Goal: Communication & Community: Answer question/provide support

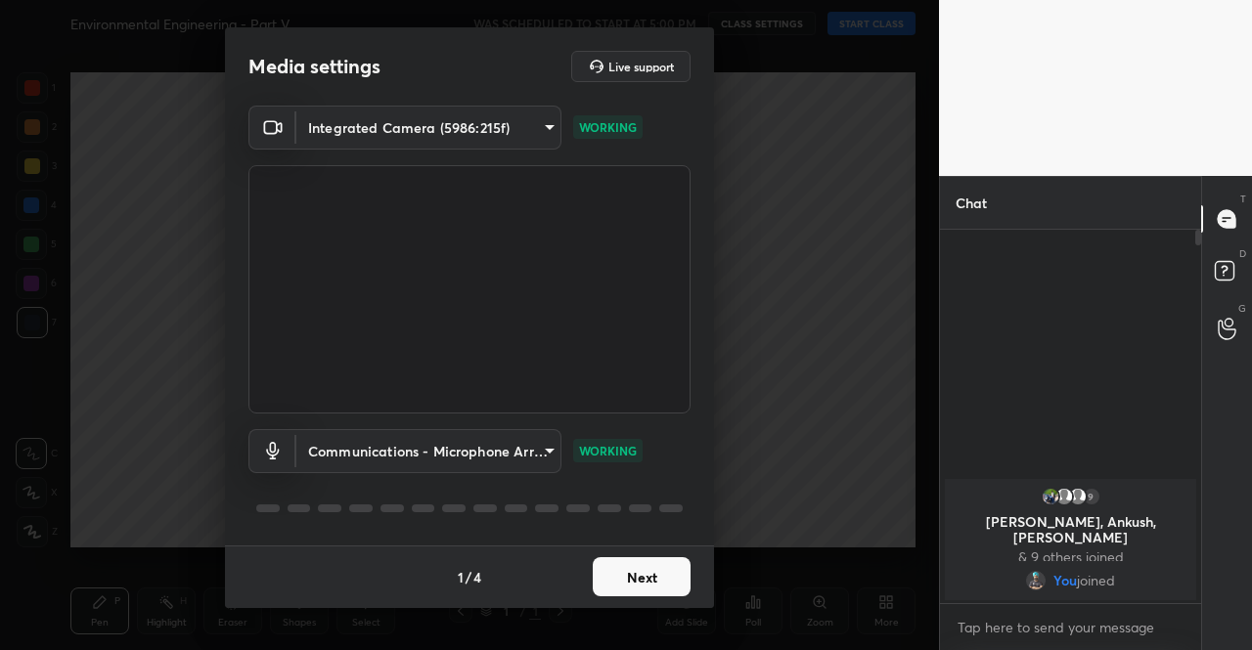
click at [618, 582] on button "Next" at bounding box center [642, 577] width 98 height 39
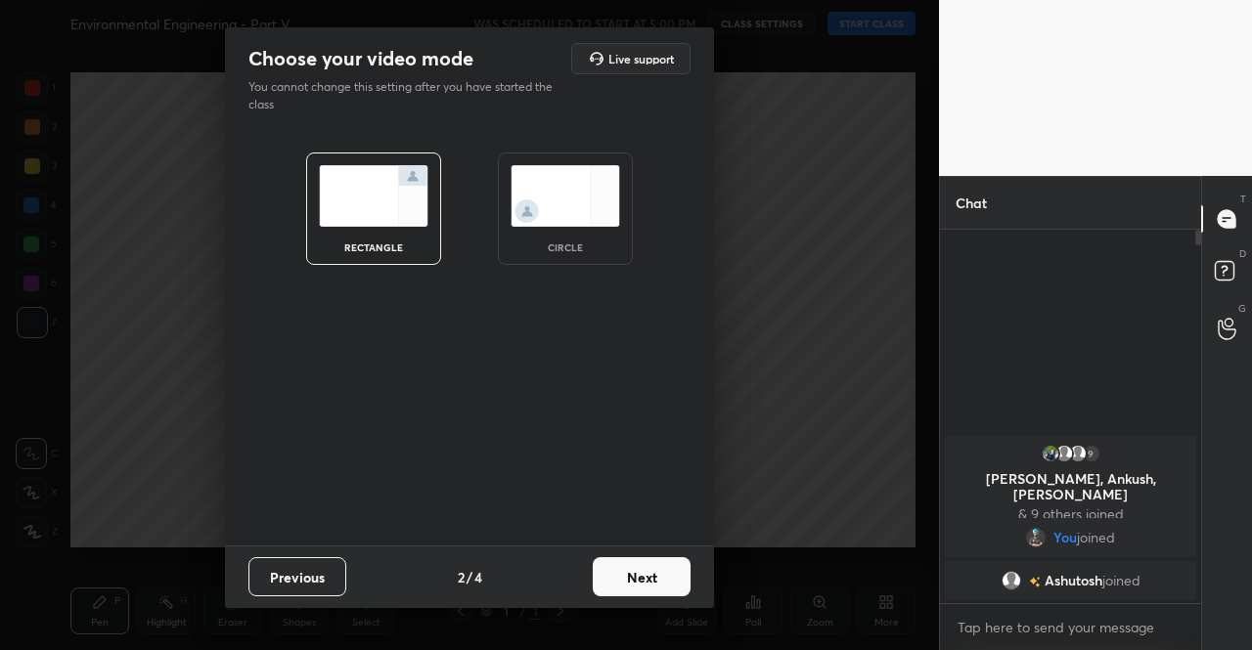
click at [618, 582] on button "Next" at bounding box center [642, 577] width 98 height 39
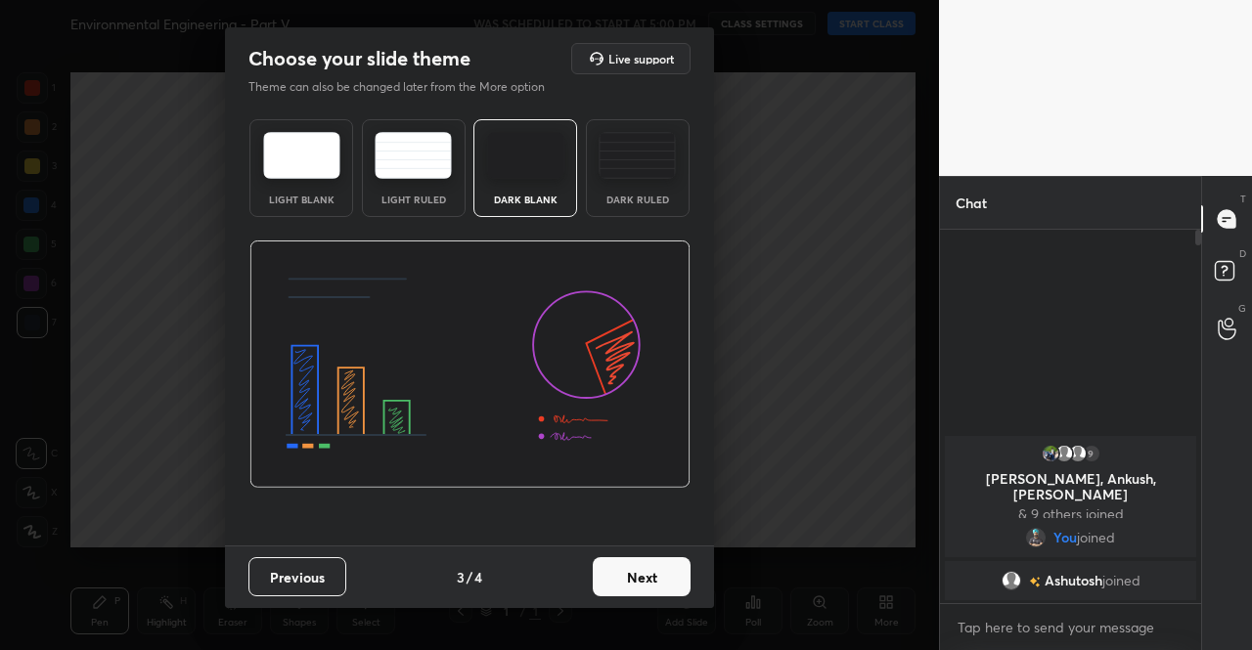
click at [618, 582] on button "Next" at bounding box center [642, 577] width 98 height 39
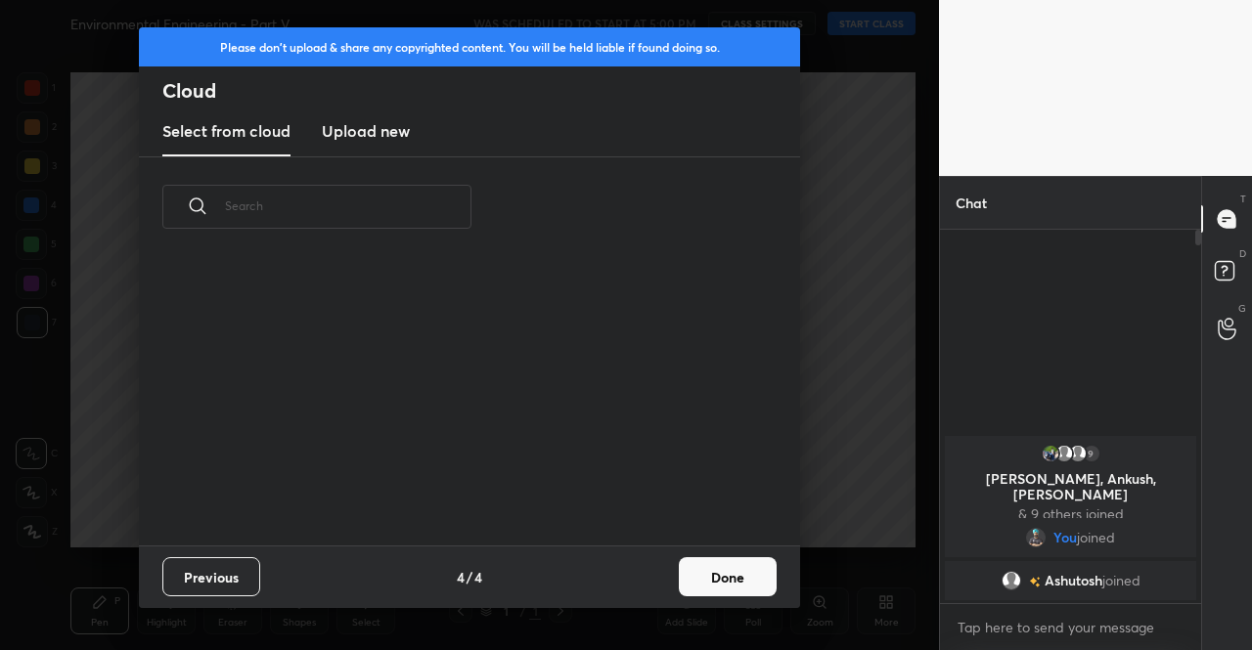
scroll to position [288, 628]
click at [391, 127] on h3 "Upload new" at bounding box center [366, 130] width 88 height 23
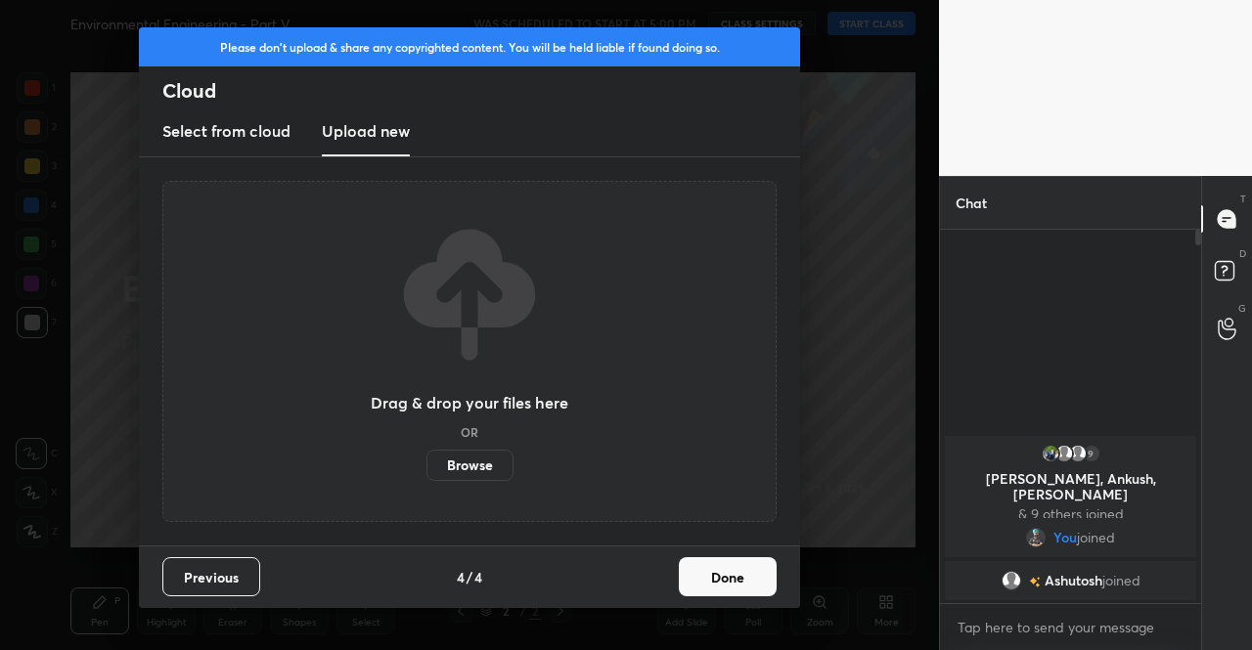
click at [487, 465] on label "Browse" at bounding box center [469, 465] width 87 height 31
click at [426, 465] on input "Browse" at bounding box center [426, 465] width 0 height 31
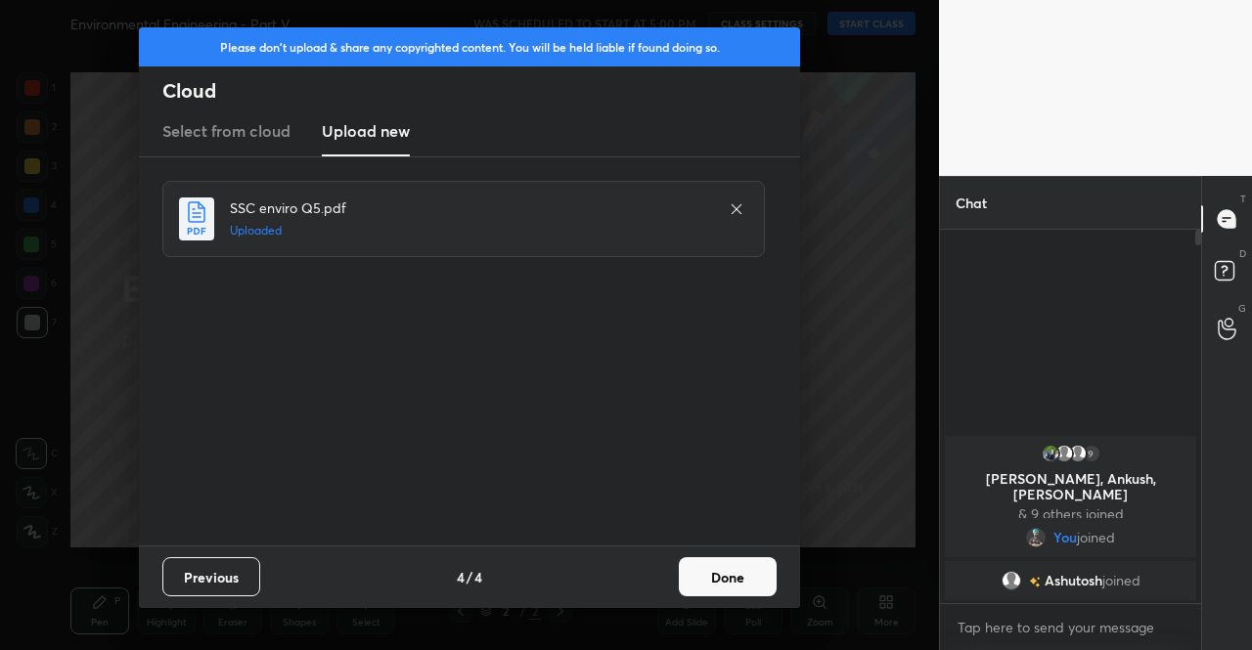
click at [711, 577] on button "Done" at bounding box center [728, 577] width 98 height 39
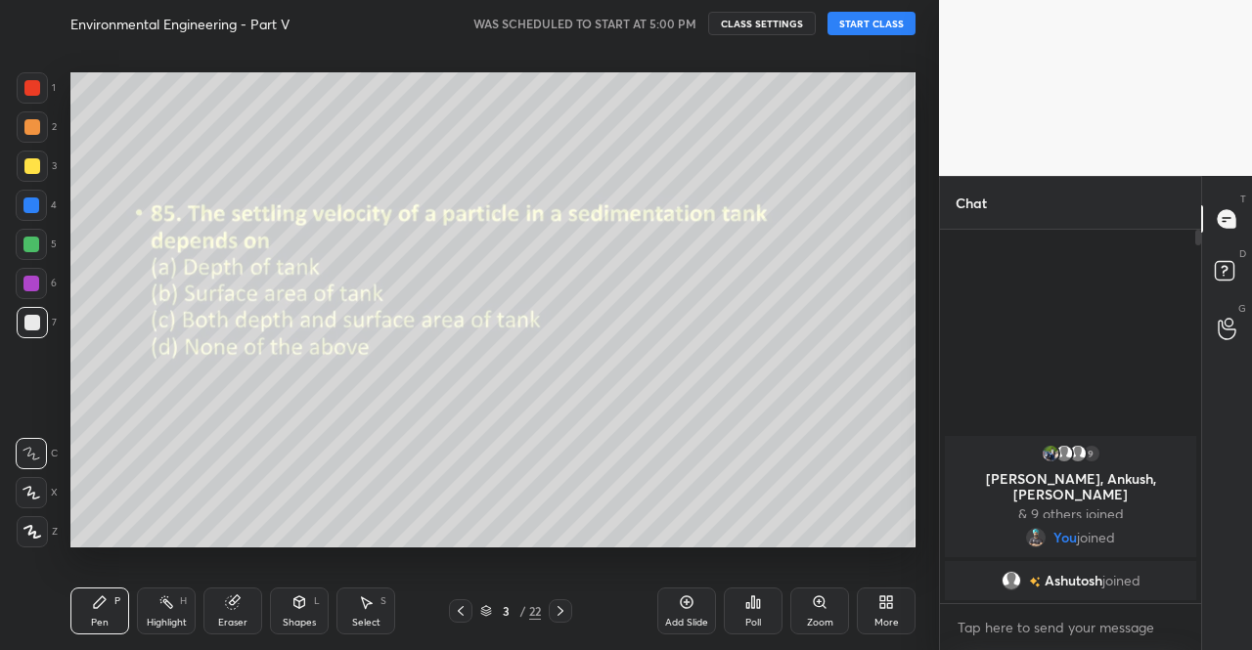
click at [465, 608] on icon at bounding box center [461, 612] width 16 height 16
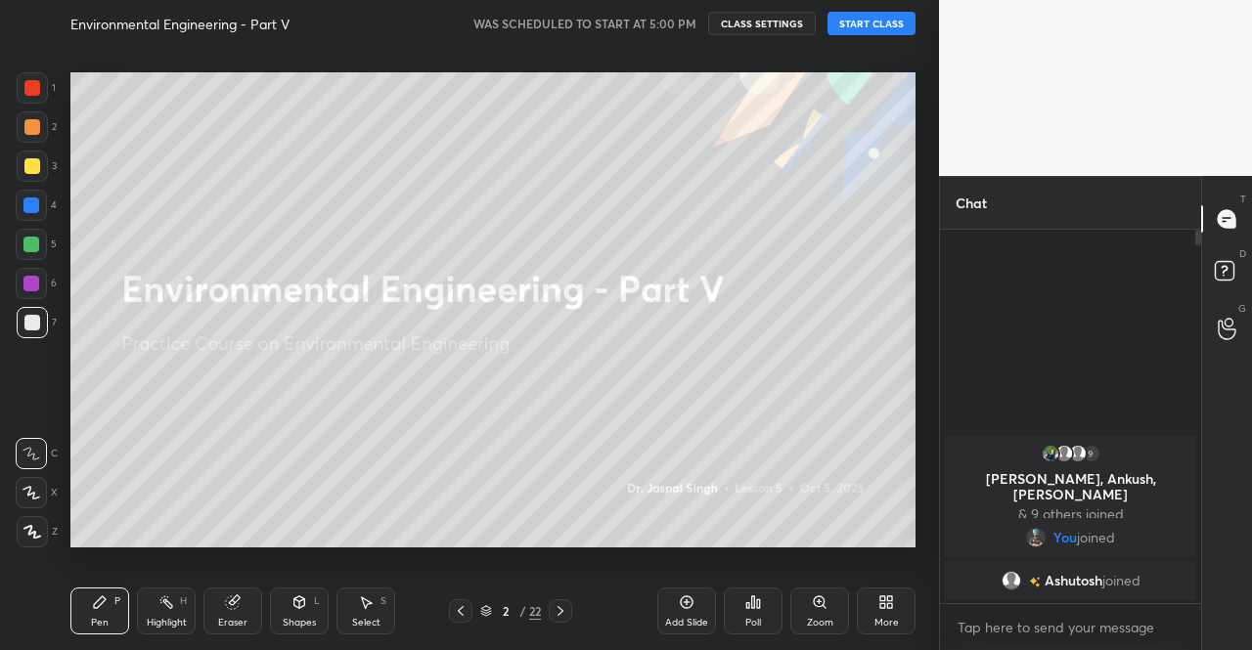
click at [869, 22] on button "START CLASS" at bounding box center [872, 23] width 88 height 23
click at [673, 27] on span "mute" at bounding box center [678, 24] width 27 height 14
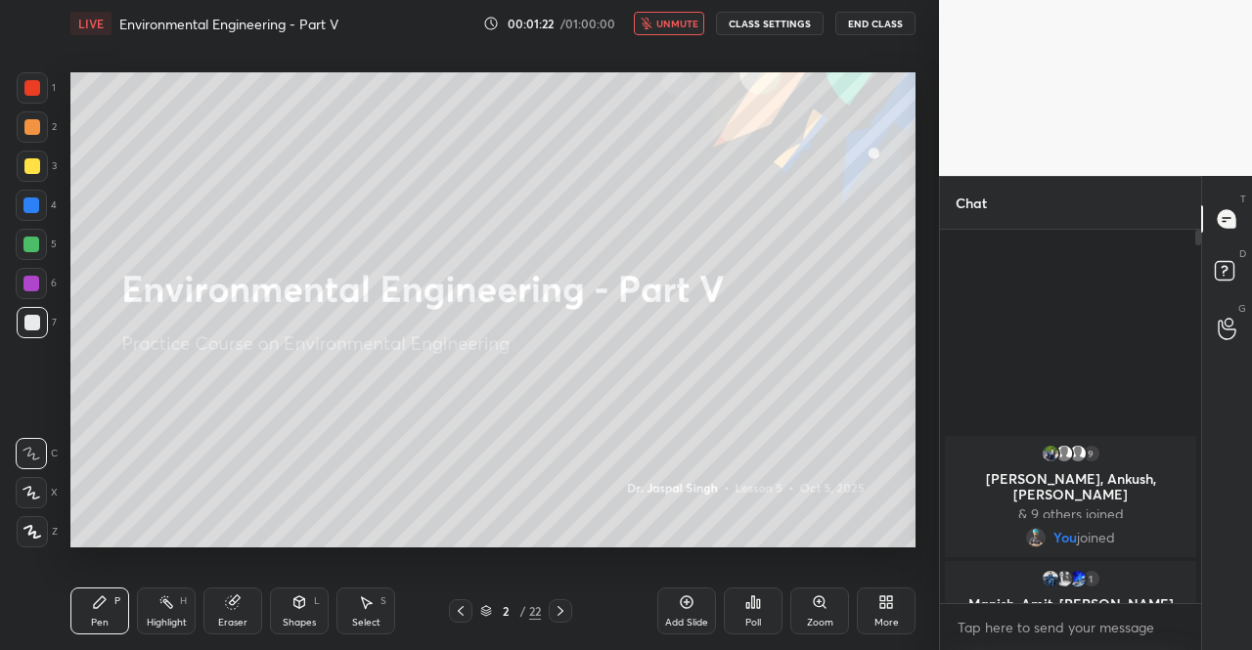
click at [651, 28] on icon "button" at bounding box center [646, 24] width 11 height 12
click at [43, 163] on div at bounding box center [32, 166] width 31 height 31
click at [33, 530] on icon at bounding box center [32, 532] width 18 height 14
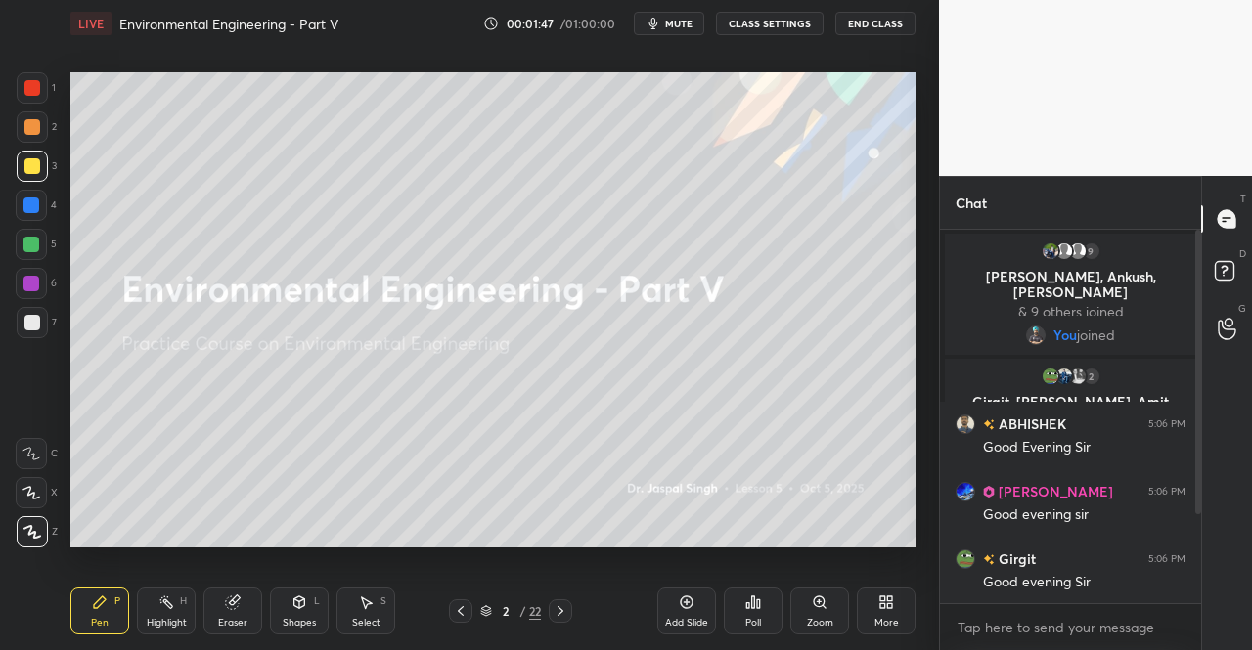
click at [28, 169] on div at bounding box center [32, 166] width 16 height 16
click at [37, 164] on div at bounding box center [32, 166] width 16 height 16
click at [41, 538] on div at bounding box center [32, 531] width 31 height 31
click at [38, 531] on icon at bounding box center [32, 532] width 18 height 14
click at [40, 527] on icon at bounding box center [32, 532] width 18 height 14
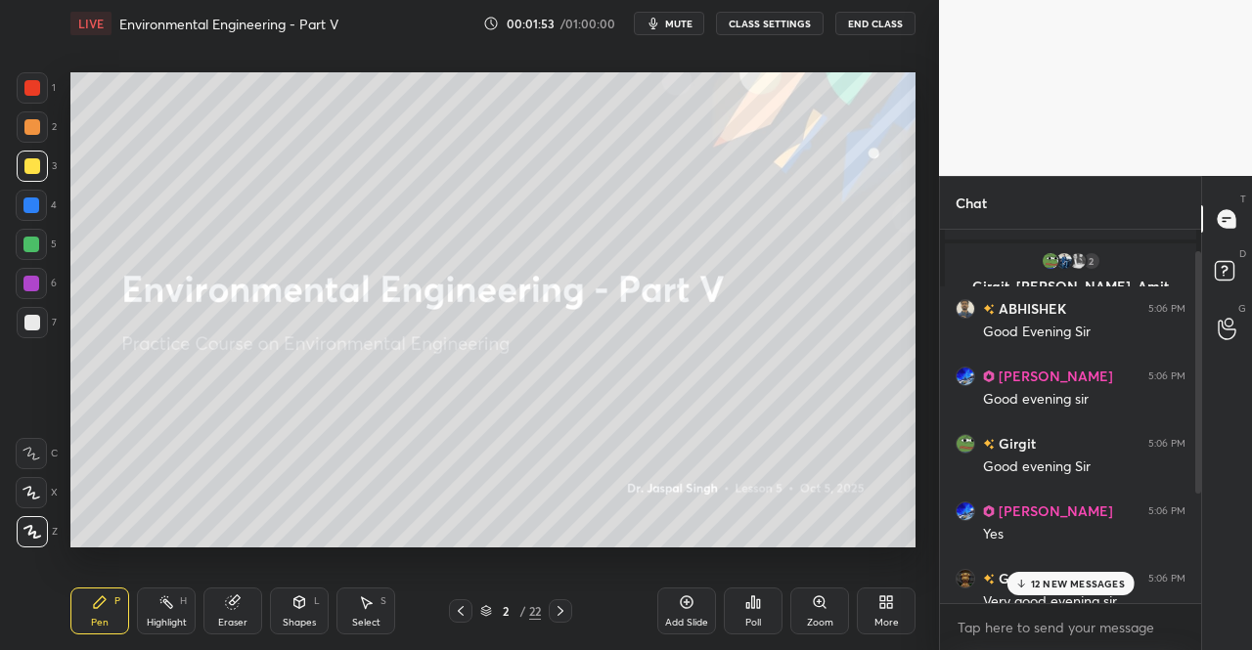
scroll to position [202, 0]
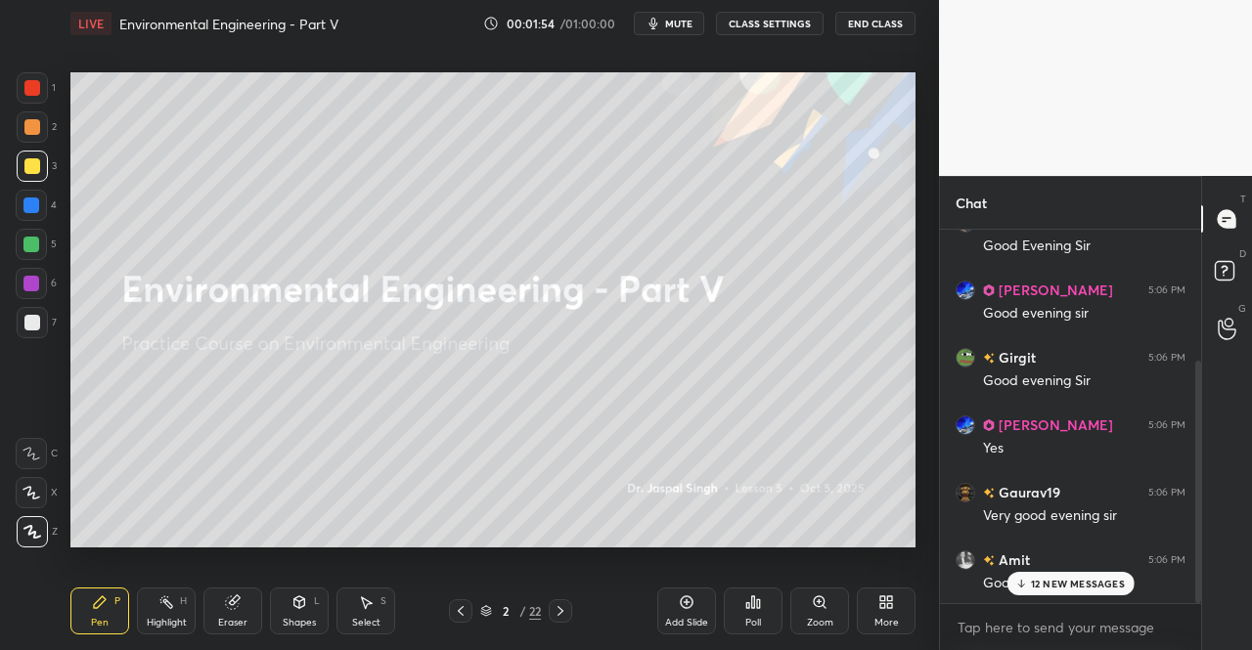
click at [1050, 583] on p "12 NEW MESSAGES" at bounding box center [1078, 584] width 94 height 12
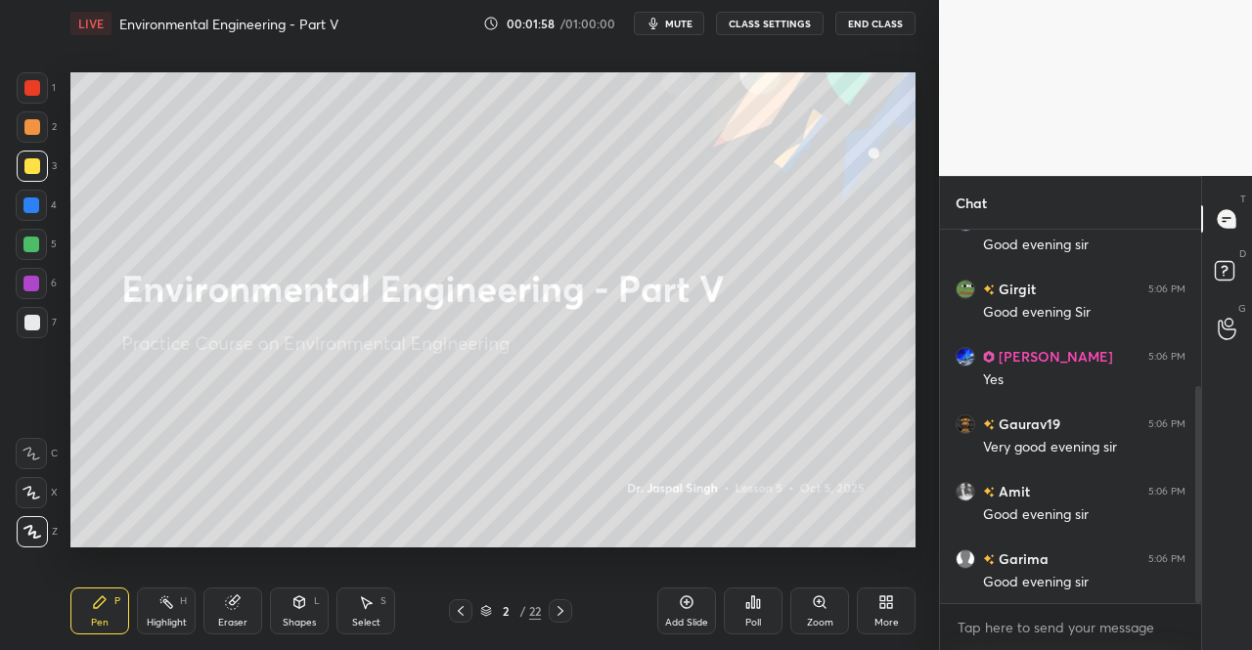
click at [568, 619] on div at bounding box center [560, 611] width 23 height 23
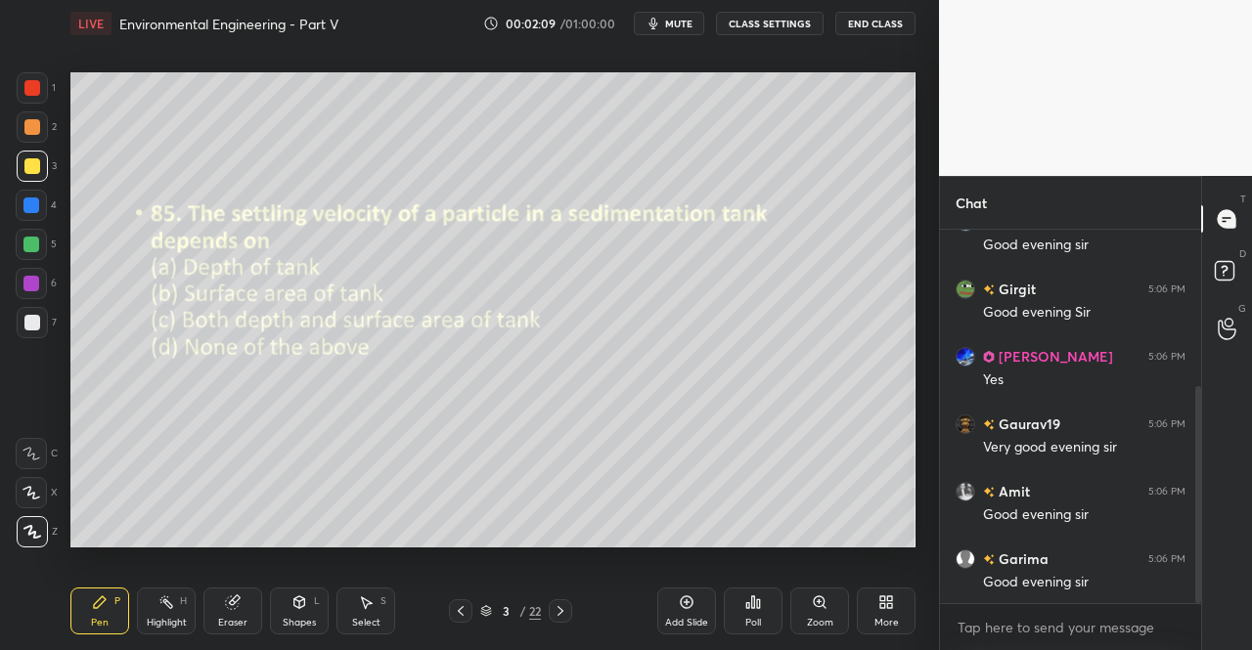
click at [90, 641] on div "Pen P Highlight H Eraser Shapes L Select S 3 / 22 Add Slide Poll Zoom More" at bounding box center [492, 611] width 845 height 78
click at [104, 621] on div "Pen" at bounding box center [100, 623] width 18 height 10
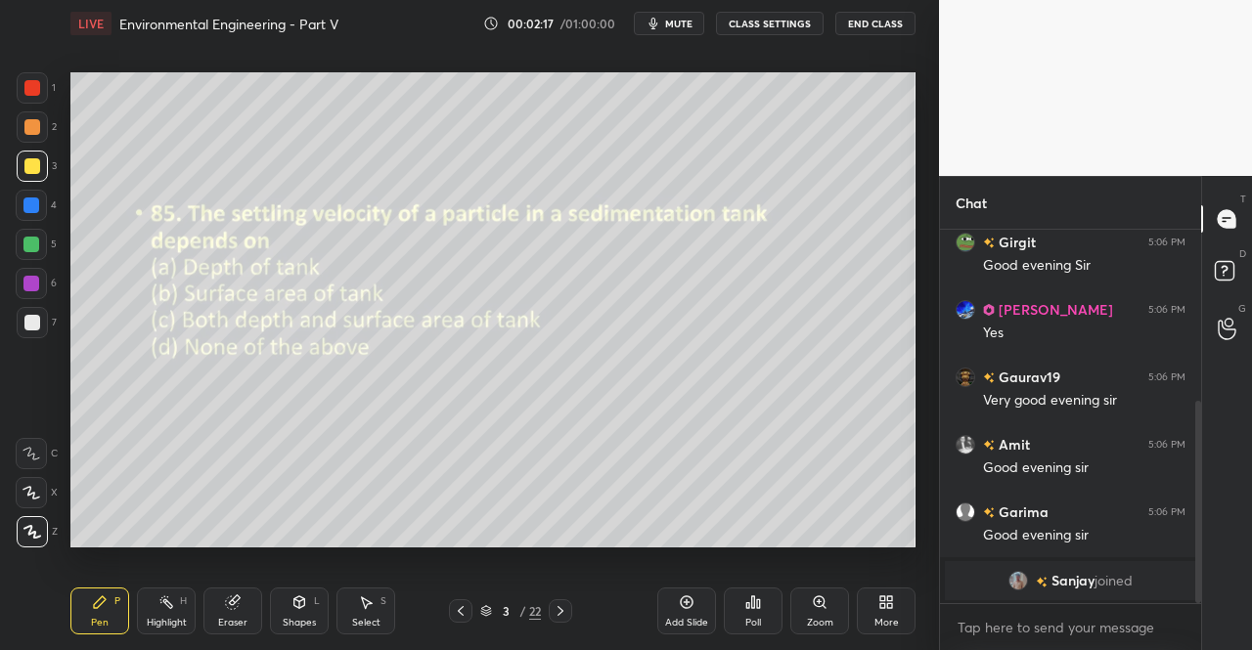
click at [94, 605] on icon at bounding box center [100, 603] width 12 height 12
click at [98, 596] on icon at bounding box center [100, 603] width 16 height 16
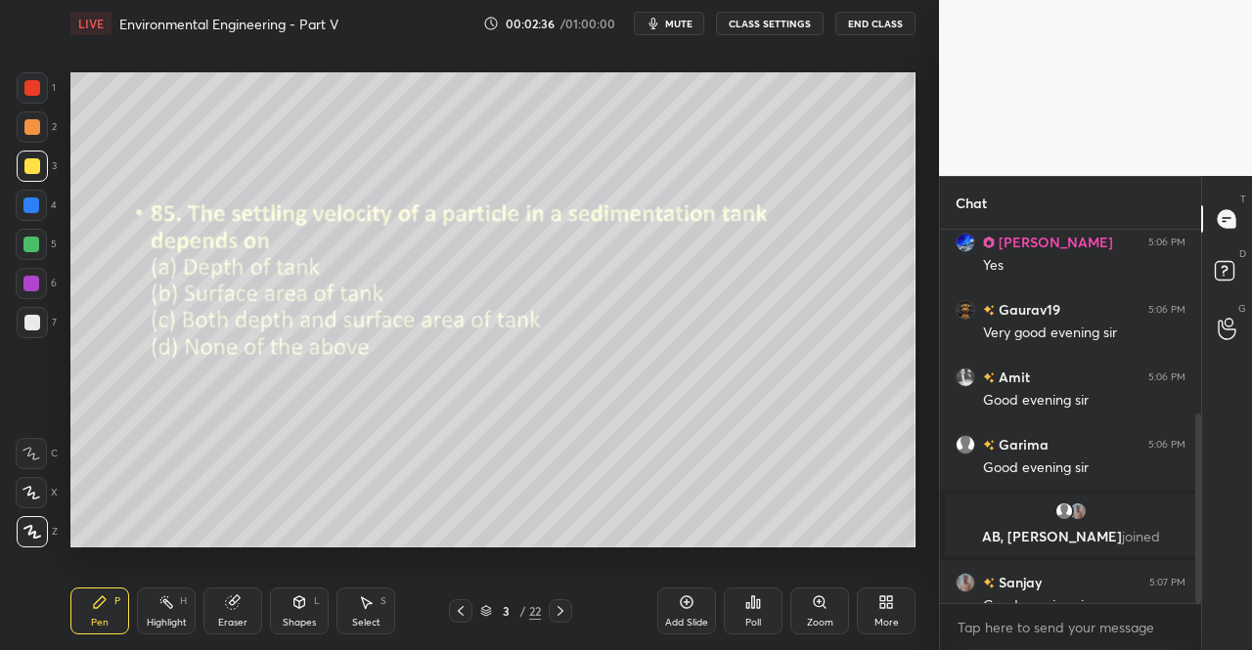
scroll to position [364, 0]
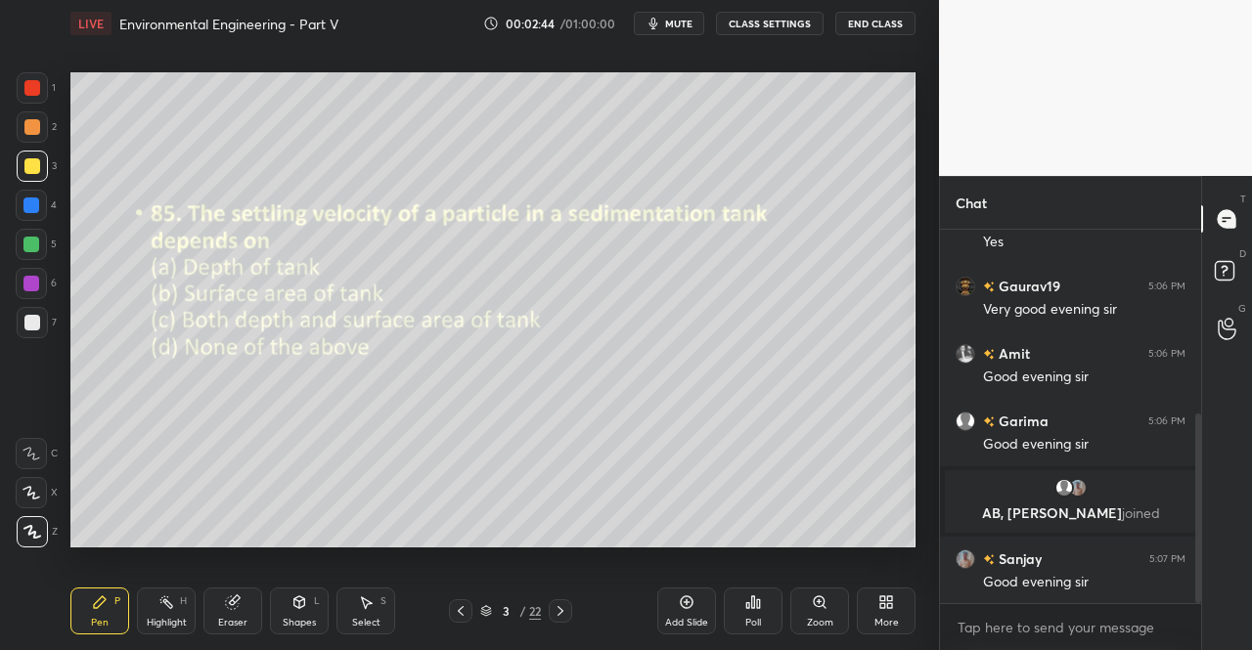
click at [755, 614] on div "Poll" at bounding box center [753, 611] width 59 height 47
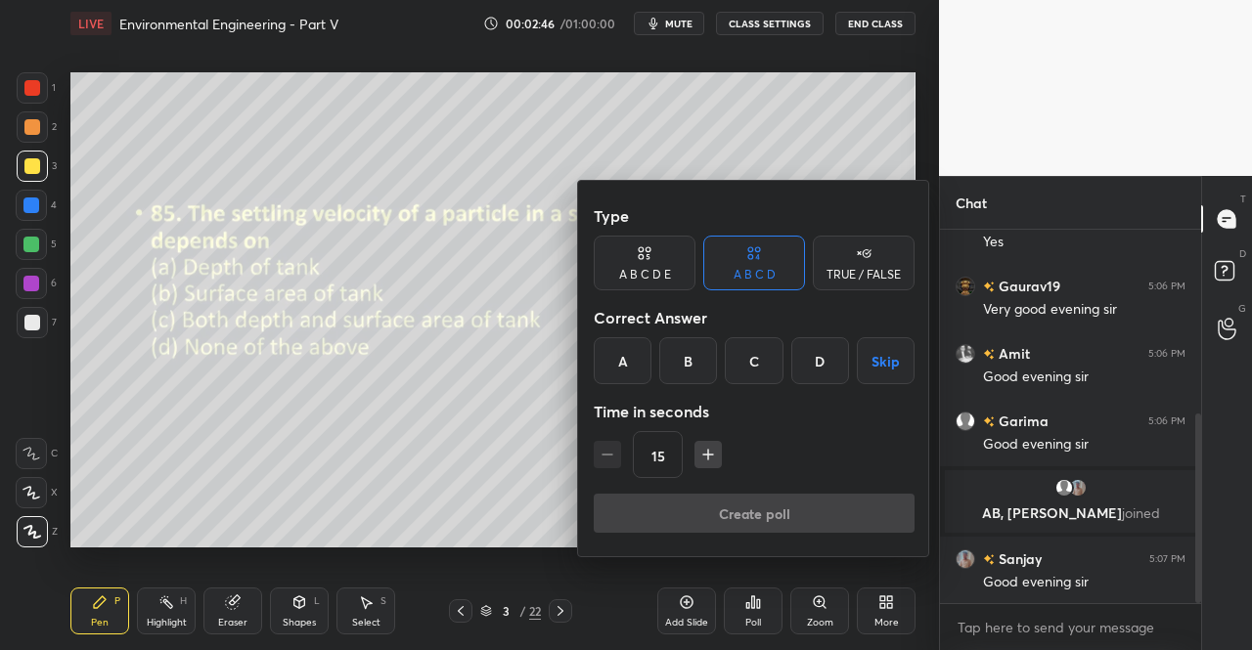
click at [826, 376] on div "D" at bounding box center [820, 360] width 58 height 47
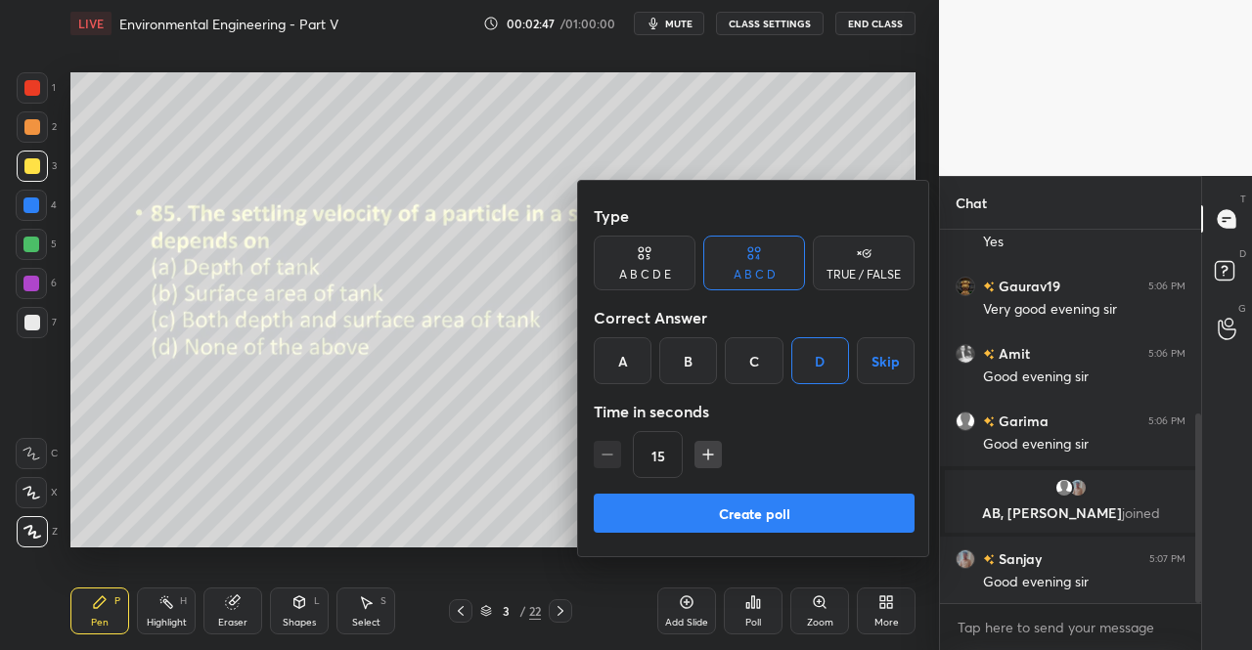
click at [800, 503] on button "Create poll" at bounding box center [754, 513] width 321 height 39
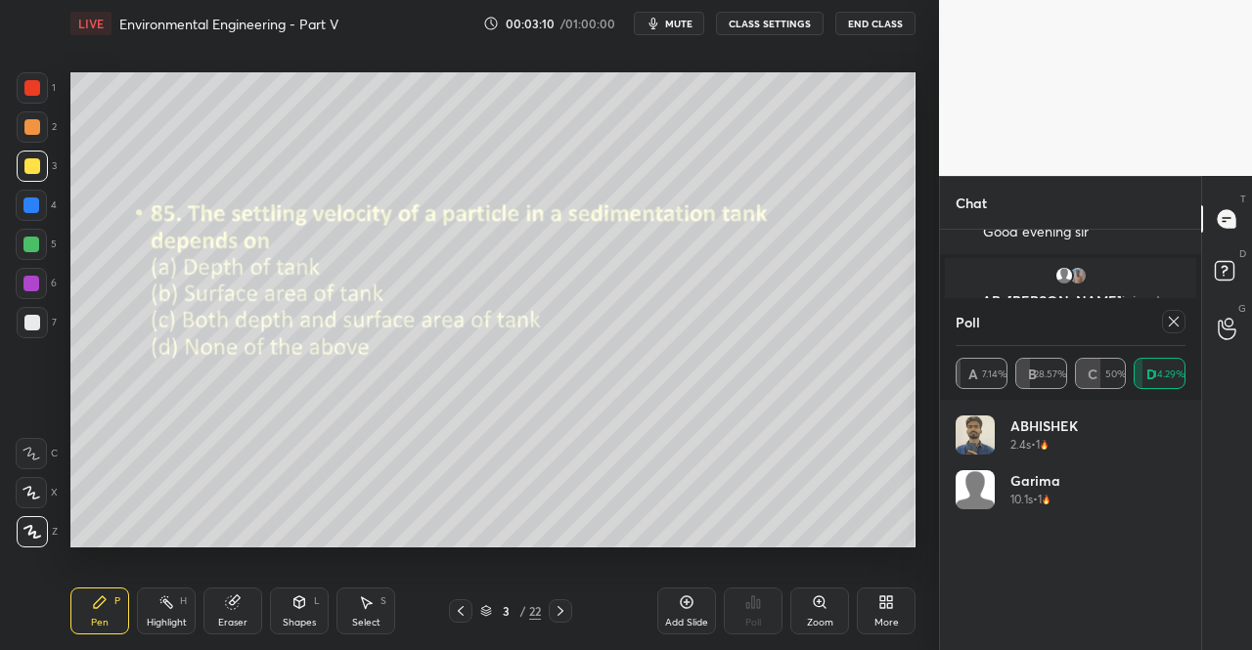
scroll to position [727, 0]
click at [27, 158] on div at bounding box center [32, 166] width 16 height 16
click at [25, 170] on div at bounding box center [32, 166] width 16 height 16
click at [35, 183] on div "3" at bounding box center [37, 170] width 40 height 39
click at [29, 502] on div at bounding box center [31, 492] width 31 height 31
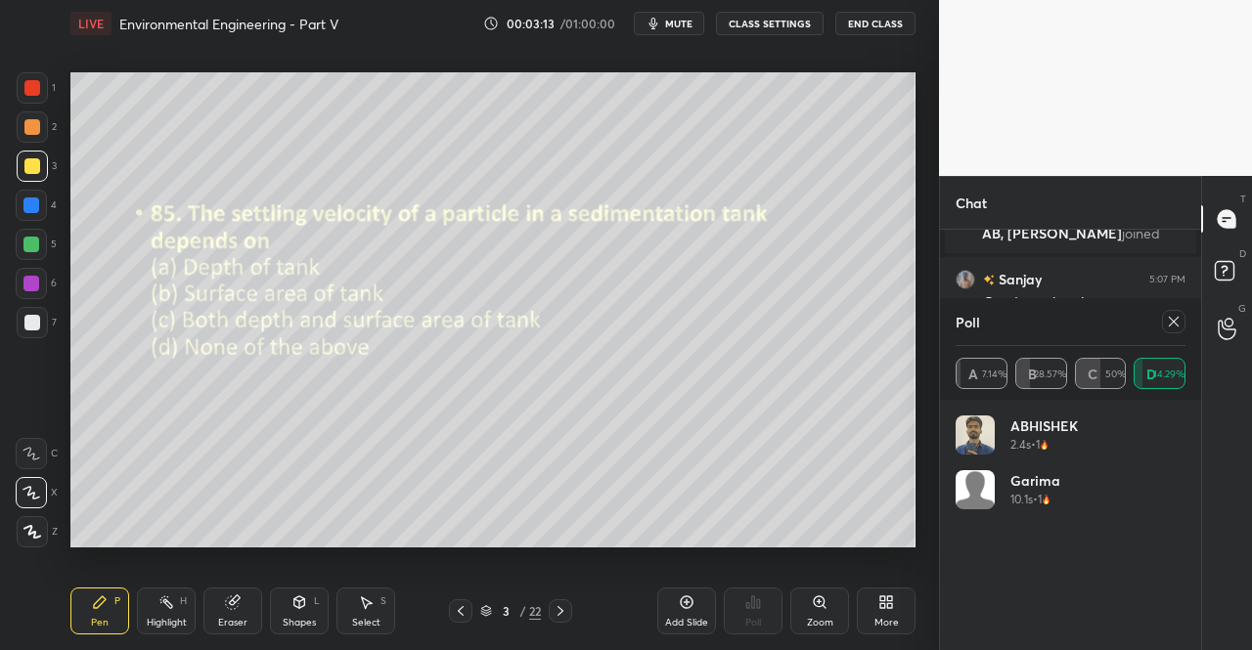
click at [29, 541] on div at bounding box center [32, 531] width 31 height 31
type textarea "x"
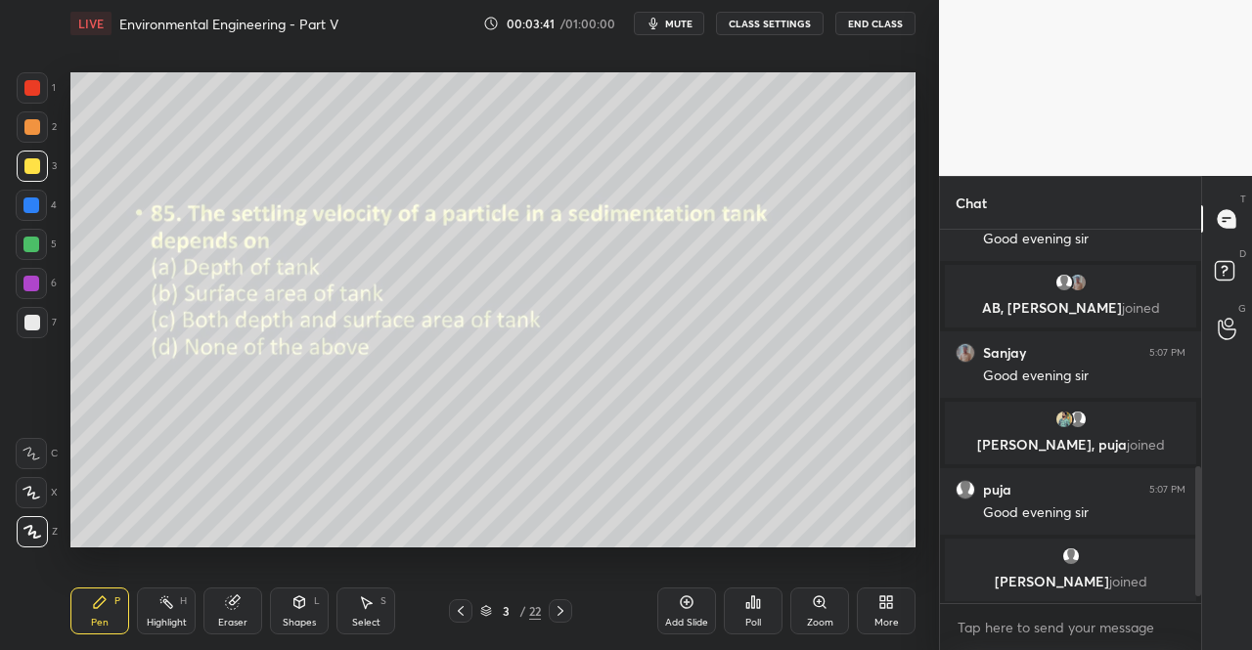
scroll to position [712, 0]
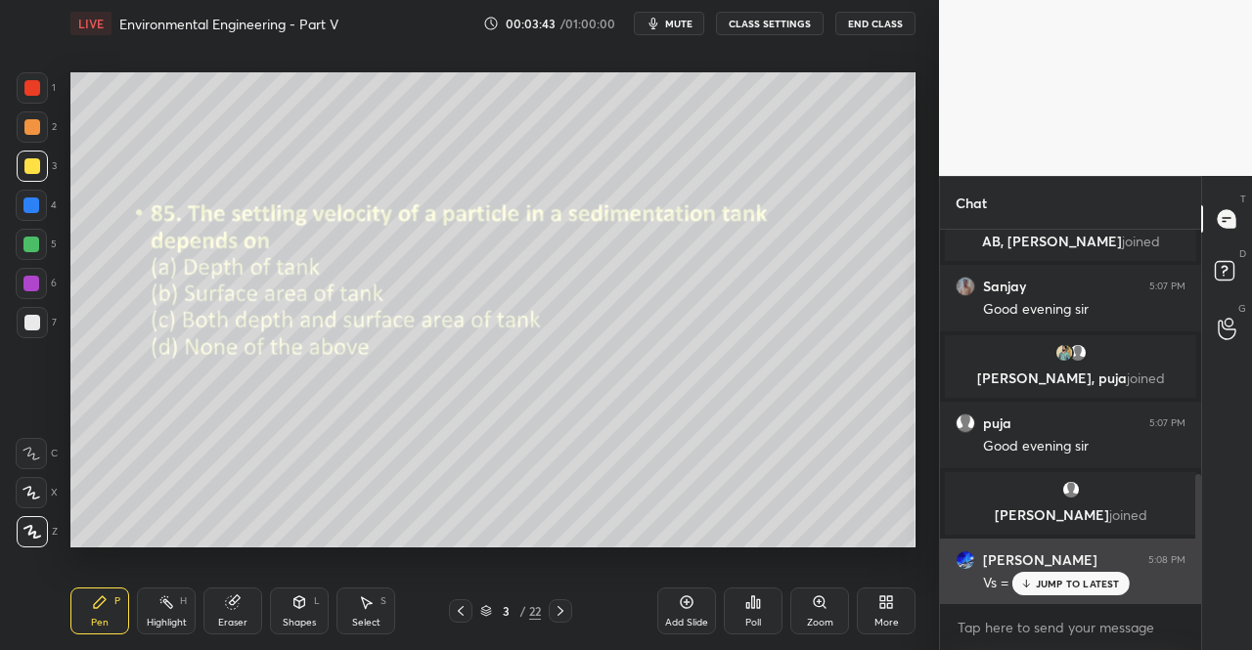
click at [1055, 581] on p "JUMP TO LATEST" at bounding box center [1078, 584] width 84 height 12
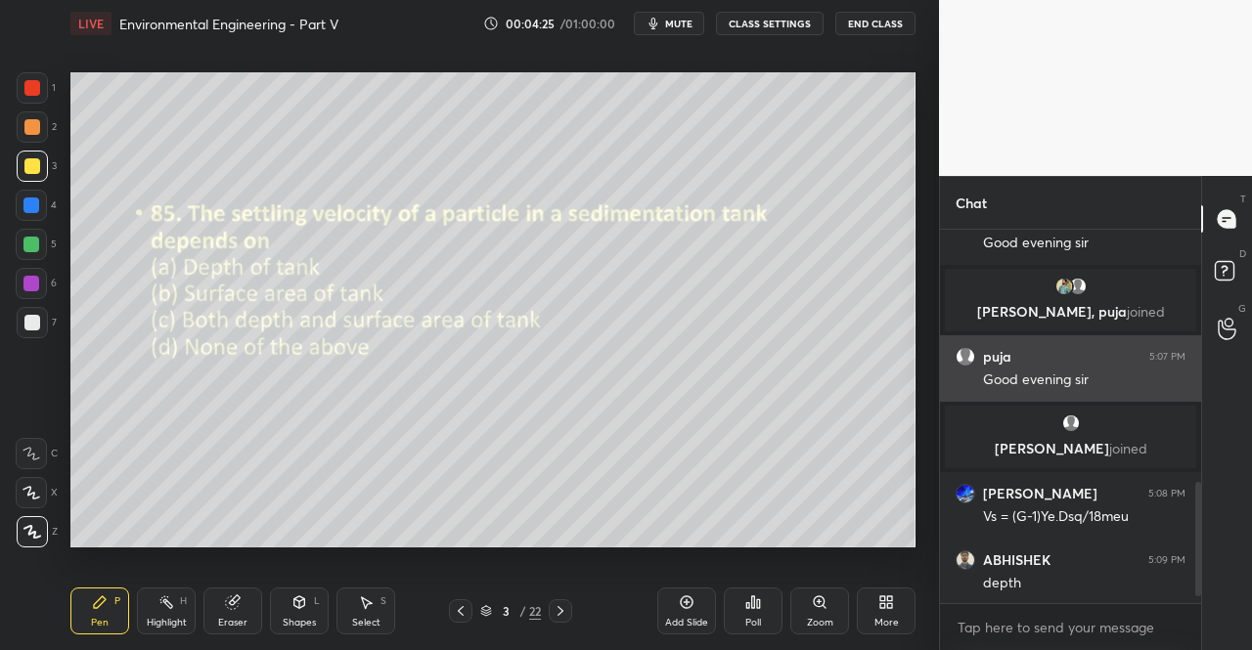
scroll to position [845, 0]
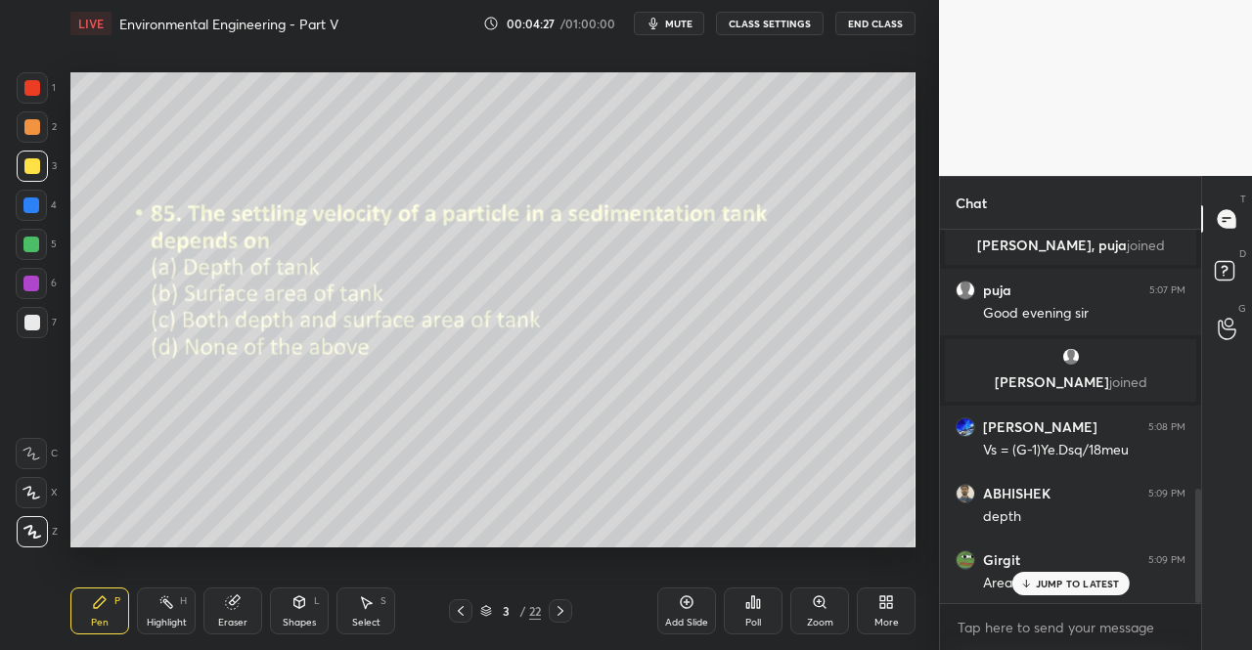
click at [1035, 572] on div "Area" at bounding box center [1084, 581] width 202 height 23
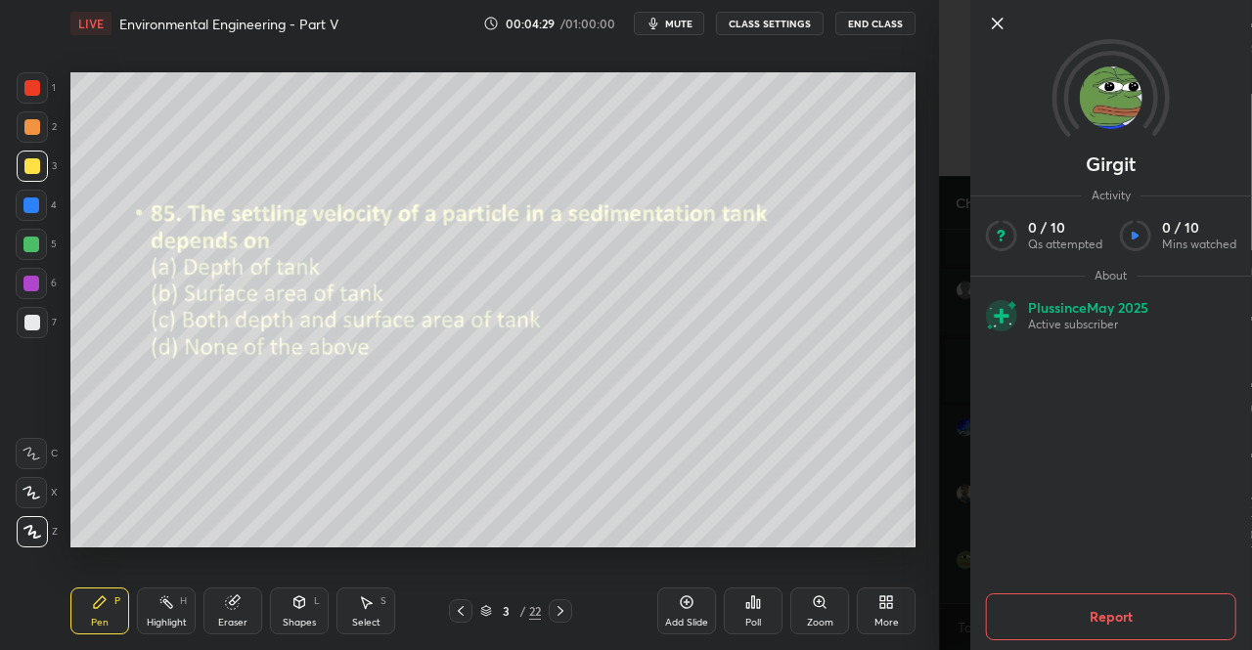
scroll to position [912, 0]
click at [998, 34] on icon at bounding box center [997, 23] width 23 height 23
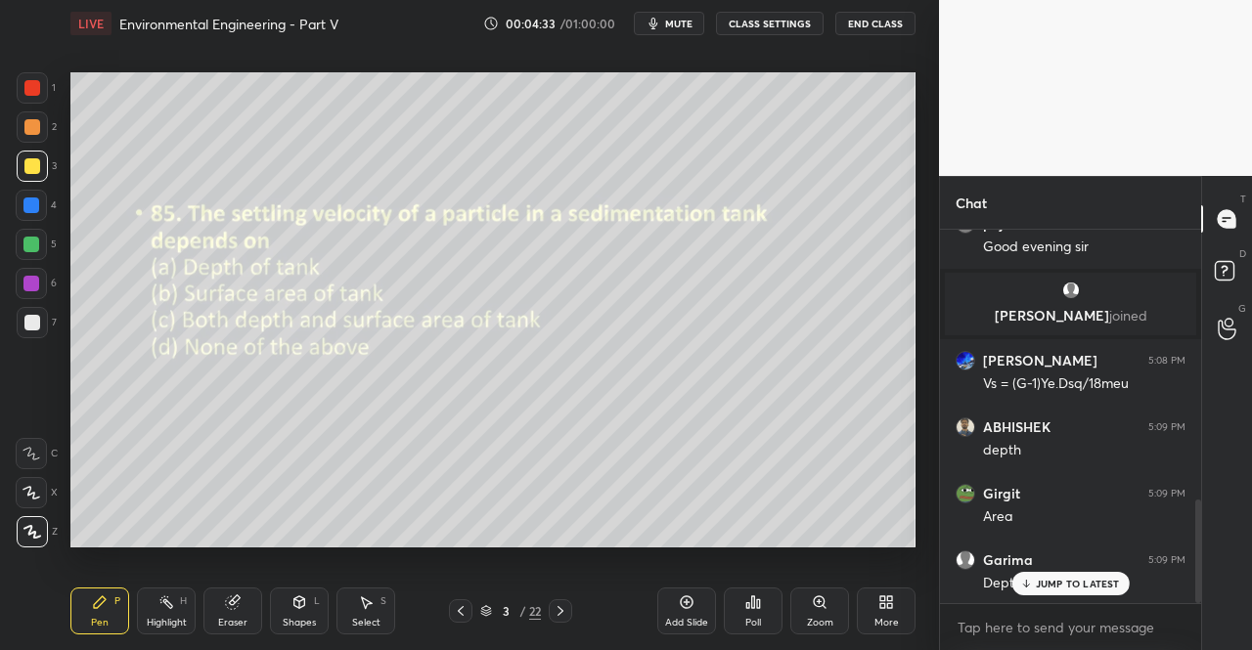
scroll to position [978, 0]
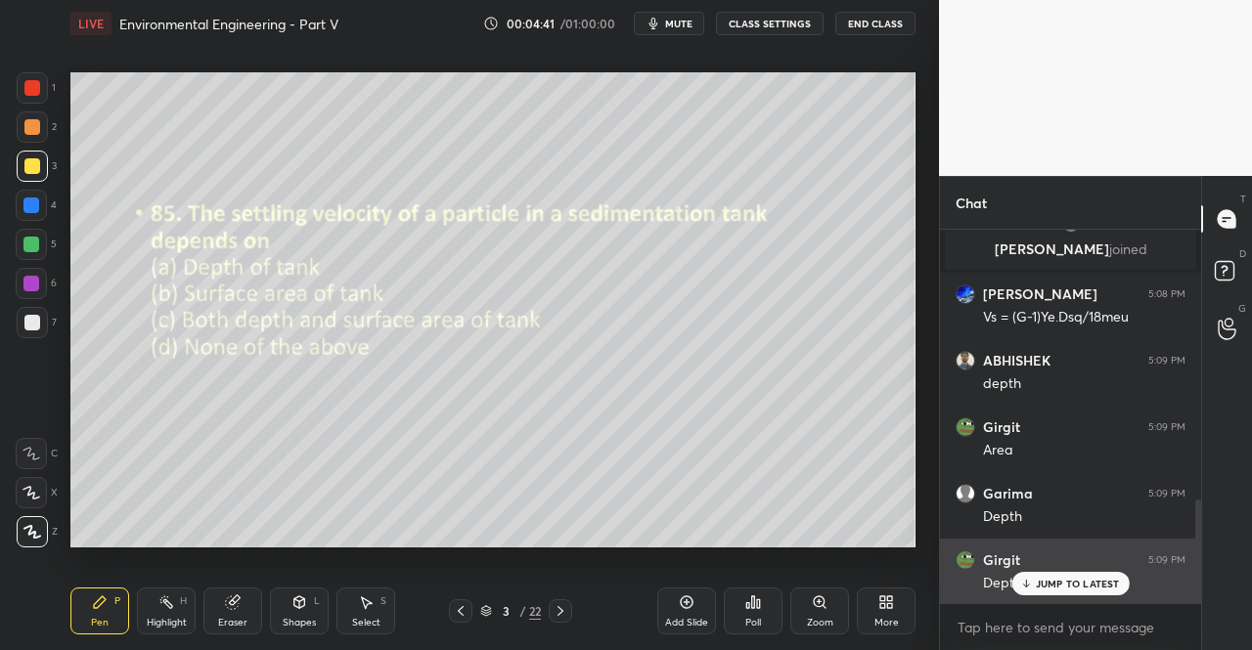
click at [1053, 586] on p "JUMP TO LATEST" at bounding box center [1078, 584] width 84 height 12
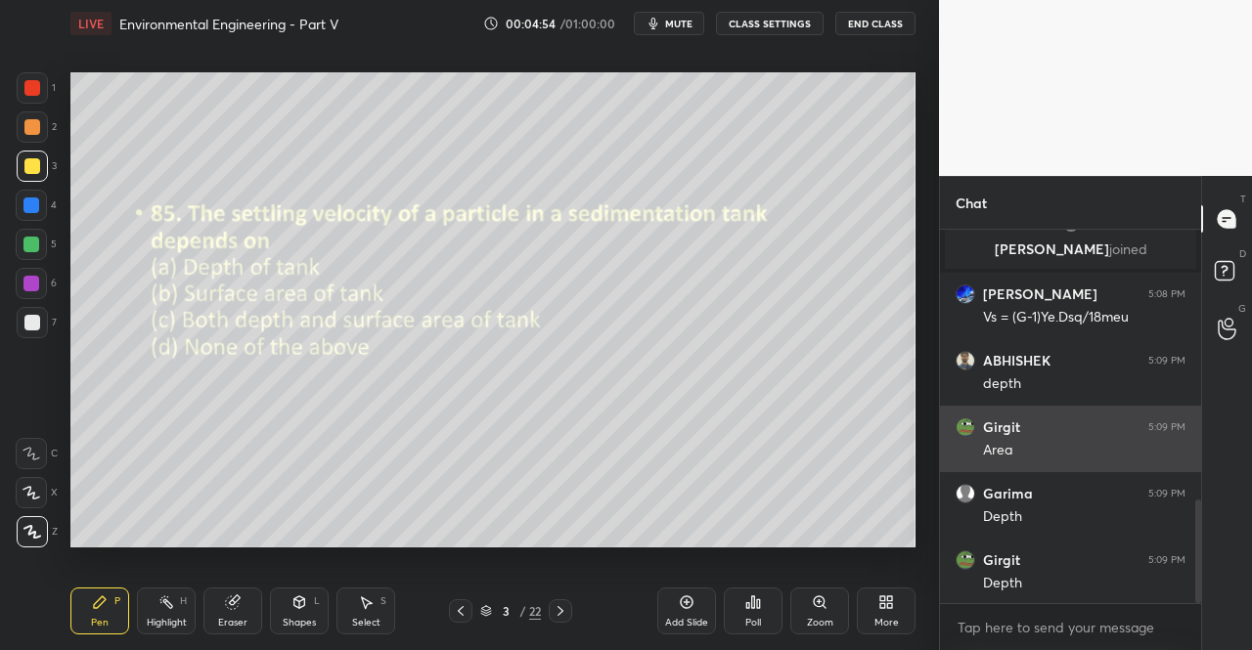
click at [559, 616] on icon at bounding box center [561, 611] width 6 height 10
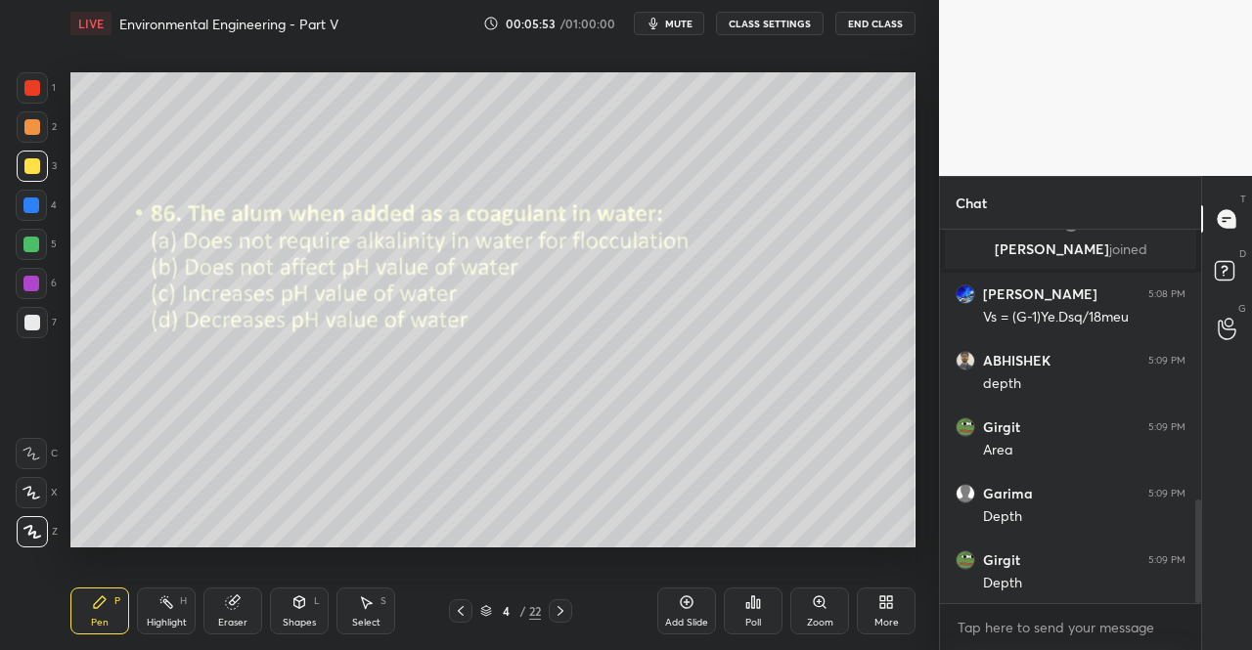
click at [762, 612] on div "Poll" at bounding box center [753, 611] width 59 height 47
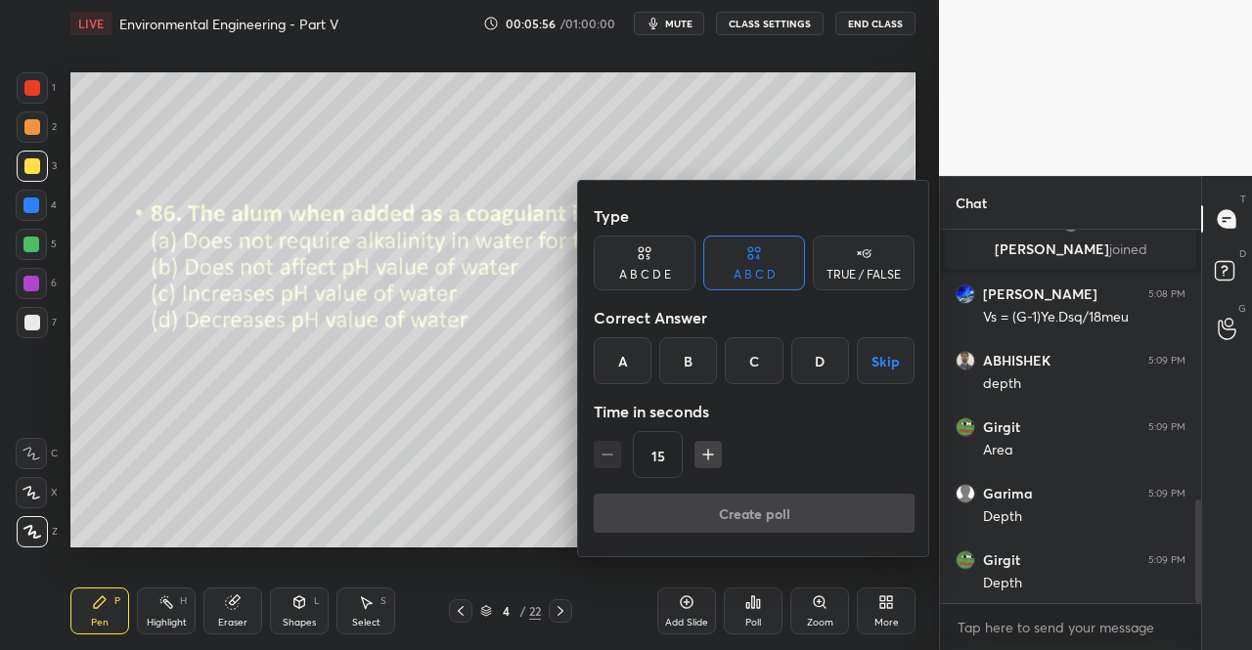
click at [814, 364] on div "D" at bounding box center [820, 360] width 58 height 47
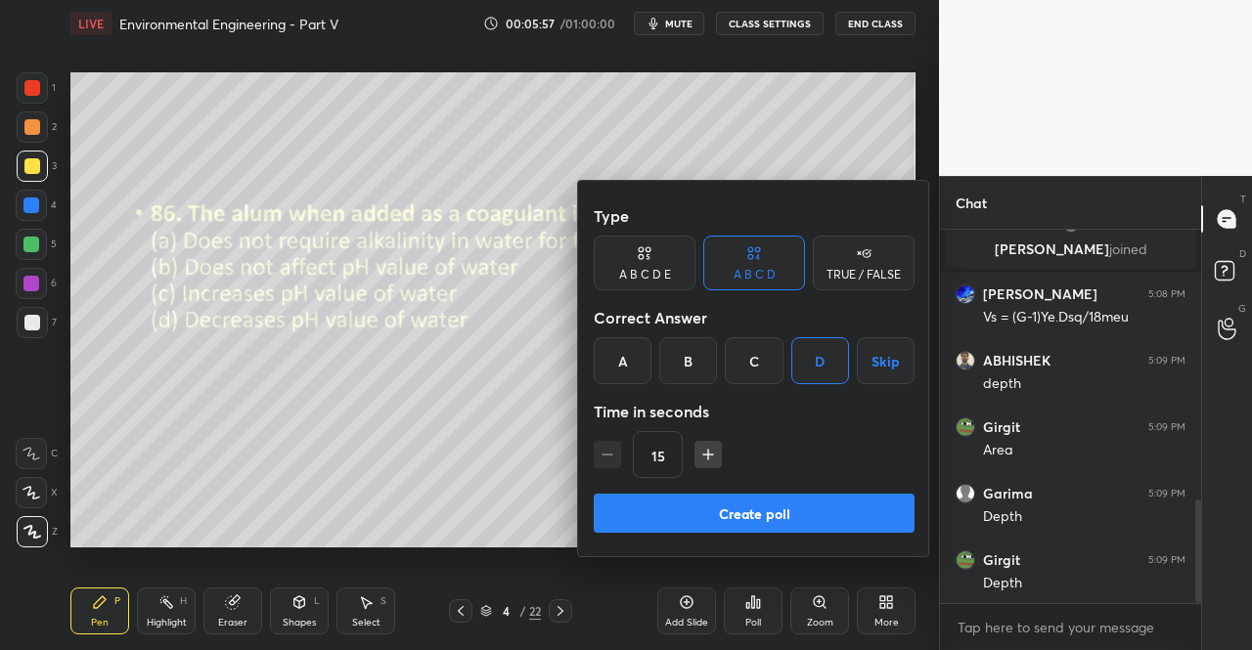
click at [793, 524] on button "Create poll" at bounding box center [754, 513] width 321 height 39
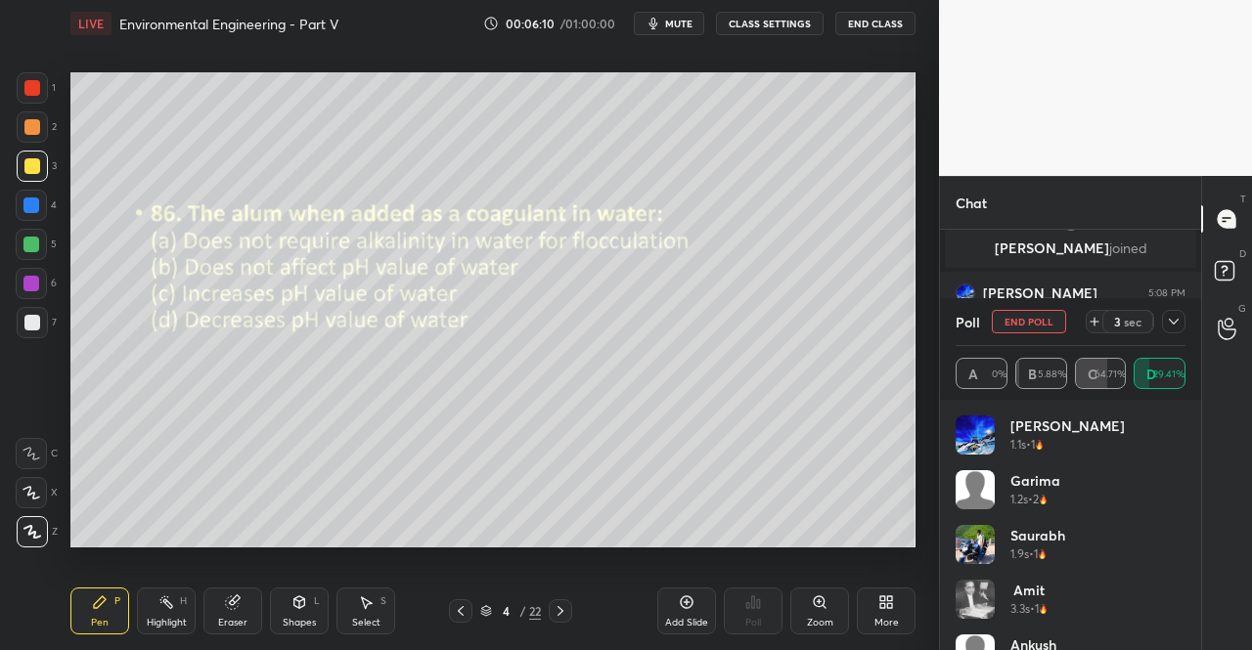
scroll to position [1150, 0]
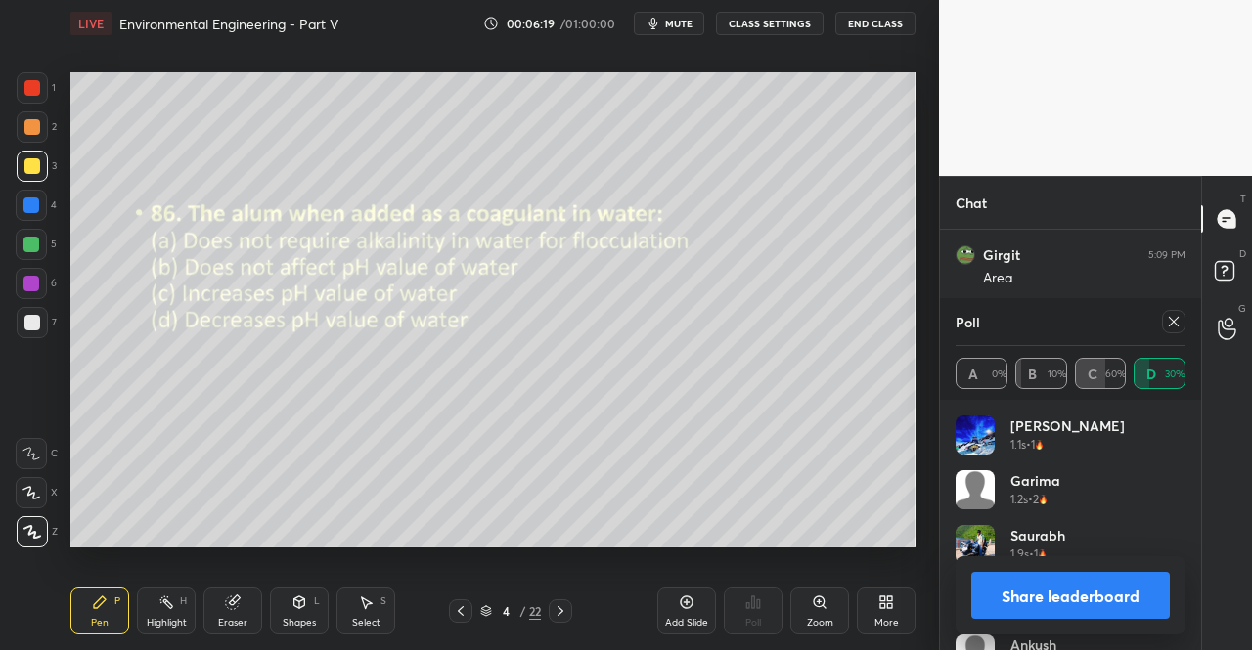
click at [1174, 320] on icon at bounding box center [1174, 322] width 16 height 16
type textarea "x"
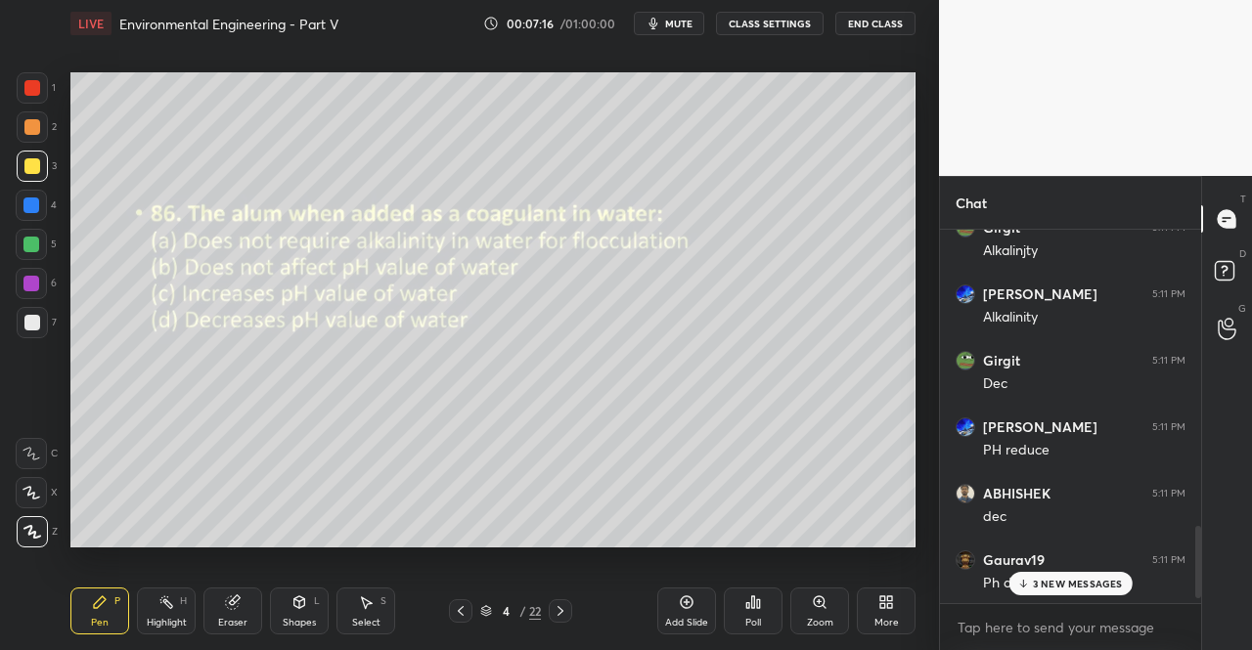
scroll to position [1647, 0]
click at [1083, 582] on p "JUMP TO LATEST" at bounding box center [1078, 584] width 84 height 12
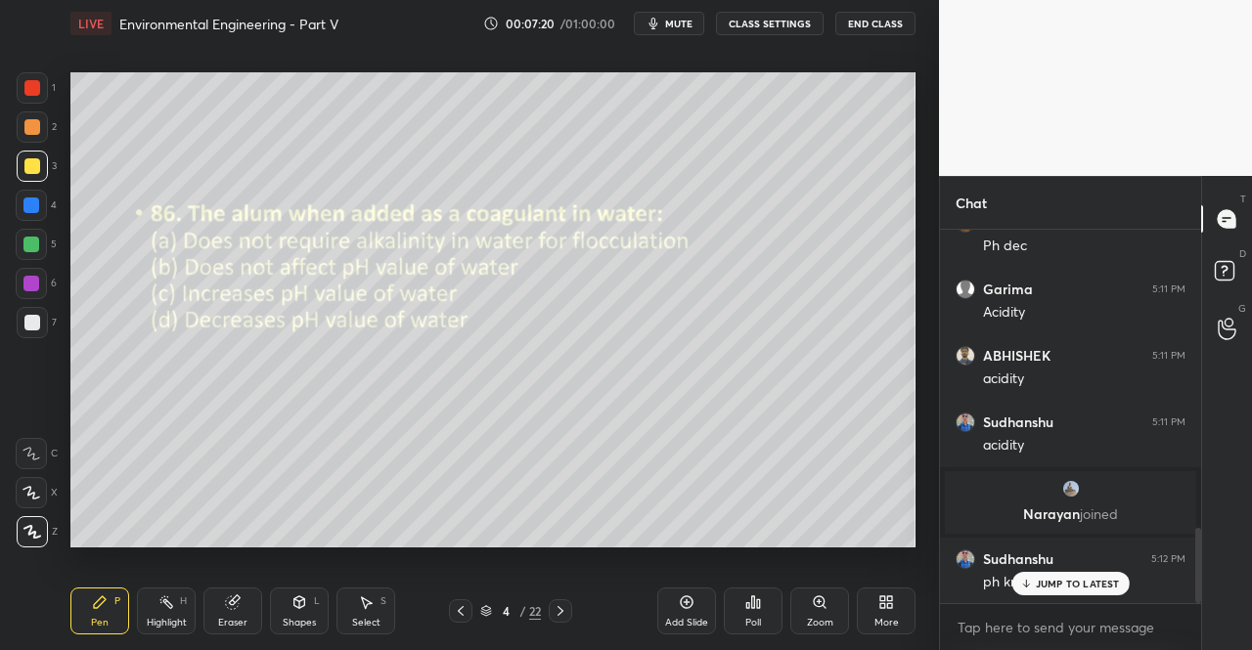
scroll to position [1497, 0]
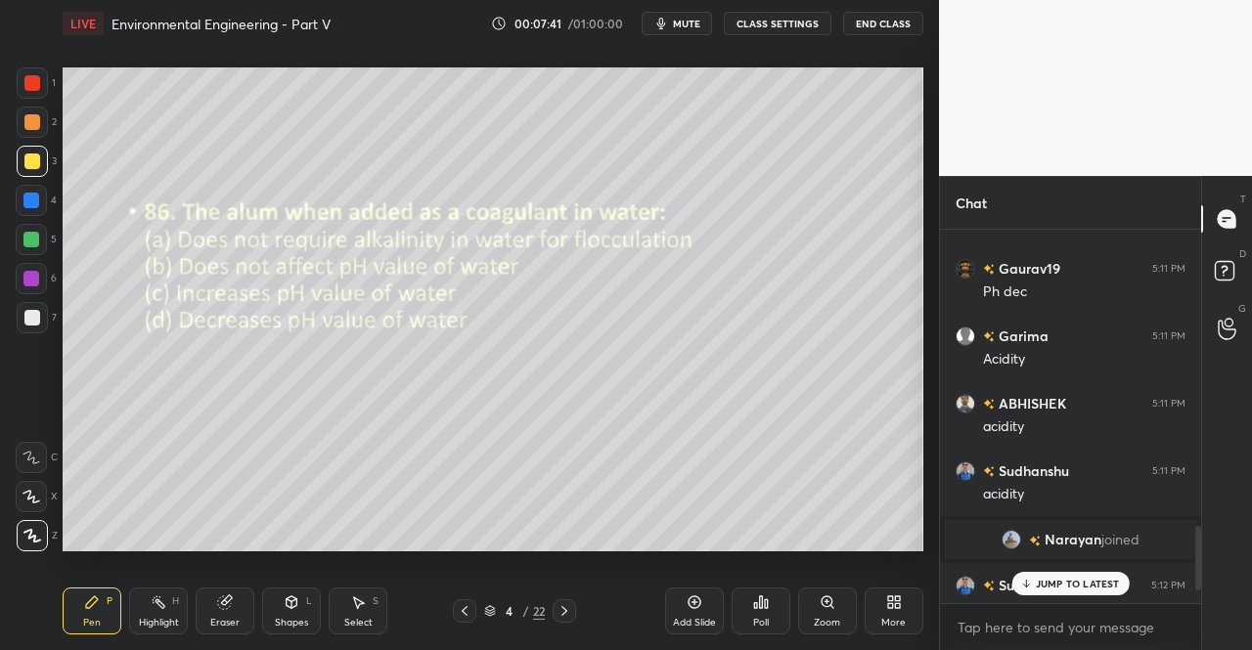
scroll to position [97292, 96958]
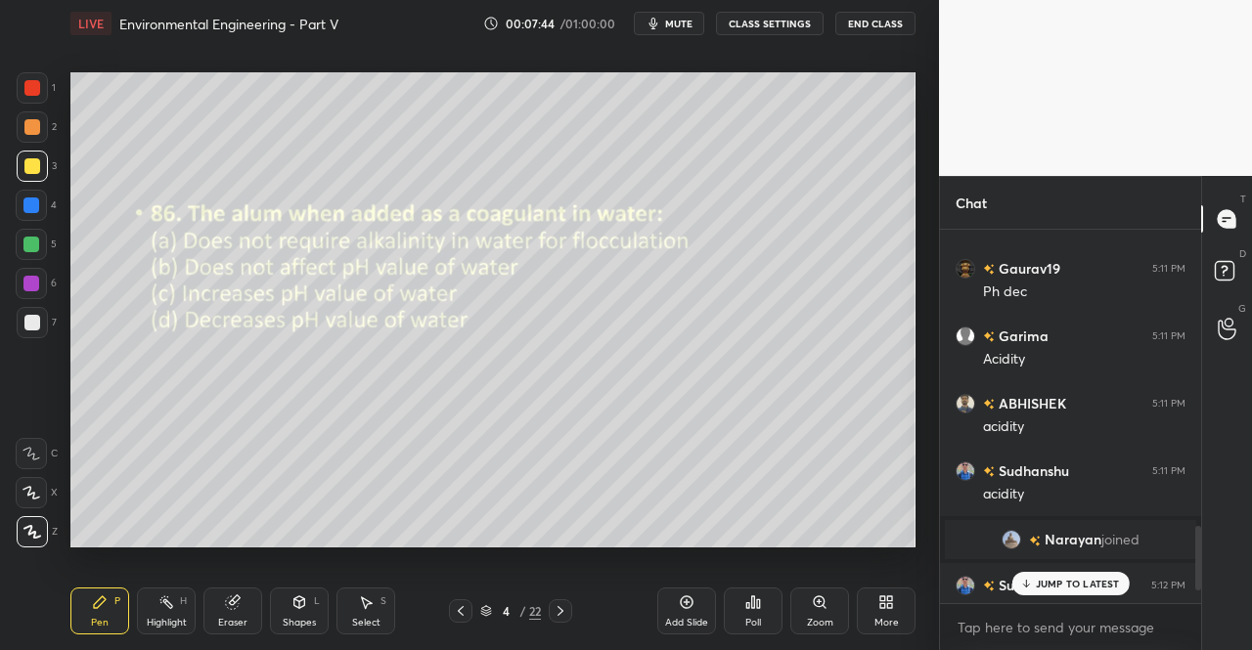
click at [1049, 586] on p "JUMP TO LATEST" at bounding box center [1078, 584] width 84 height 12
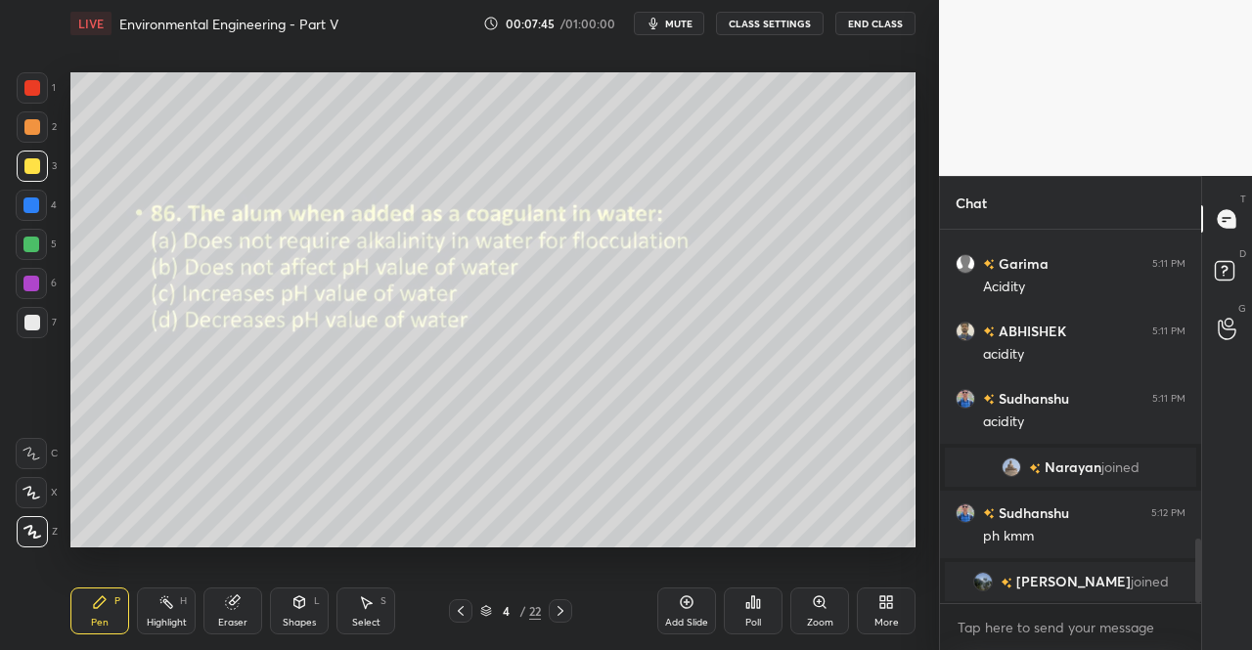
scroll to position [1853, 0]
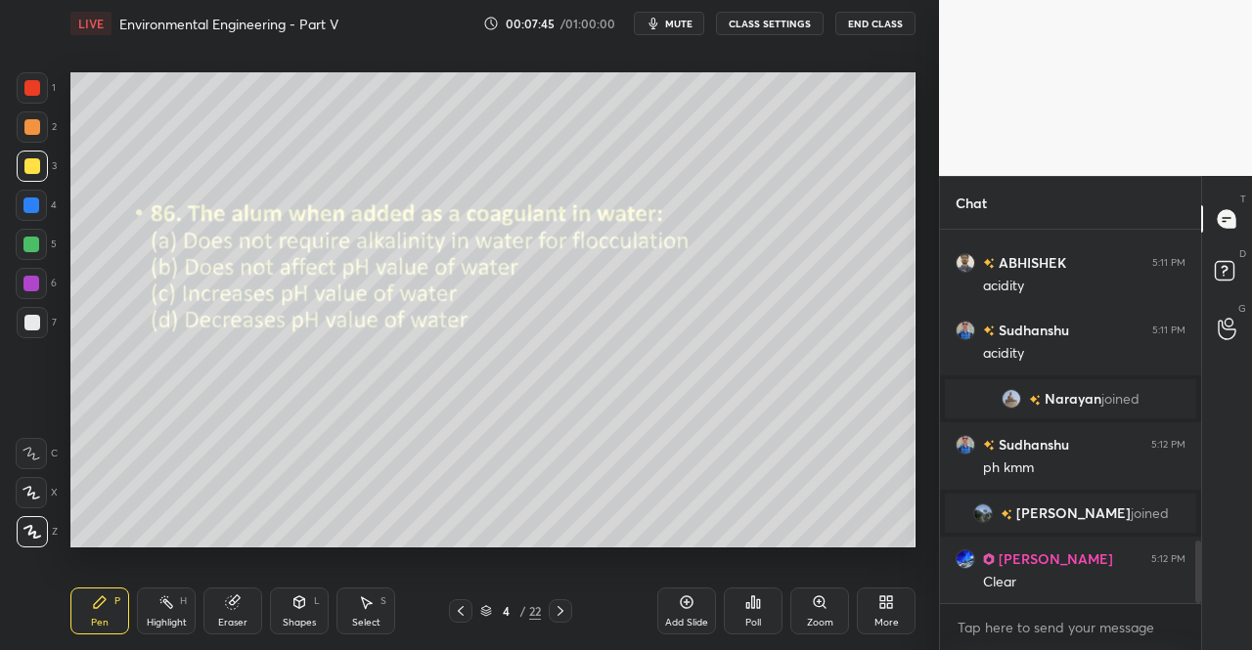
click at [559, 607] on icon at bounding box center [561, 611] width 6 height 10
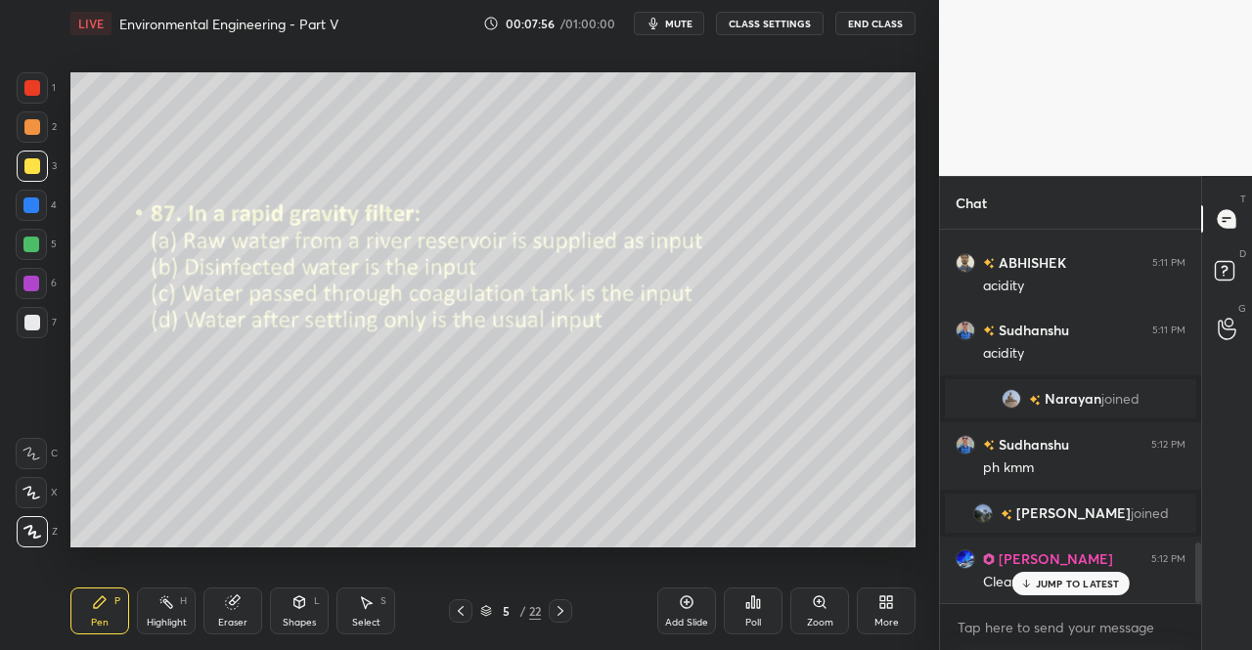
scroll to position [1919, 0]
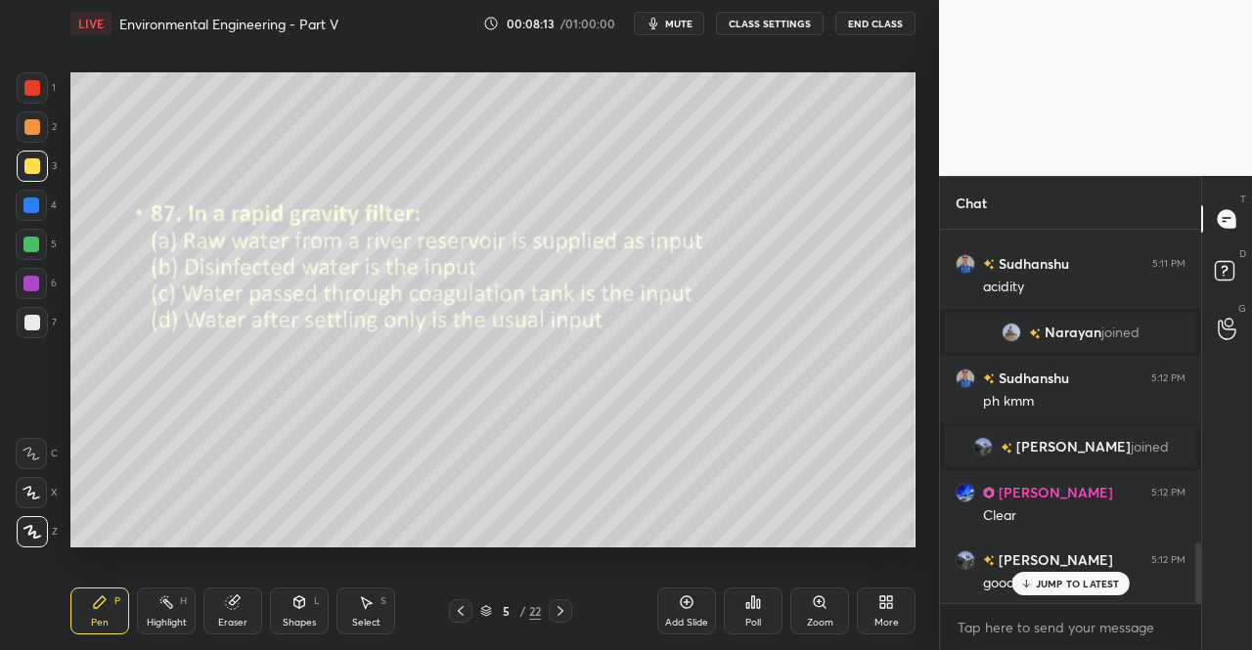
click at [675, 22] on span "mute" at bounding box center [678, 24] width 27 height 14
click at [745, 612] on div "Poll" at bounding box center [753, 611] width 59 height 47
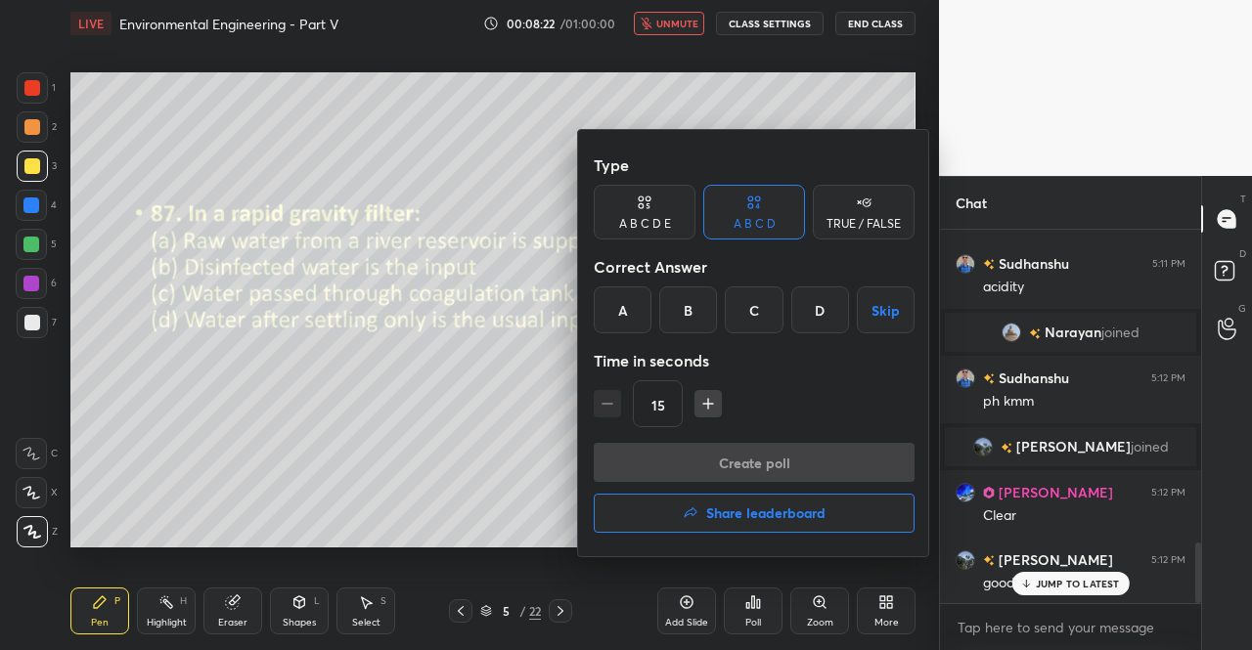
click at [745, 307] on div "C" at bounding box center [754, 310] width 58 height 47
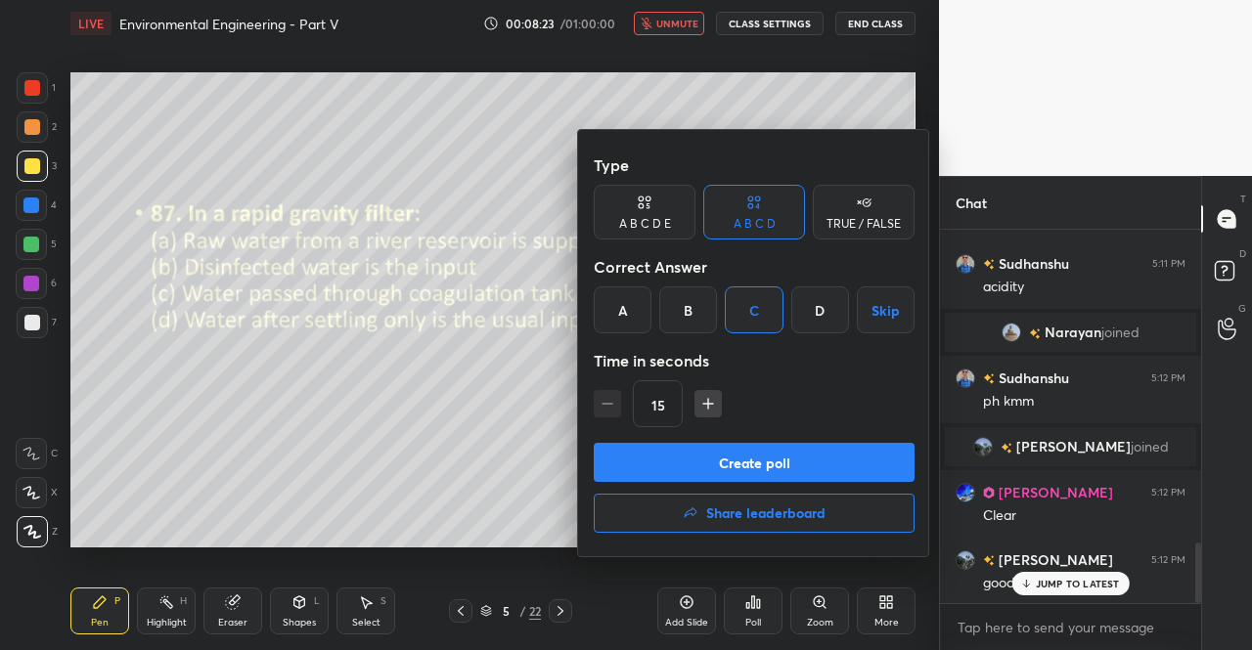
click at [723, 461] on button "Create poll" at bounding box center [754, 462] width 321 height 39
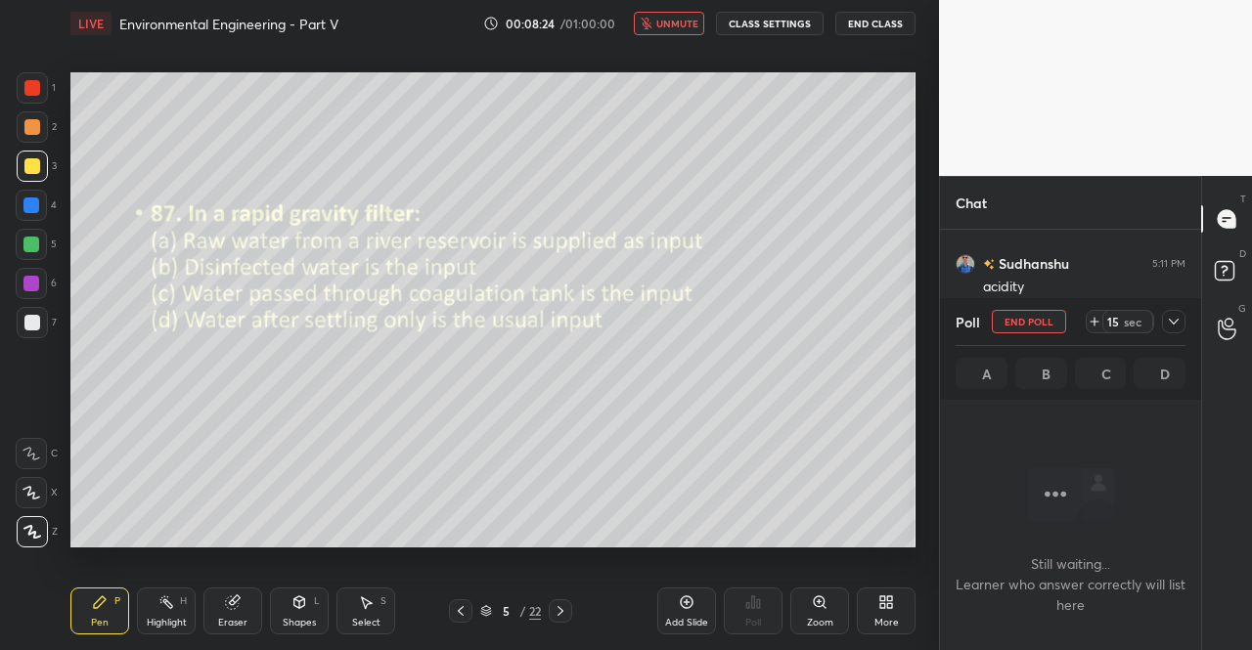
scroll to position [0, 0]
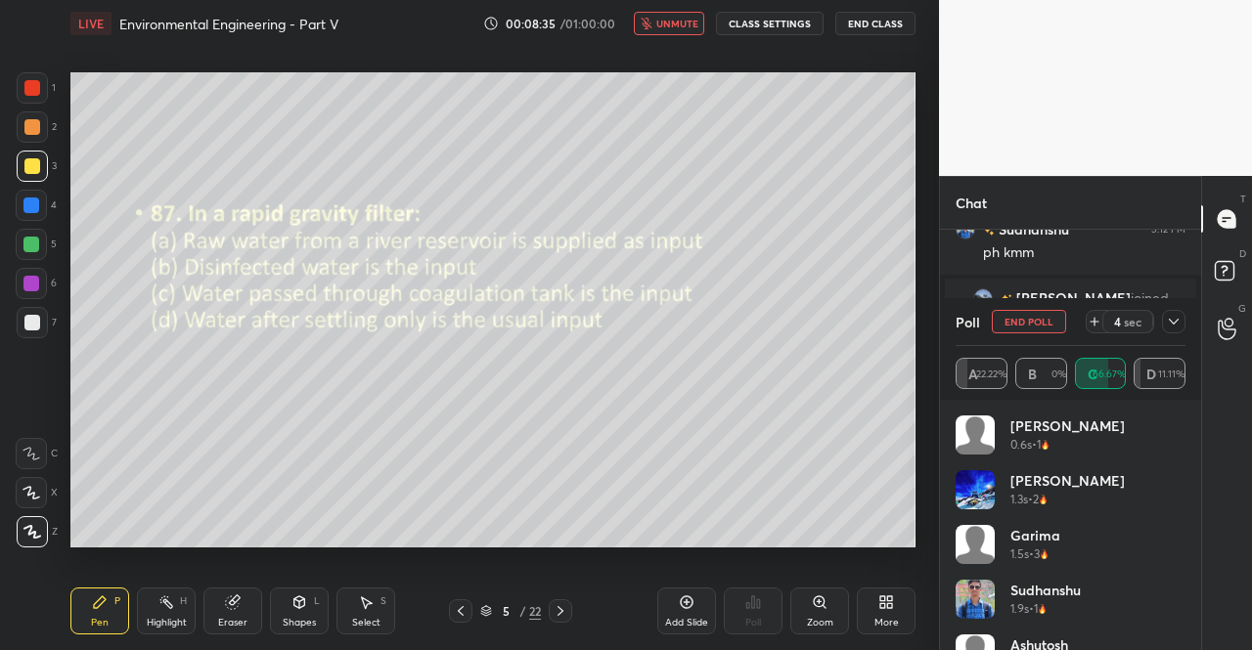
click at [679, 13] on button "unmute" at bounding box center [669, 23] width 70 height 23
click at [1176, 325] on icon at bounding box center [1174, 322] width 16 height 16
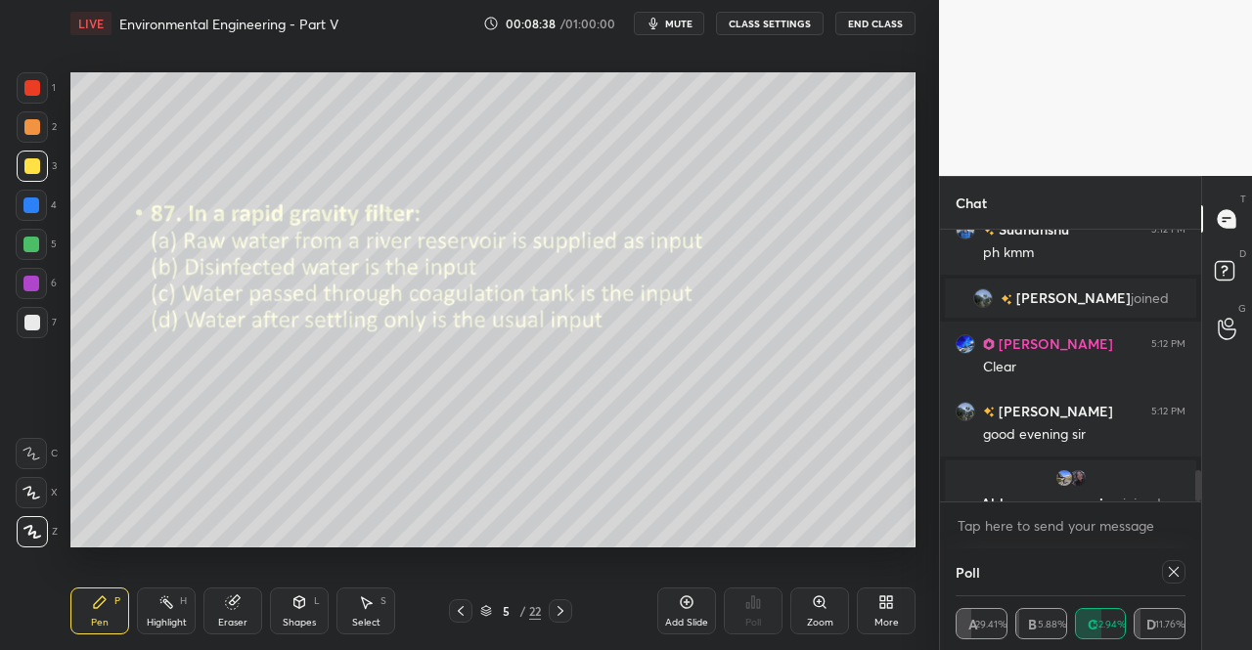
scroll to position [127, 224]
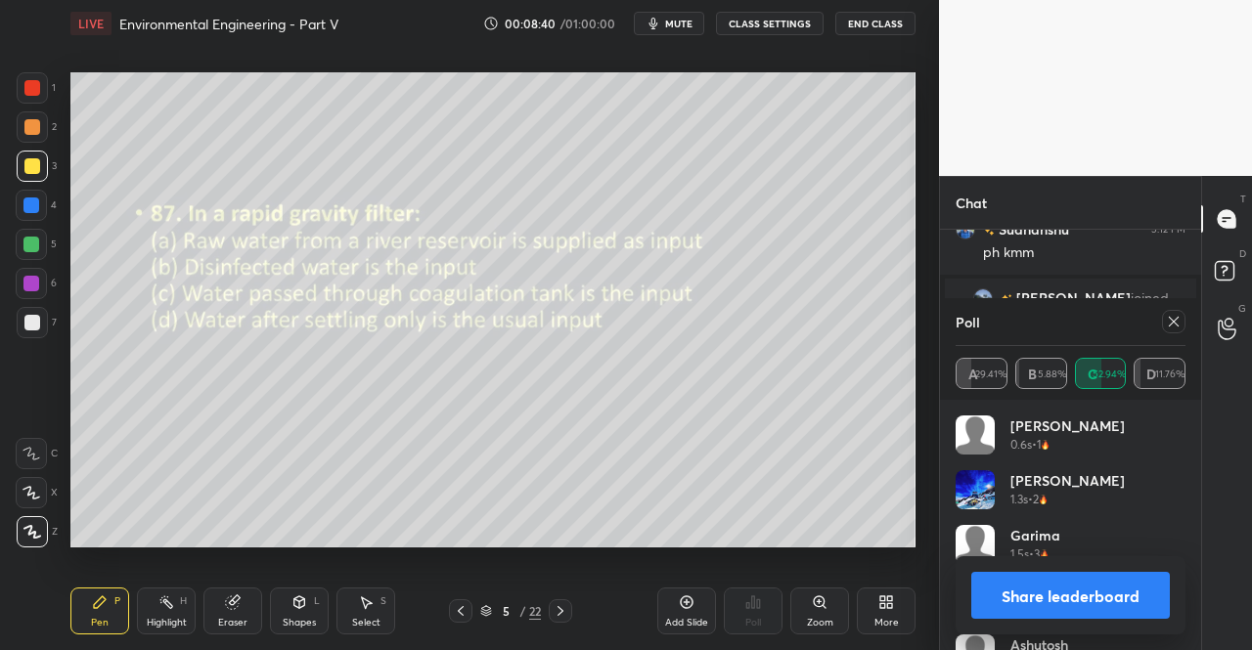
click at [1178, 321] on icon at bounding box center [1174, 322] width 16 height 16
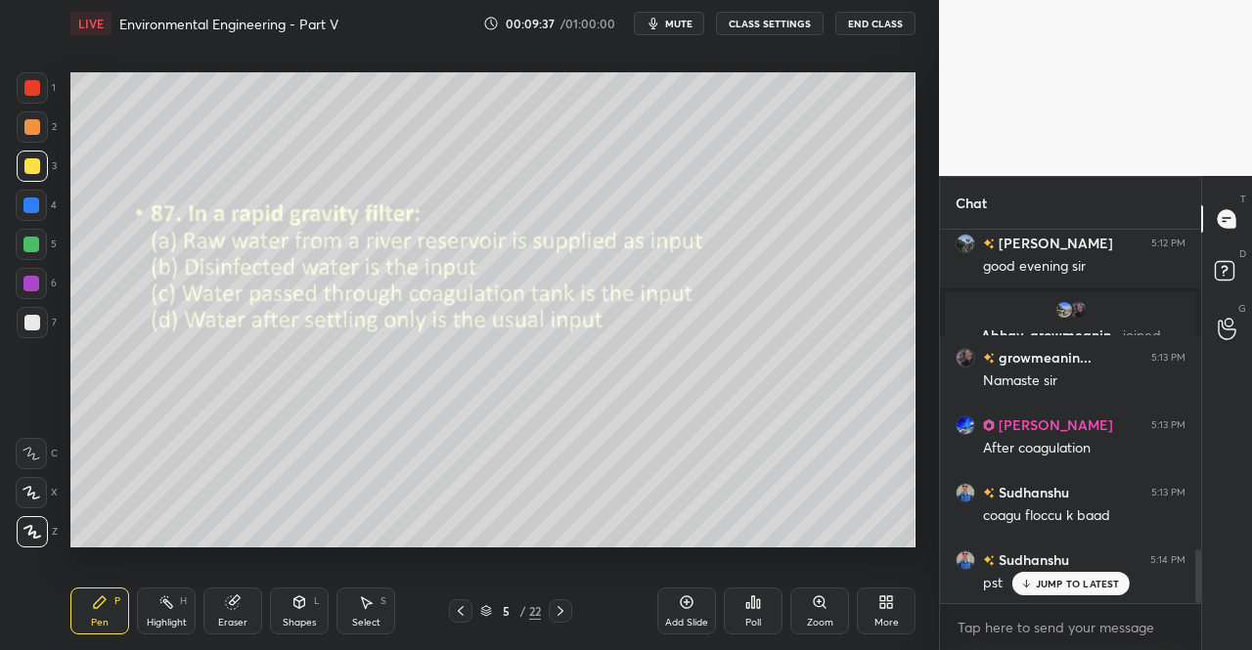
click at [1030, 575] on div "JUMP TO LATEST" at bounding box center [1069, 583] width 117 height 23
click at [561, 607] on icon at bounding box center [561, 612] width 16 height 16
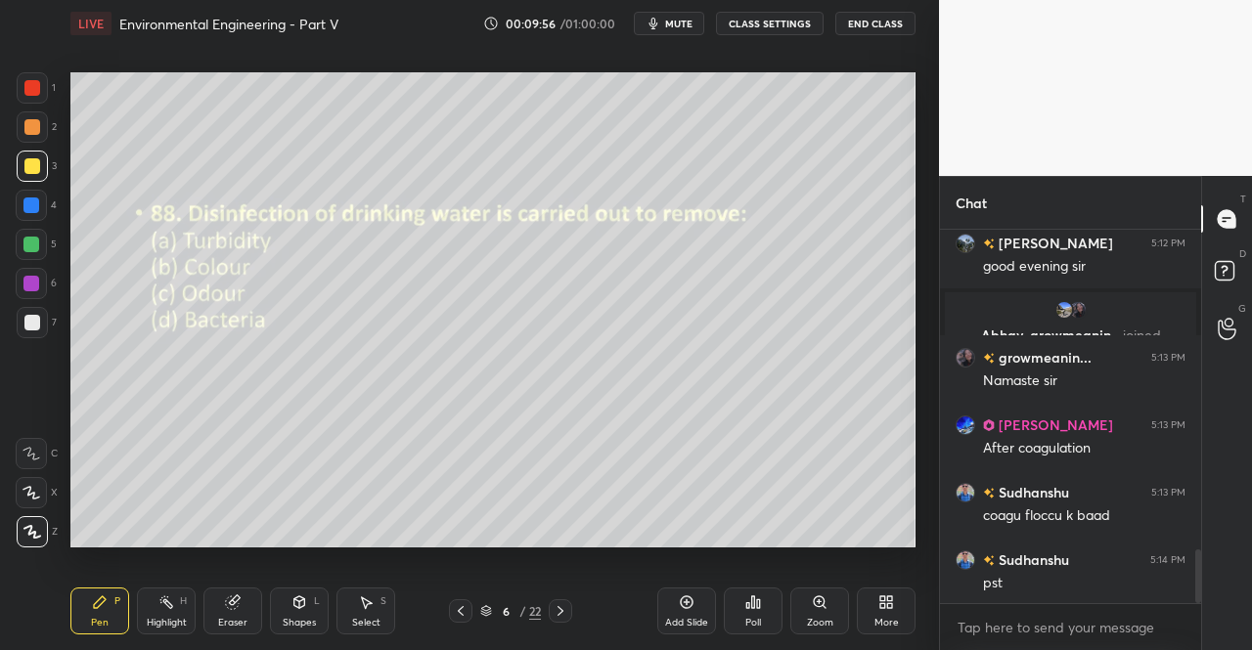
click at [762, 603] on div "Poll" at bounding box center [753, 611] width 59 height 47
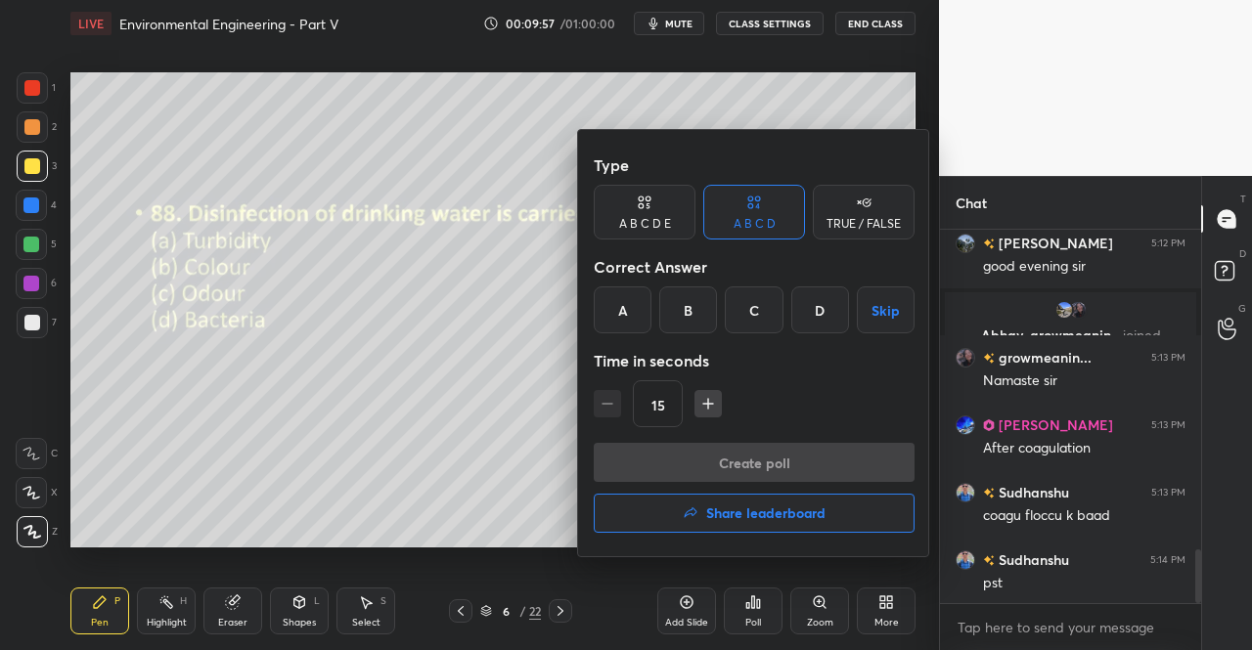
click at [812, 298] on div "D" at bounding box center [820, 310] width 58 height 47
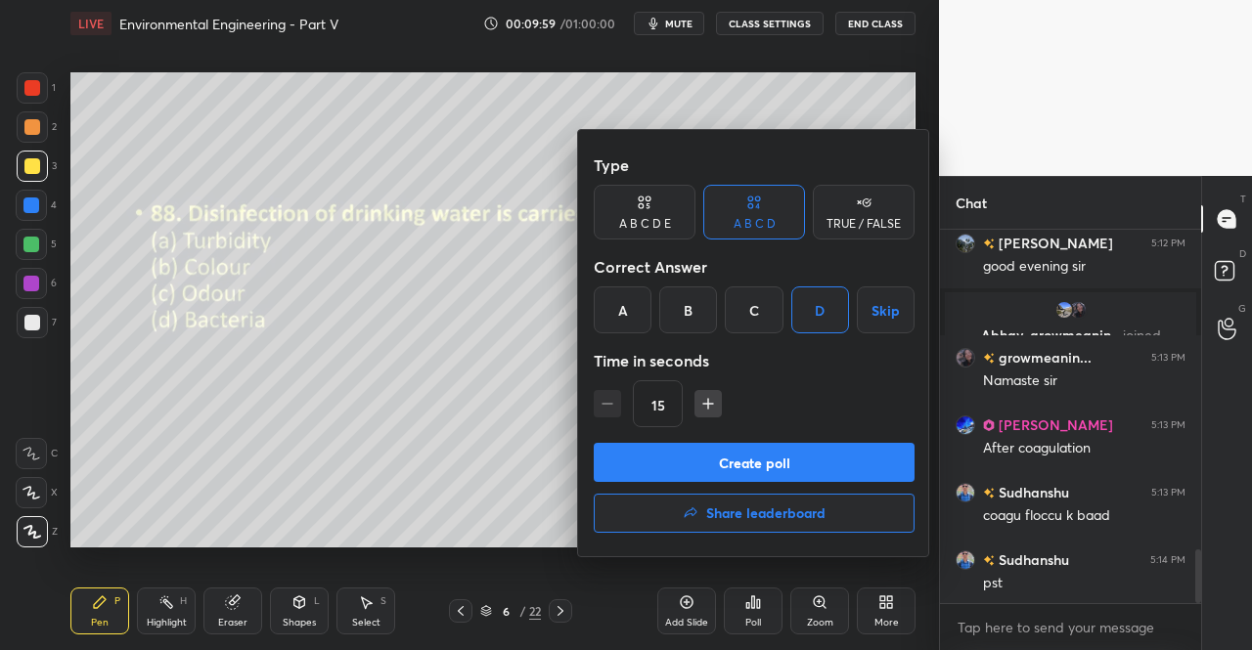
click at [768, 465] on button "Create poll" at bounding box center [754, 462] width 321 height 39
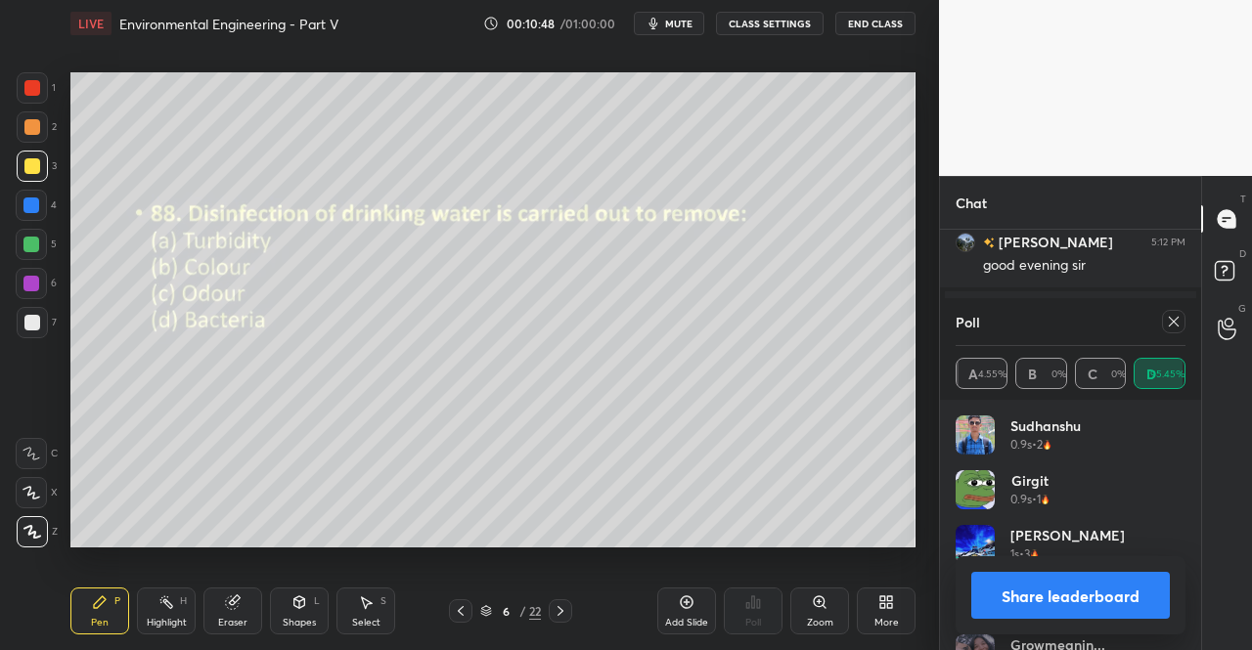
scroll to position [2406, 0]
click at [1184, 320] on div at bounding box center [1173, 321] width 23 height 23
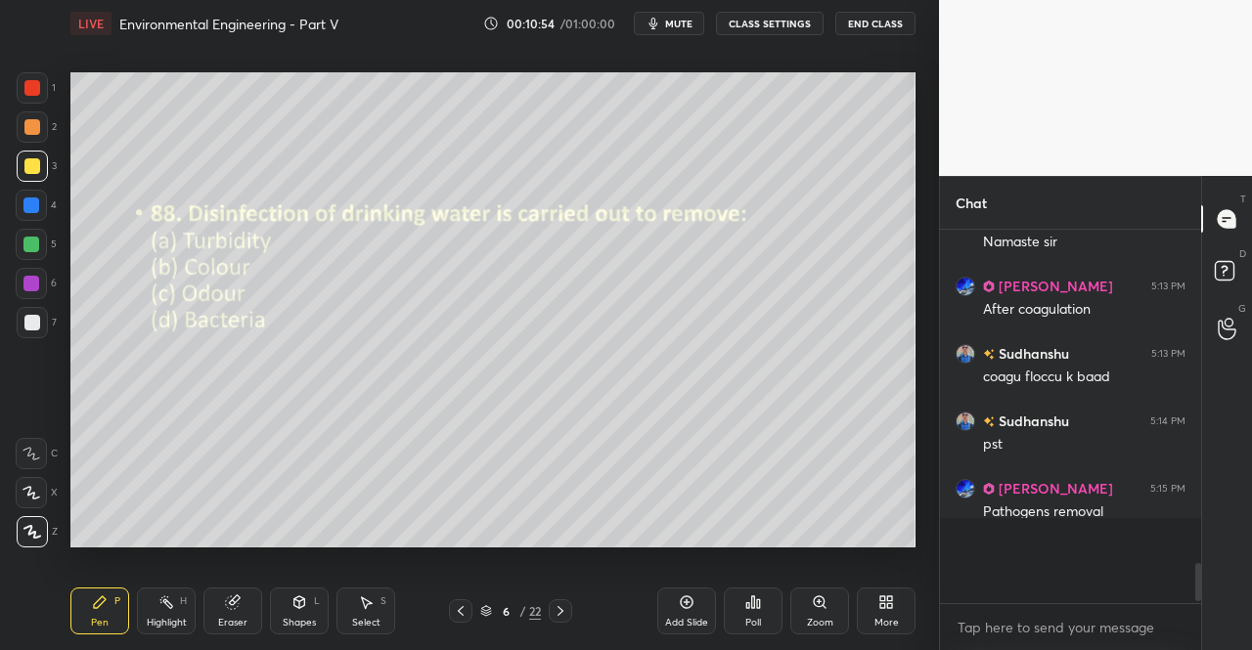
scroll to position [358, 255]
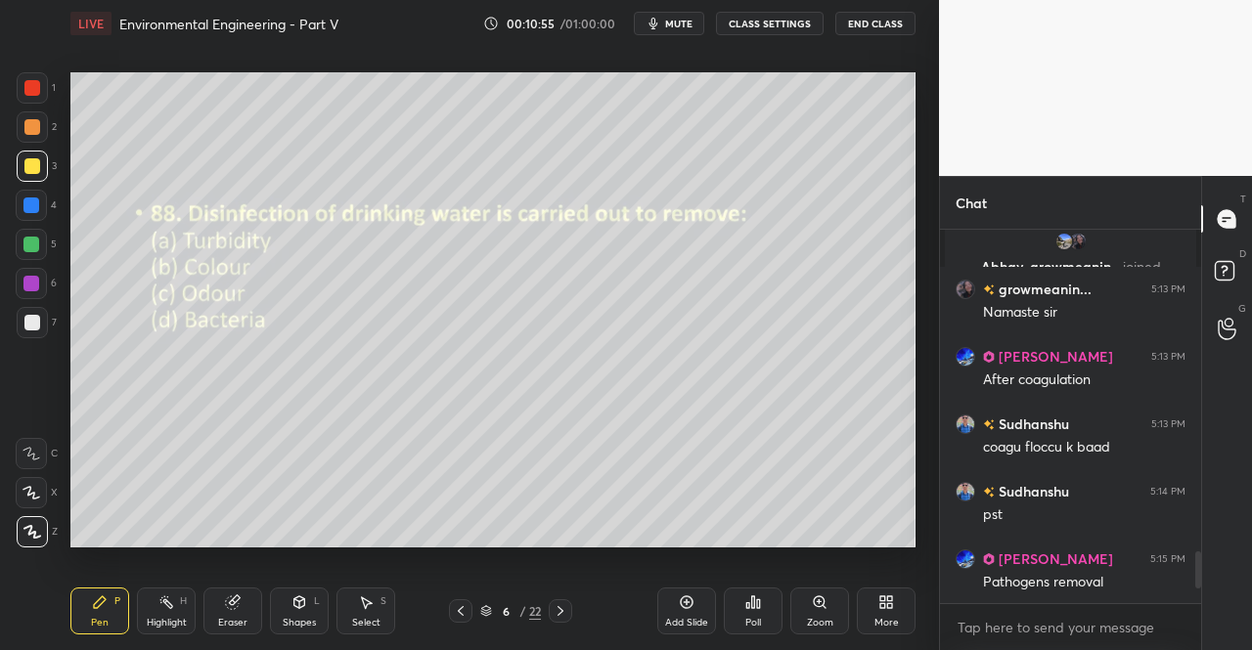
click at [563, 613] on icon at bounding box center [561, 612] width 16 height 16
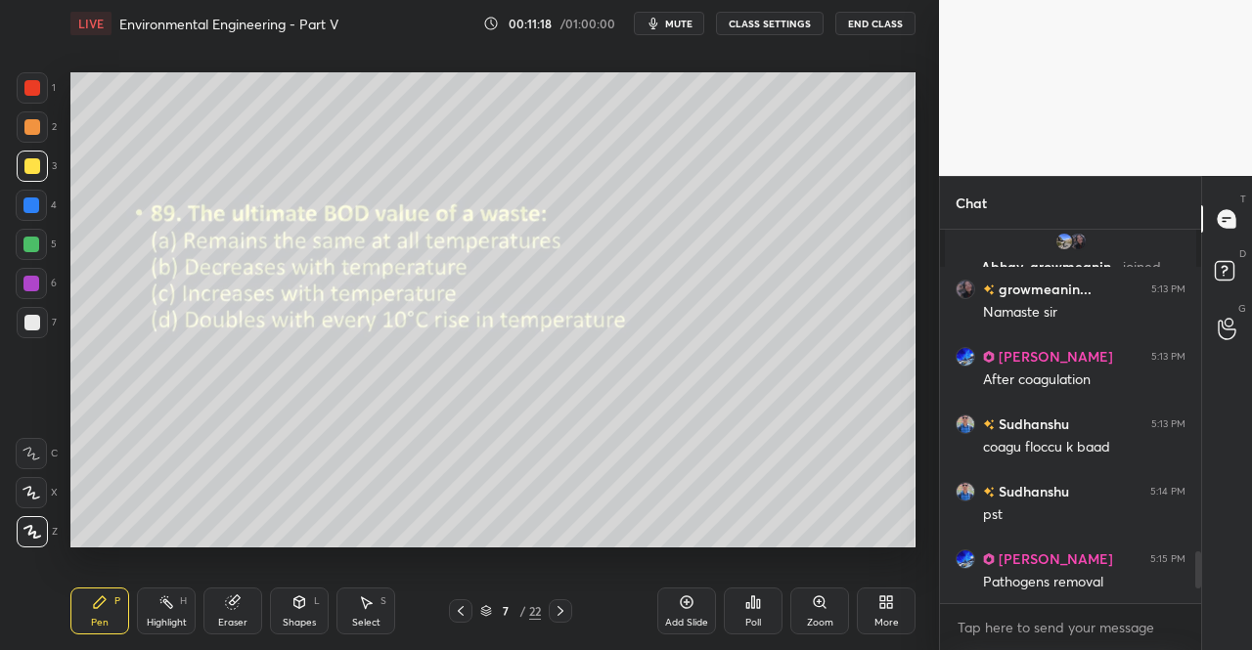
click at [755, 611] on div "Poll" at bounding box center [753, 611] width 59 height 47
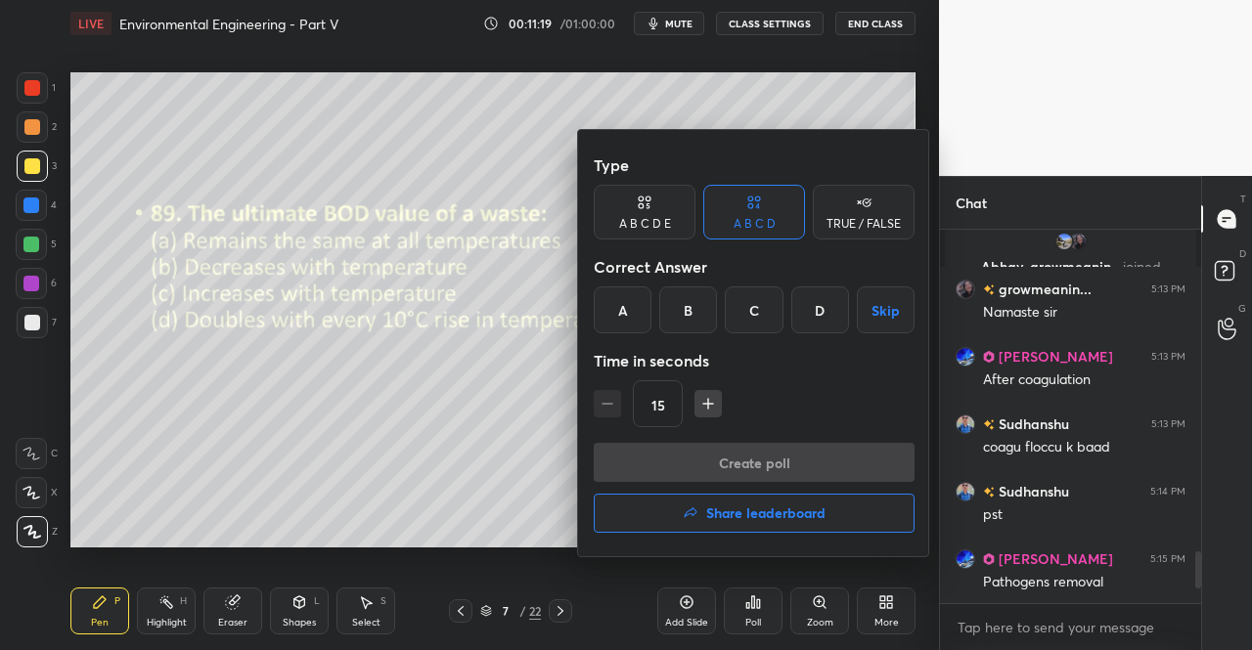
click at [626, 309] on div "A" at bounding box center [623, 310] width 58 height 47
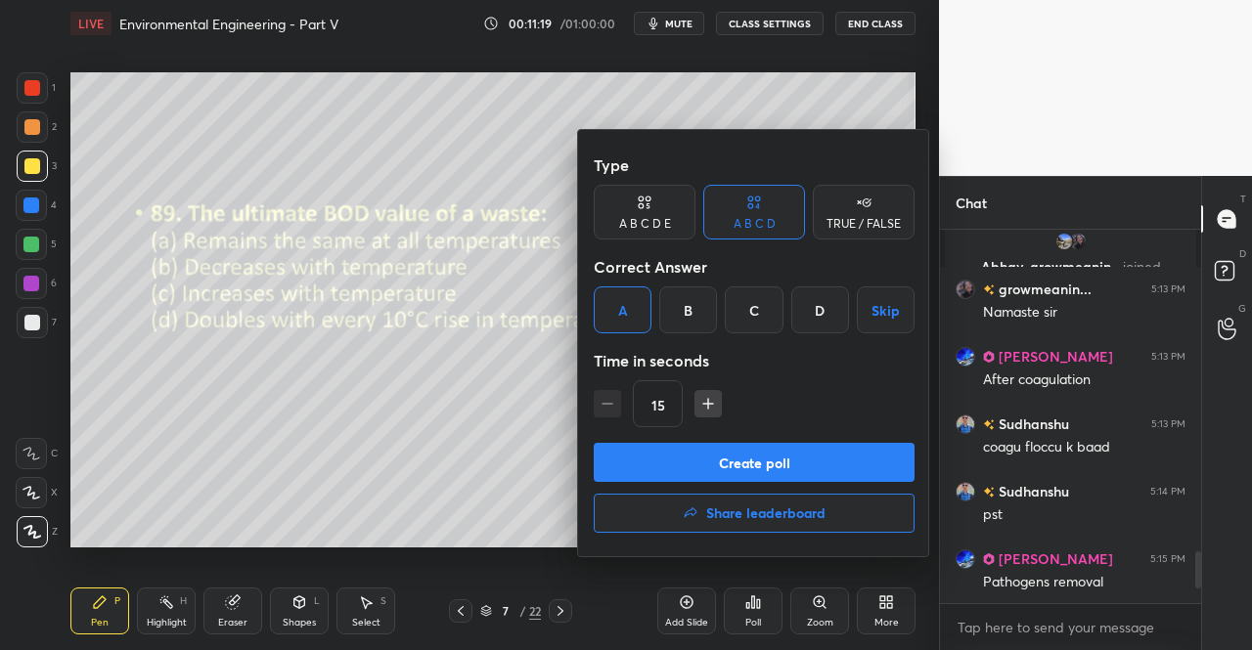
click at [700, 463] on button "Create poll" at bounding box center [754, 462] width 321 height 39
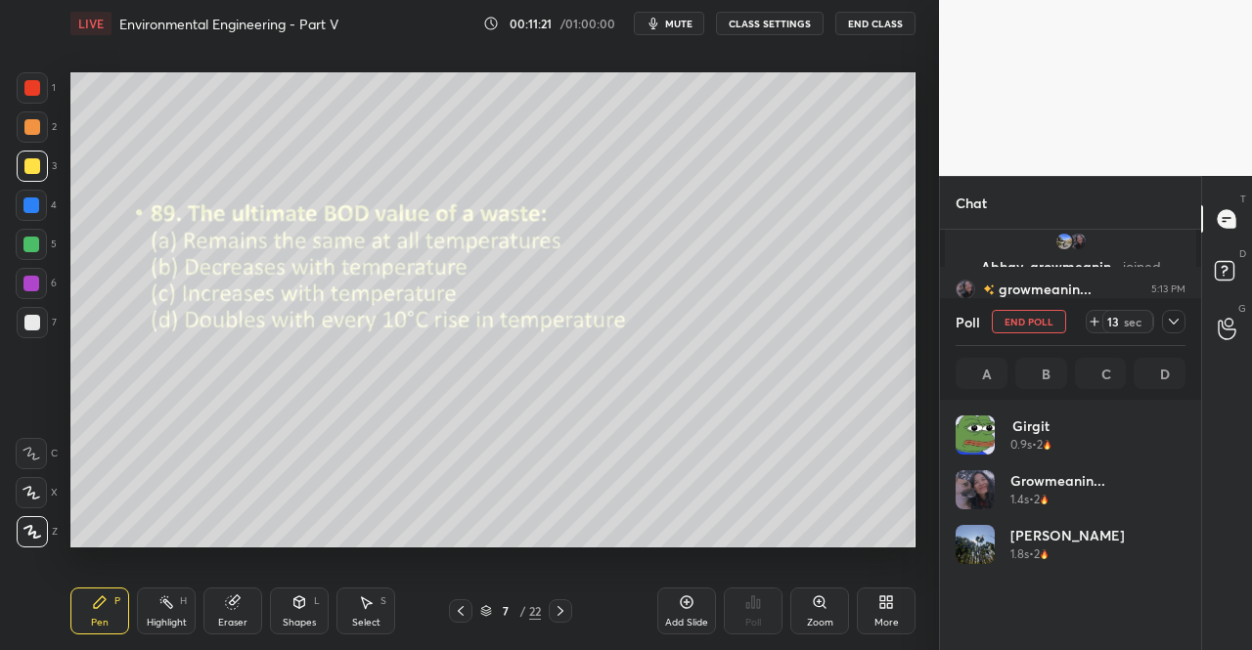
scroll to position [7, 6]
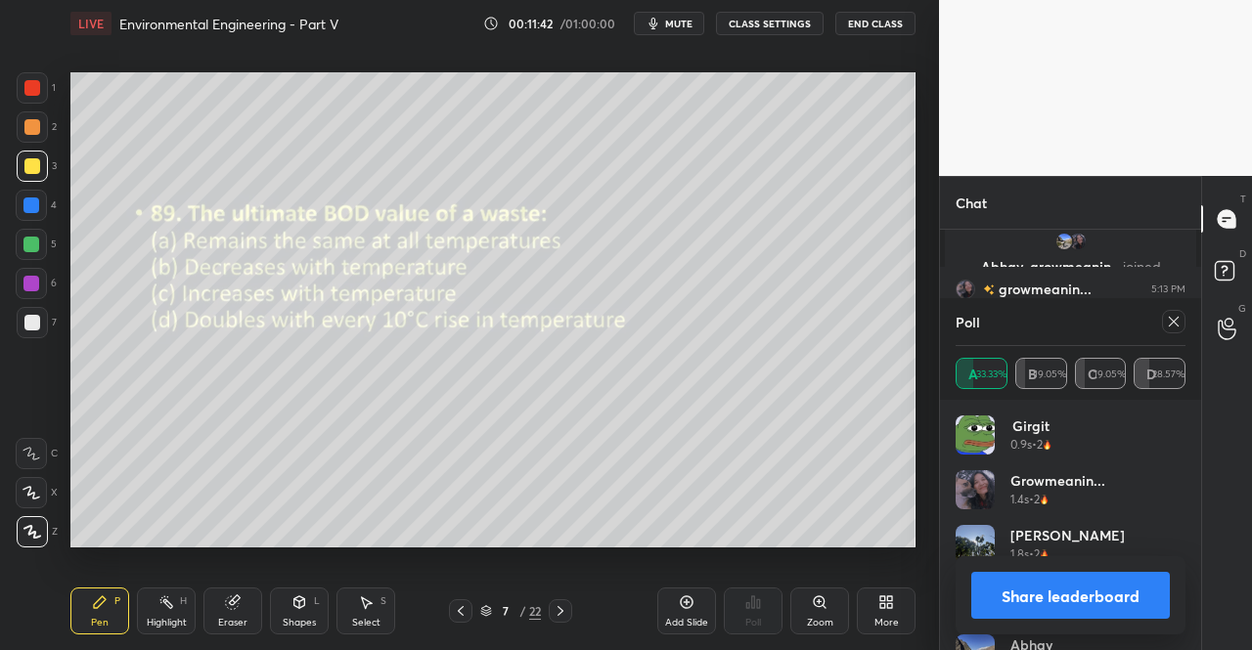
click at [1172, 321] on icon at bounding box center [1174, 322] width 10 height 10
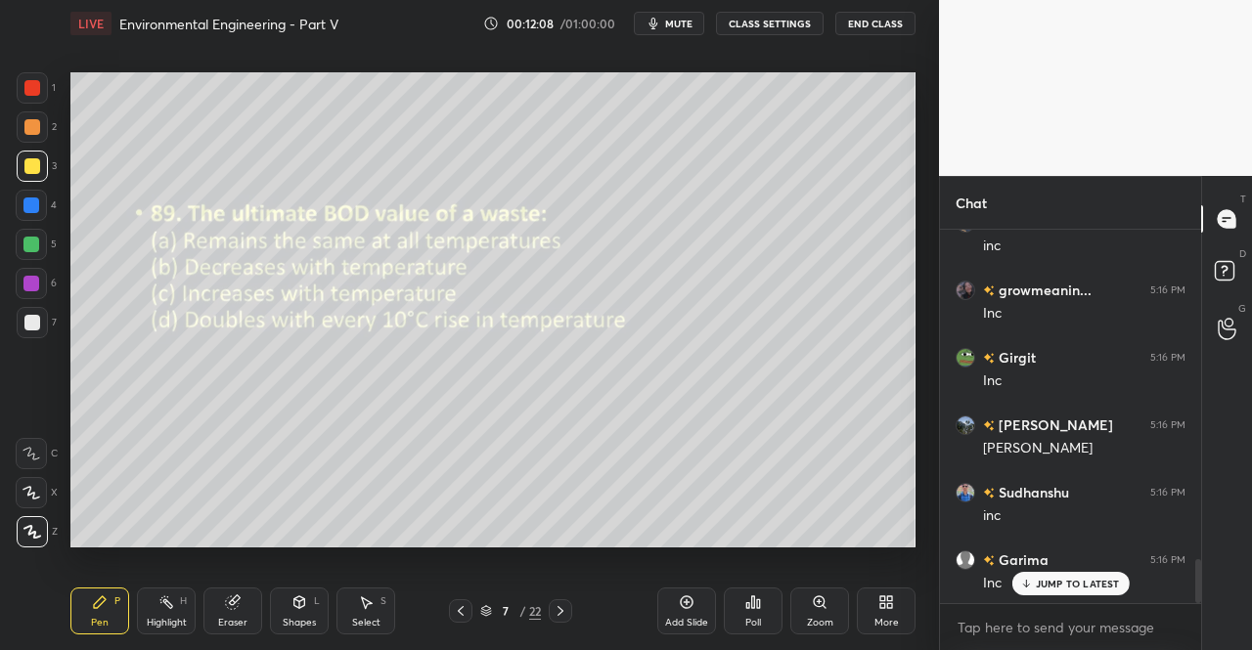
scroll to position [2845, 0]
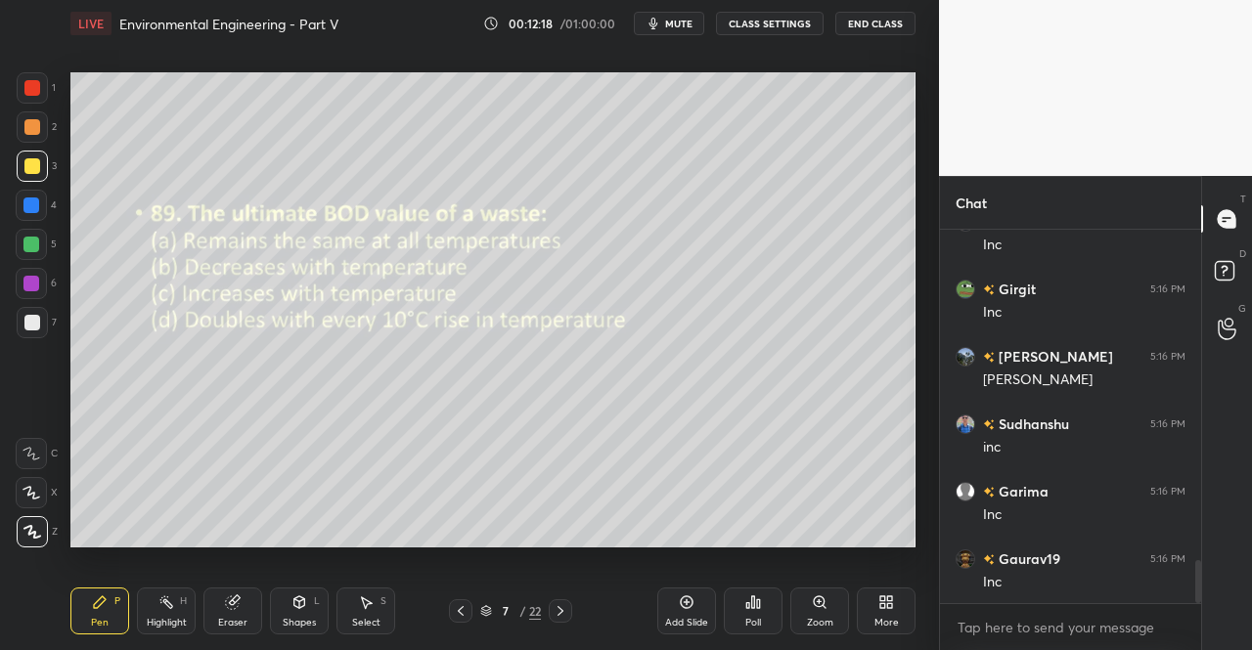
click at [560, 613] on icon at bounding box center [561, 612] width 16 height 16
click at [761, 609] on div "Poll" at bounding box center [753, 611] width 59 height 47
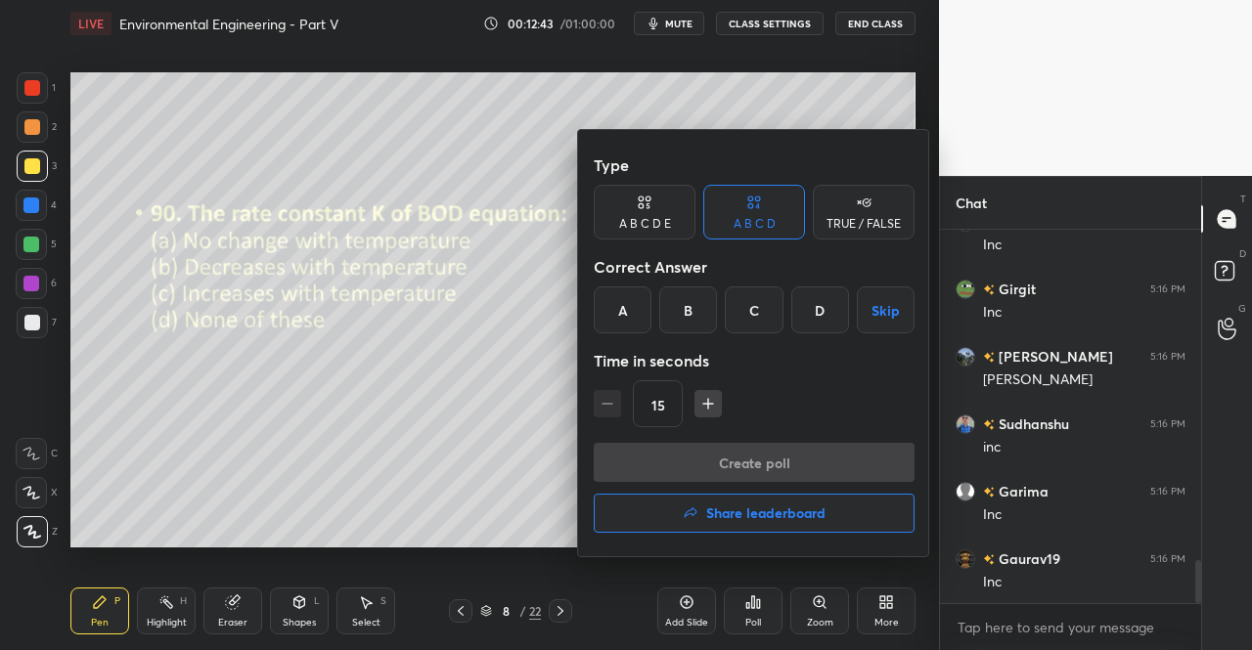
click at [761, 302] on div "C" at bounding box center [754, 310] width 58 height 47
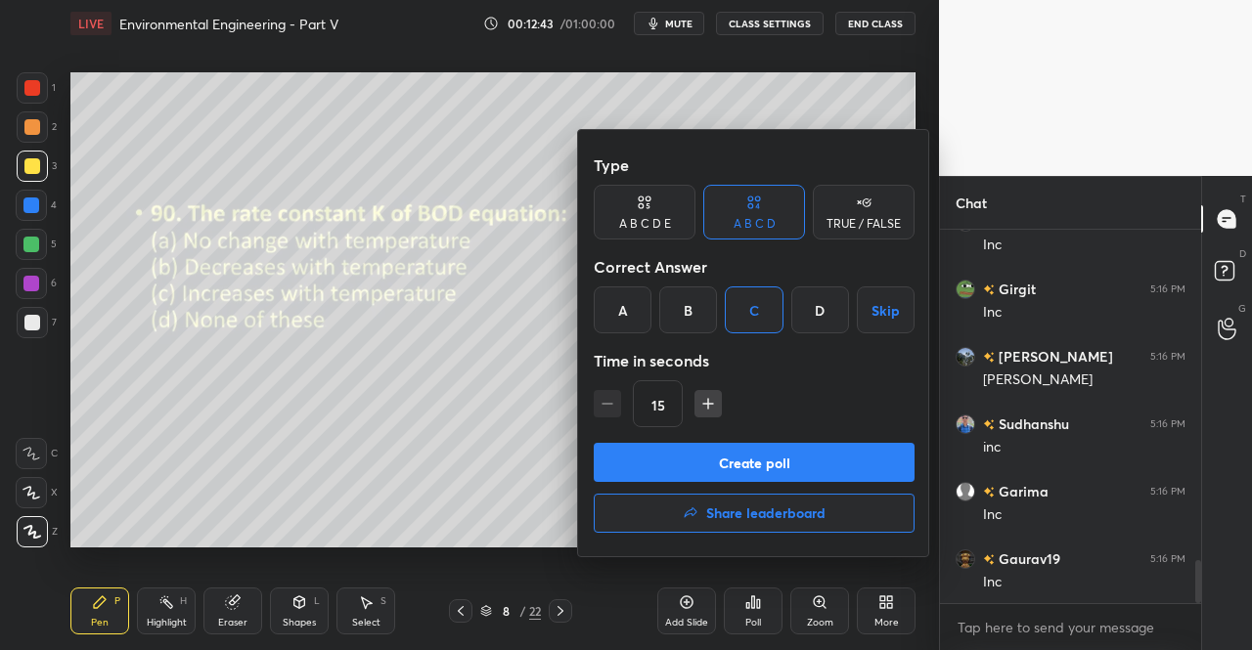
click at [722, 474] on button "Create poll" at bounding box center [754, 462] width 321 height 39
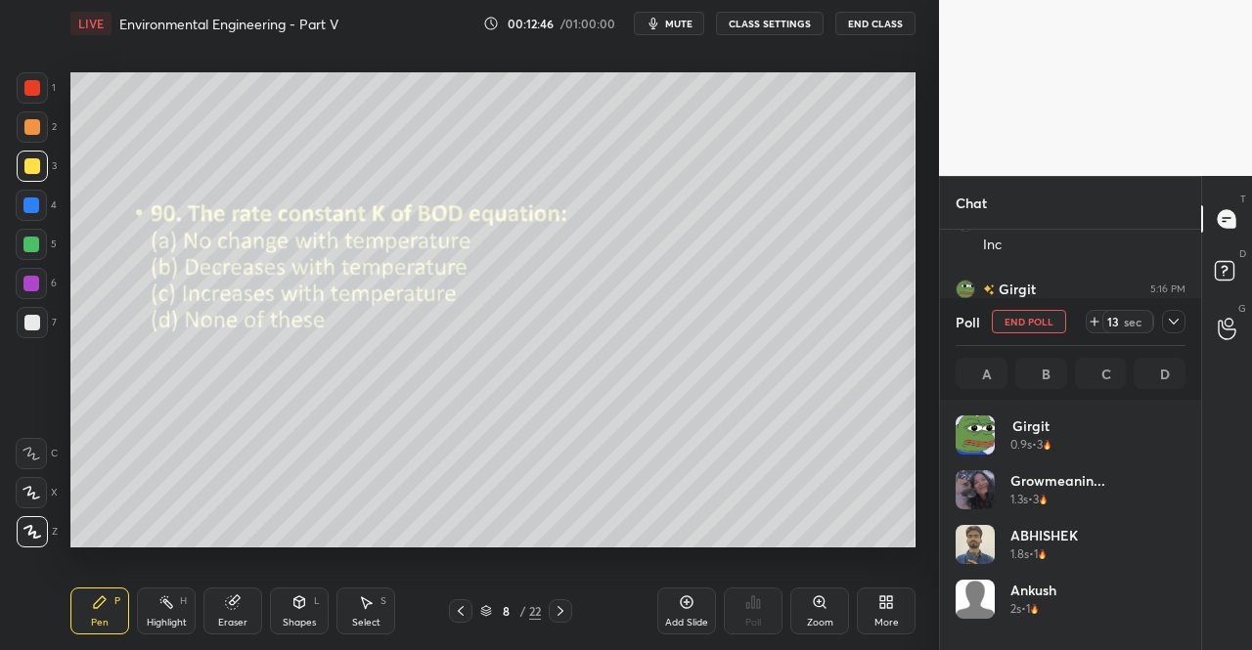
scroll to position [229, 224]
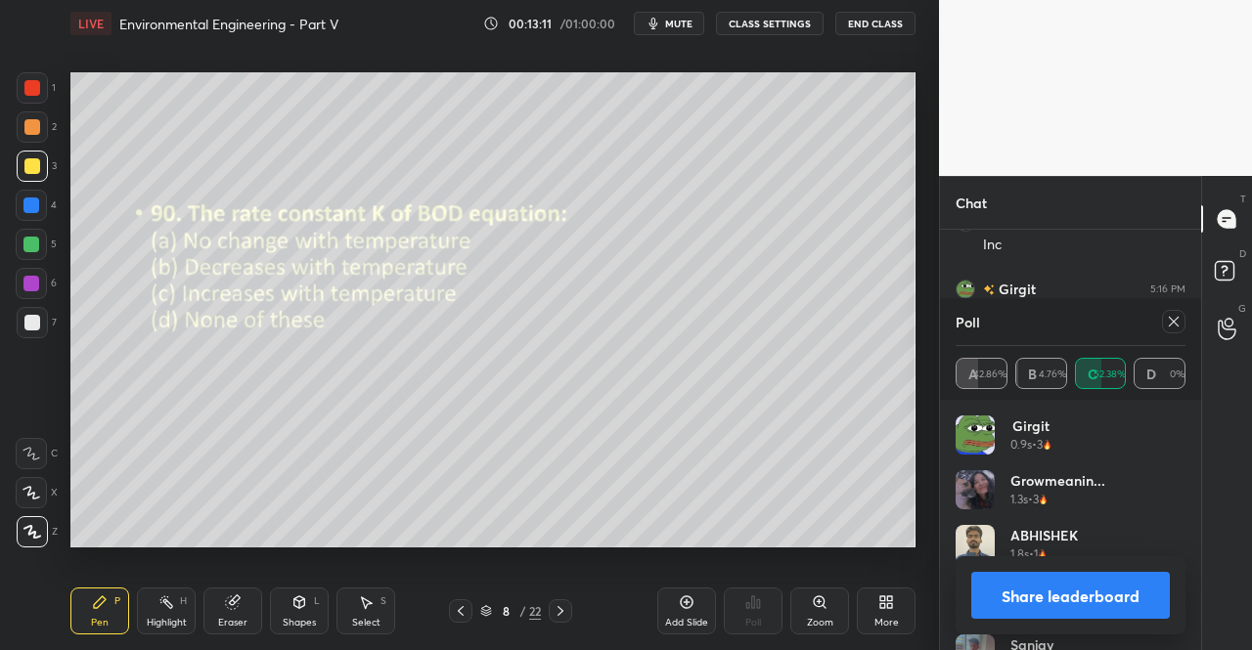
click at [1179, 324] on icon at bounding box center [1174, 322] width 16 height 16
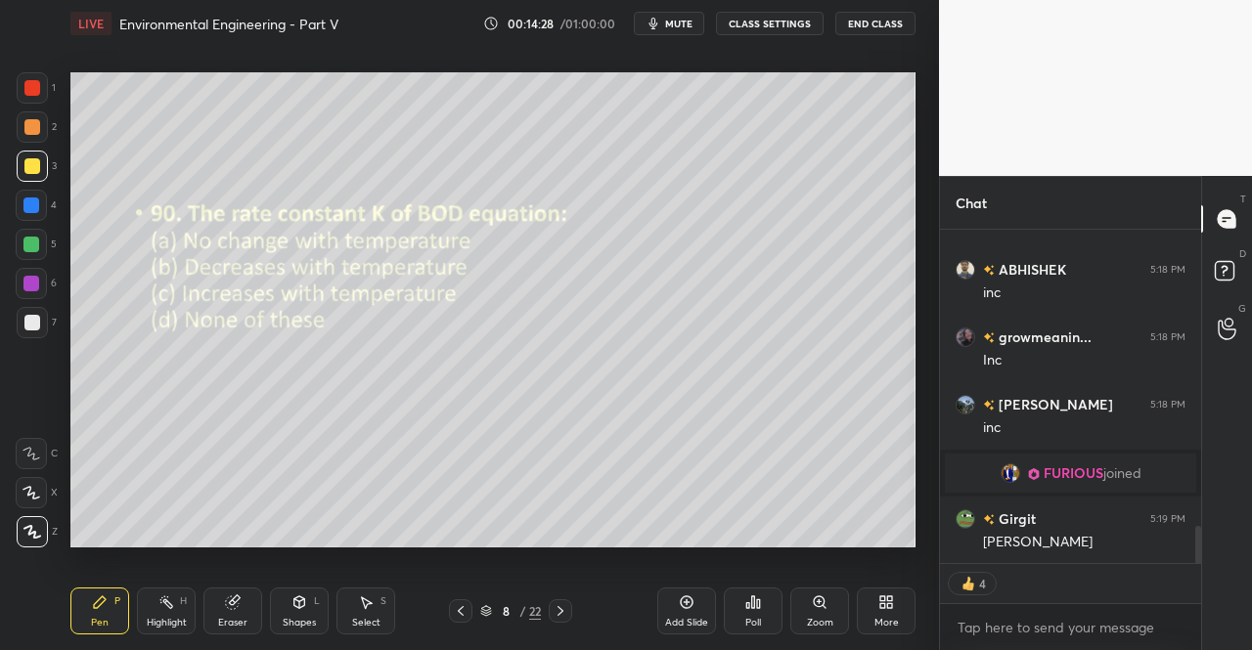
scroll to position [2629, 0]
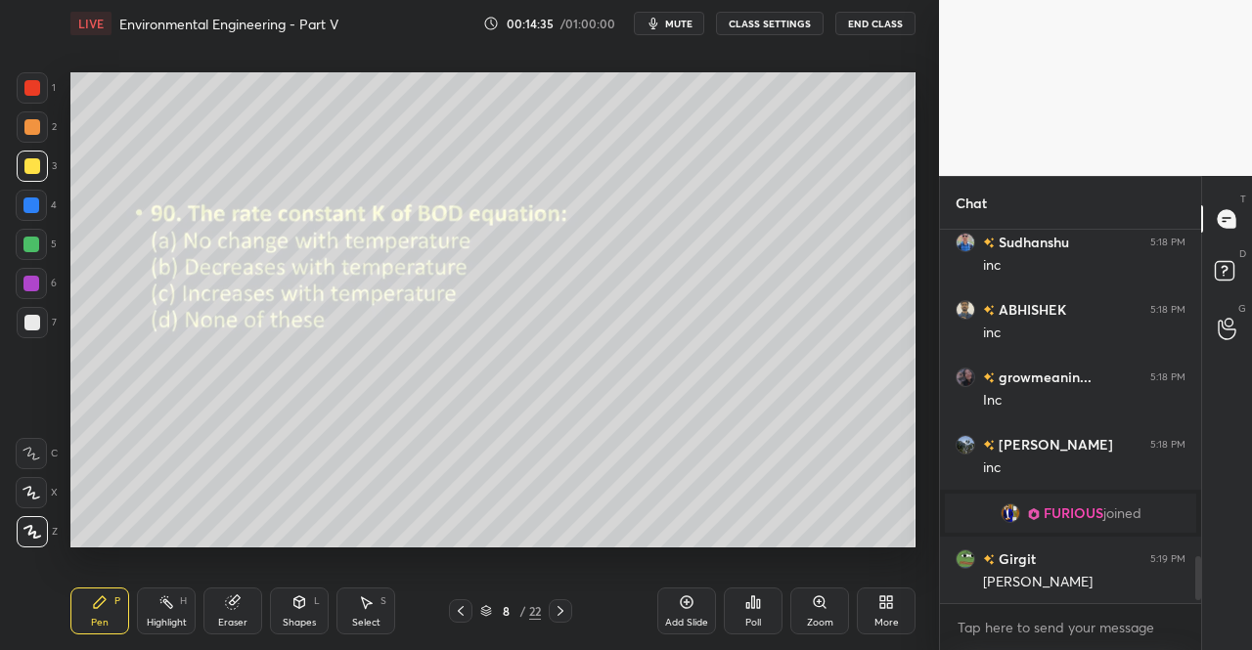
click at [568, 604] on icon at bounding box center [561, 612] width 16 height 16
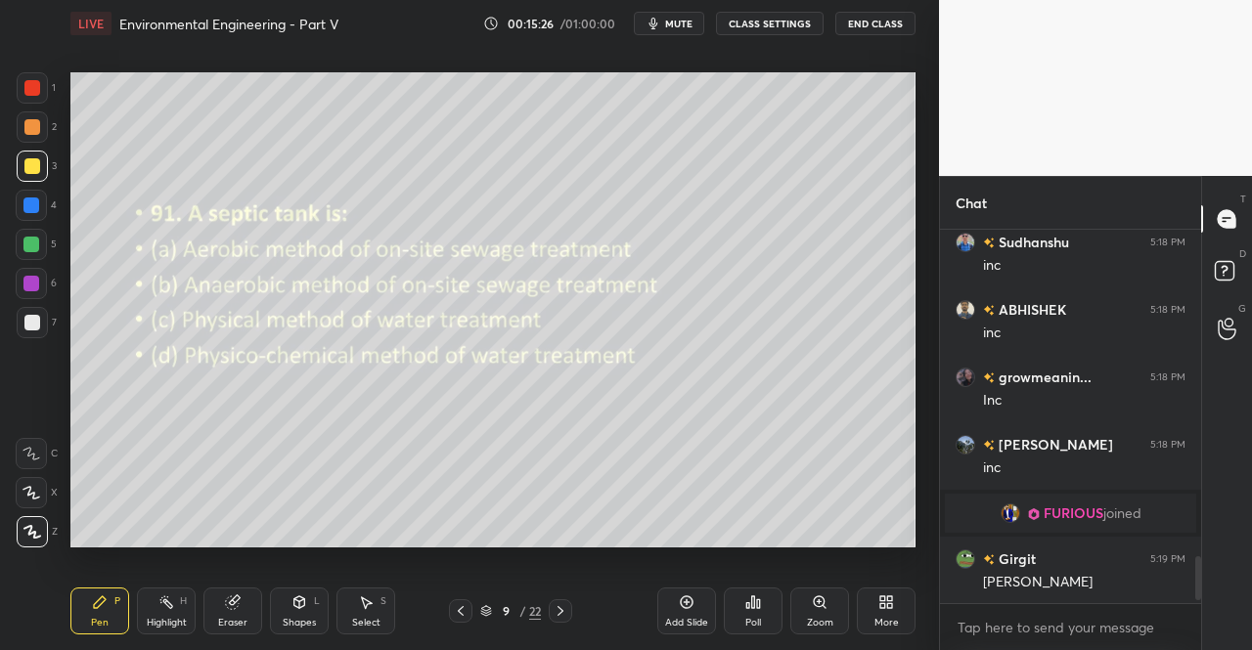
click at [742, 604] on div "Poll" at bounding box center [753, 611] width 59 height 47
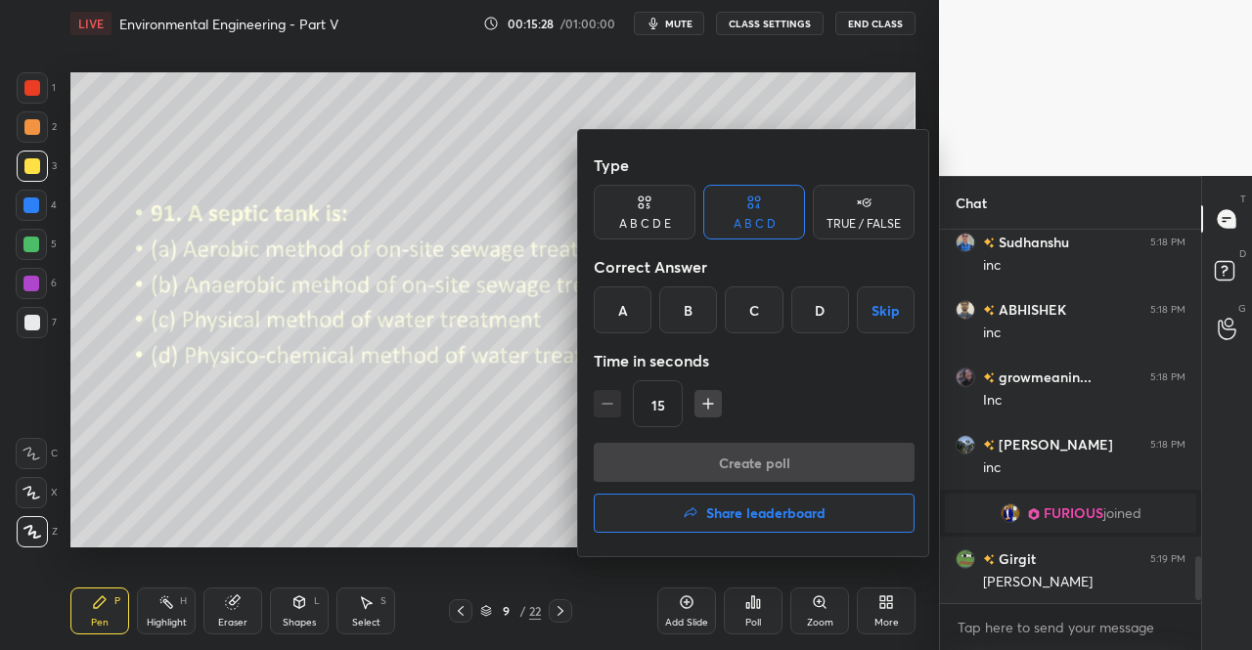
click at [696, 306] on div "B" at bounding box center [688, 310] width 58 height 47
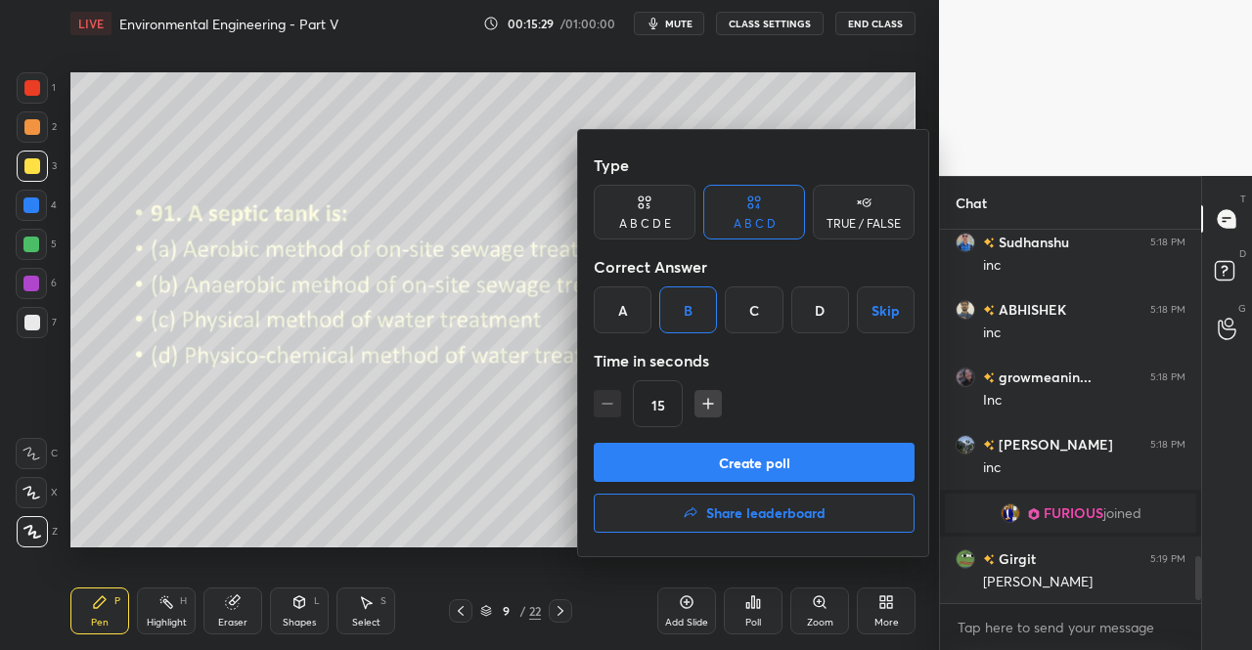
click at [718, 463] on button "Create poll" at bounding box center [754, 462] width 321 height 39
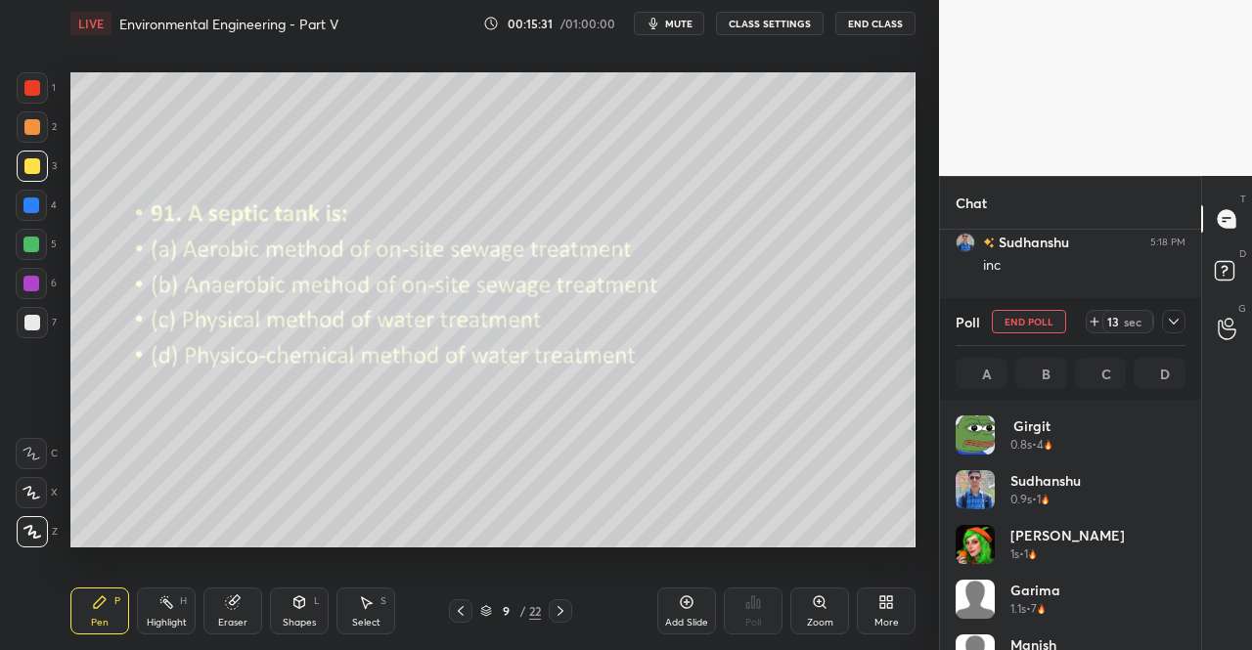
scroll to position [7, 6]
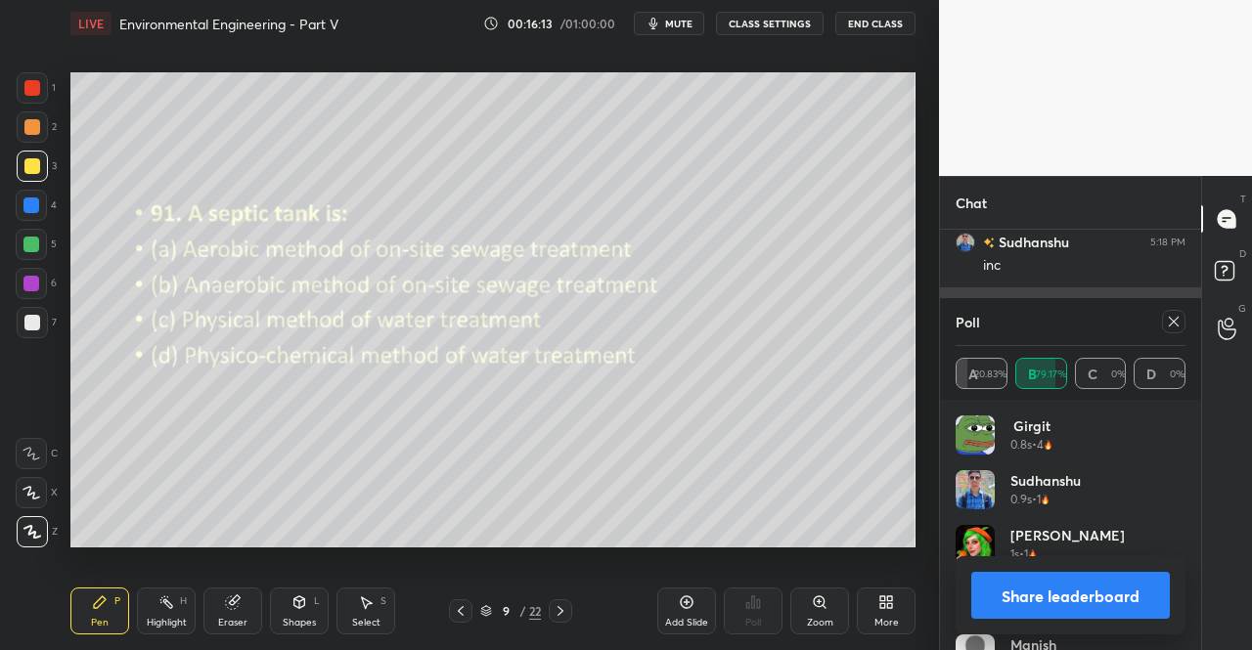
click at [1169, 320] on icon at bounding box center [1174, 322] width 16 height 16
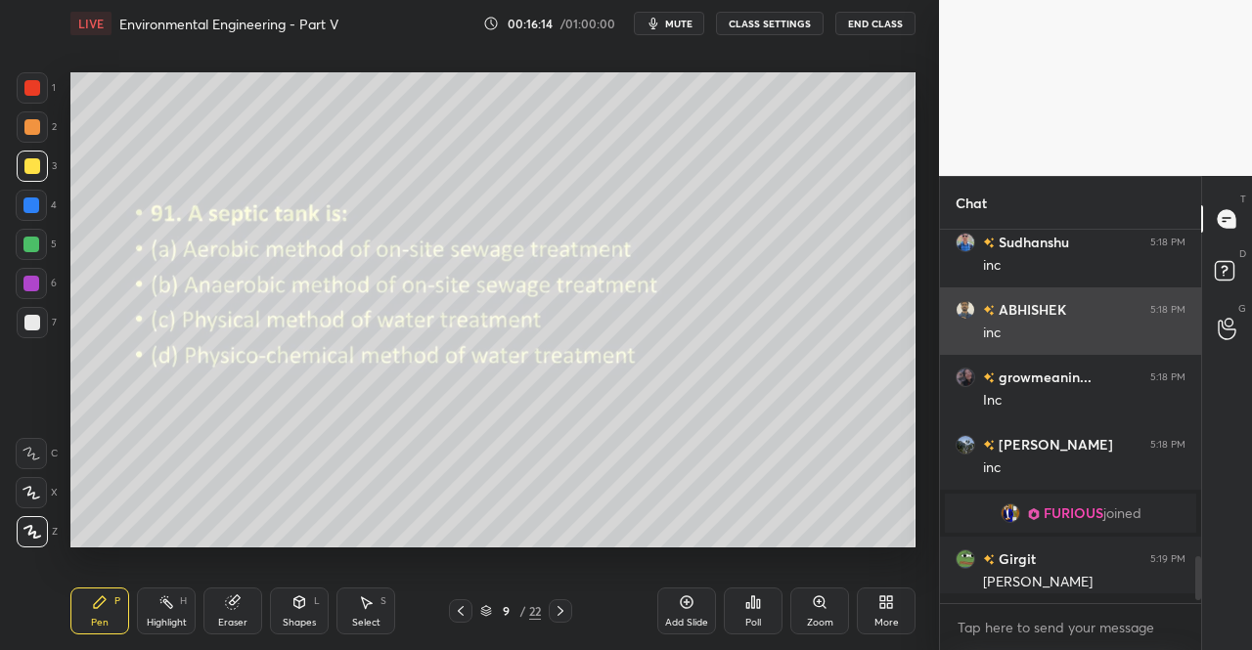
scroll to position [2, 6]
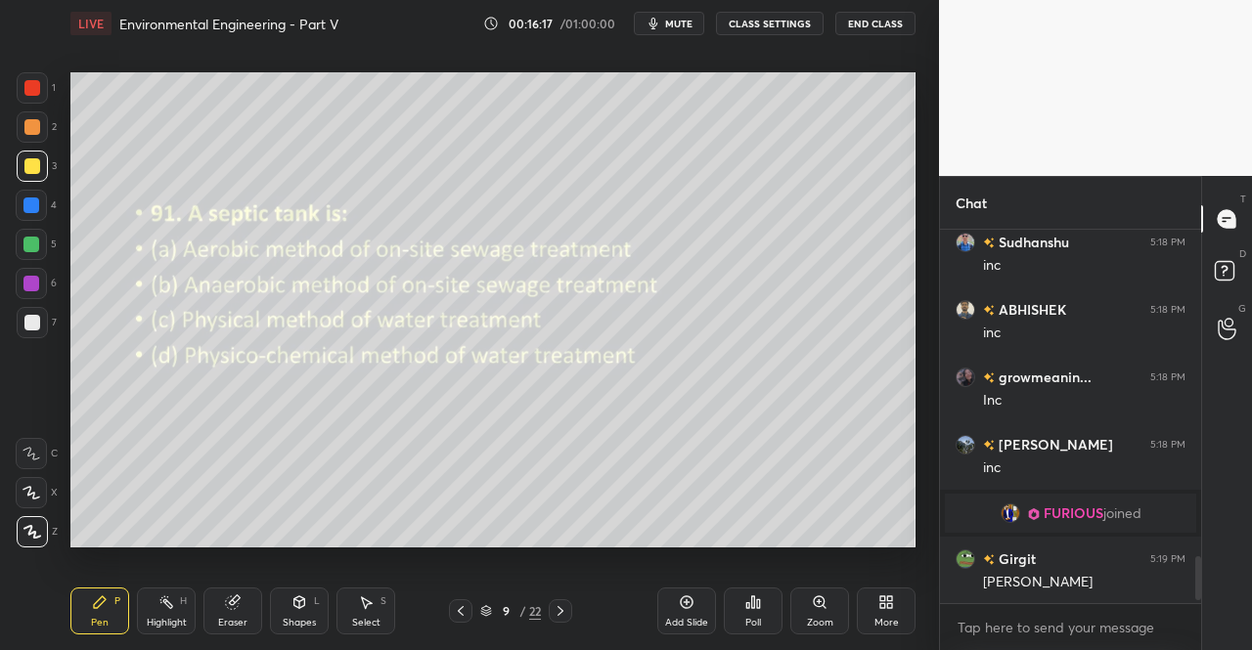
click at [559, 607] on icon at bounding box center [561, 611] width 6 height 10
click at [765, 608] on div "Poll" at bounding box center [753, 611] width 59 height 47
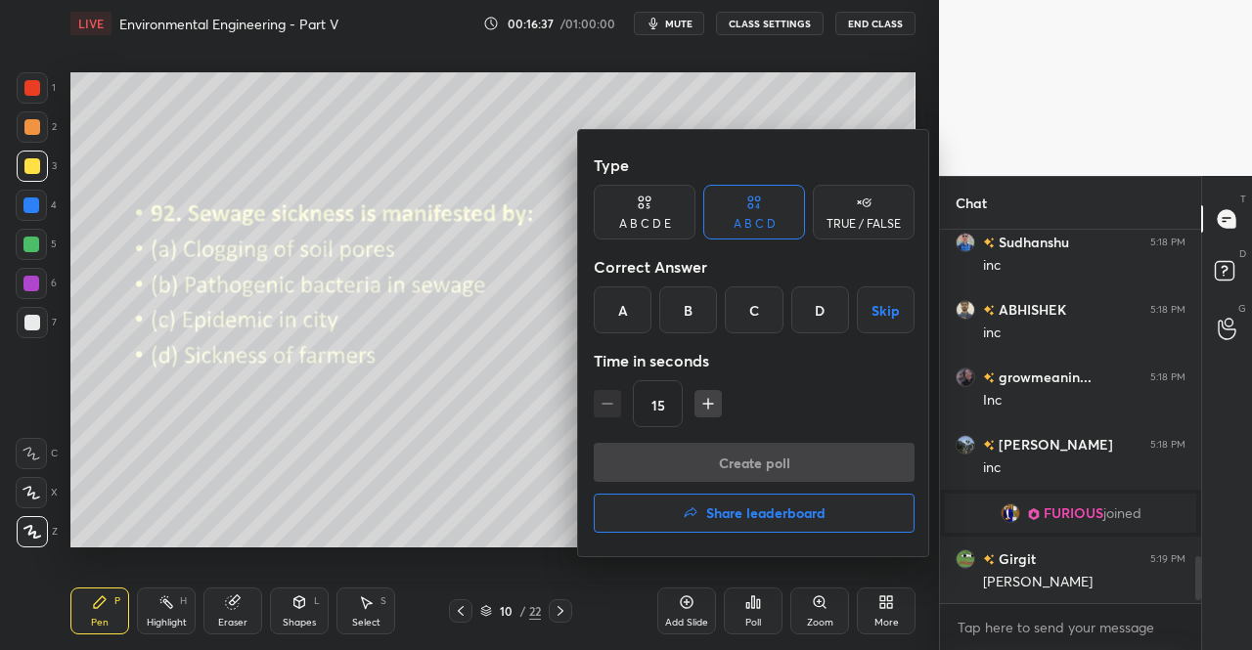
click at [633, 312] on div "A" at bounding box center [623, 310] width 58 height 47
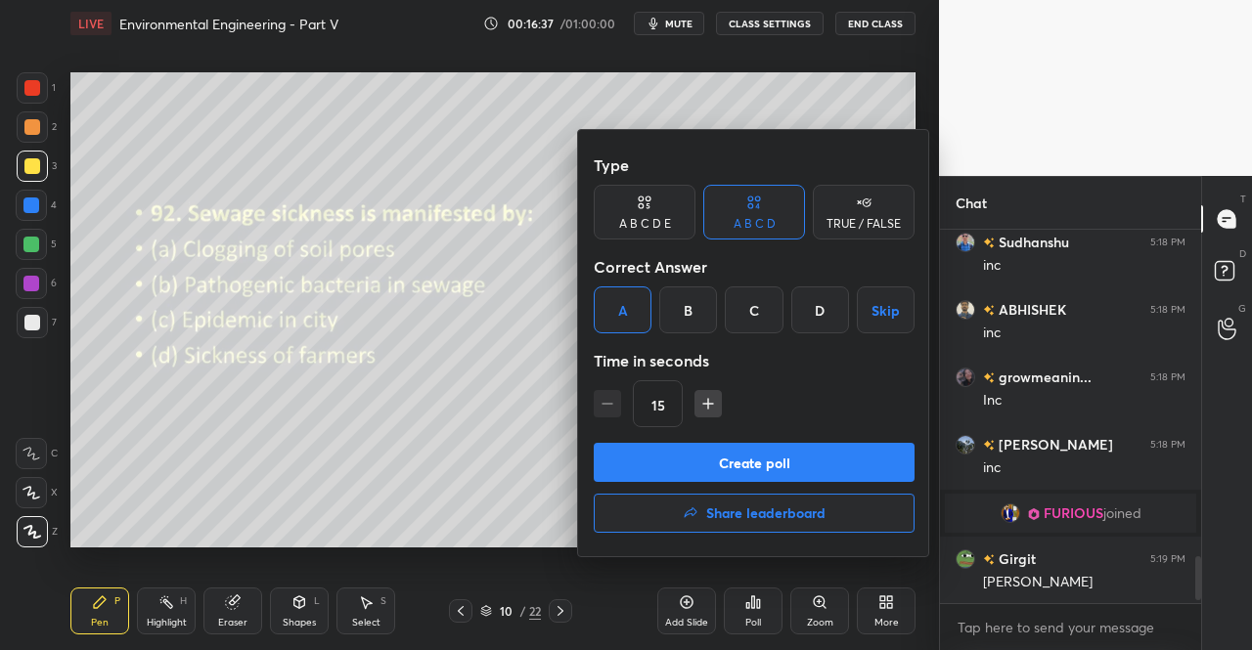
click at [712, 455] on button "Create poll" at bounding box center [754, 462] width 321 height 39
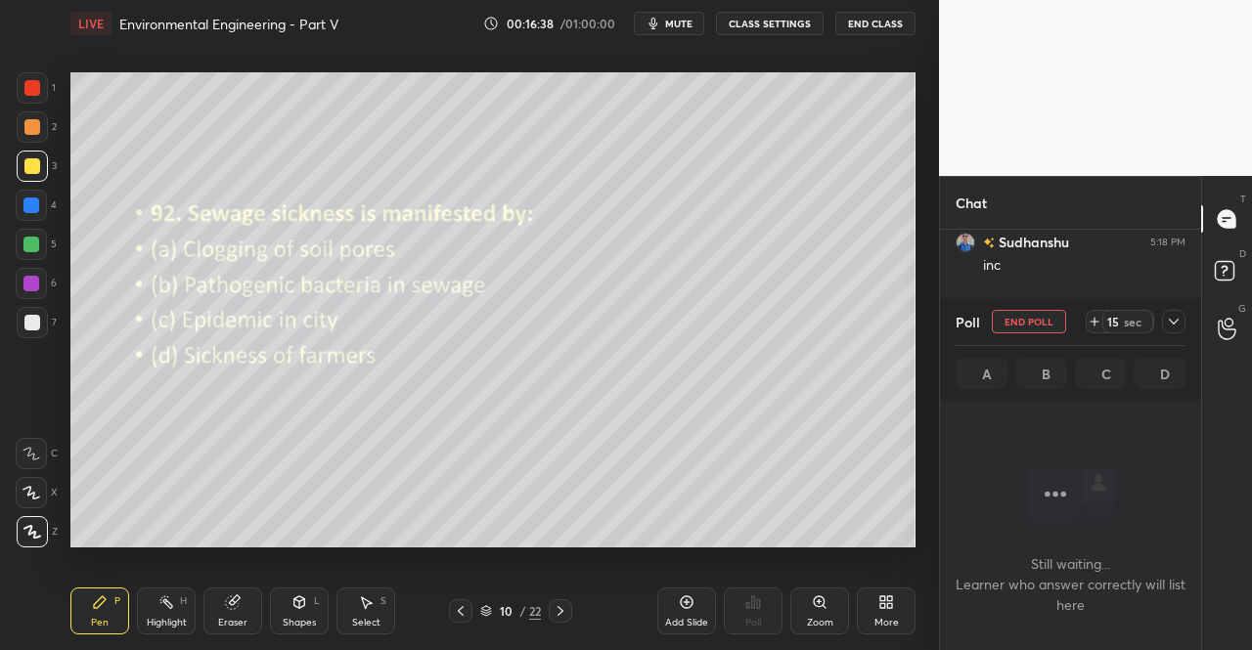
scroll to position [7, 6]
click at [688, 22] on span "mute" at bounding box center [678, 24] width 27 height 14
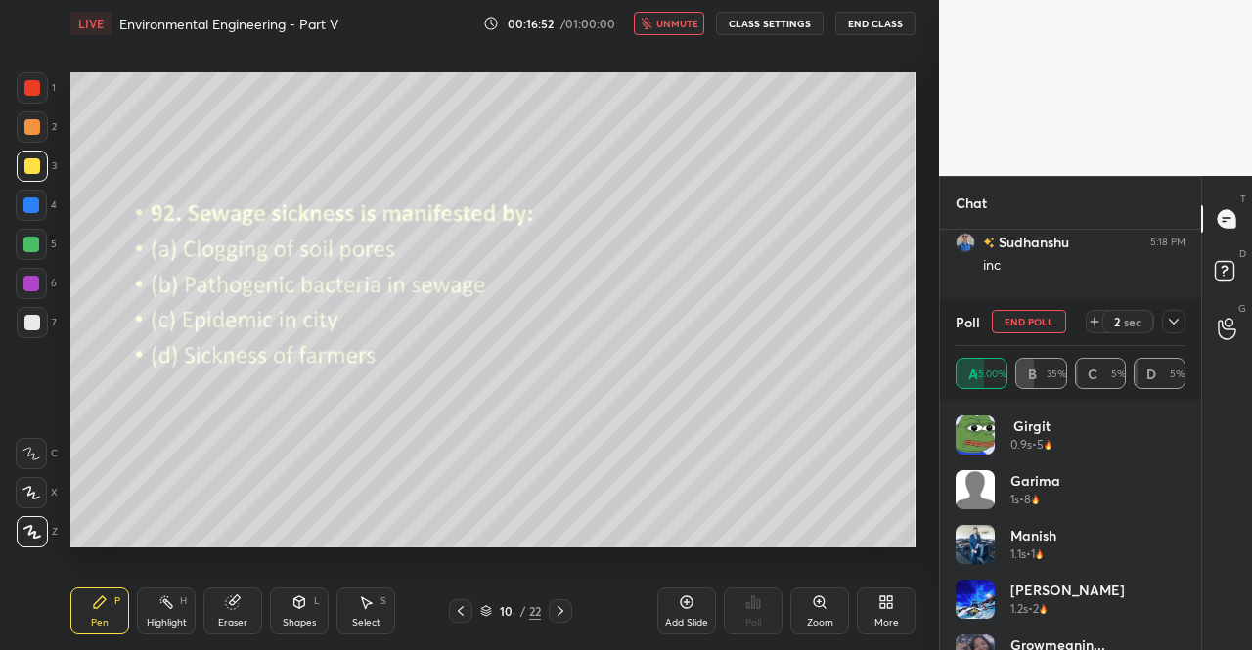
scroll to position [2798, 0]
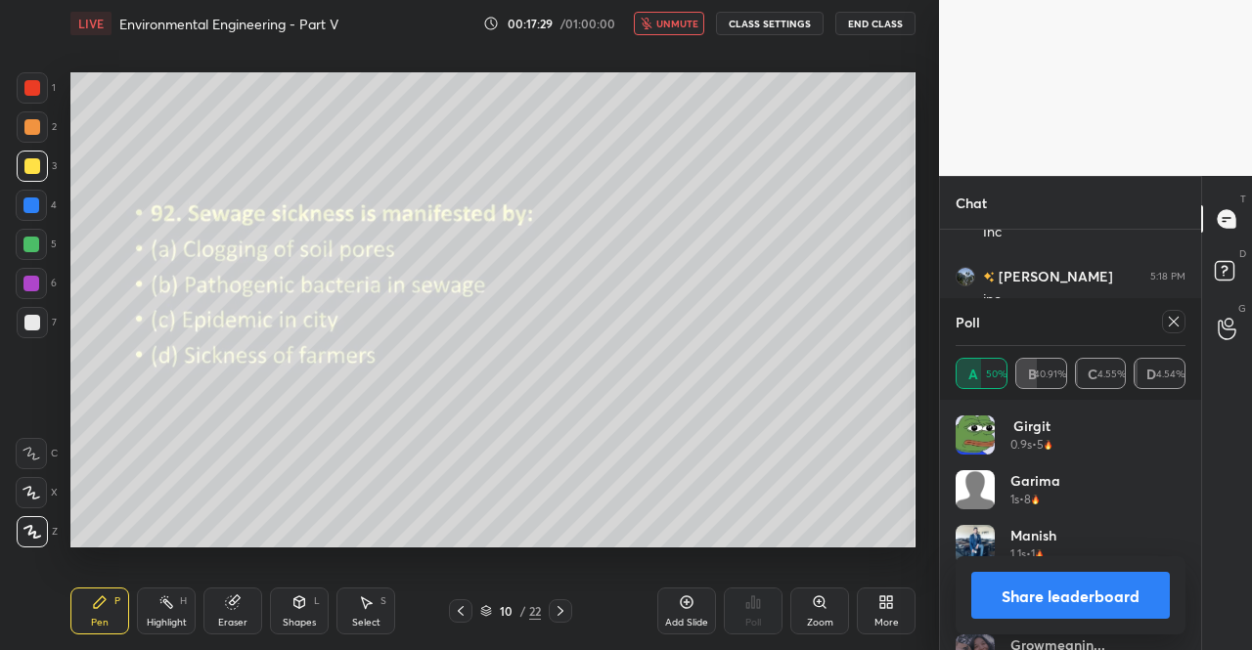
click at [668, 29] on span "unmute" at bounding box center [677, 24] width 42 height 14
click at [1172, 319] on icon at bounding box center [1174, 322] width 16 height 16
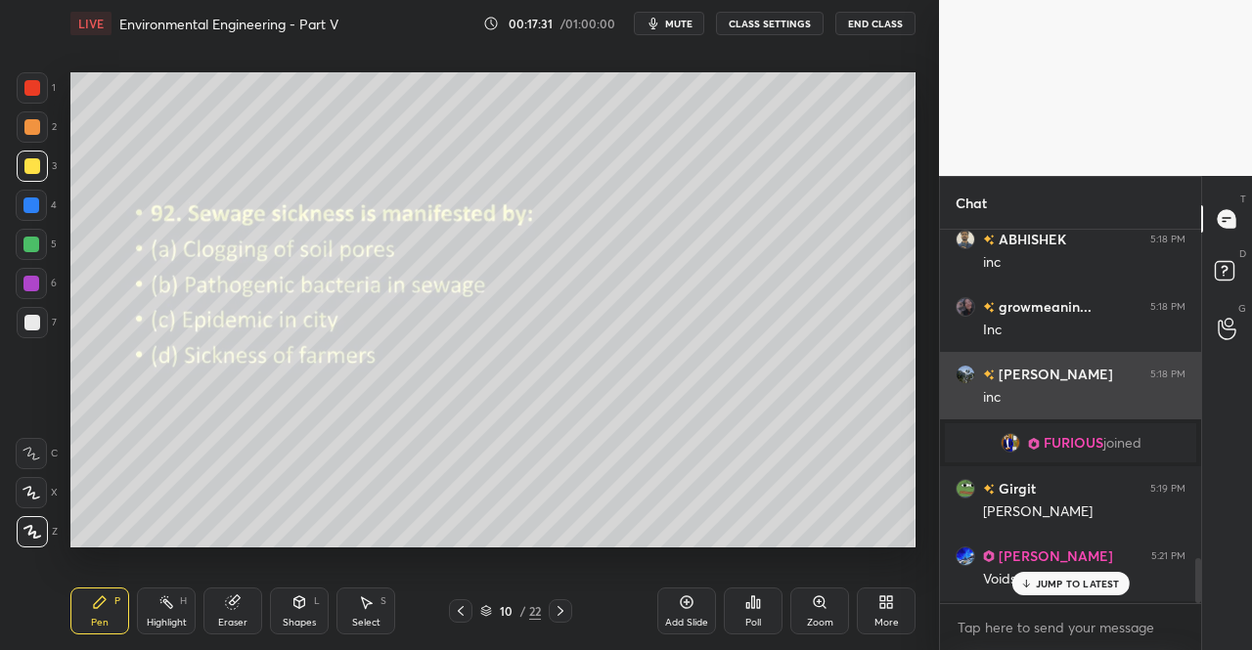
scroll to position [368, 255]
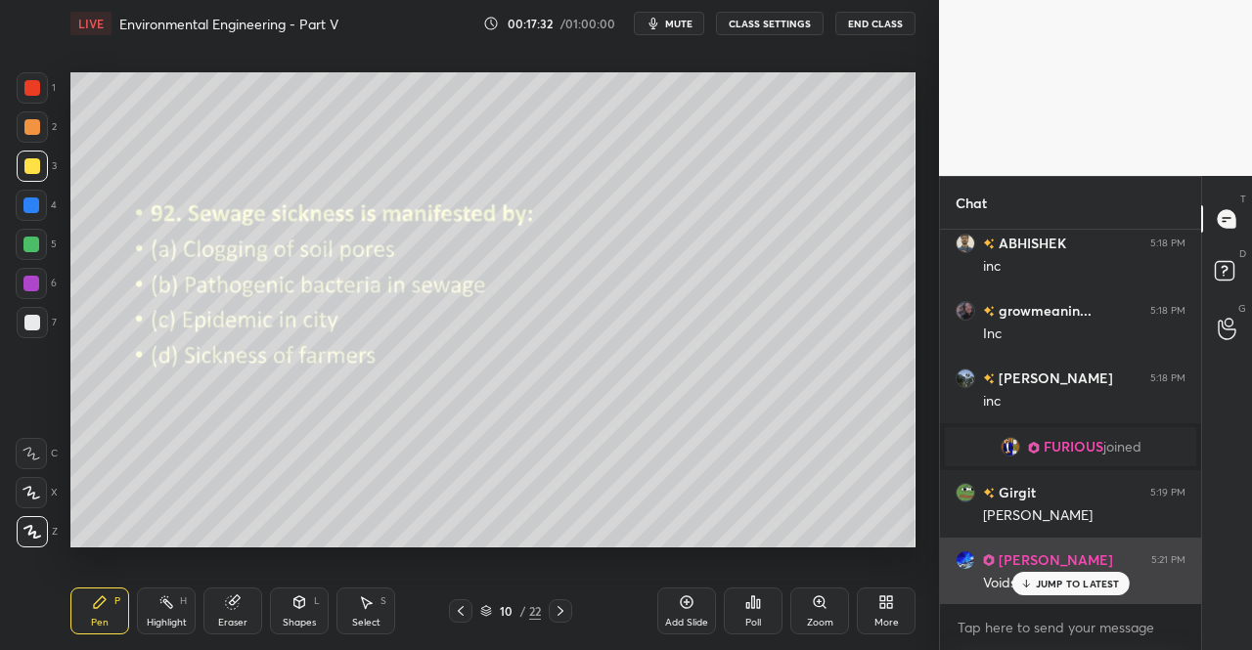
click at [1043, 588] on p "JUMP TO LATEST" at bounding box center [1078, 584] width 84 height 12
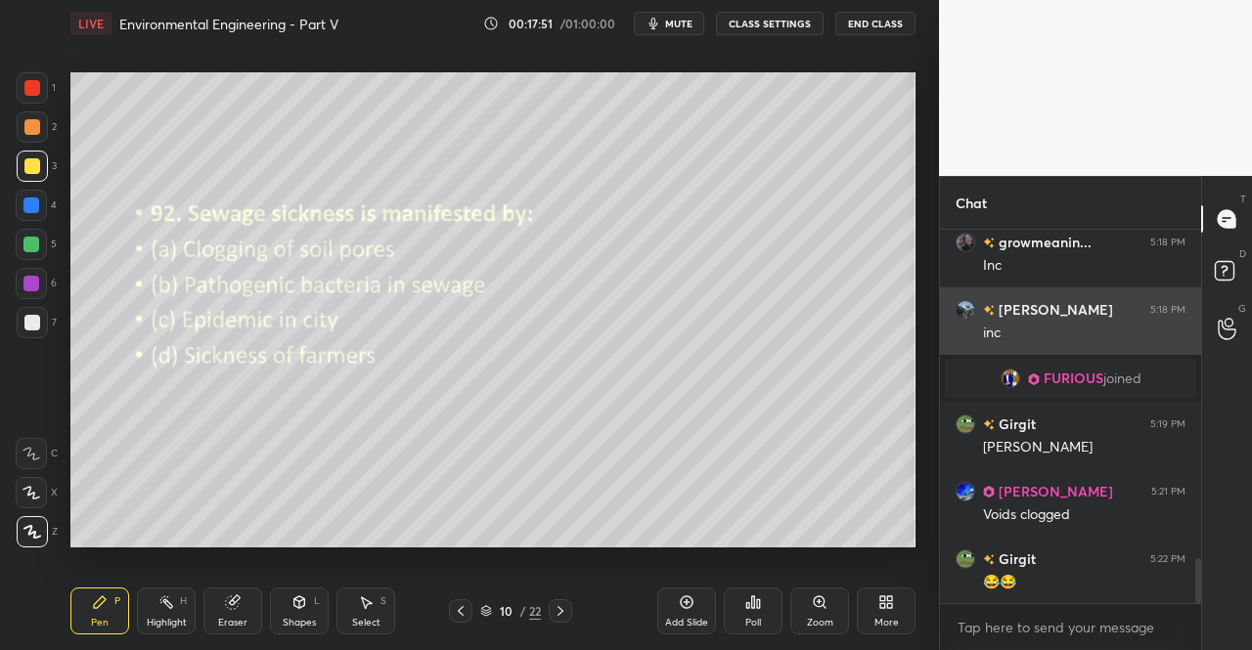
scroll to position [2831, 0]
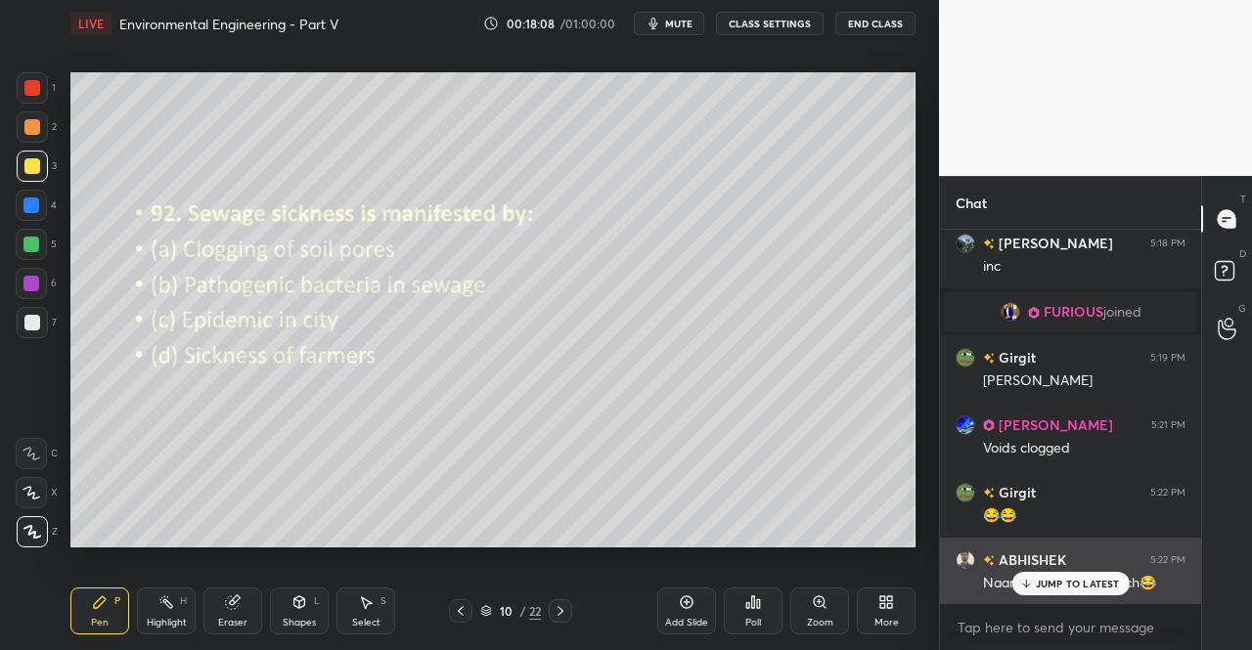
click at [1054, 582] on p "JUMP TO LATEST" at bounding box center [1078, 584] width 84 height 12
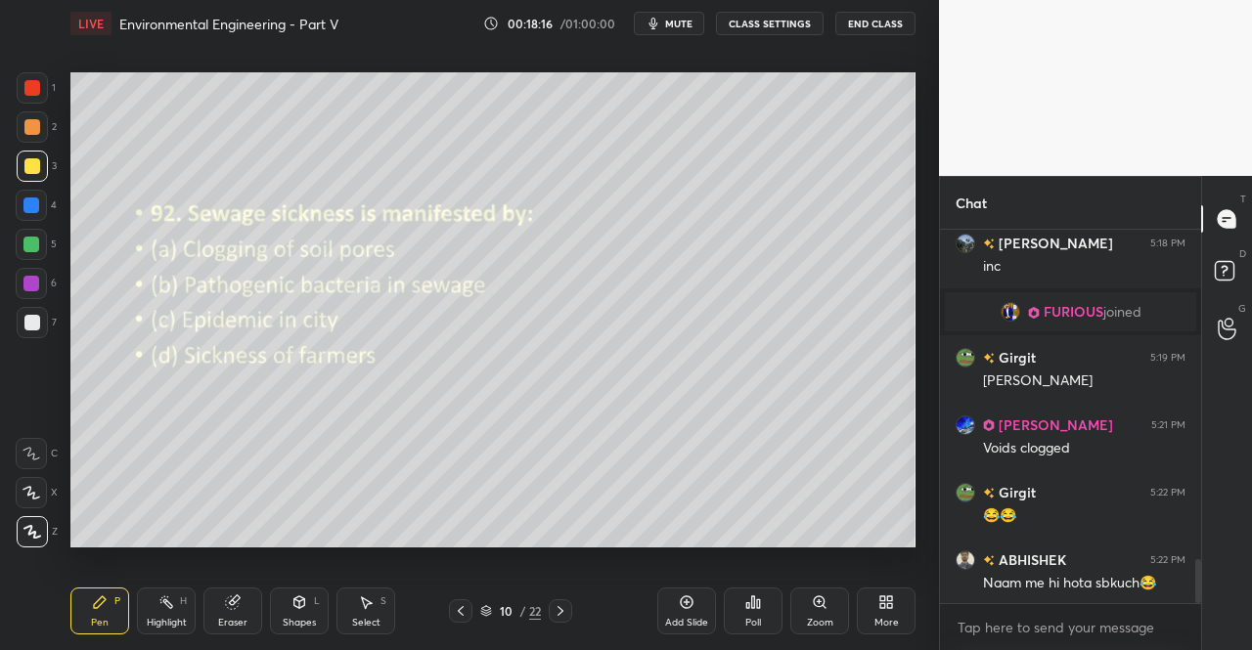
click at [687, 24] on span "mute" at bounding box center [678, 24] width 27 height 14
click at [683, 27] on span "unmute" at bounding box center [677, 24] width 42 height 14
click at [687, 21] on span "mute" at bounding box center [678, 24] width 27 height 14
click at [563, 611] on icon at bounding box center [561, 612] width 16 height 16
click at [754, 600] on icon at bounding box center [753, 603] width 3 height 12
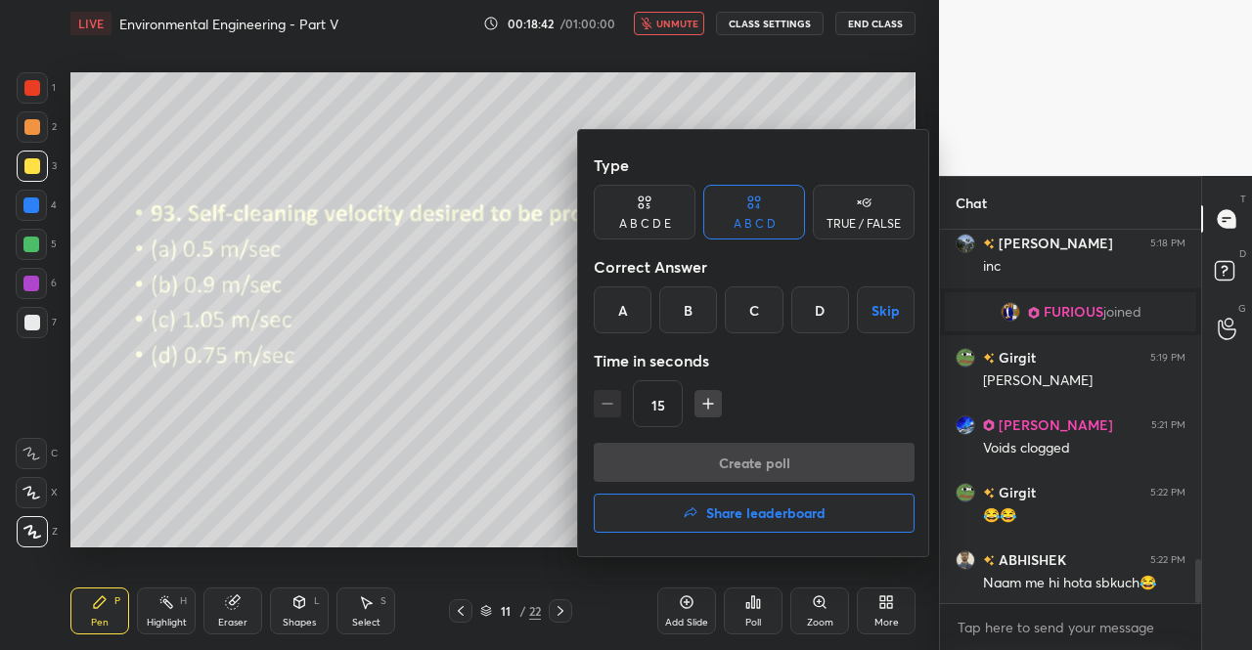
click at [633, 316] on div "A" at bounding box center [623, 310] width 58 height 47
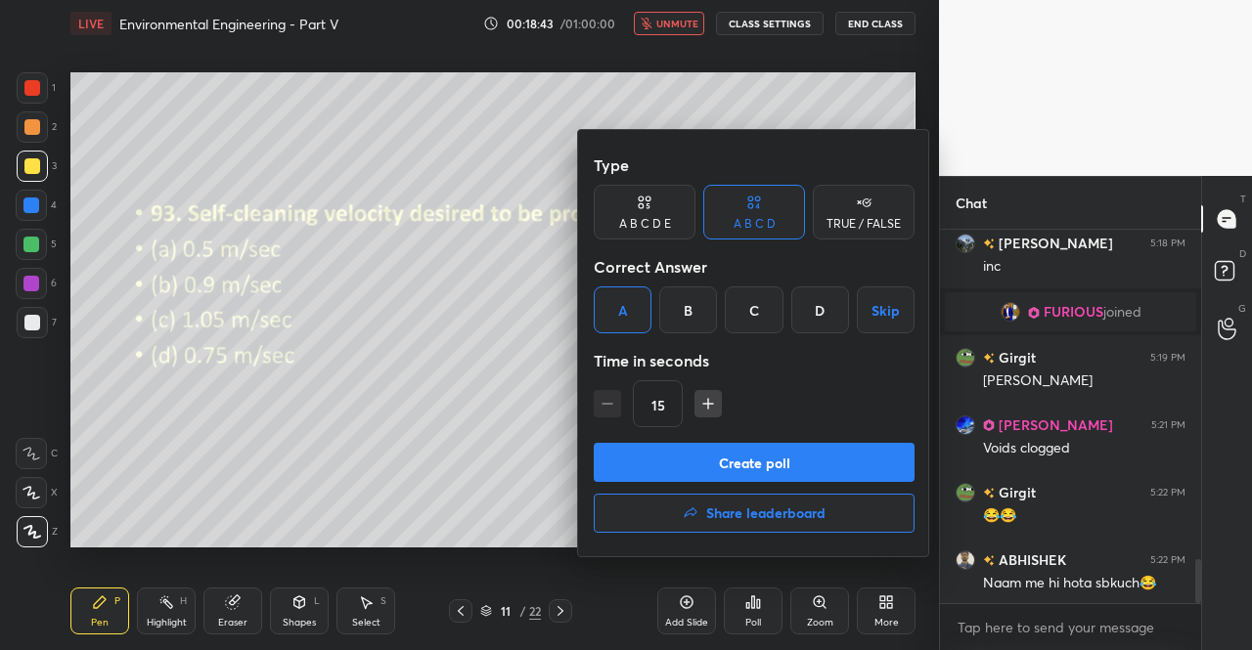
click at [718, 461] on button "Create poll" at bounding box center [754, 462] width 321 height 39
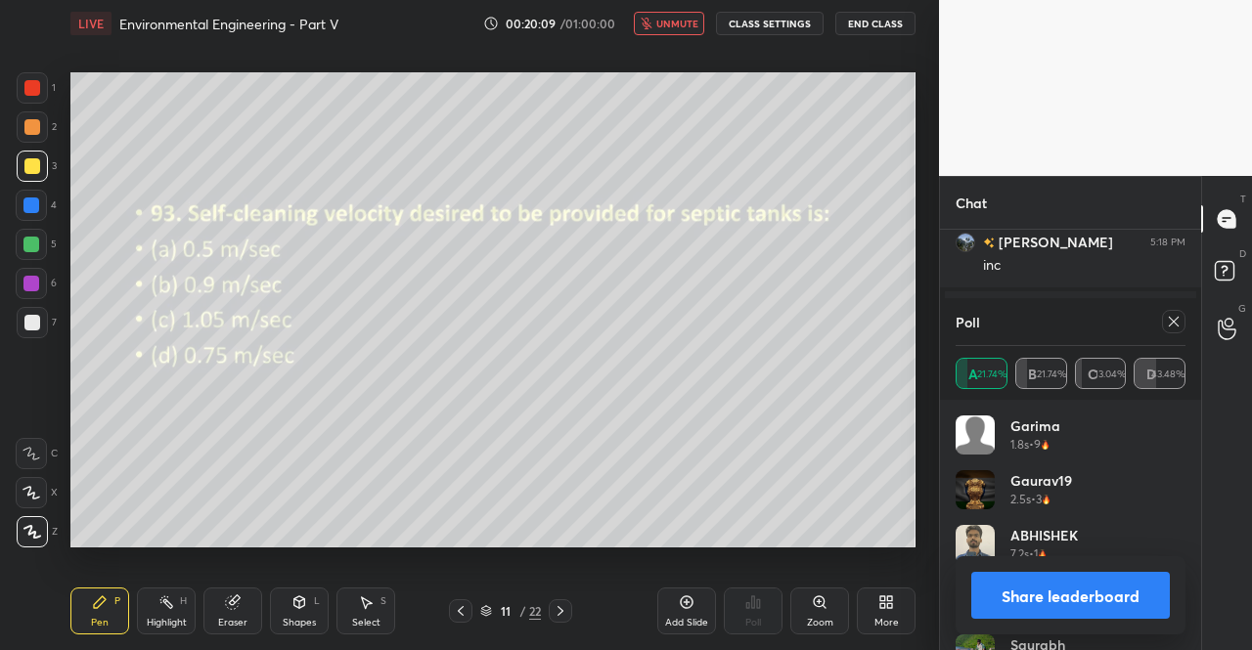
scroll to position [266, 255]
drag, startPoint x: 1172, startPoint y: 323, endPoint x: 743, endPoint y: 35, distance: 516.0
click at [1170, 318] on icon at bounding box center [1174, 322] width 10 height 10
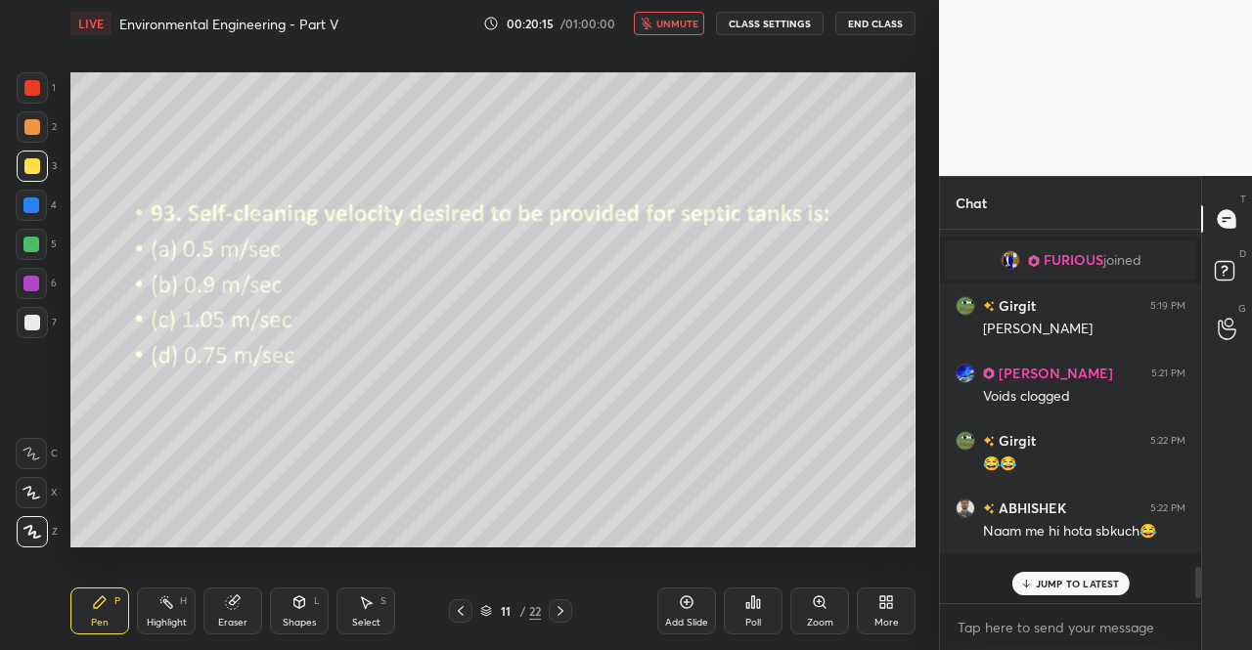
scroll to position [344, 255]
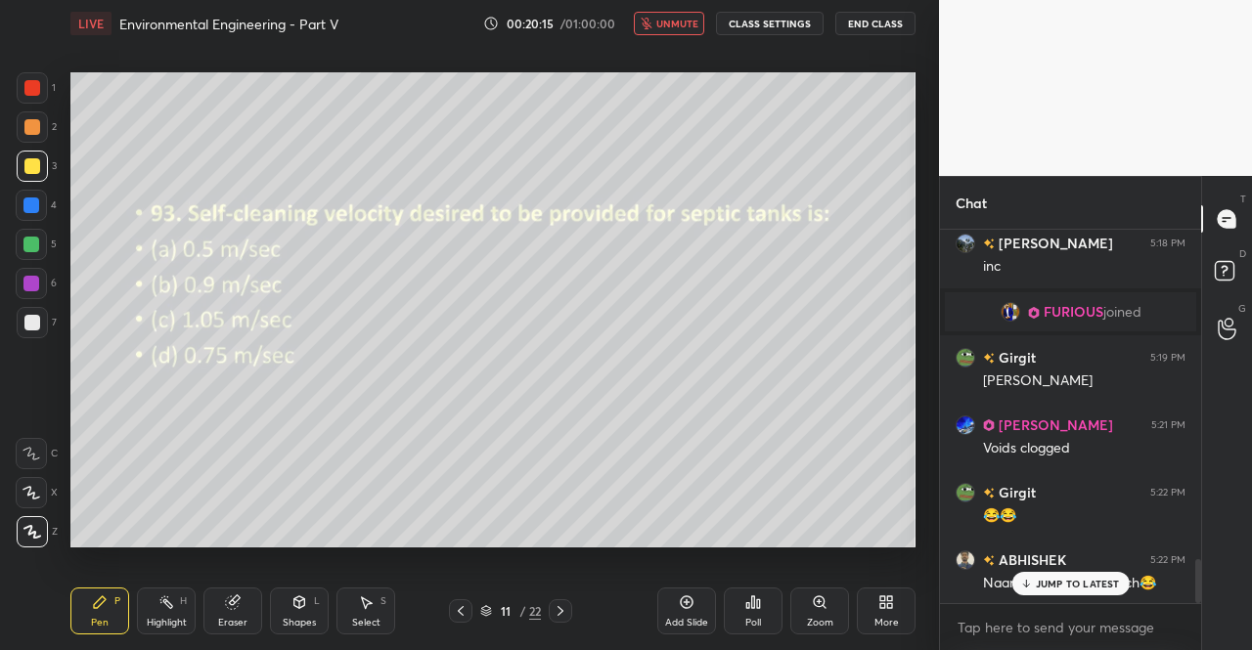
click at [651, 25] on icon "button" at bounding box center [646, 24] width 11 height 12
drag, startPoint x: 1062, startPoint y: 580, endPoint x: 1138, endPoint y: 529, distance: 90.9
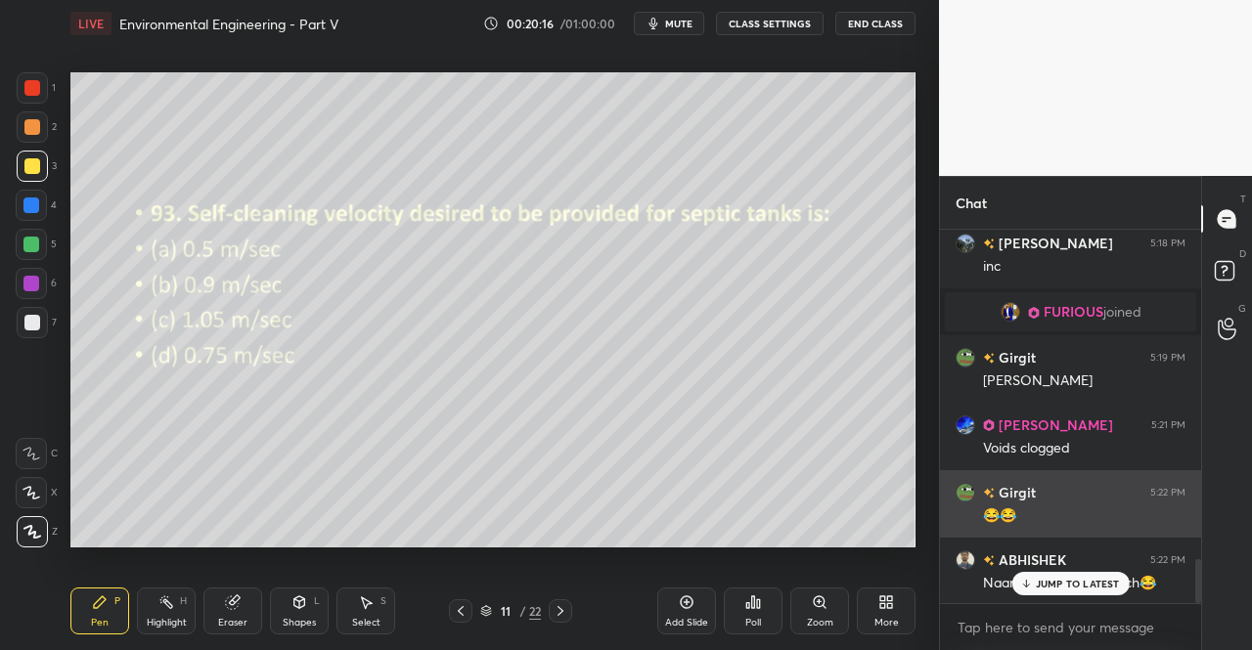
click at [1062, 578] on p "JUMP TO LATEST" at bounding box center [1078, 584] width 84 height 12
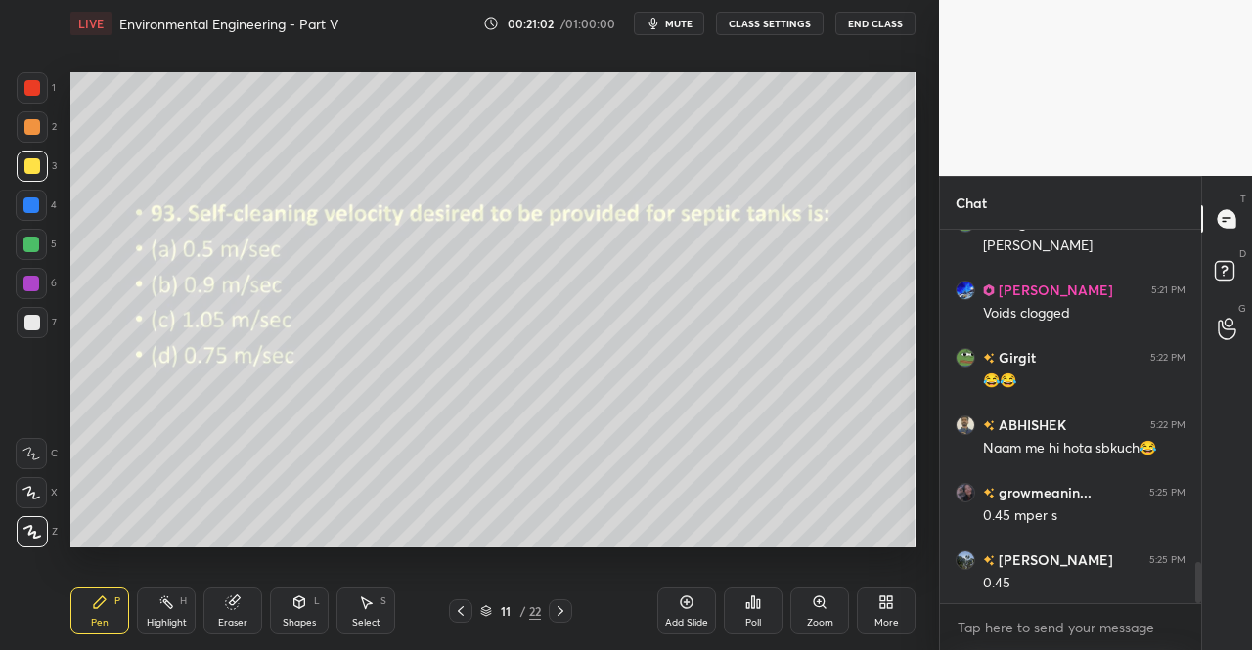
scroll to position [3034, 0]
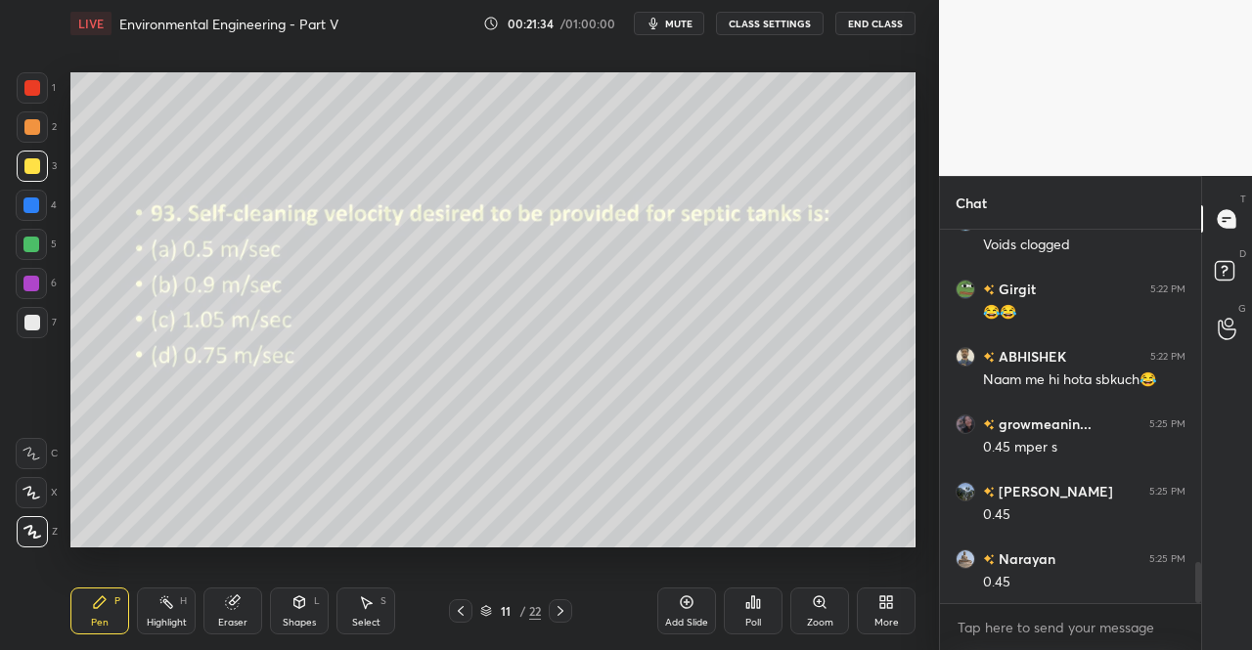
click at [557, 612] on icon at bounding box center [561, 612] width 16 height 16
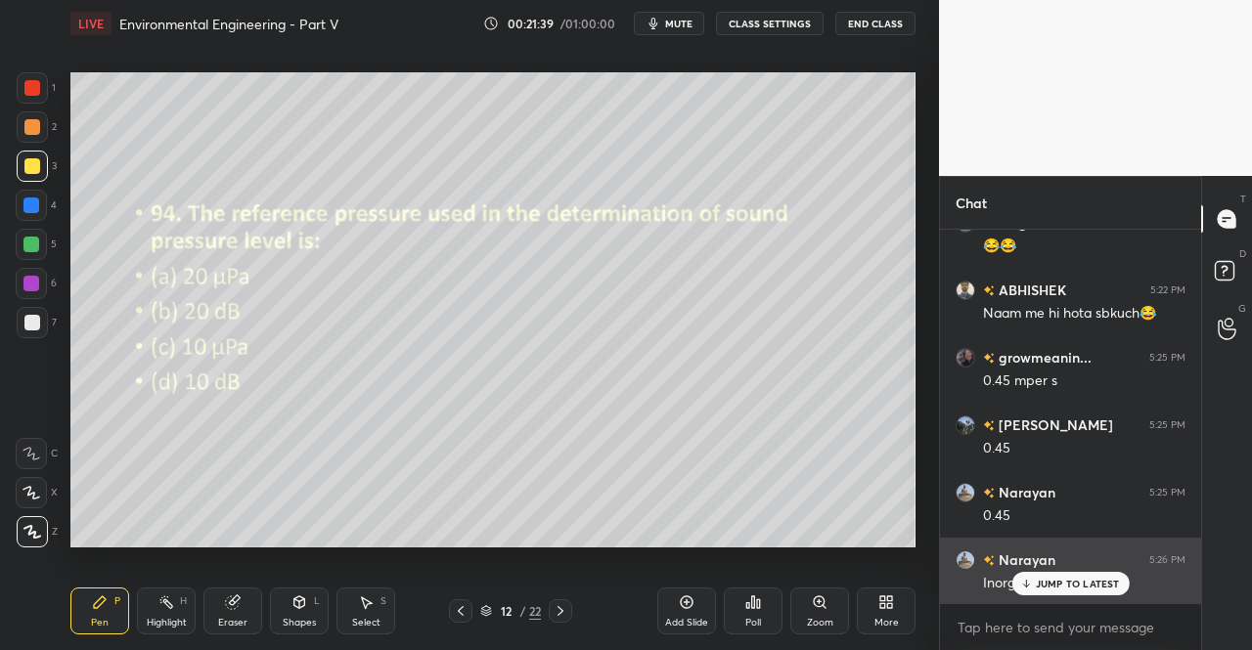
click at [1070, 583] on p "JUMP TO LATEST" at bounding box center [1078, 584] width 84 height 12
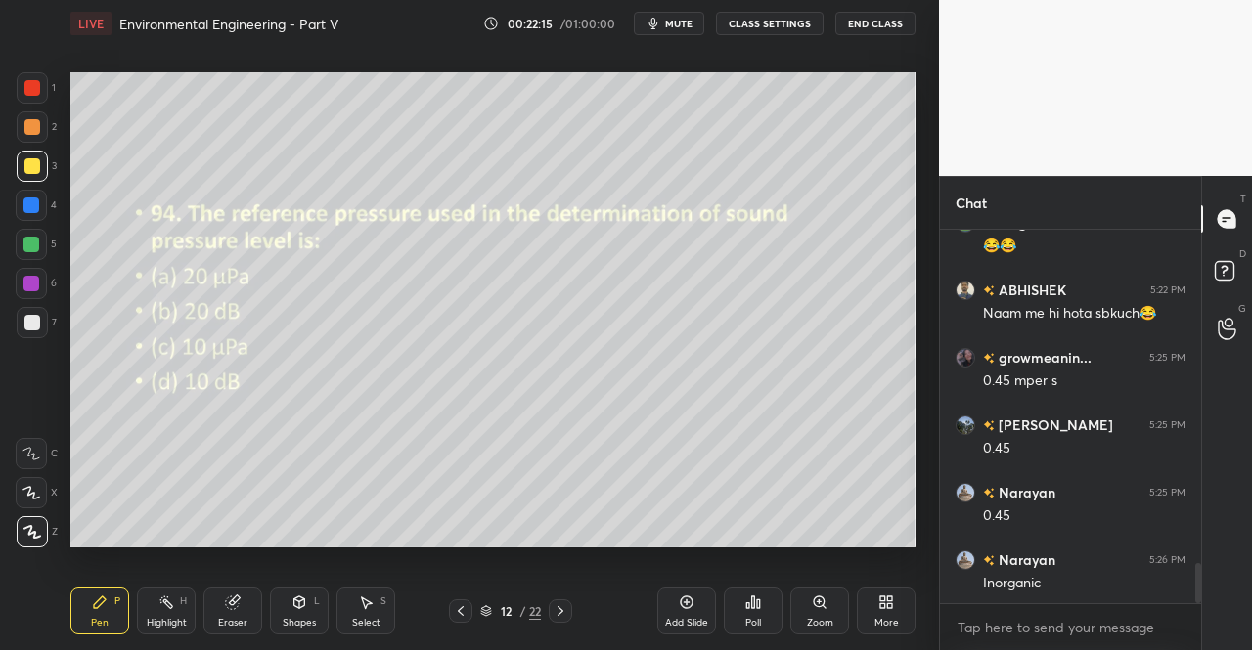
click at [763, 624] on div "Poll" at bounding box center [753, 611] width 59 height 47
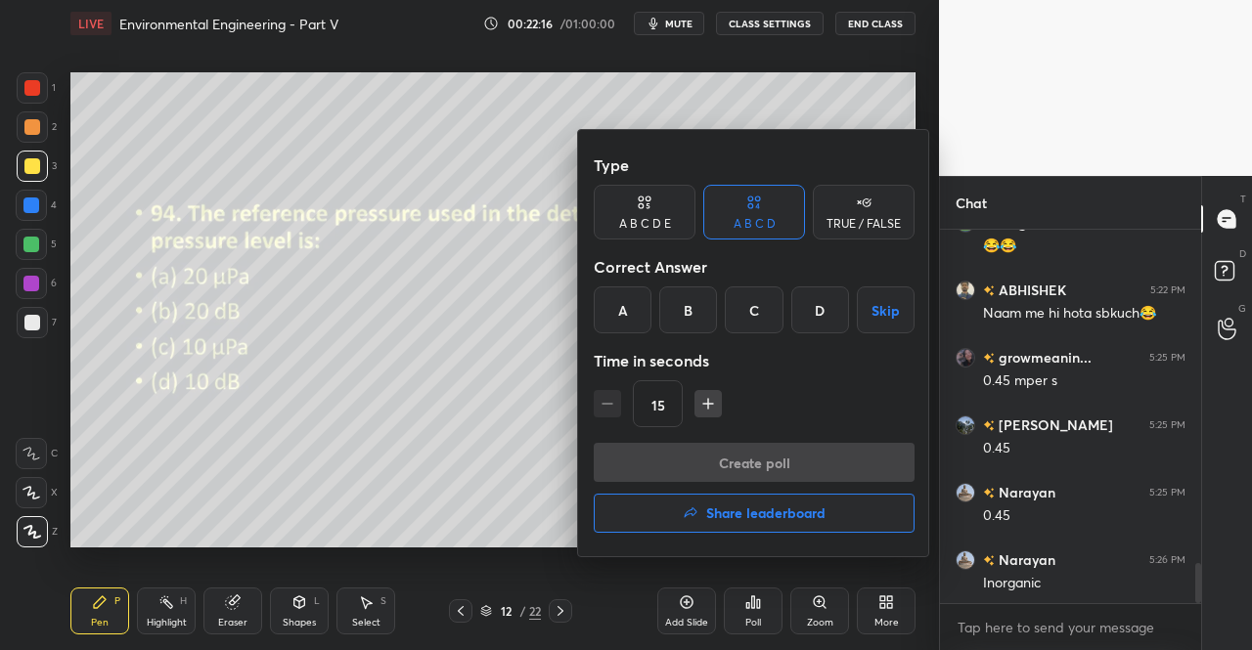
click at [624, 326] on div "A" at bounding box center [623, 310] width 58 height 47
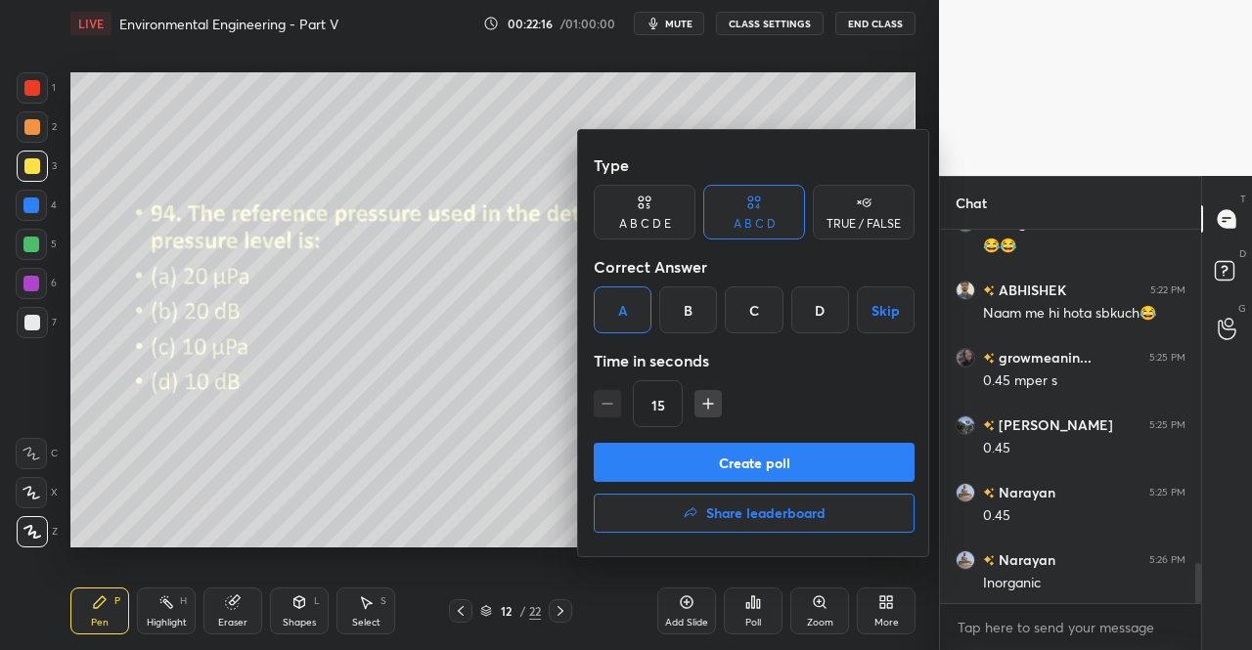
click at [712, 458] on button "Create poll" at bounding box center [754, 462] width 321 height 39
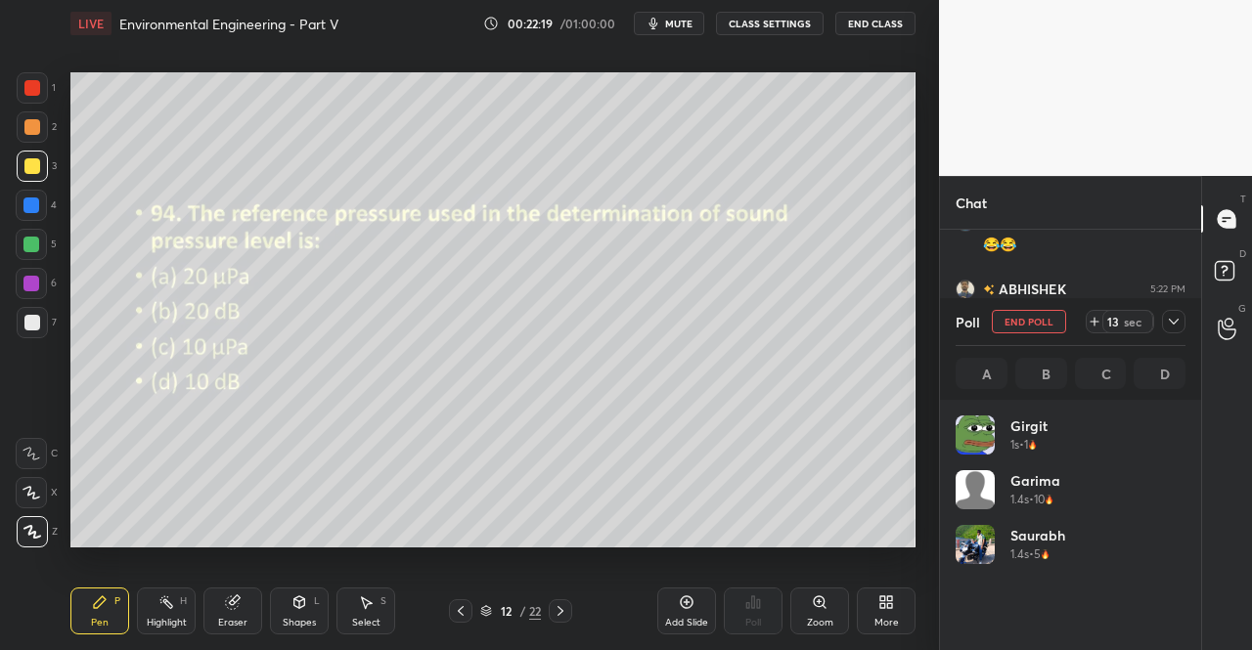
scroll to position [229, 224]
click at [1180, 325] on icon at bounding box center [1174, 322] width 16 height 16
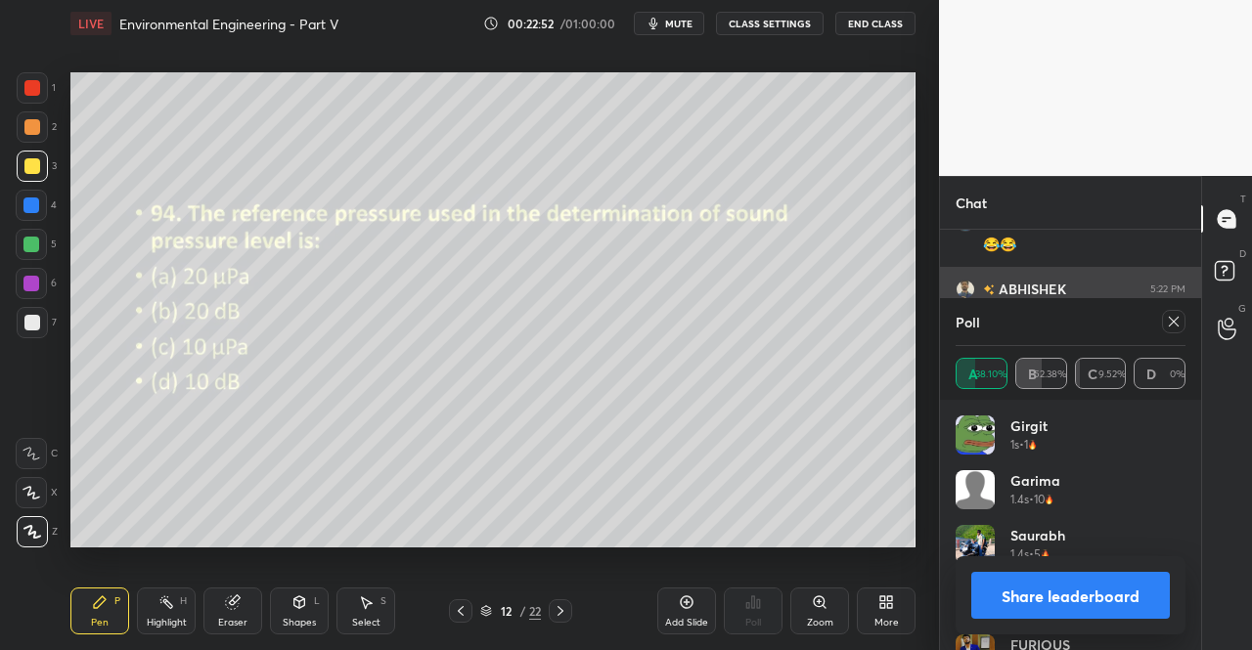
click at [1182, 316] on div at bounding box center [1173, 321] width 23 height 23
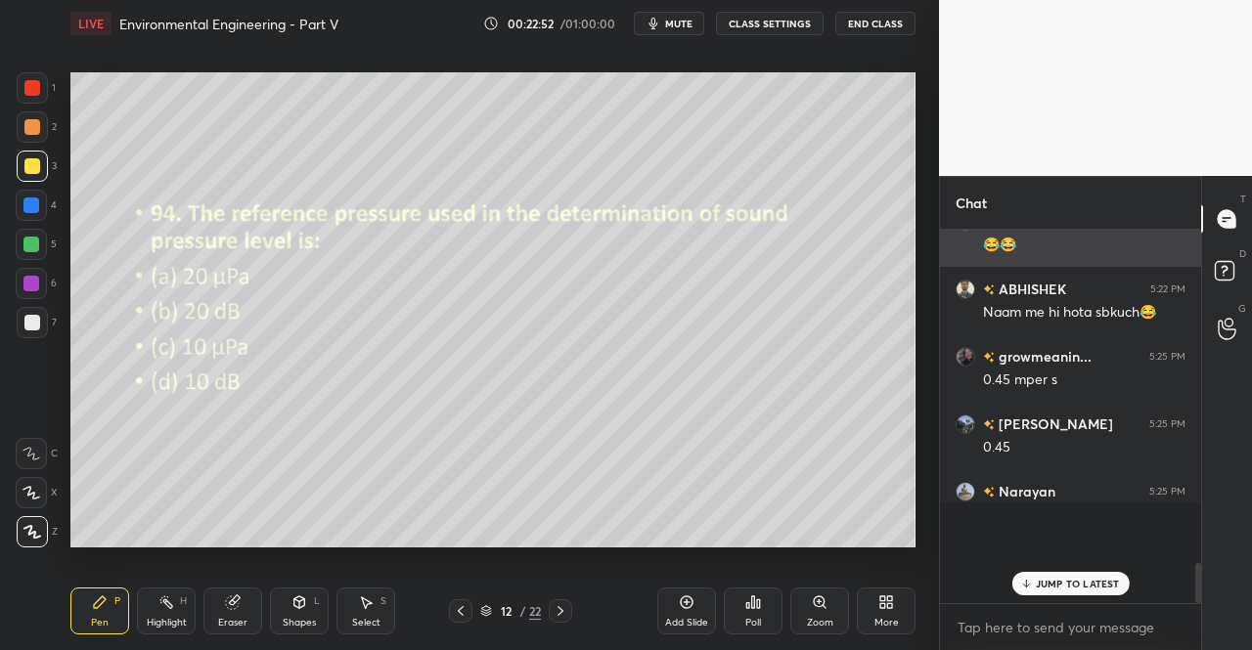
scroll to position [391, 255]
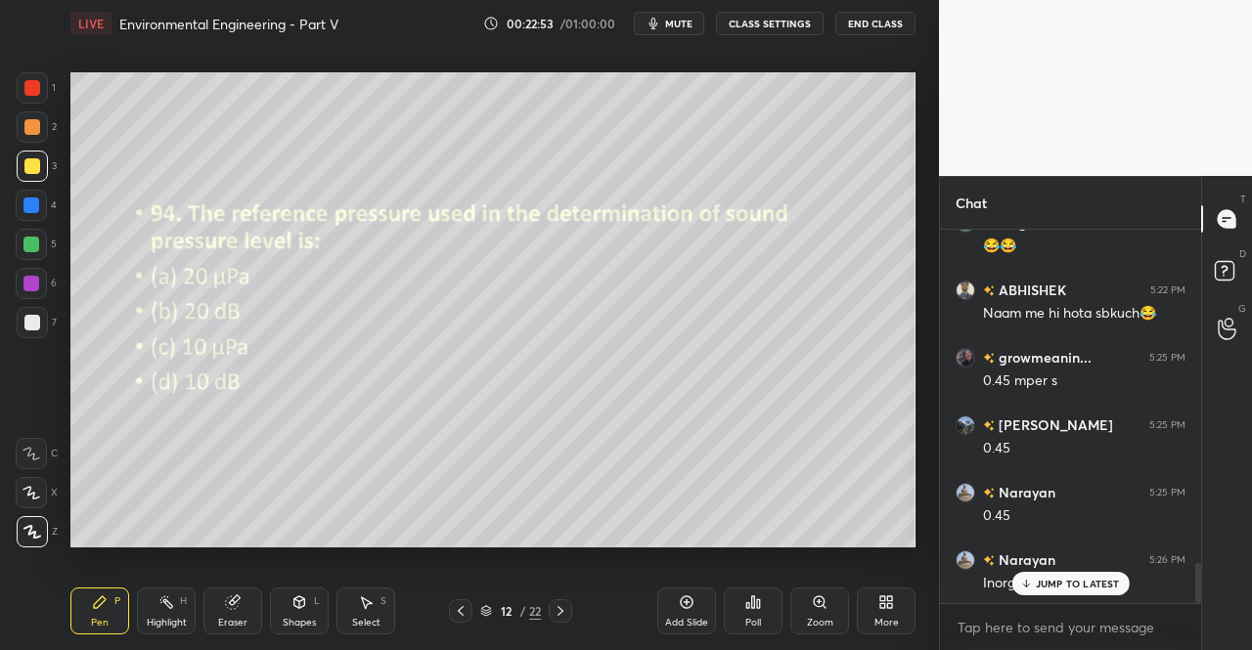
click at [1060, 588] on p "JUMP TO LATEST" at bounding box center [1078, 584] width 84 height 12
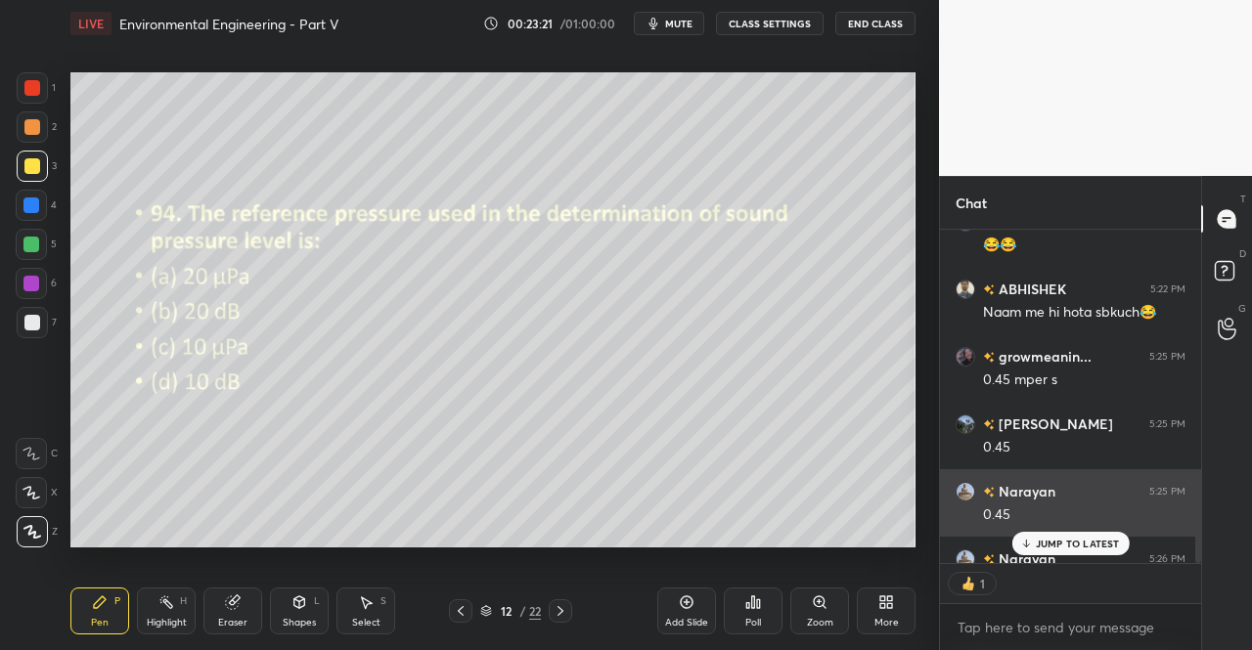
scroll to position [328, 255]
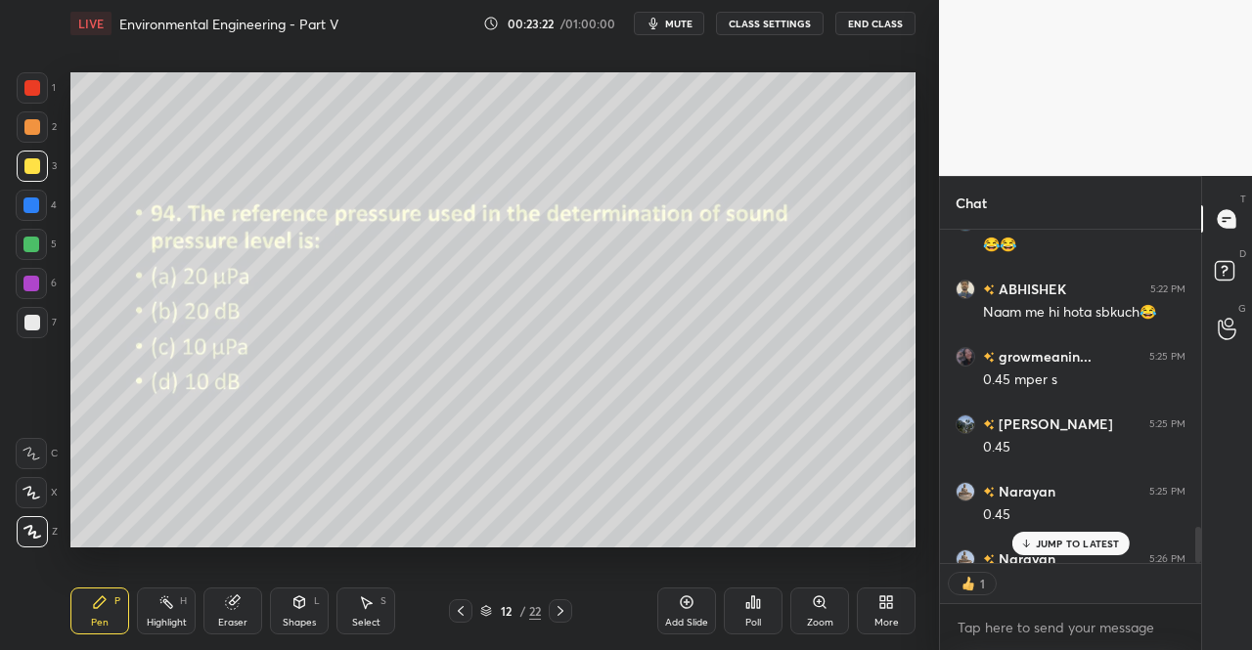
click at [574, 605] on div "12 / 22" at bounding box center [510, 611] width 293 height 23
click at [556, 610] on icon at bounding box center [561, 612] width 16 height 16
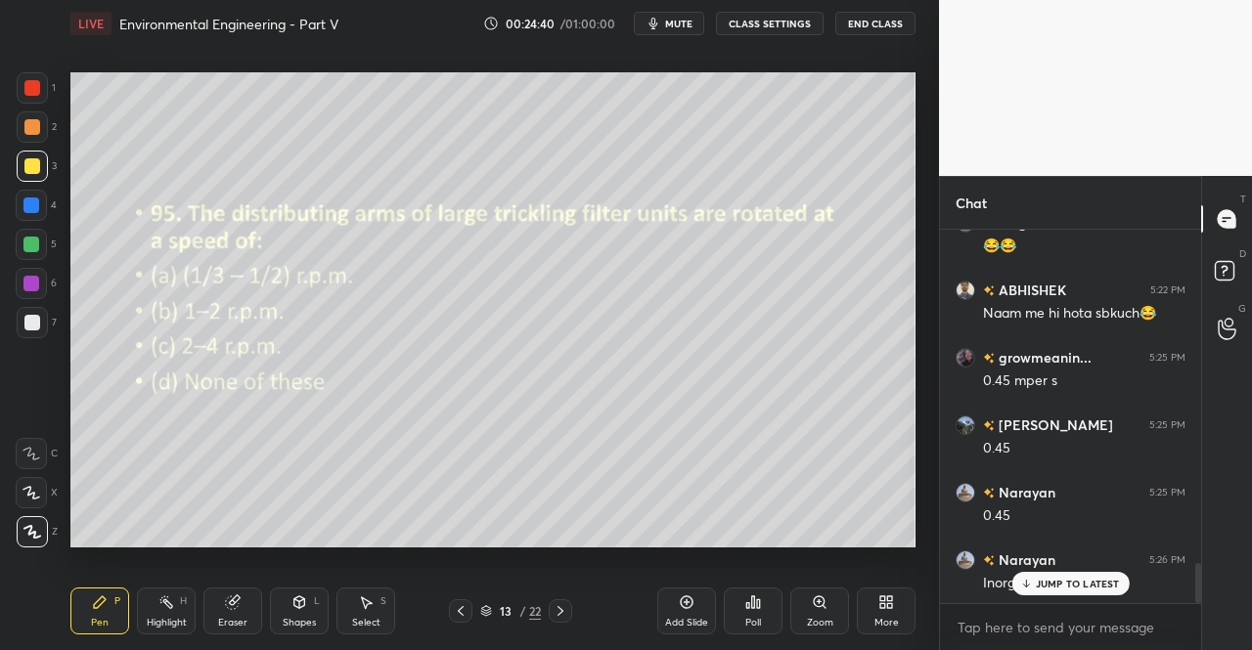
click at [767, 613] on div "Poll" at bounding box center [753, 611] width 59 height 47
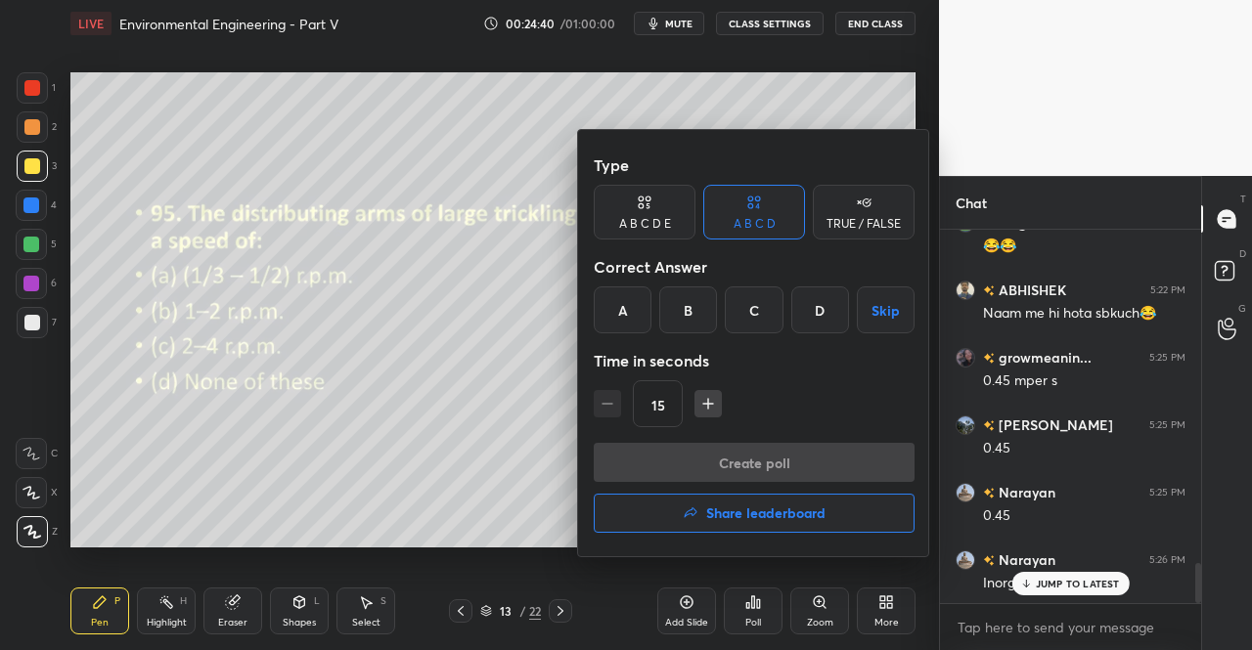
click at [628, 304] on div "A" at bounding box center [623, 310] width 58 height 47
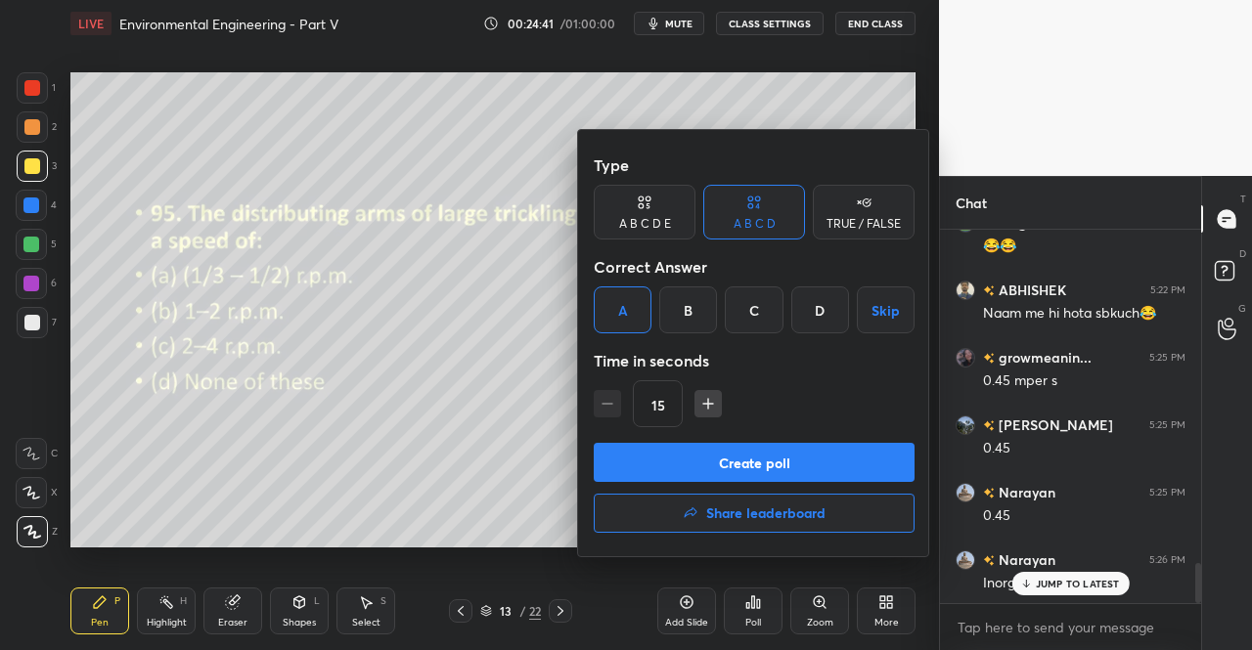
click at [771, 464] on button "Create poll" at bounding box center [754, 462] width 321 height 39
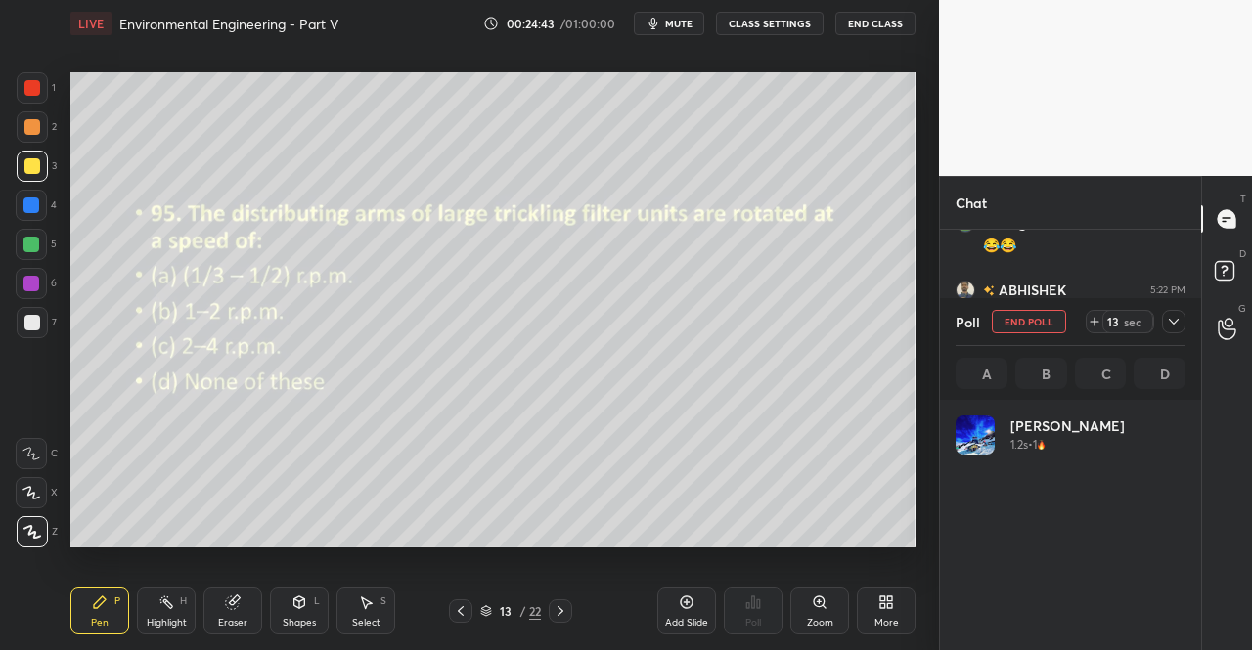
scroll to position [229, 224]
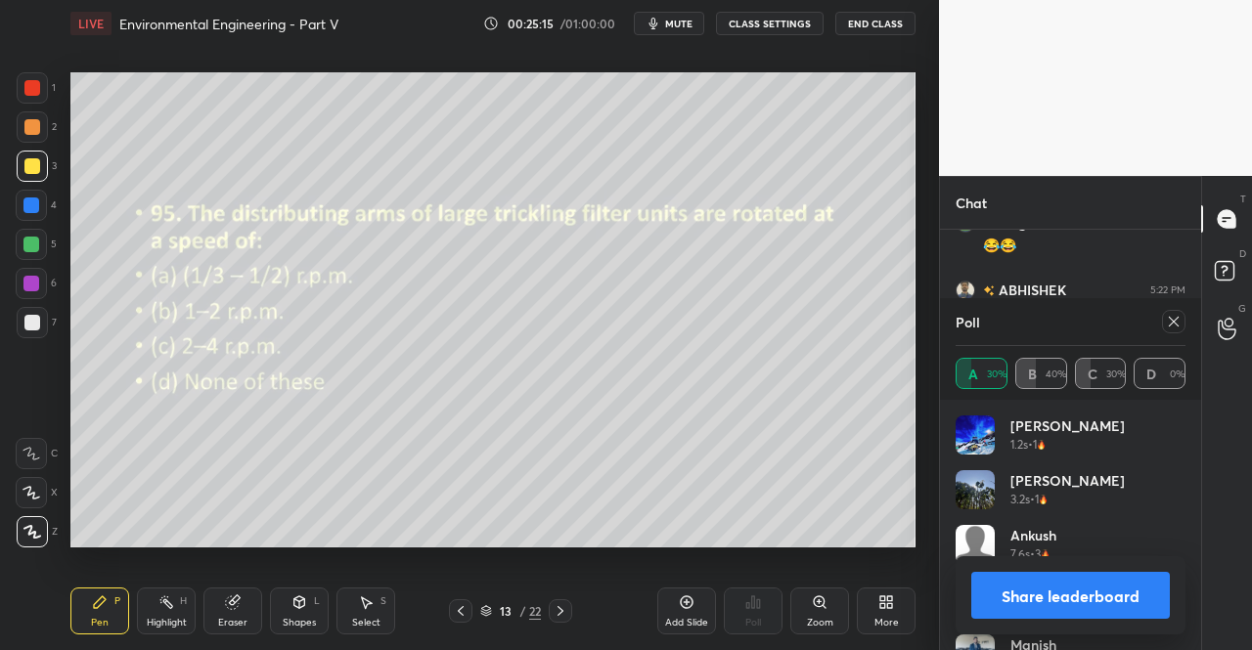
click at [1184, 317] on div at bounding box center [1173, 321] width 23 height 23
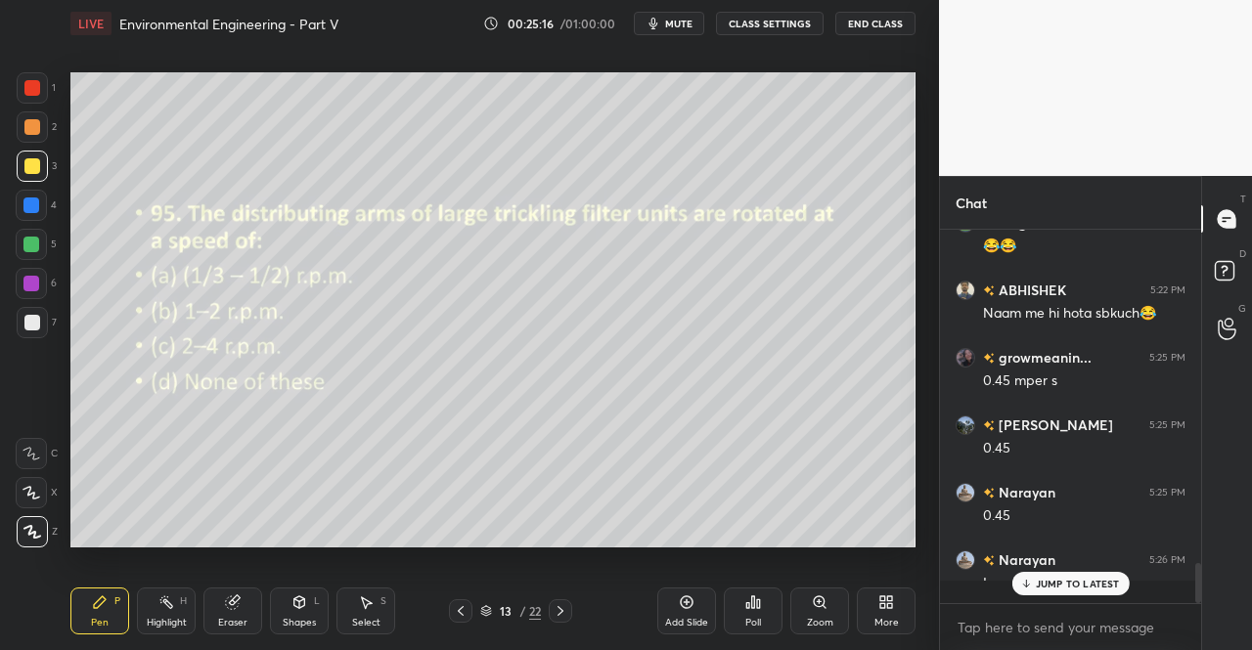
scroll to position [415, 255]
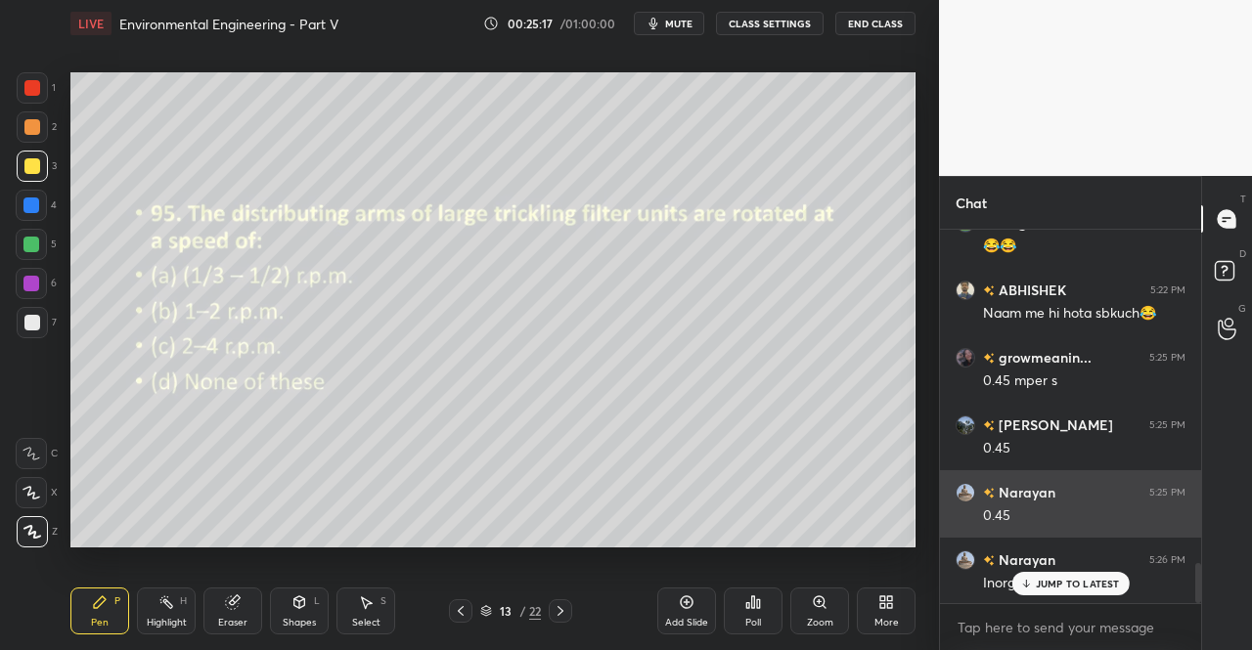
click at [1066, 588] on p "JUMP TO LATEST" at bounding box center [1078, 584] width 84 height 12
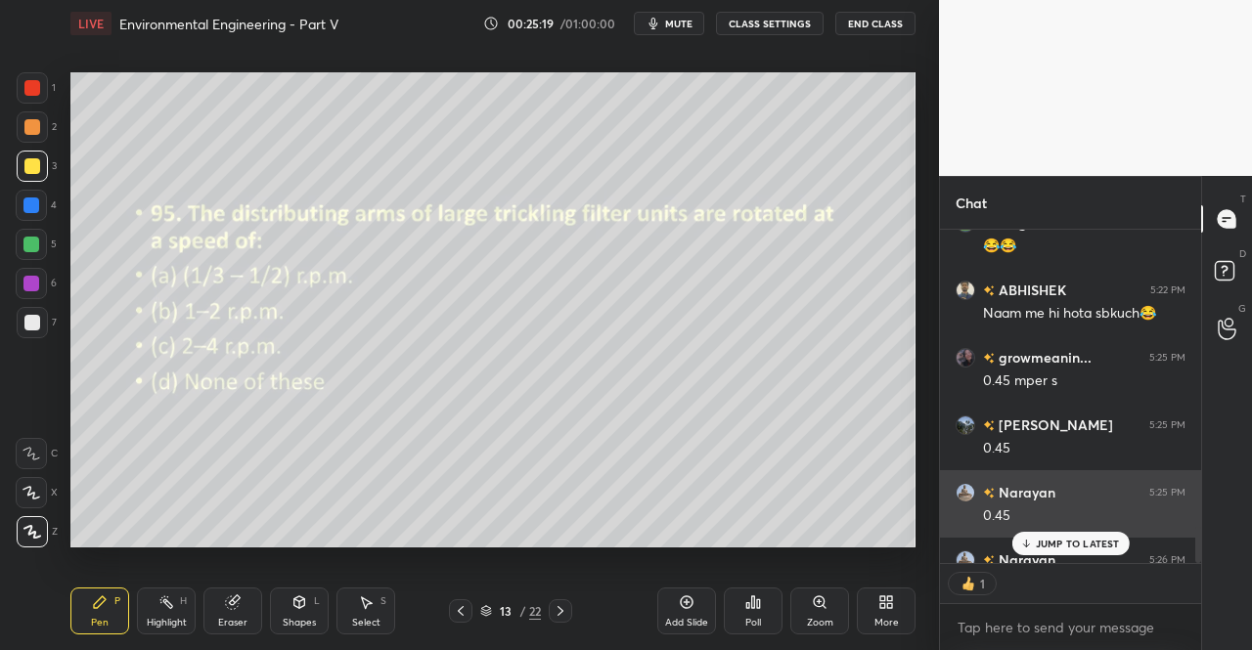
scroll to position [7, 6]
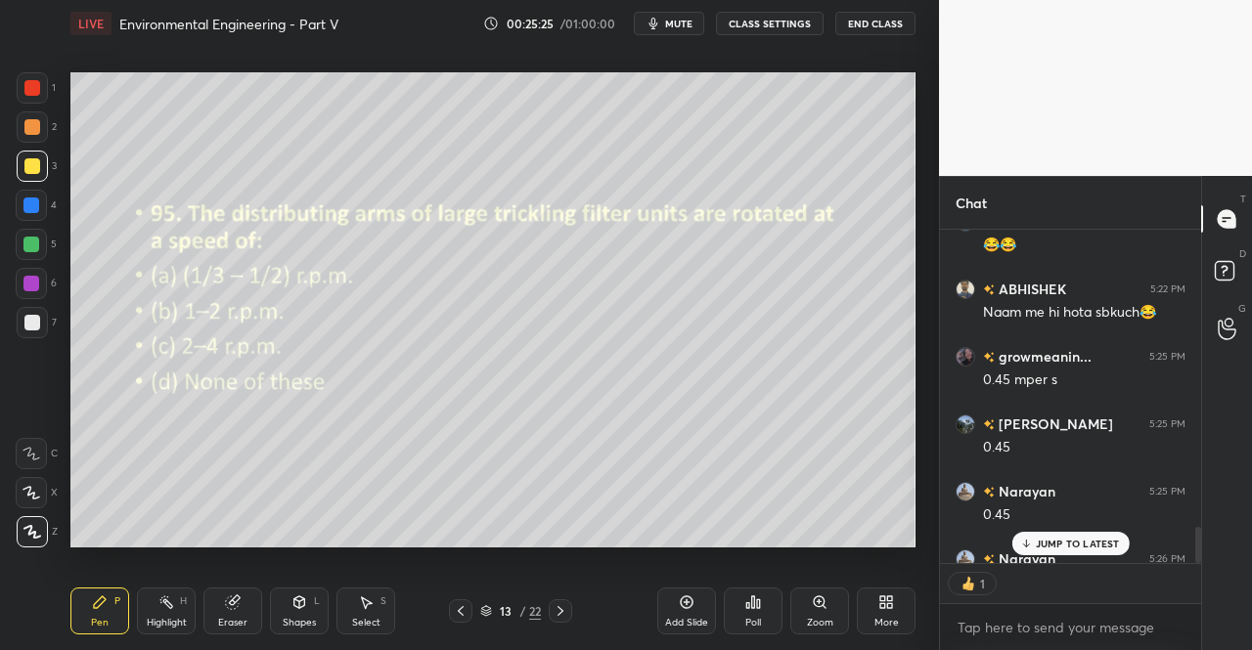
click at [539, 570] on div "Setting up your live class Poll for secs No correct answer Start poll" at bounding box center [493, 309] width 861 height 525
click at [560, 607] on icon at bounding box center [561, 612] width 16 height 16
click at [676, 19] on span "mute" at bounding box center [678, 24] width 27 height 14
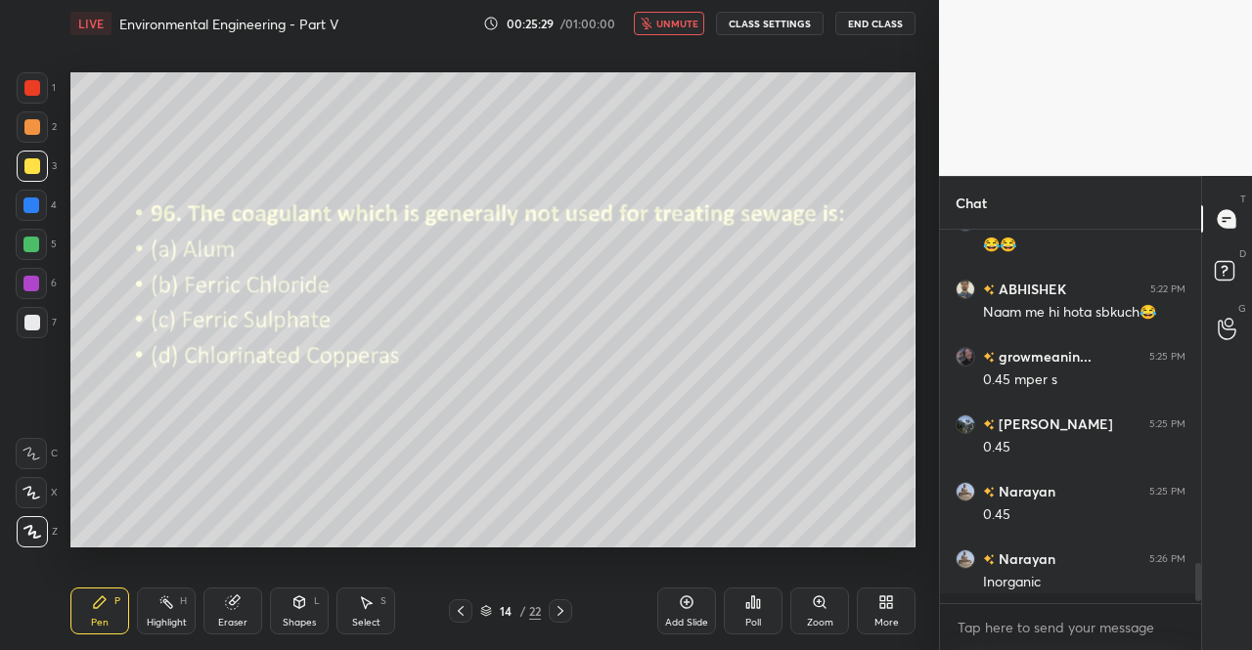
scroll to position [3101, 0]
click at [669, 19] on span "unmute" at bounding box center [677, 24] width 42 height 14
click at [742, 612] on div "Poll" at bounding box center [753, 611] width 59 height 47
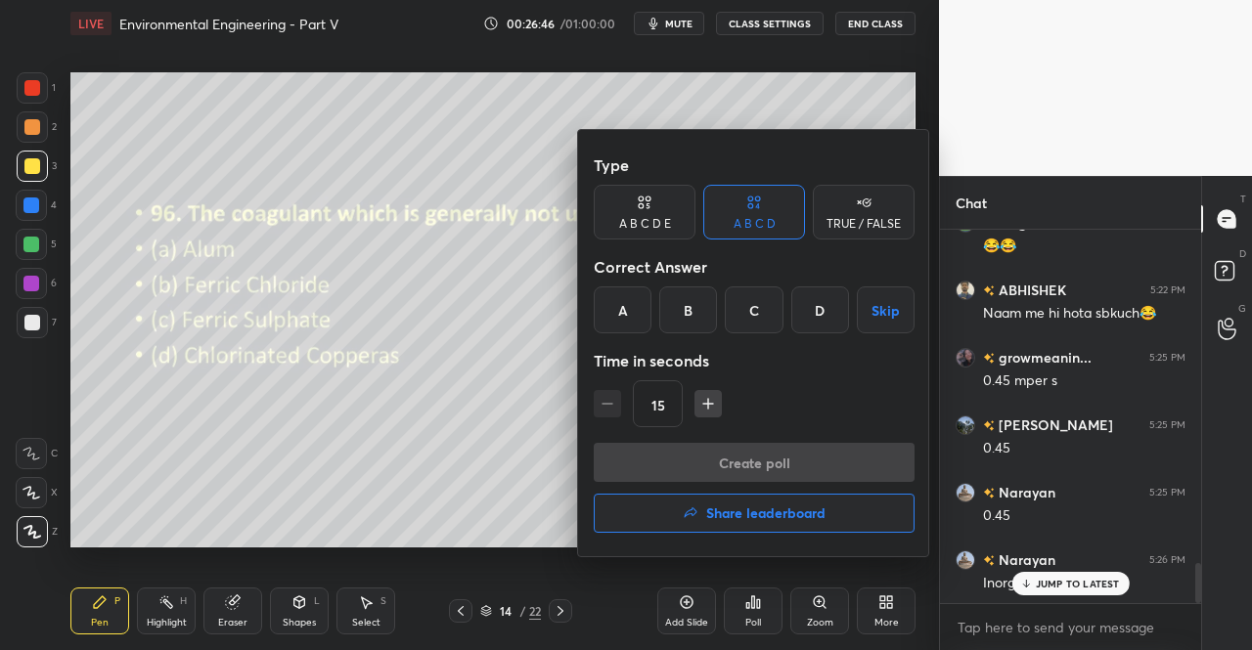
click at [691, 309] on div "B" at bounding box center [688, 310] width 58 height 47
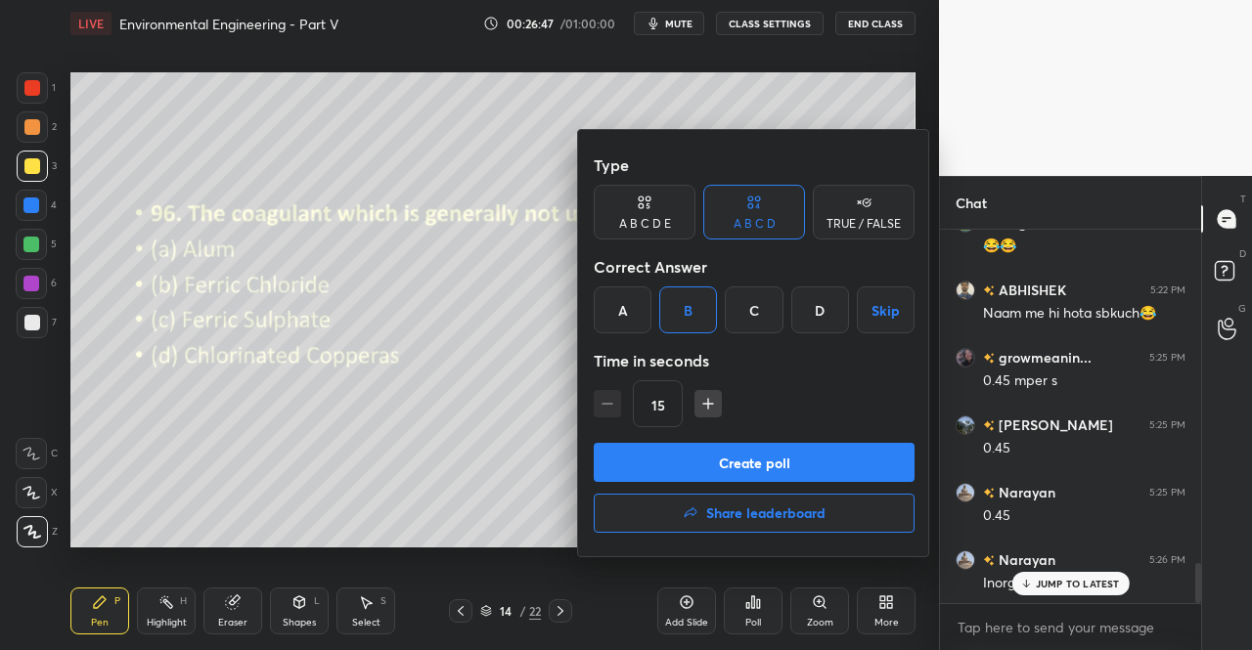
click at [743, 317] on div "C" at bounding box center [754, 310] width 58 height 47
click at [757, 462] on button "Create poll" at bounding box center [754, 462] width 321 height 39
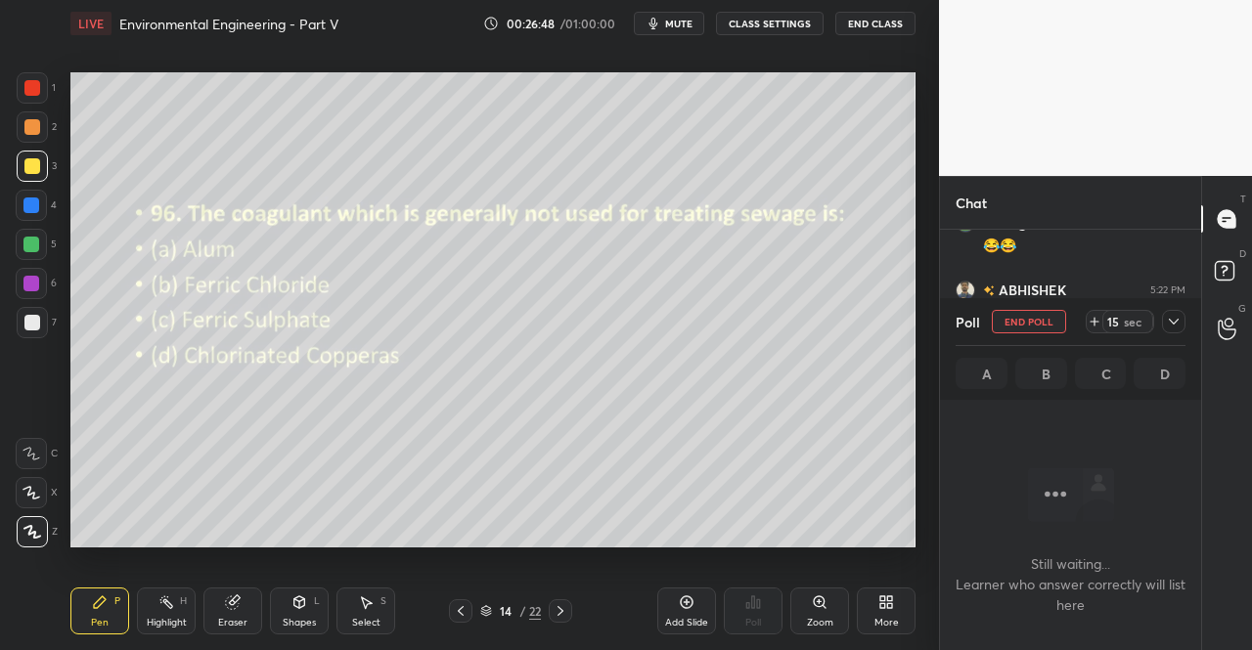
scroll to position [7, 6]
click at [1170, 316] on icon at bounding box center [1174, 322] width 16 height 16
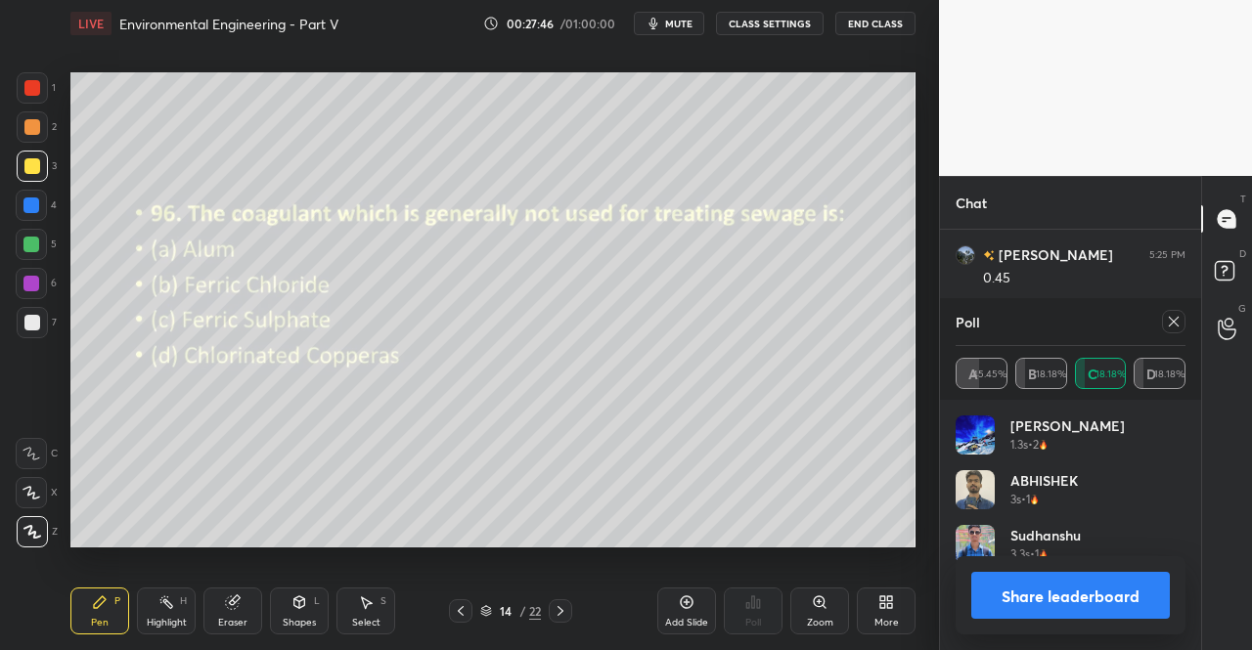
scroll to position [3338, 0]
click at [1180, 323] on icon at bounding box center [1174, 322] width 16 height 16
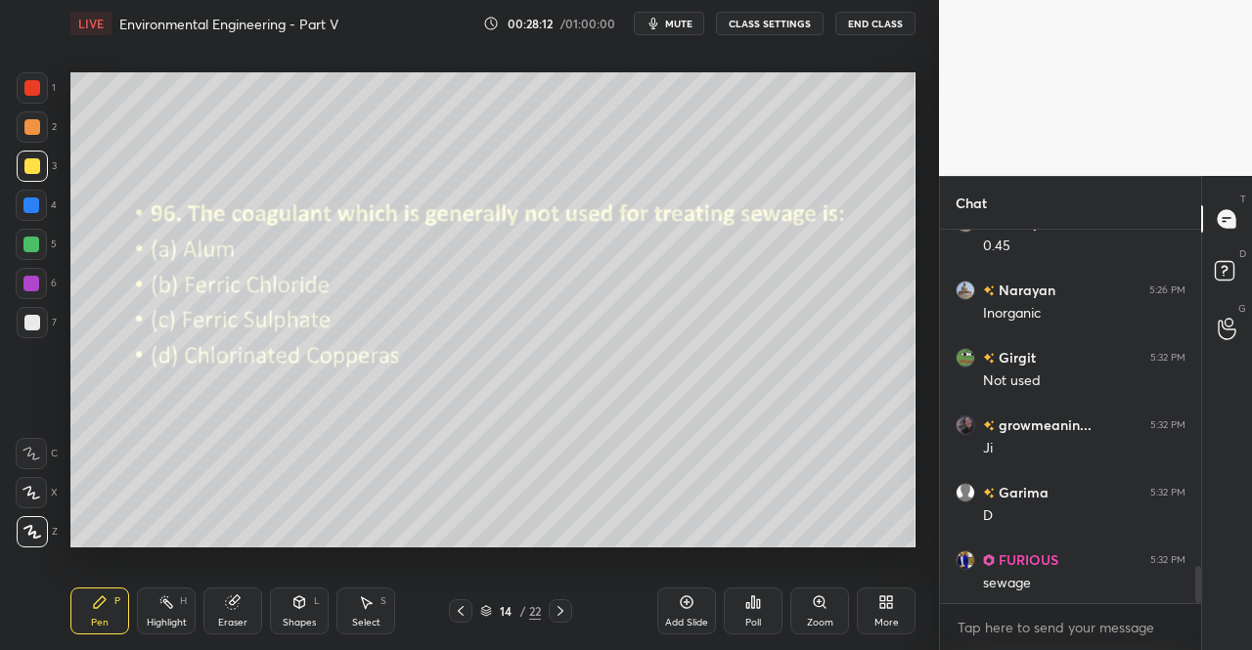
scroll to position [3439, 0]
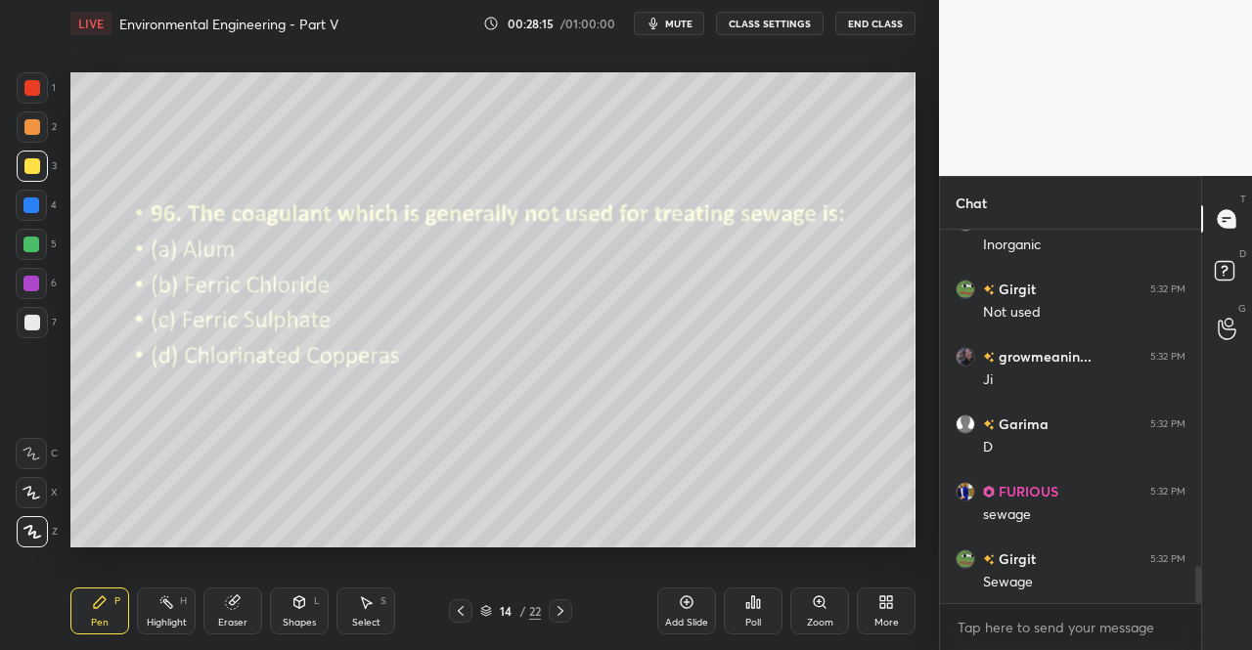
click at [563, 611] on icon at bounding box center [561, 611] width 6 height 10
click at [749, 621] on div "Poll" at bounding box center [753, 623] width 16 height 10
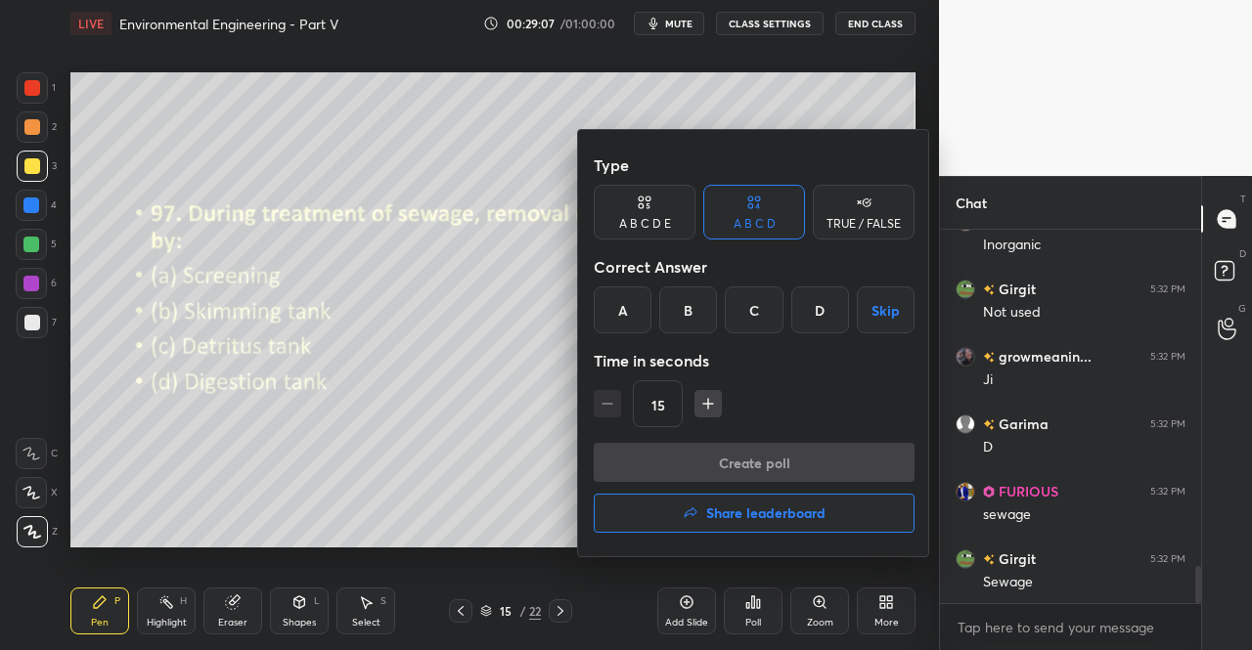
click at [744, 312] on div "C" at bounding box center [754, 310] width 58 height 47
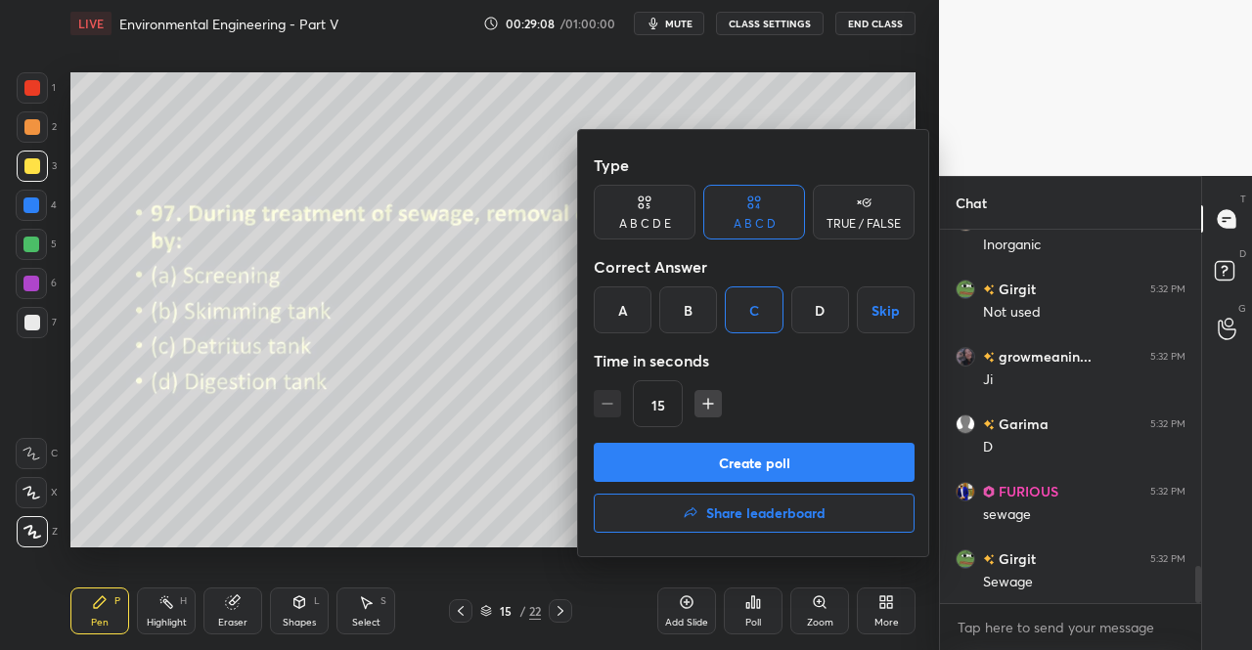
click at [710, 449] on button "Create poll" at bounding box center [754, 462] width 321 height 39
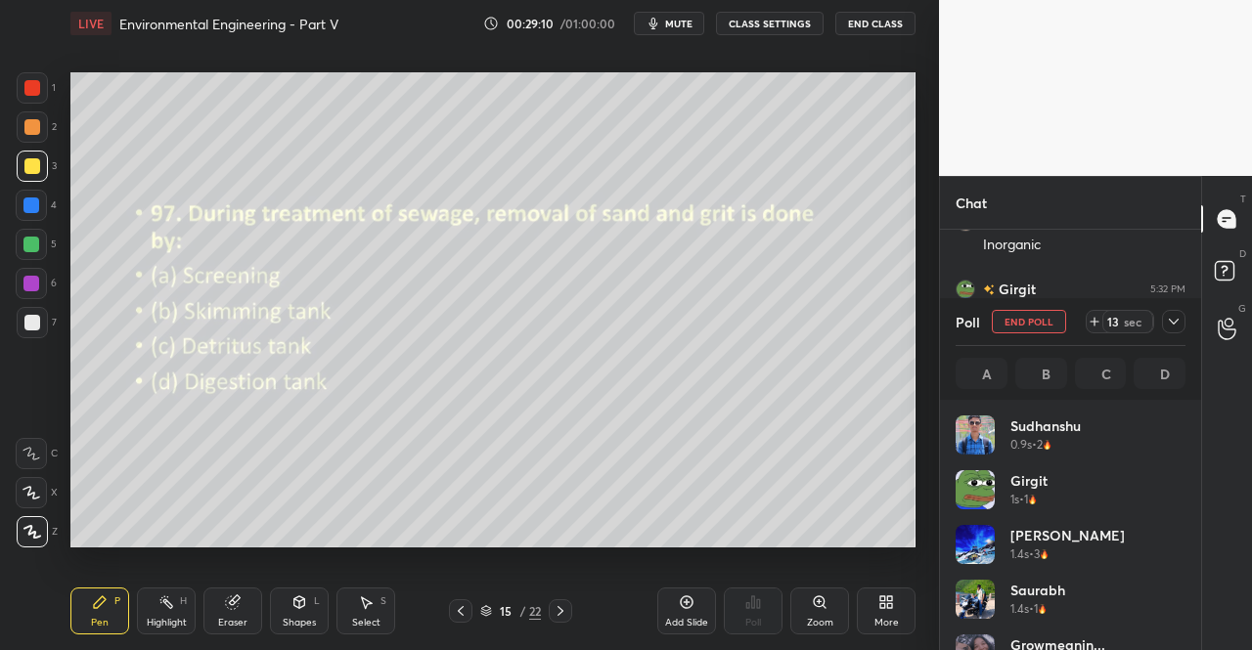
scroll to position [7, 6]
click at [1174, 322] on icon at bounding box center [1174, 322] width 16 height 16
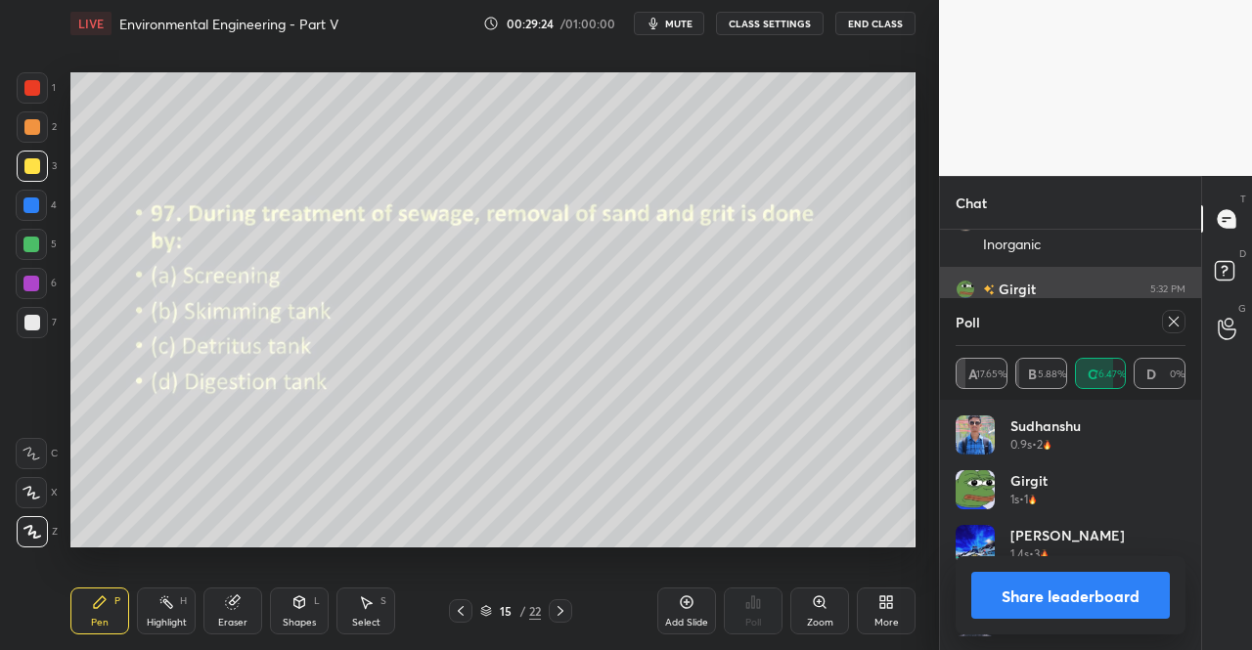
scroll to position [229, 224]
click at [1170, 313] on div at bounding box center [1173, 321] width 23 height 23
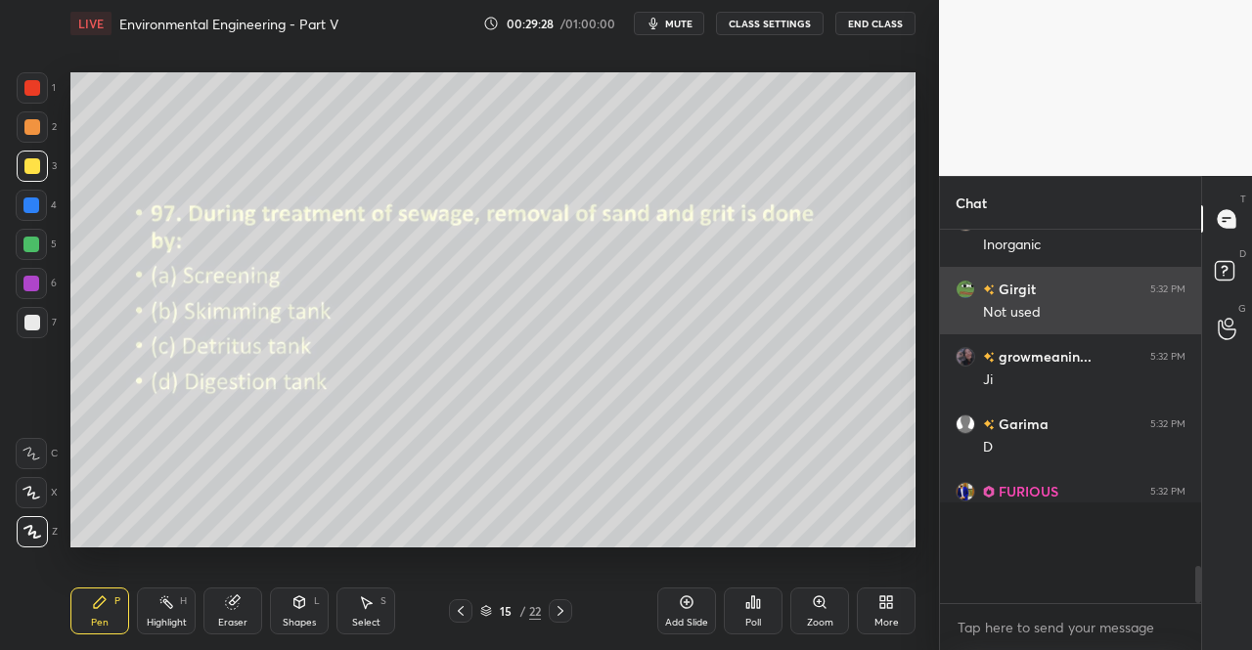
scroll to position [2, 6]
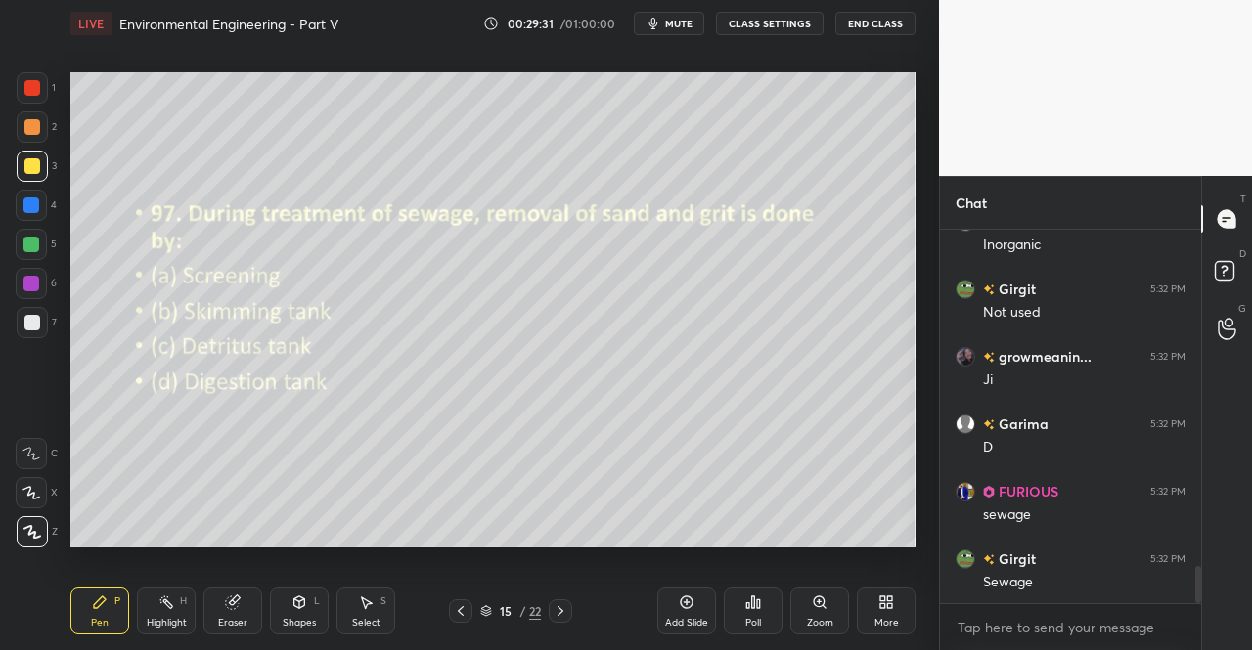
click at [234, 610] on icon at bounding box center [233, 603] width 16 height 16
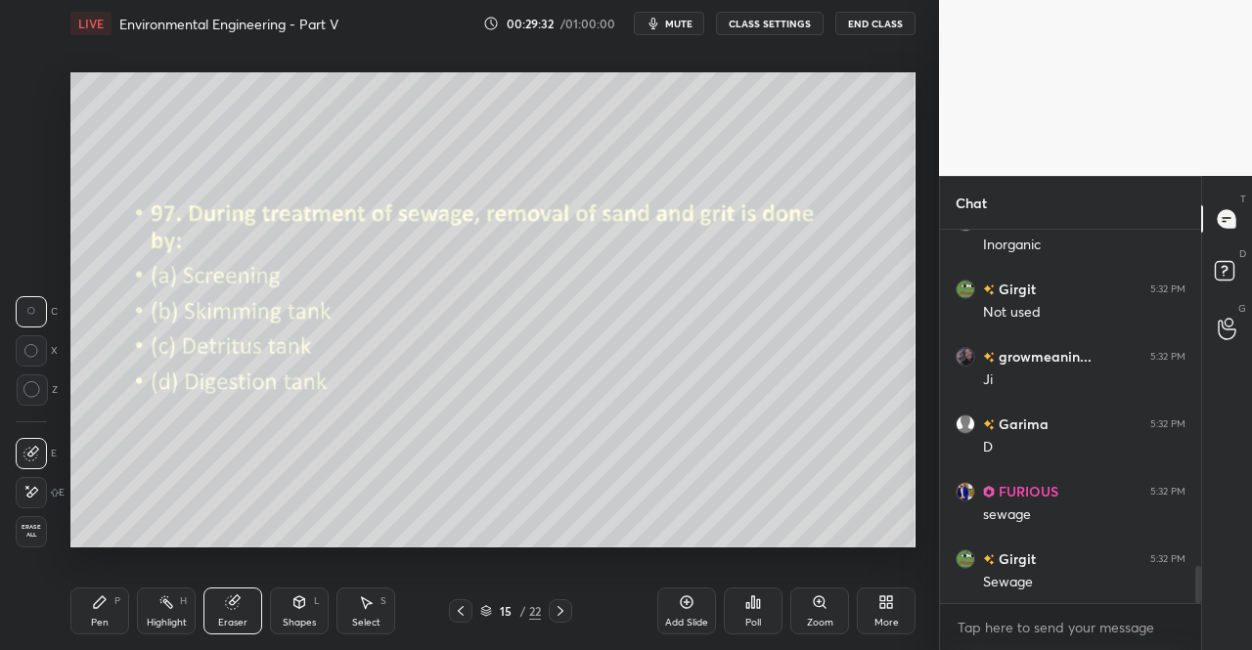
click at [242, 607] on div "Eraser" at bounding box center [232, 611] width 59 height 47
click at [88, 609] on div "Pen P" at bounding box center [99, 611] width 59 height 47
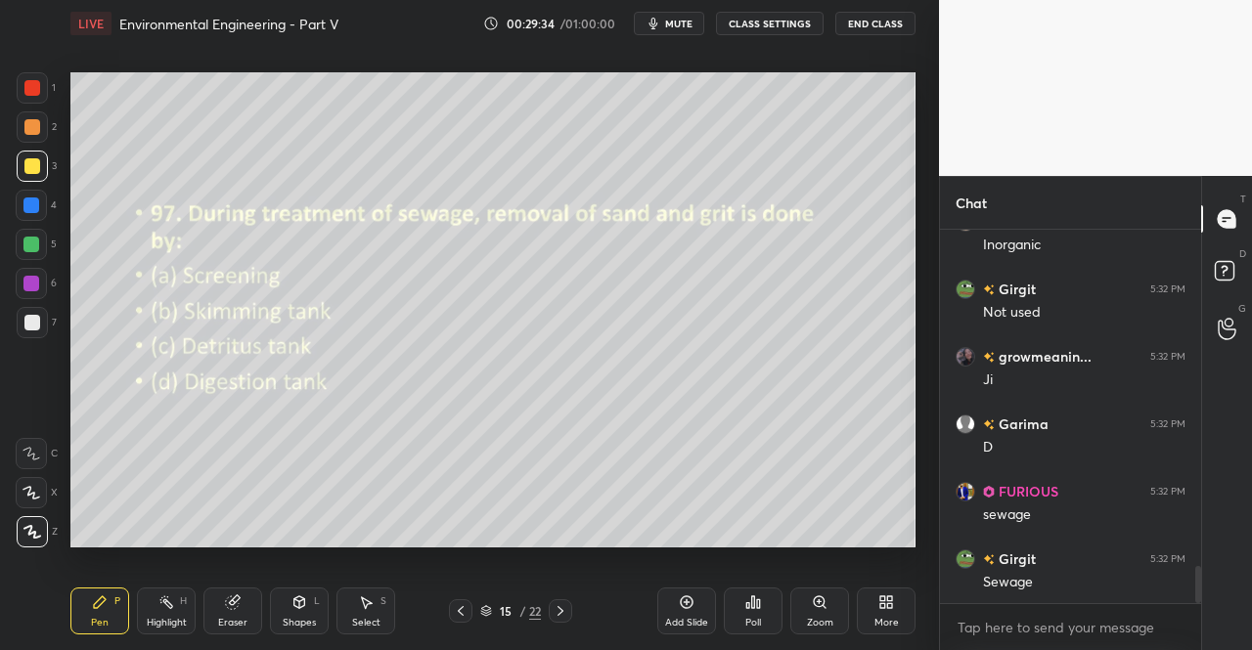
click at [133, 579] on div "Pen P Highlight H Eraser Shapes L Select S 15 / 22 Add Slide Poll Zoom More" at bounding box center [492, 611] width 845 height 78
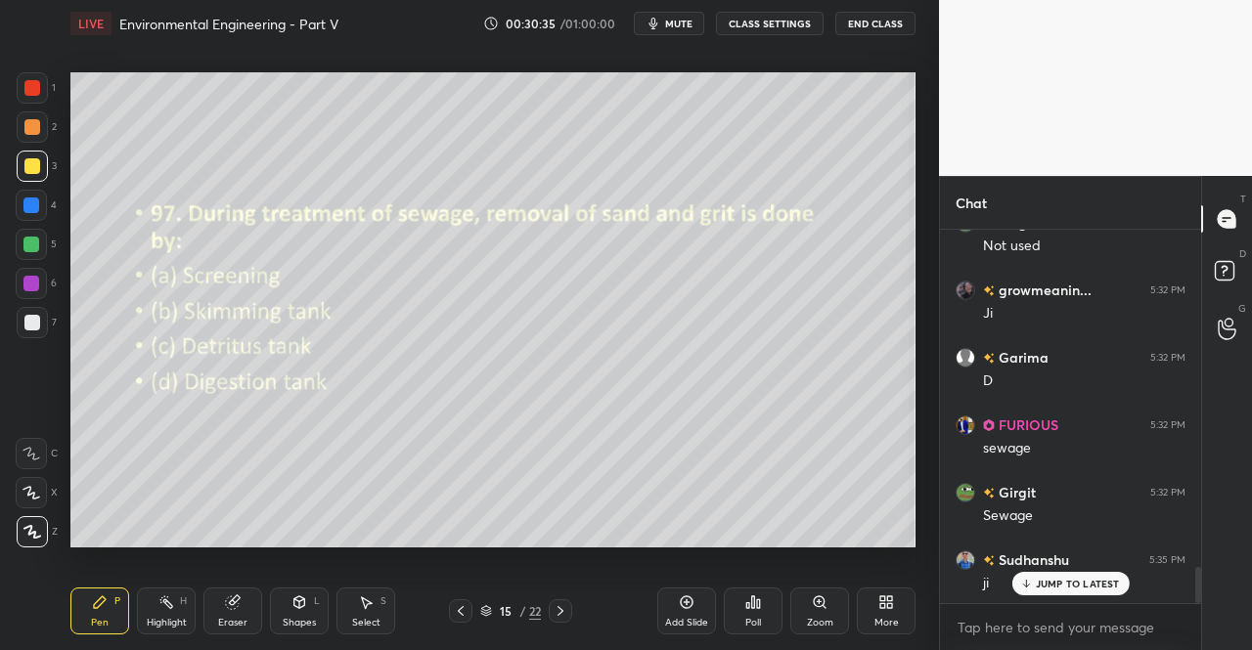
click at [563, 611] on icon at bounding box center [561, 611] width 6 height 10
click at [736, 617] on div "Poll" at bounding box center [753, 611] width 59 height 47
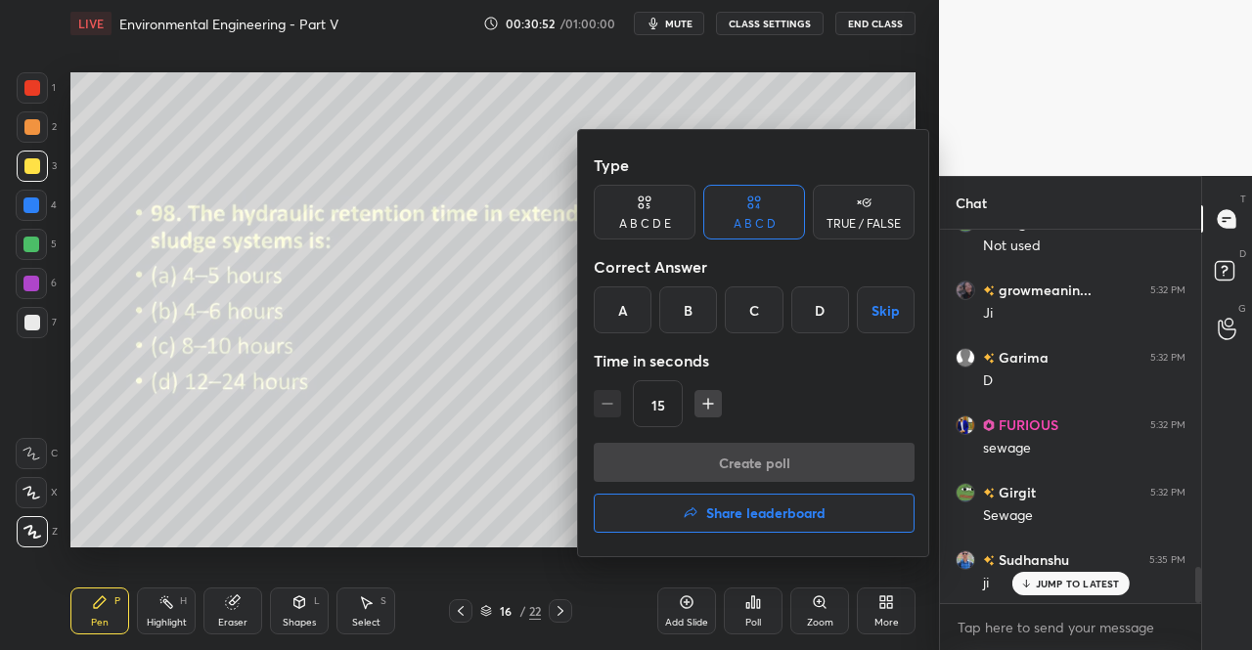
click at [814, 300] on div "D" at bounding box center [820, 310] width 58 height 47
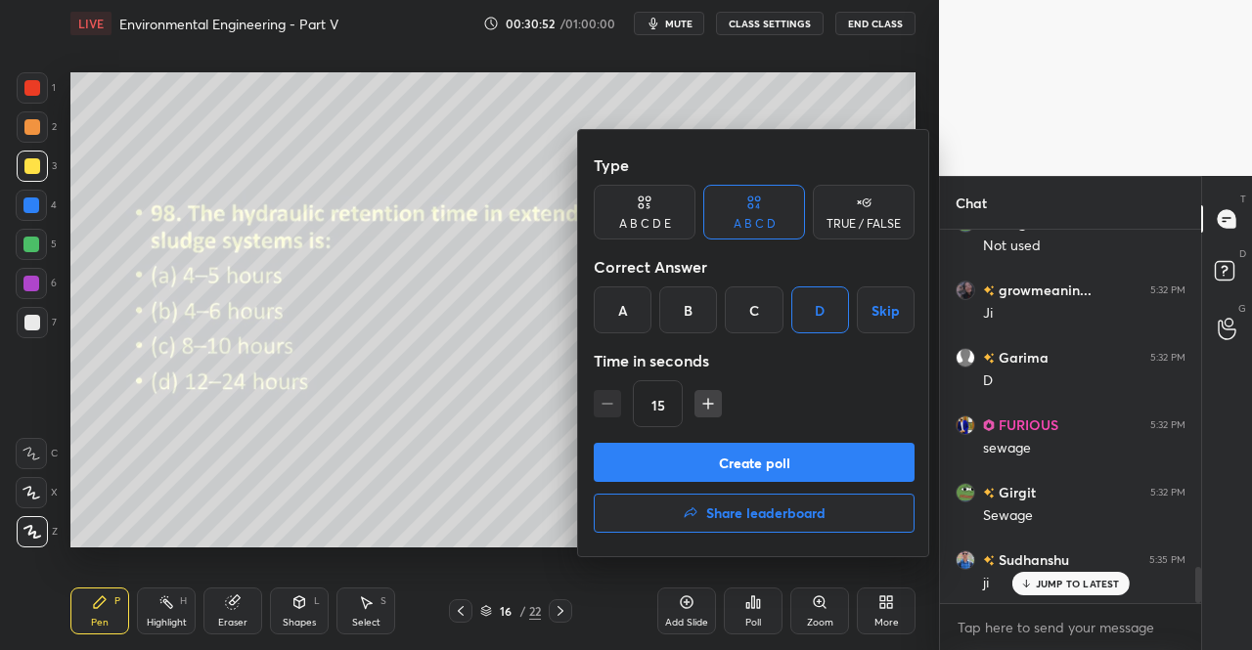
click at [767, 464] on button "Create poll" at bounding box center [754, 462] width 321 height 39
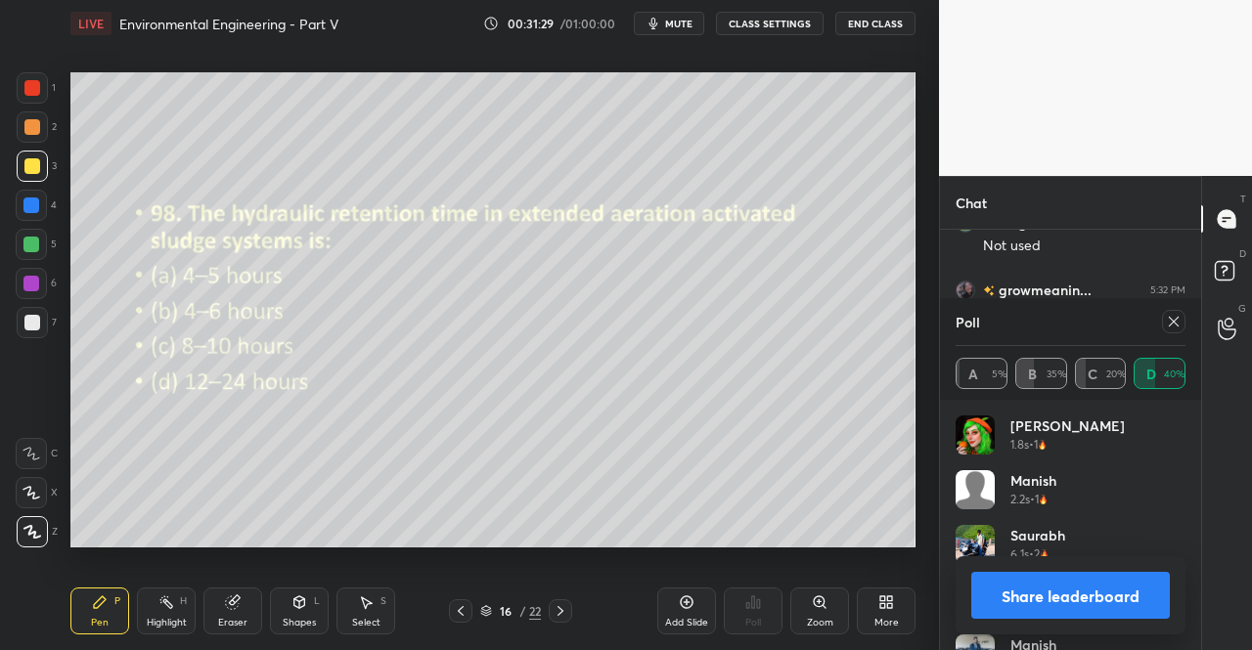
scroll to position [3676, 0]
click at [1173, 316] on icon at bounding box center [1174, 322] width 16 height 16
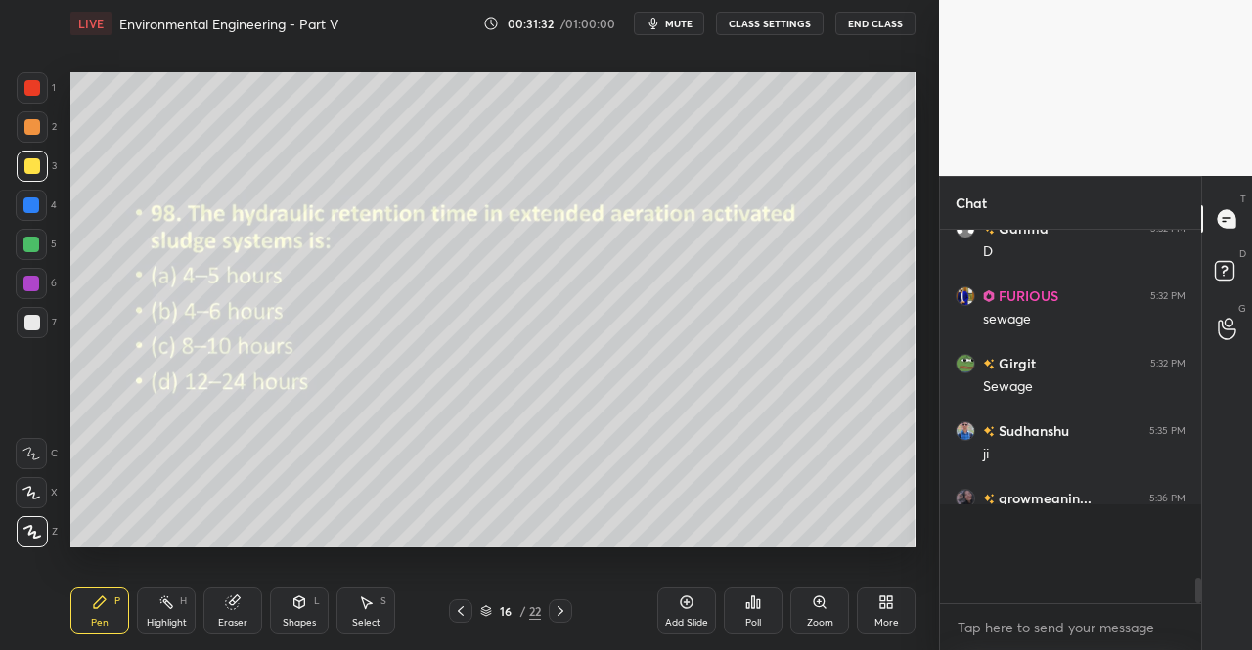
scroll to position [3580, 0]
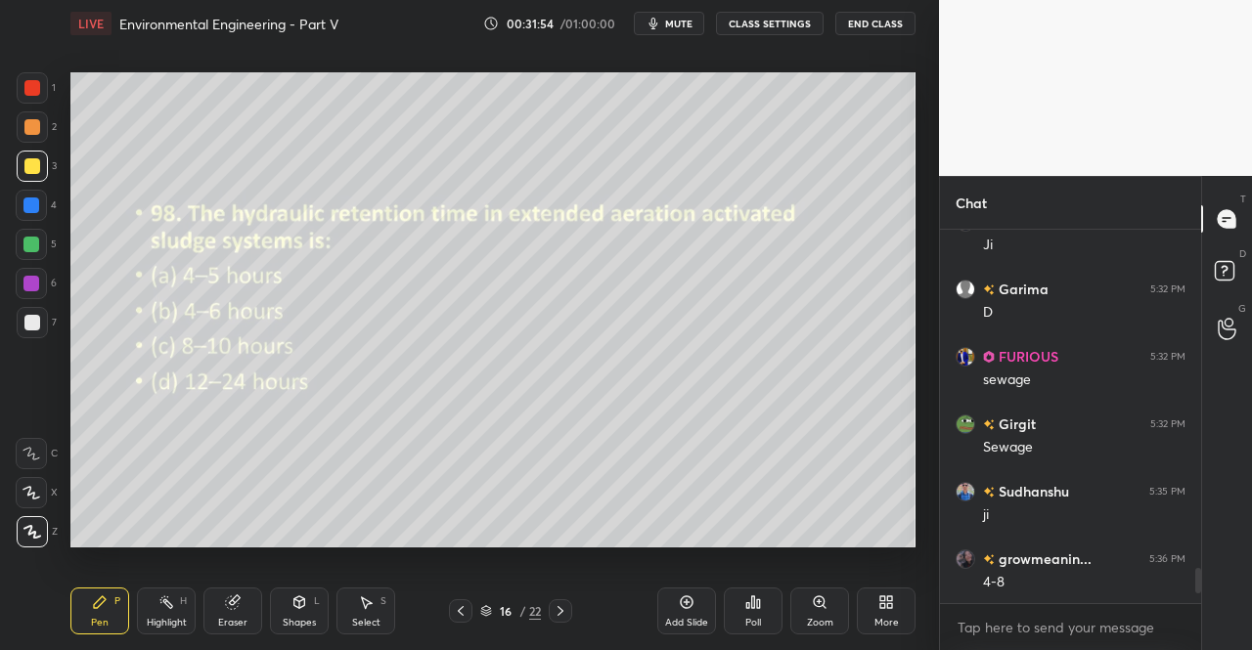
click at [557, 614] on icon at bounding box center [561, 612] width 16 height 16
click at [740, 619] on div "Poll" at bounding box center [753, 611] width 59 height 47
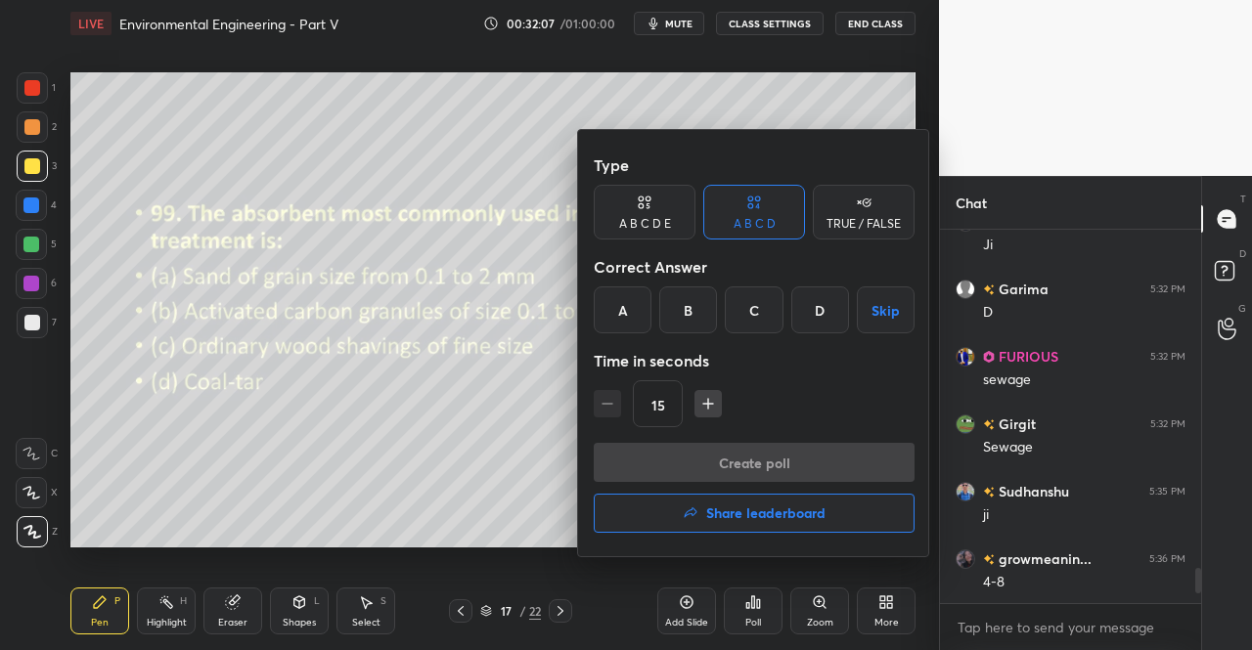
click at [685, 318] on div "B" at bounding box center [688, 310] width 58 height 47
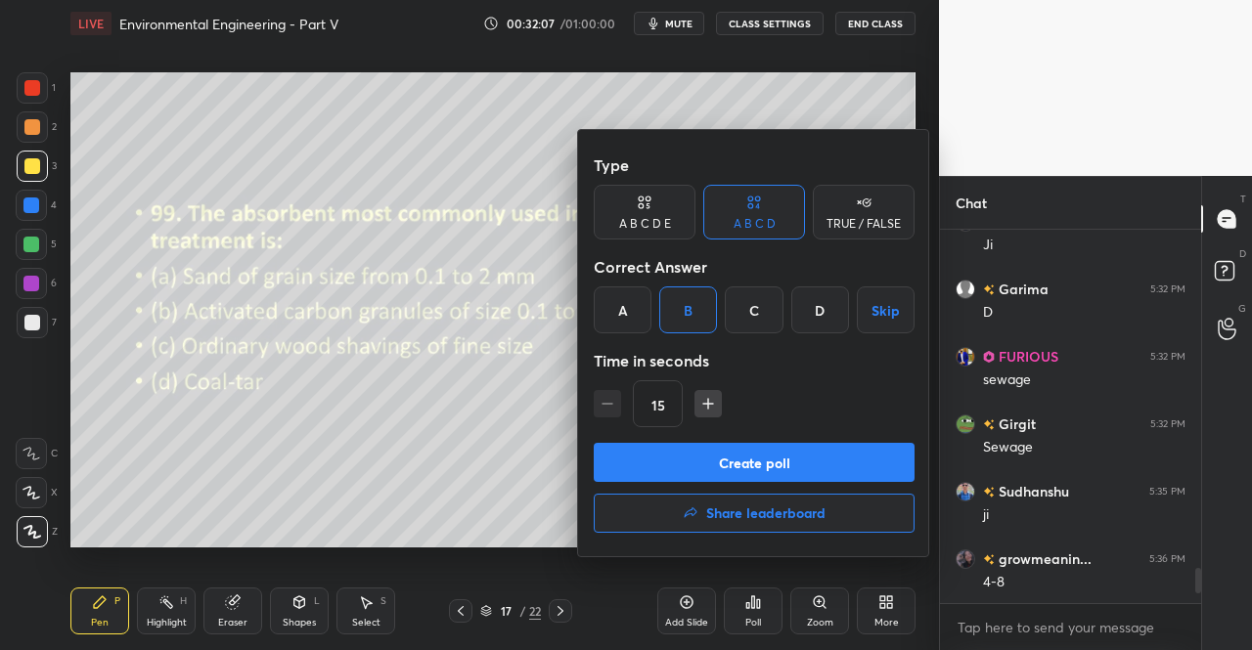
click at [699, 465] on button "Create poll" at bounding box center [754, 462] width 321 height 39
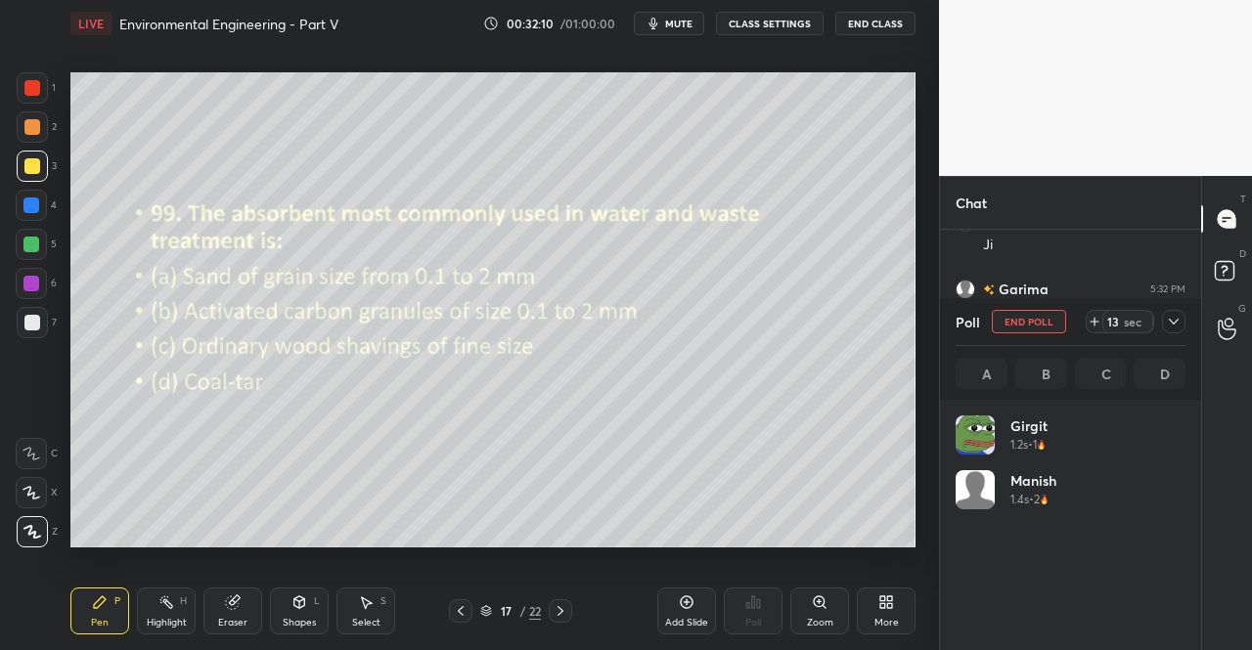
scroll to position [229, 224]
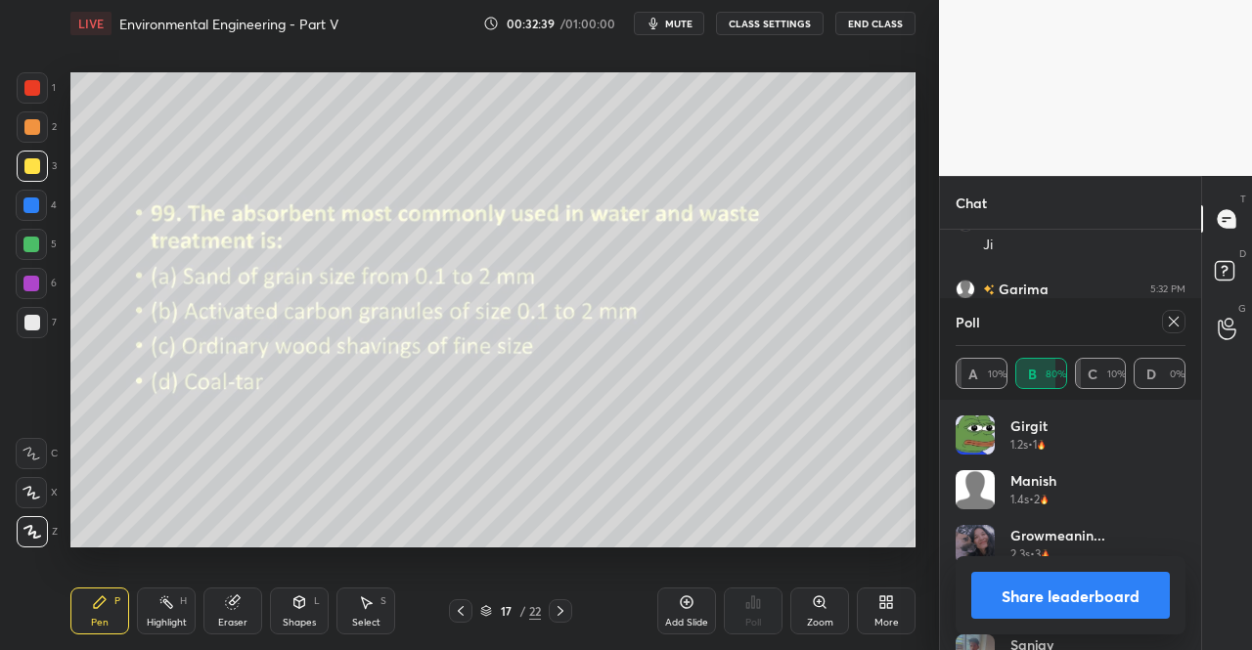
click at [1162, 308] on div "Poll" at bounding box center [1071, 321] width 230 height 47
click at [1174, 322] on icon at bounding box center [1174, 322] width 10 height 10
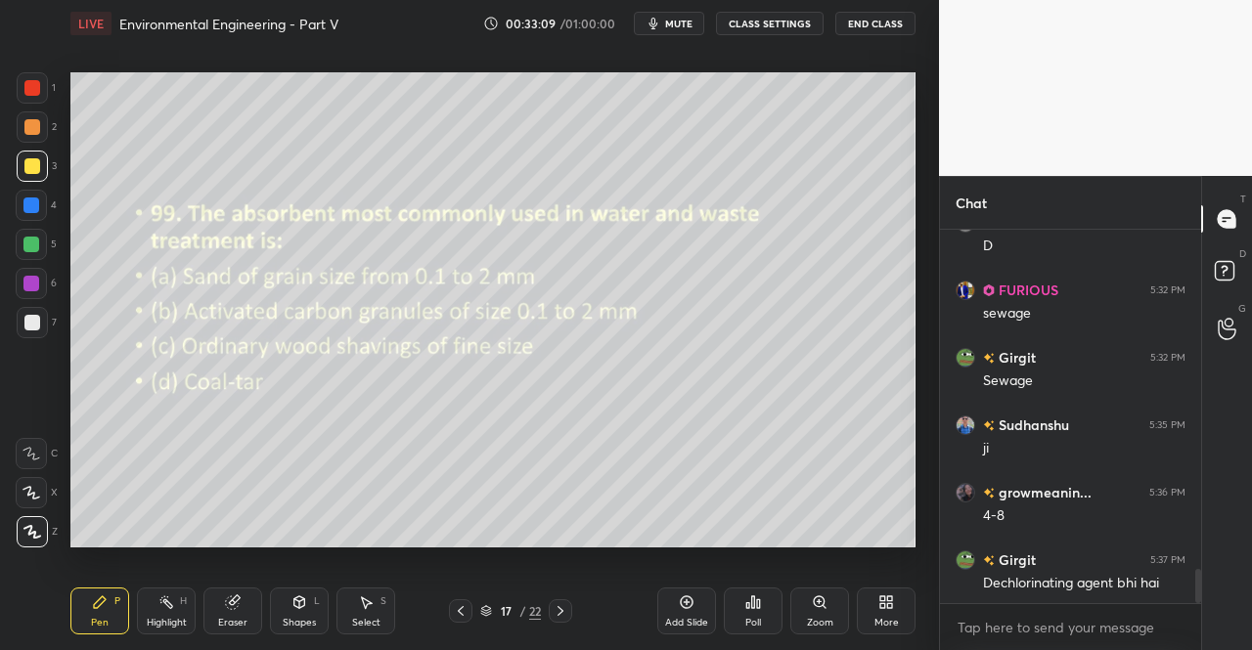
scroll to position [3709, 0]
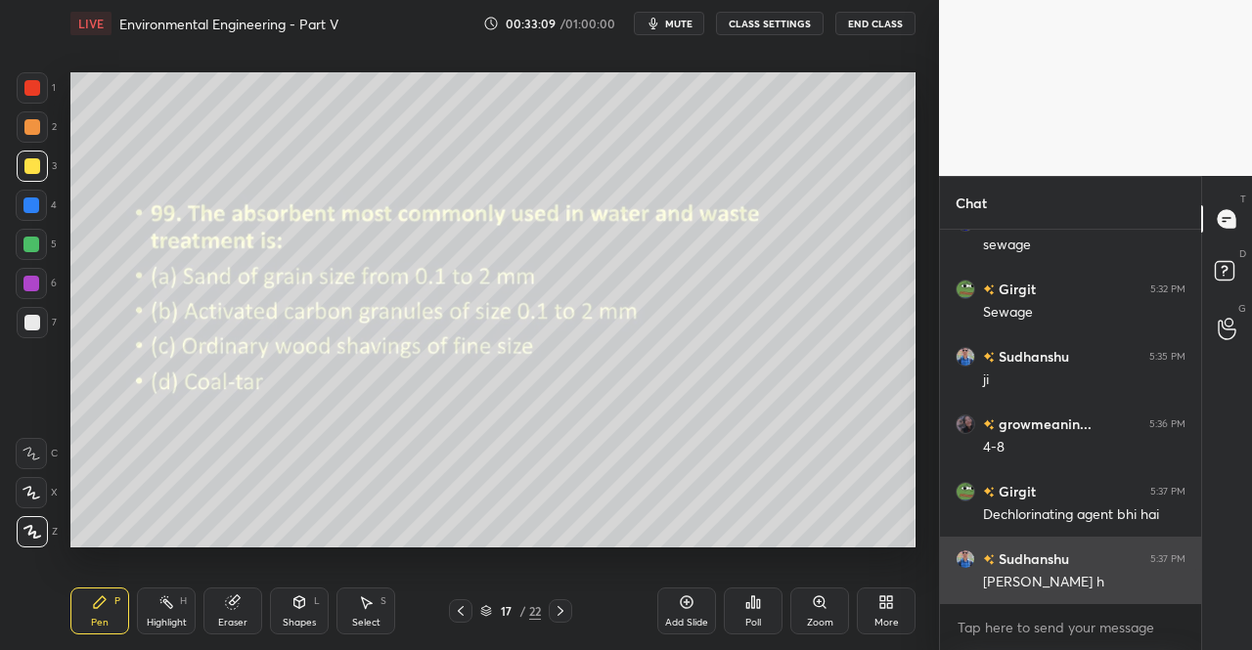
click at [1058, 586] on div "[PERSON_NAME] h" at bounding box center [1084, 583] width 202 height 20
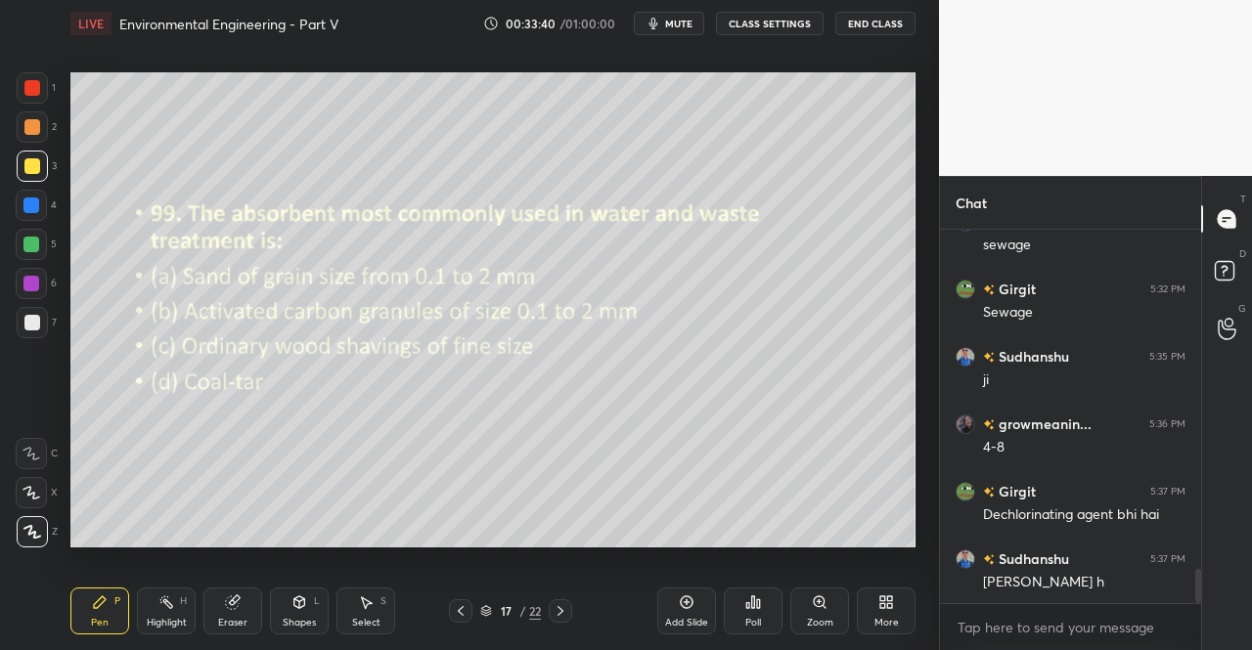
click at [561, 609] on icon at bounding box center [561, 611] width 6 height 10
click at [750, 619] on div "Poll" at bounding box center [753, 623] width 16 height 10
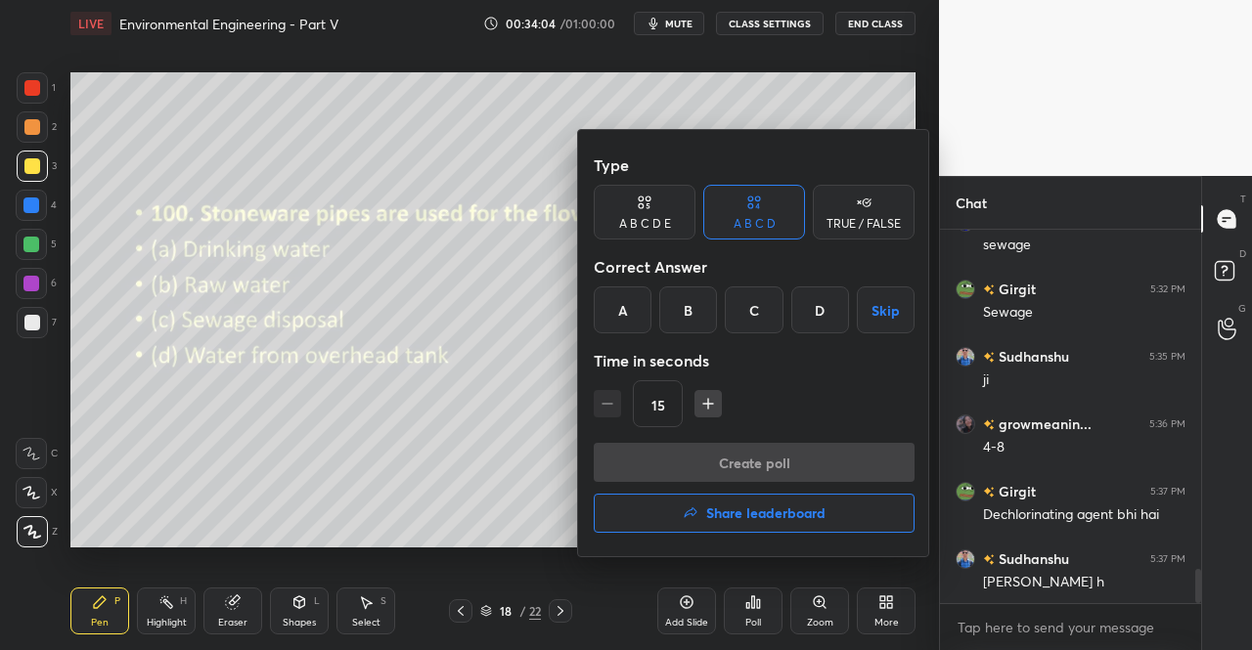
click at [765, 306] on div "C" at bounding box center [754, 310] width 58 height 47
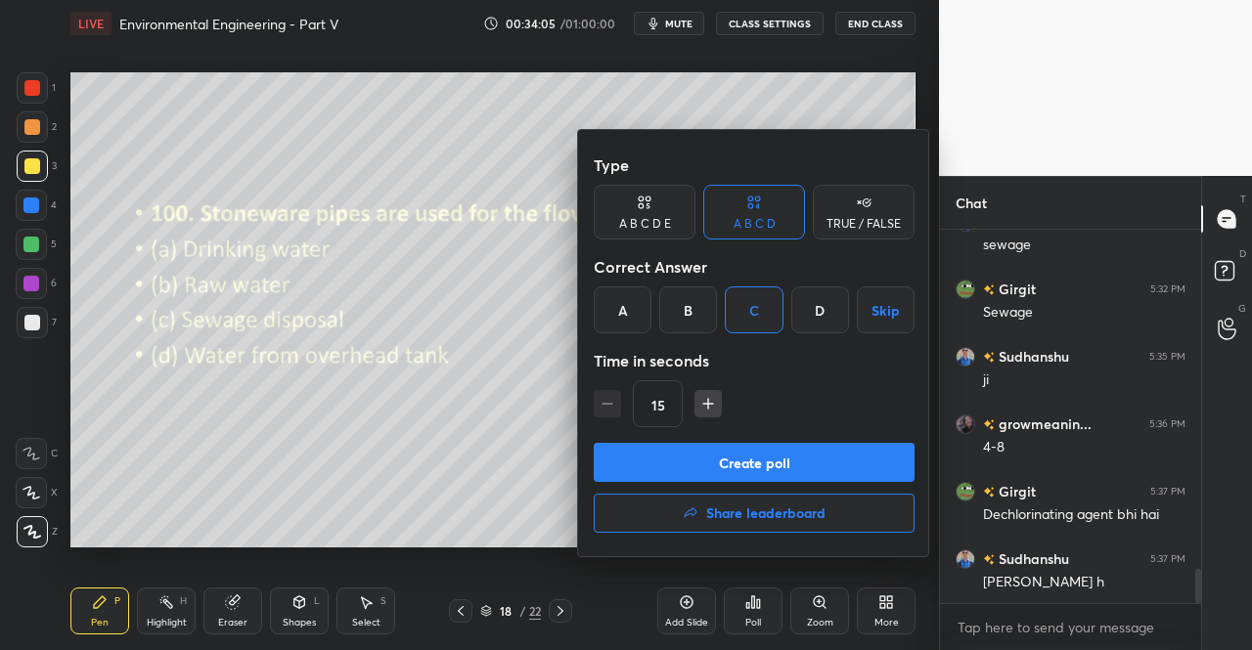
click at [772, 455] on button "Create poll" at bounding box center [754, 462] width 321 height 39
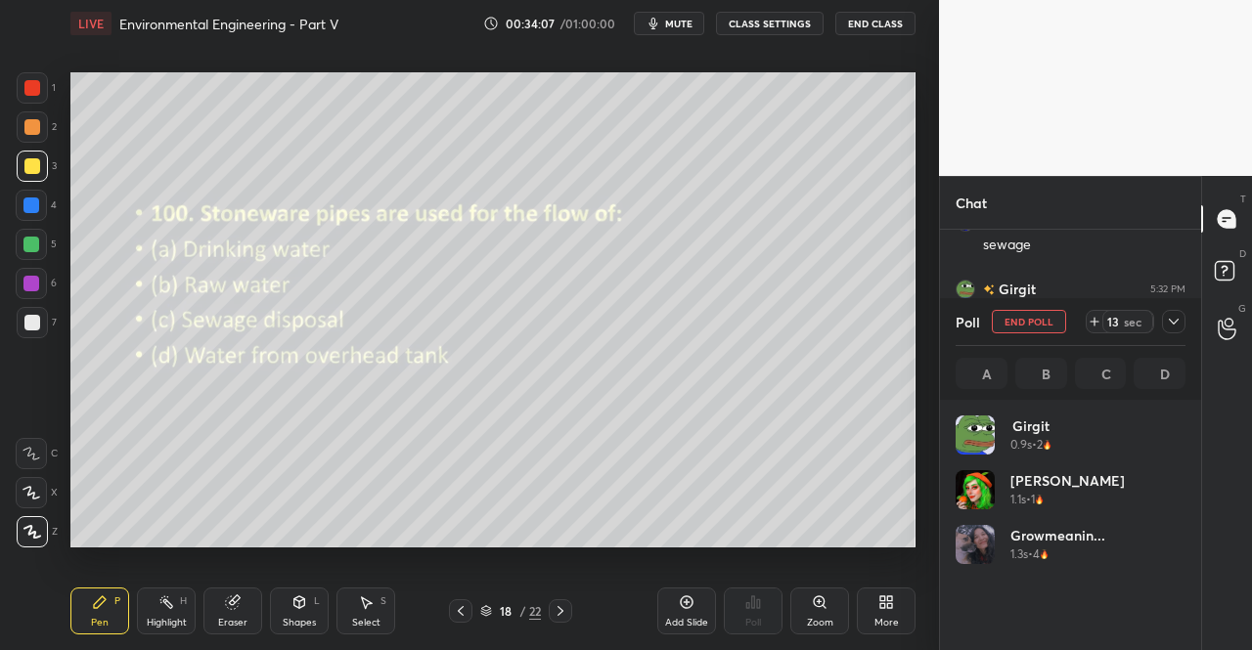
scroll to position [229, 224]
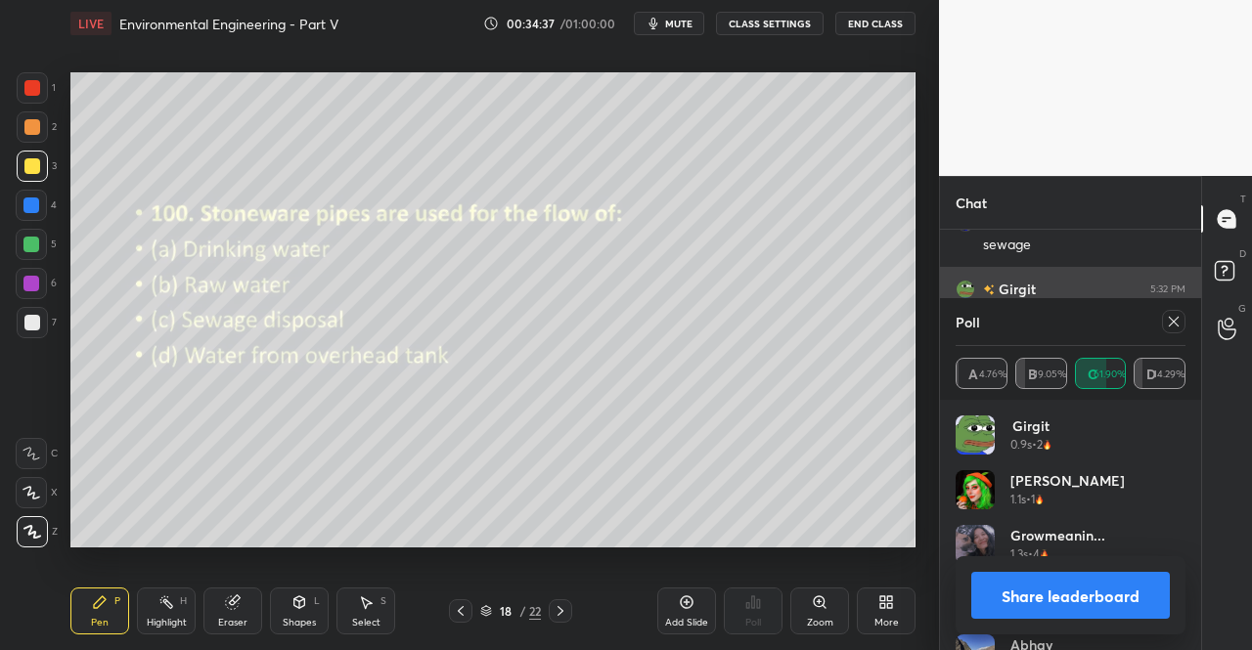
click at [1177, 315] on icon at bounding box center [1174, 322] width 16 height 16
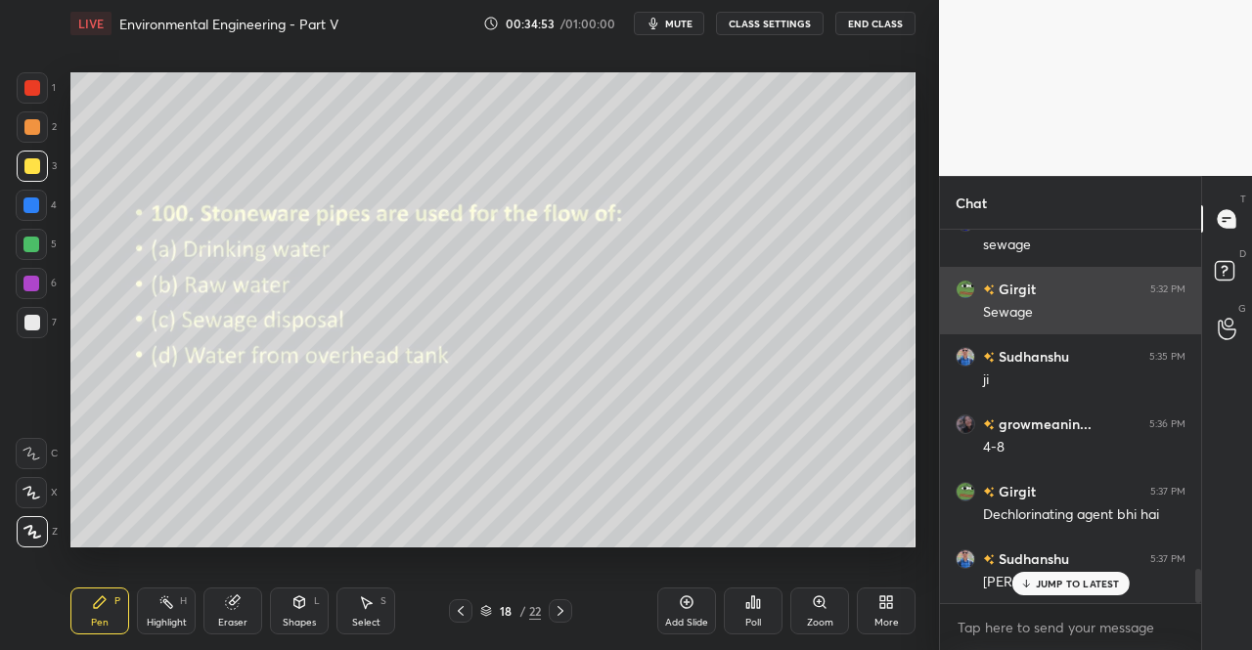
scroll to position [3776, 0]
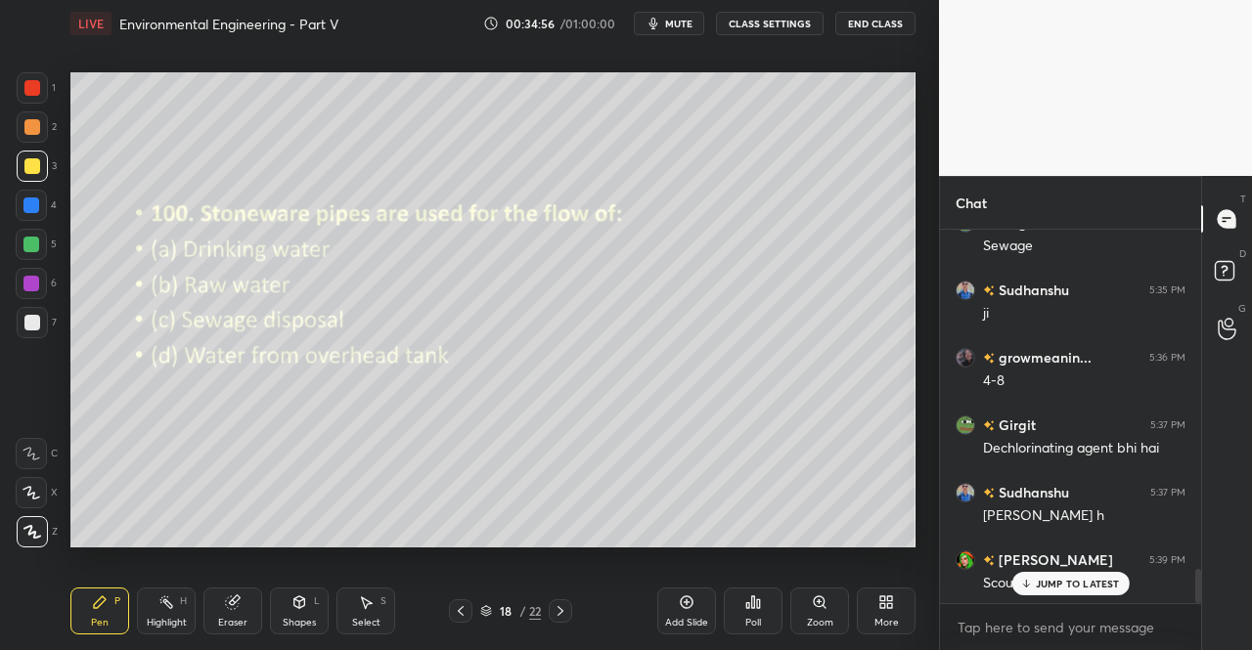
click at [1045, 586] on p "JUMP TO LATEST" at bounding box center [1078, 584] width 84 height 12
click at [566, 611] on icon at bounding box center [561, 612] width 16 height 16
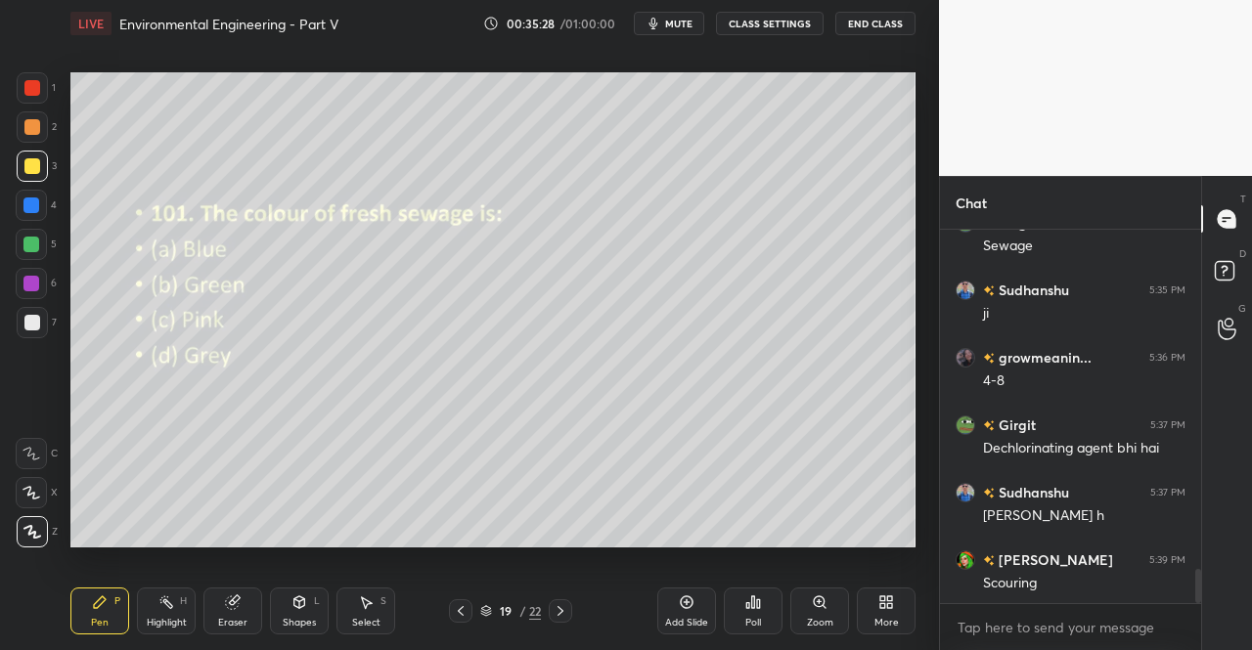
click at [747, 615] on div "Poll" at bounding box center [753, 611] width 59 height 47
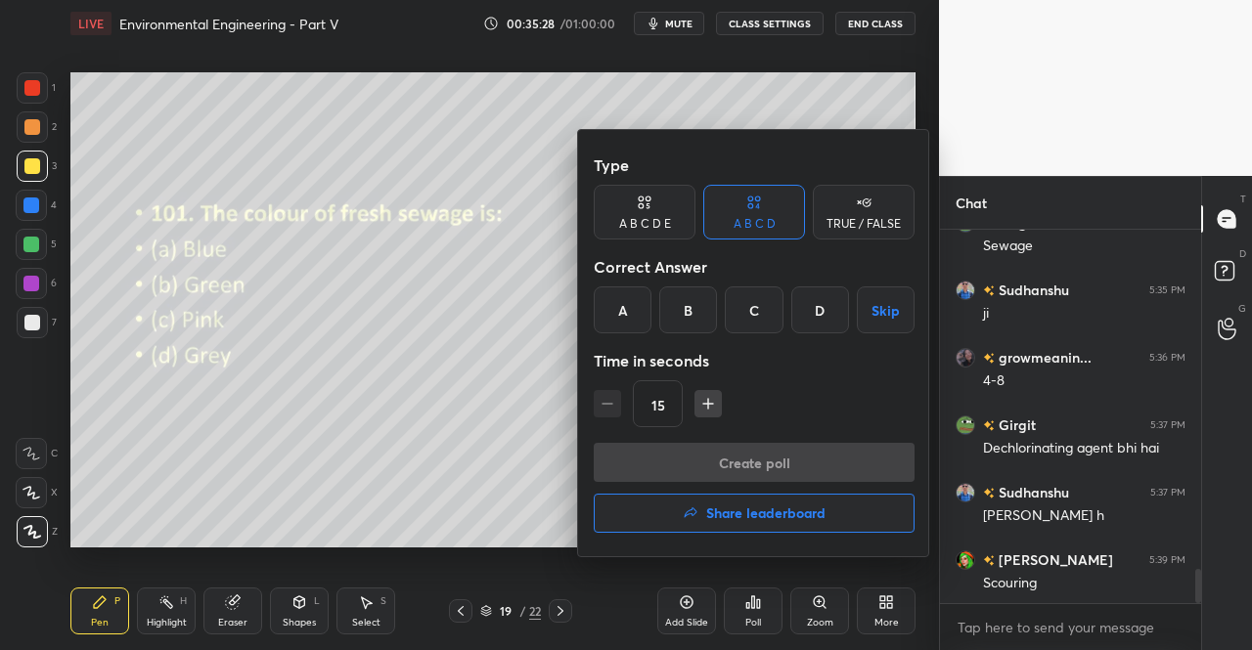
click at [809, 319] on div "D" at bounding box center [820, 310] width 58 height 47
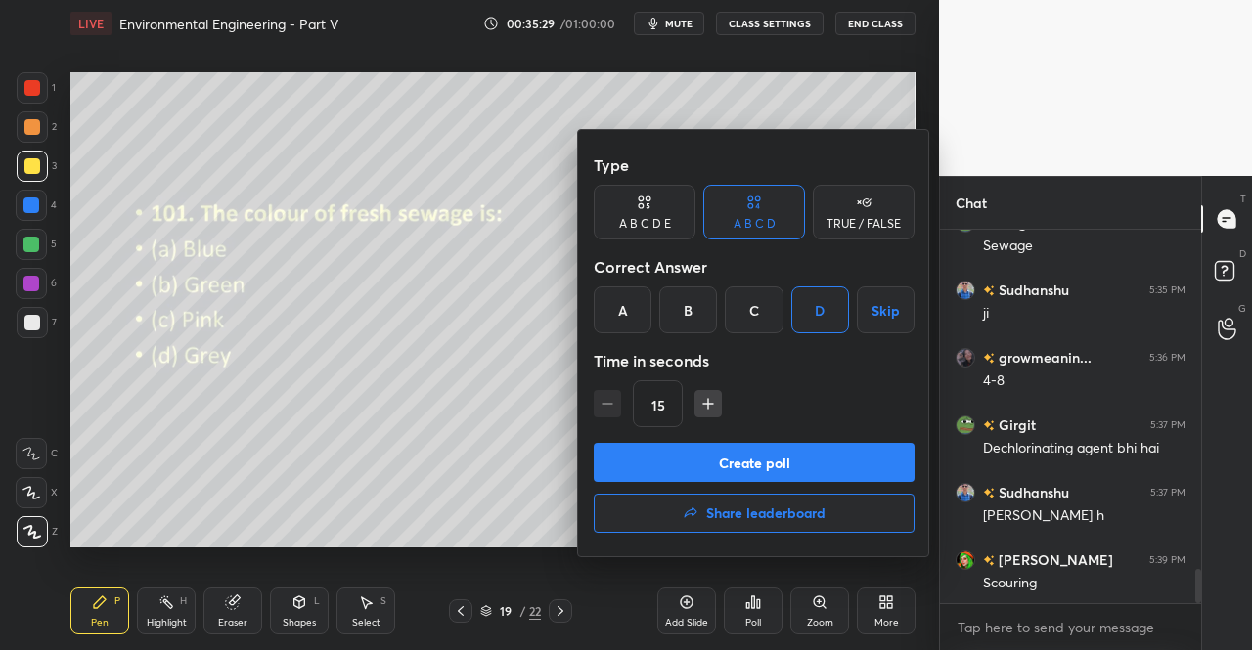
click at [749, 479] on button "Create poll" at bounding box center [754, 462] width 321 height 39
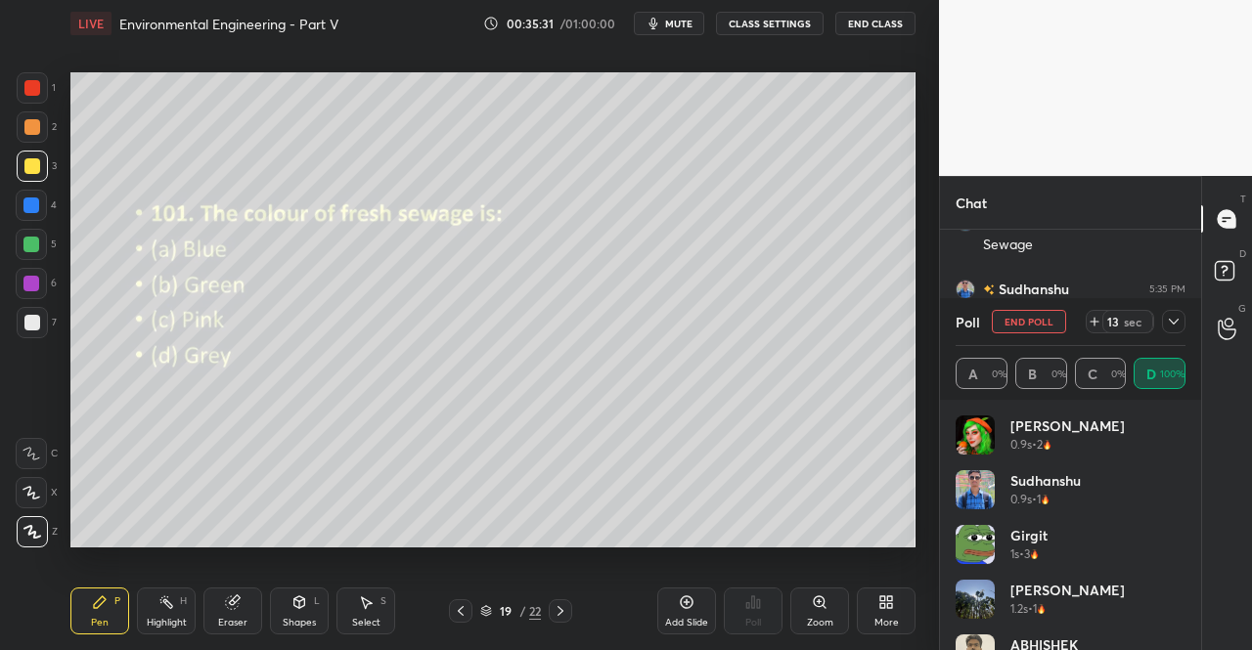
scroll to position [229, 224]
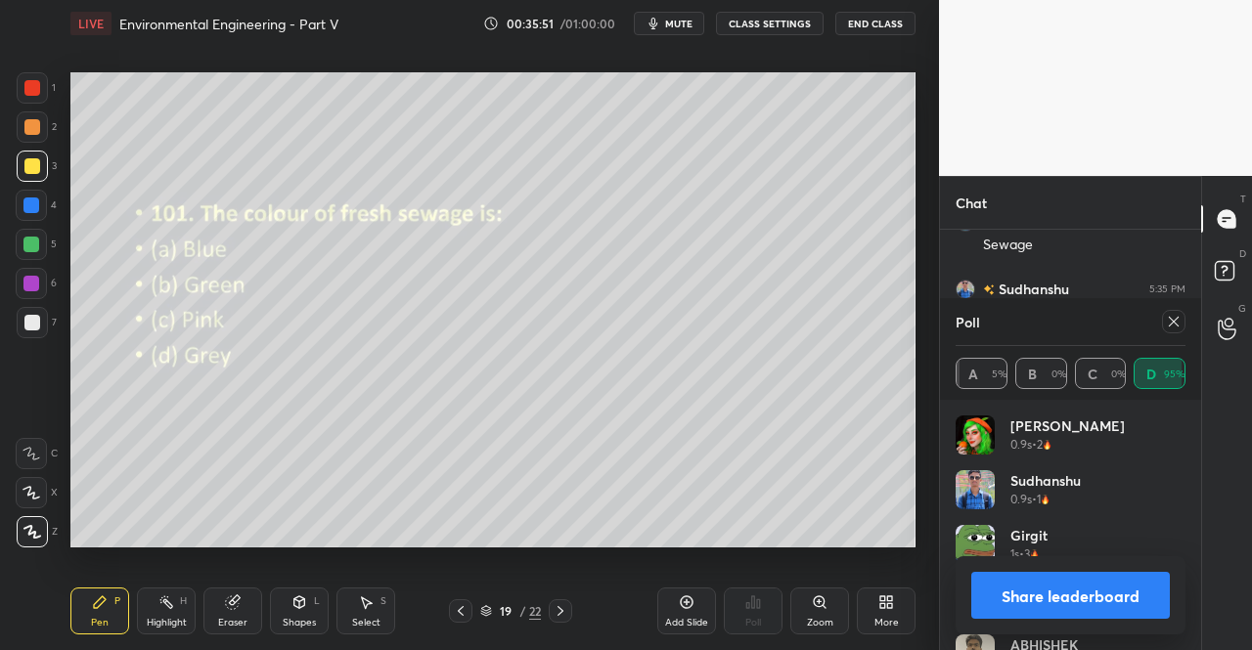
click at [1175, 310] on div "Poll" at bounding box center [1071, 321] width 230 height 47
click at [1174, 322] on icon at bounding box center [1174, 322] width 10 height 10
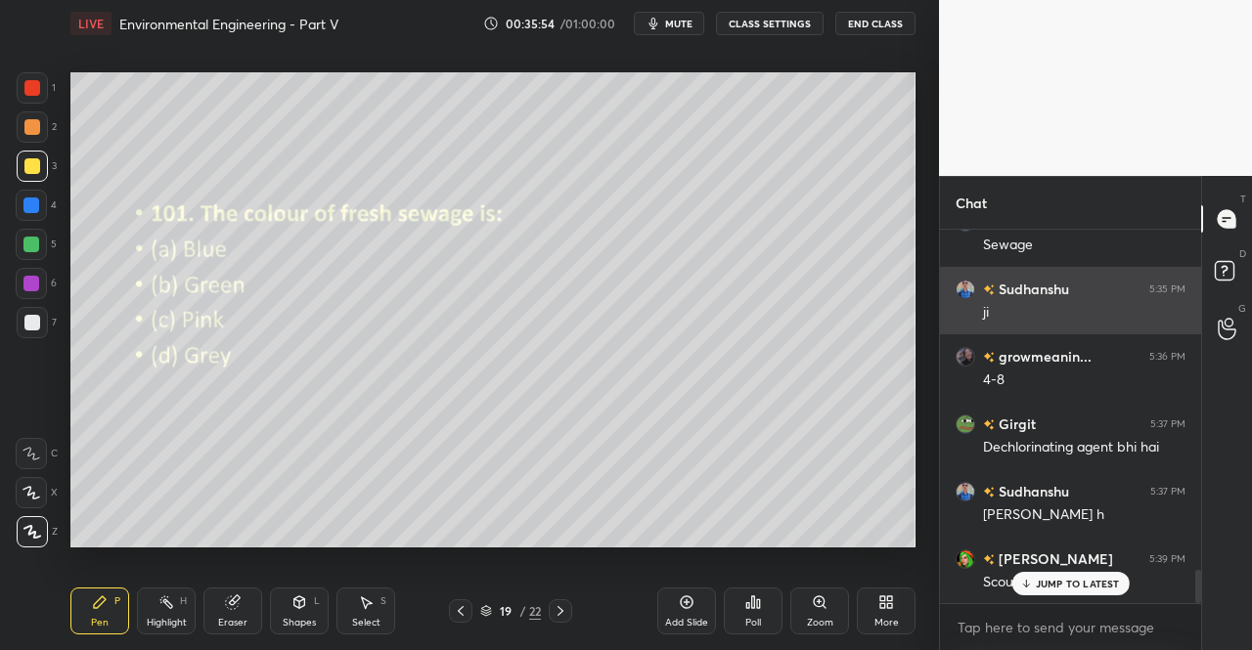
scroll to position [415, 255]
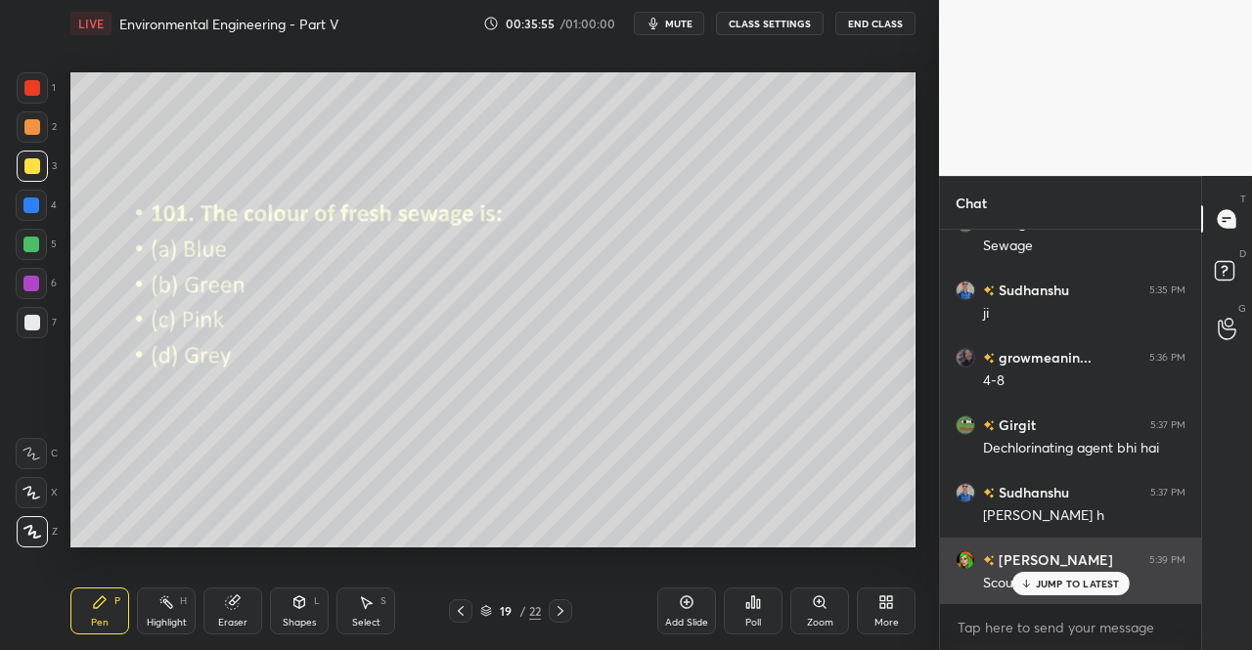
click at [1054, 570] on div "Scouring" at bounding box center [1084, 581] width 202 height 23
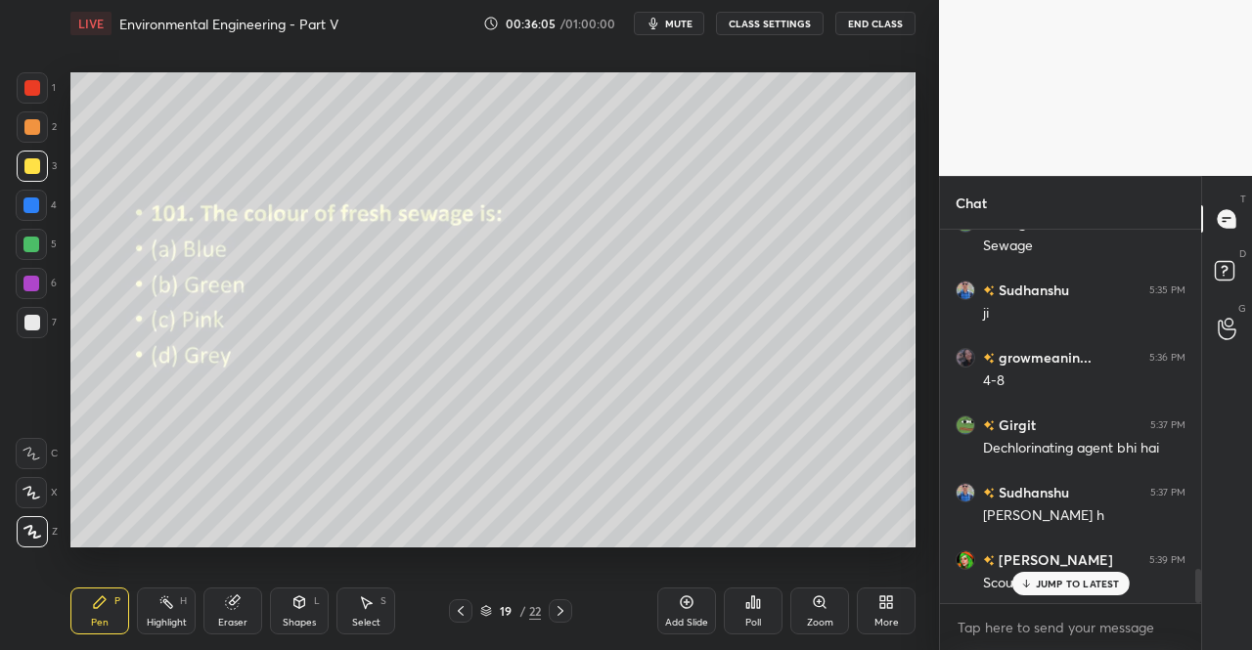
scroll to position [3844, 0]
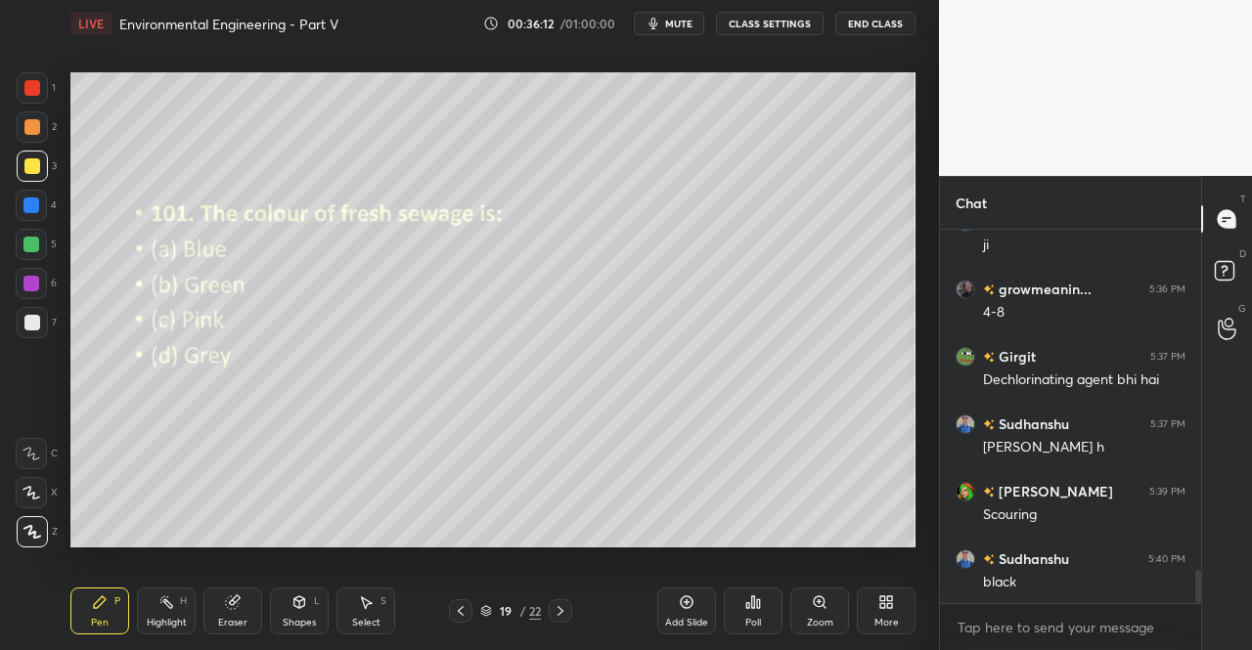
click at [561, 613] on icon at bounding box center [561, 612] width 16 height 16
click at [761, 623] on div "Poll" at bounding box center [753, 611] width 59 height 47
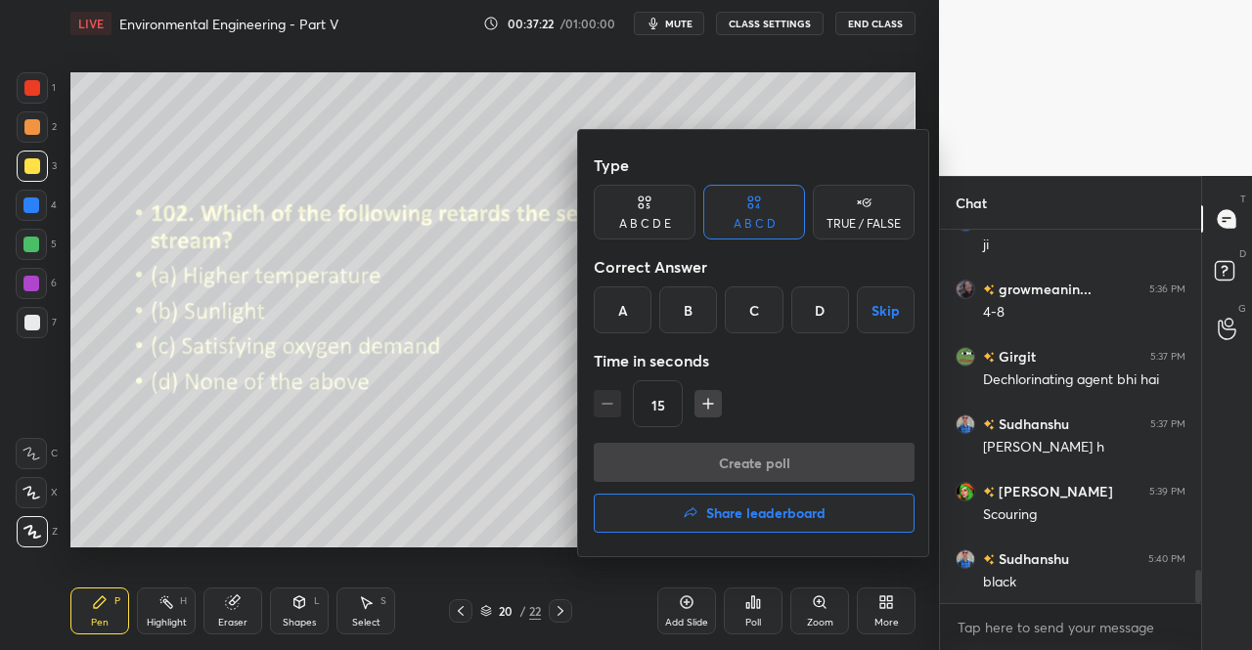
click at [631, 308] on div "A" at bounding box center [623, 310] width 58 height 47
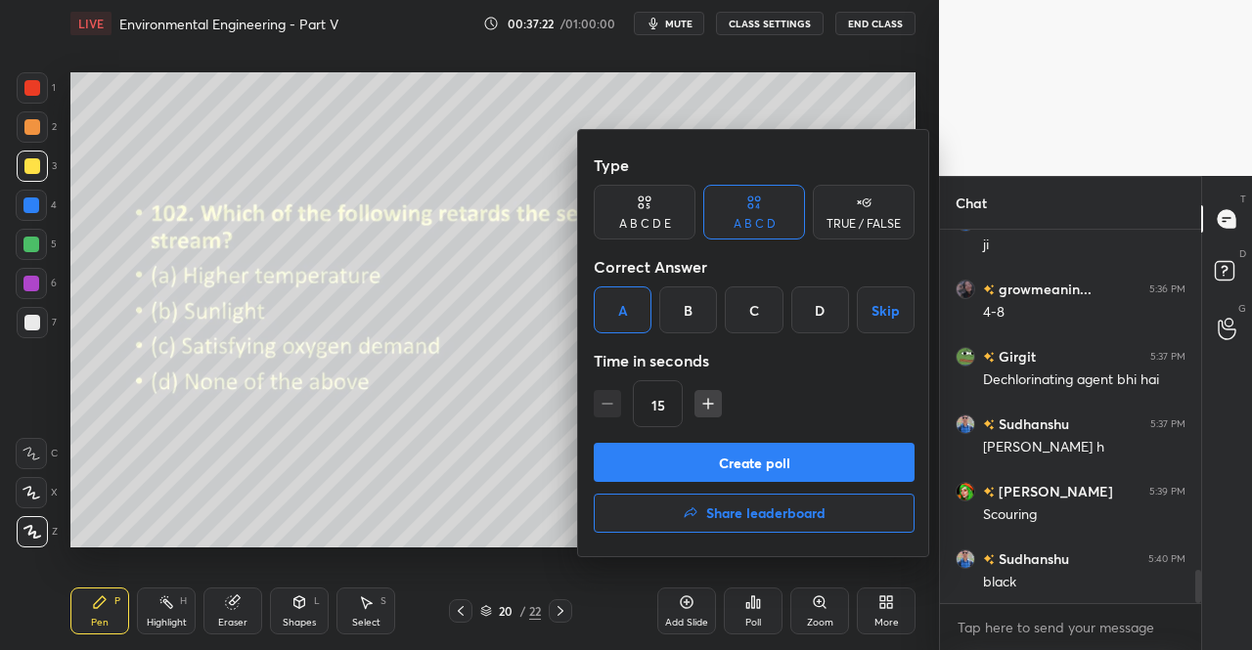
click at [739, 436] on div "Type A B C D E A B C D TRUE / FALSE Correct Answer A B C D Skip Time in seconds…" at bounding box center [754, 294] width 321 height 297
click at [750, 406] on div "15" at bounding box center [754, 404] width 321 height 47
click at [747, 459] on button "Create poll" at bounding box center [754, 462] width 321 height 39
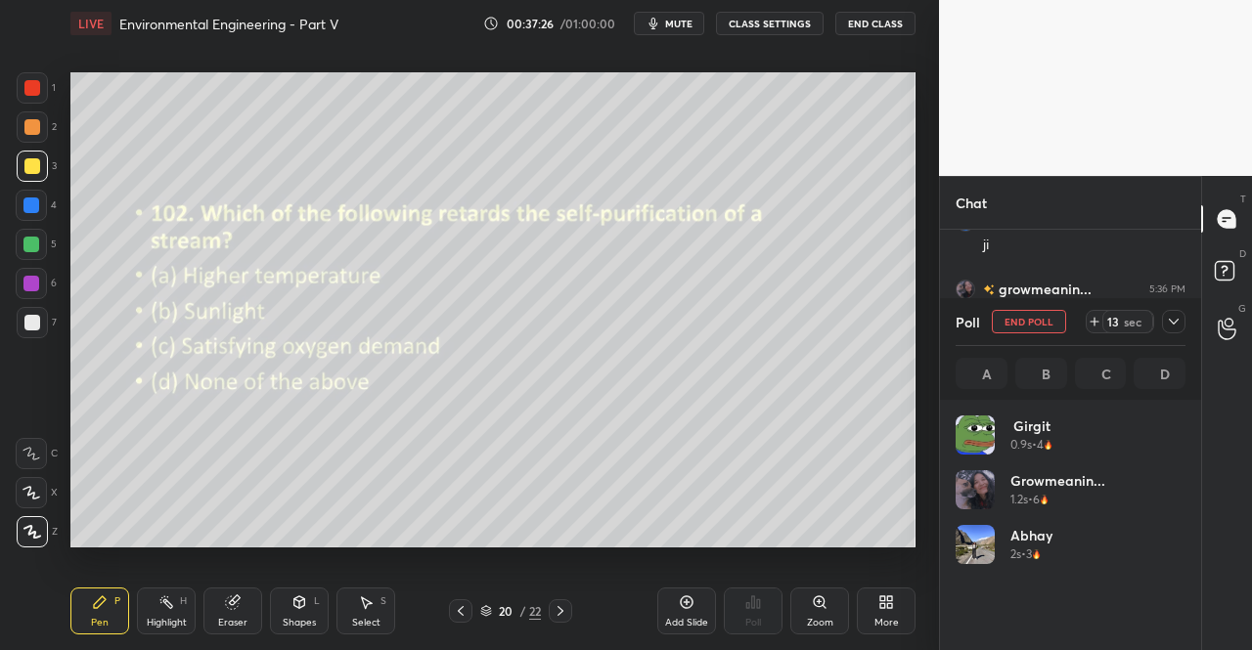
scroll to position [229, 224]
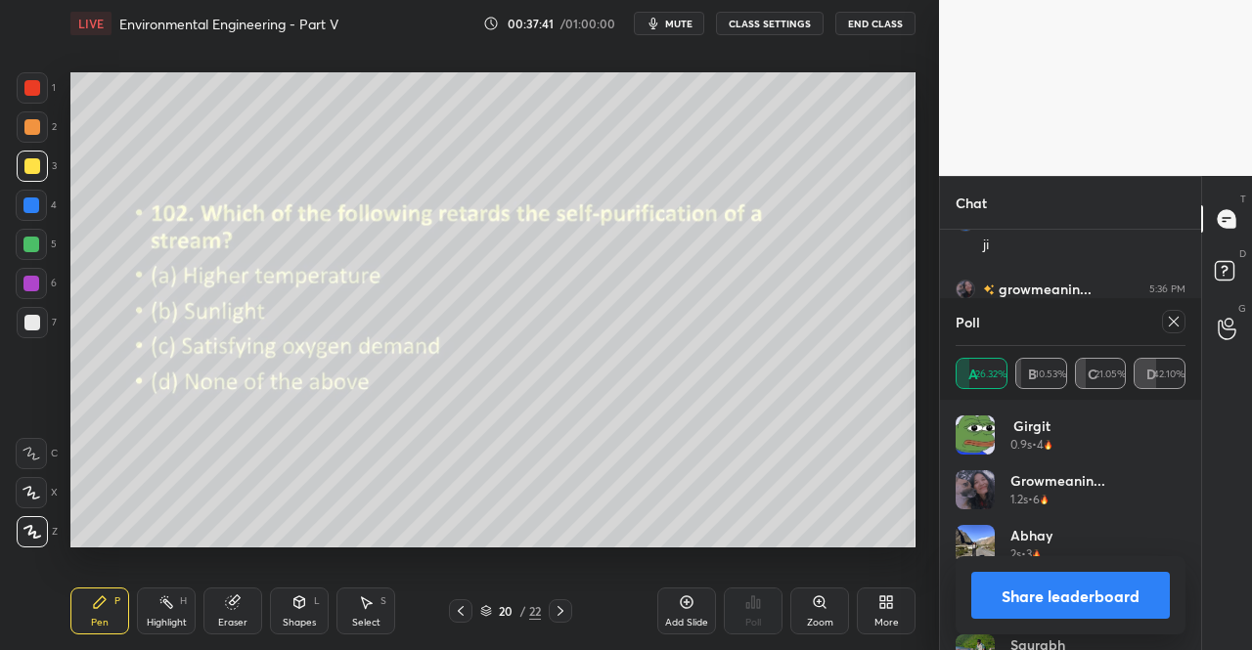
click at [1167, 322] on icon at bounding box center [1174, 322] width 16 height 16
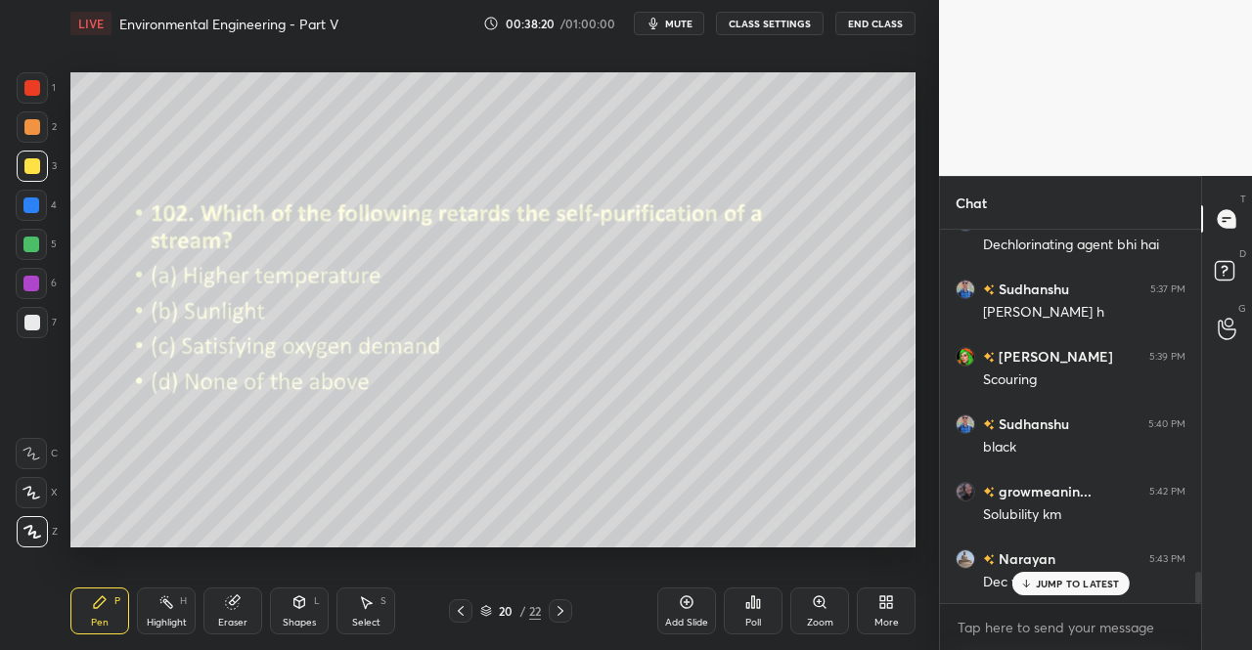
scroll to position [4046, 0]
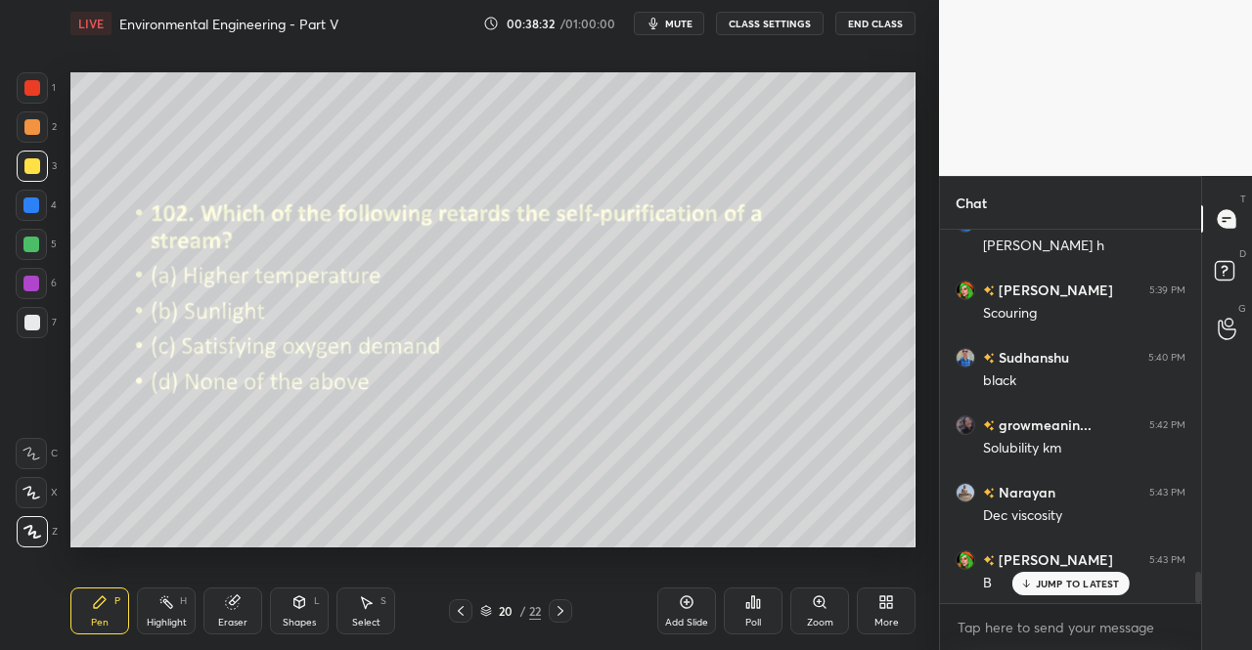
click at [561, 611] on icon at bounding box center [561, 612] width 16 height 16
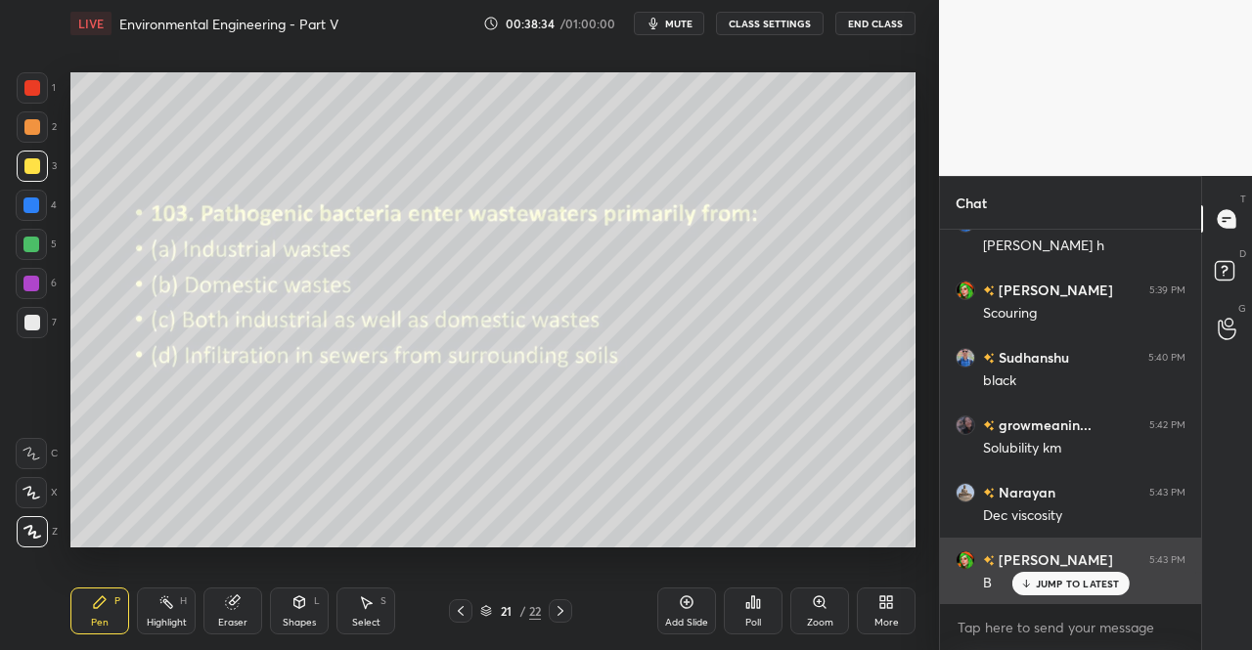
click at [1072, 586] on p "JUMP TO LATEST" at bounding box center [1078, 584] width 84 height 12
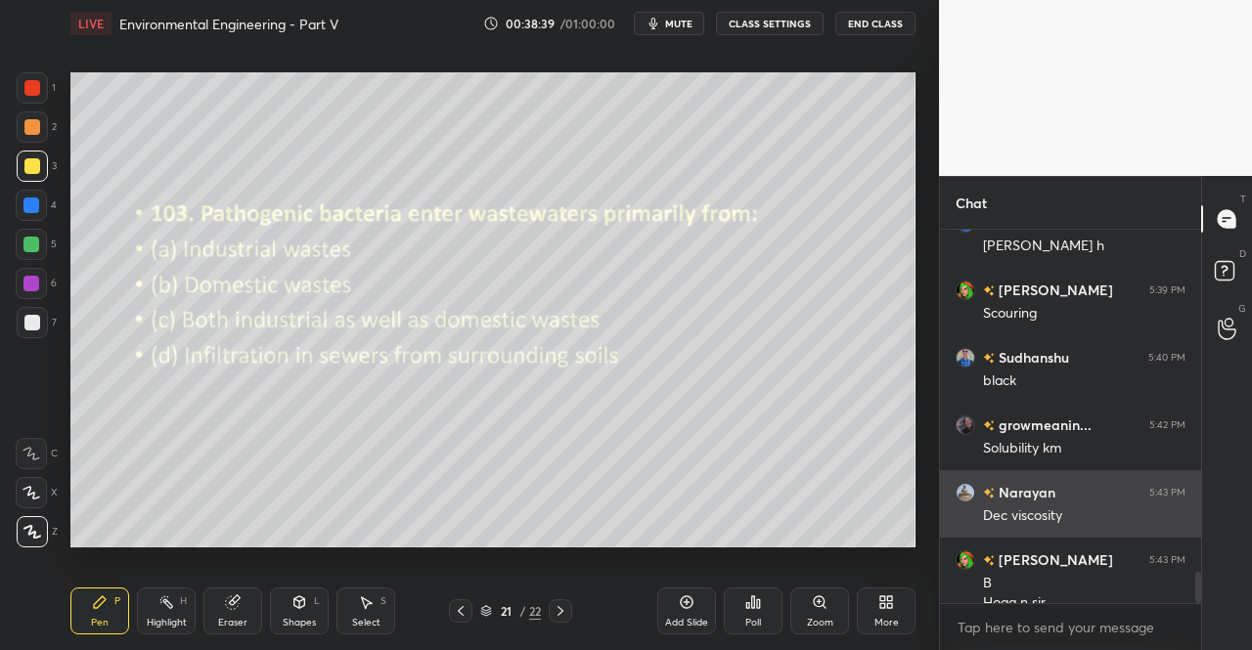
scroll to position [4065, 0]
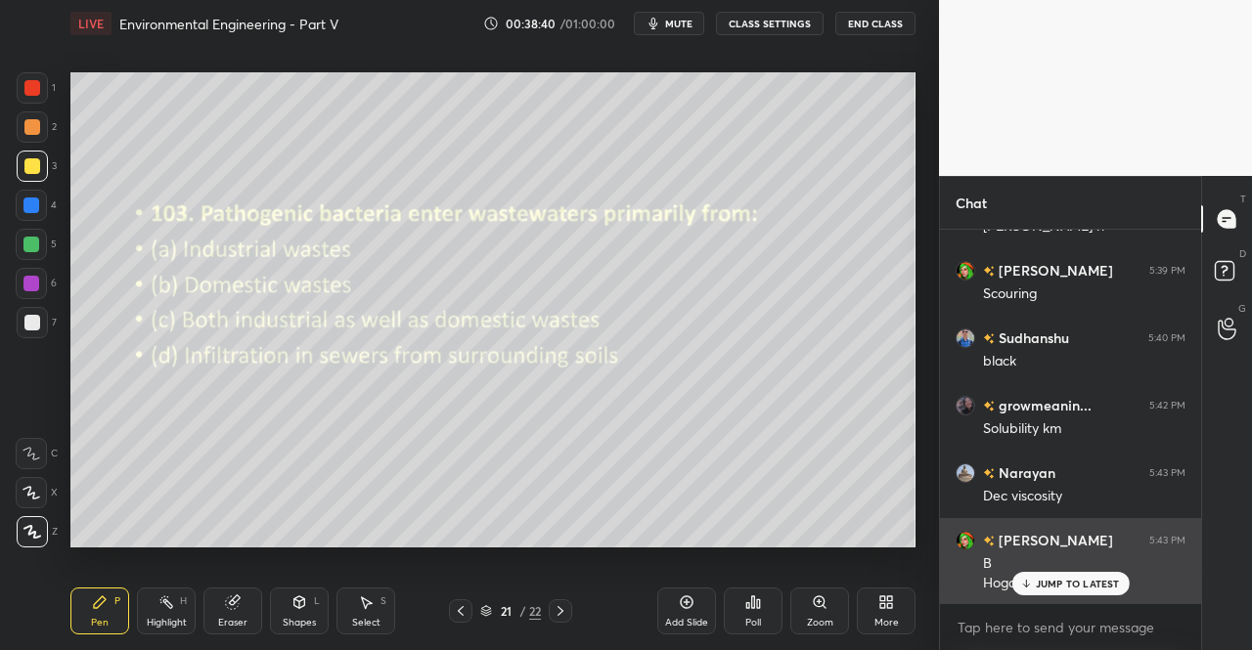
click at [1062, 591] on div "JUMP TO LATEST" at bounding box center [1069, 583] width 117 height 23
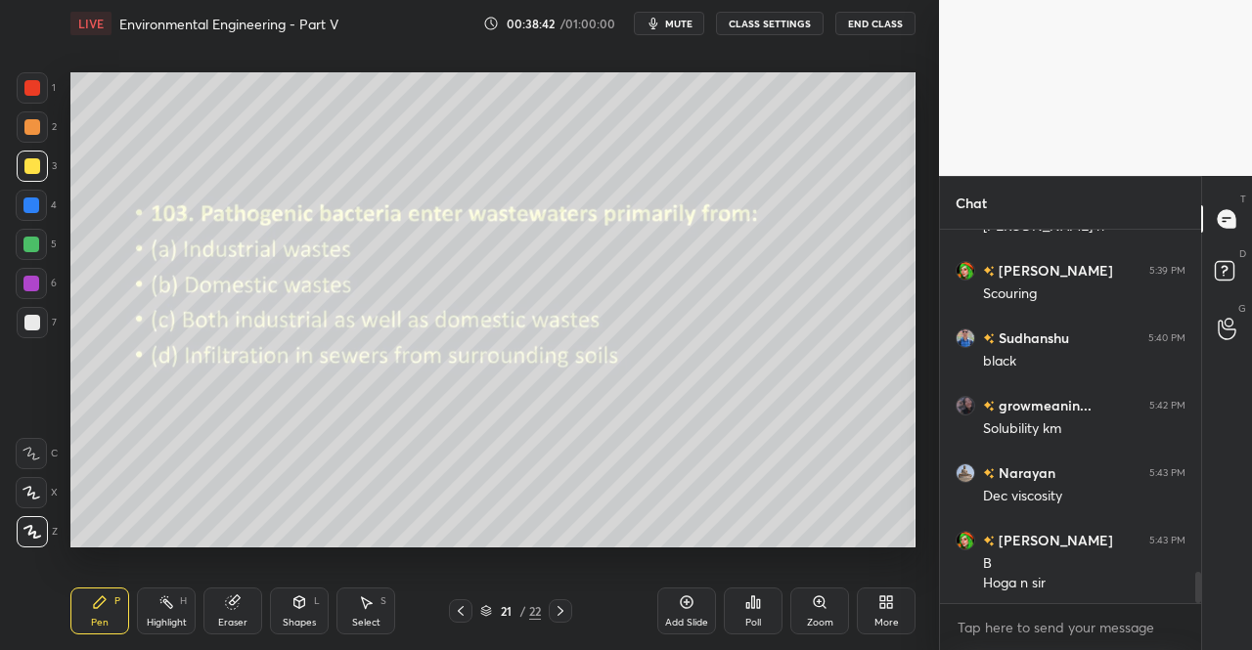
click at [464, 615] on icon at bounding box center [461, 612] width 16 height 16
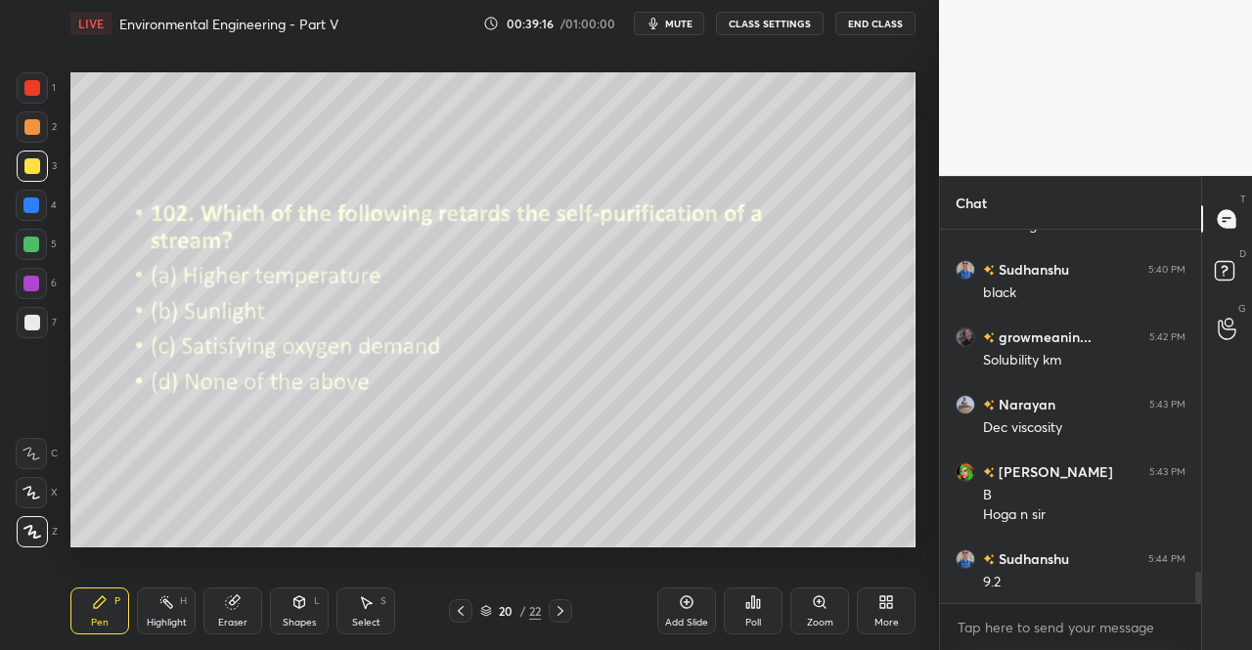
click at [561, 617] on icon at bounding box center [561, 612] width 16 height 16
click at [764, 603] on div "Poll" at bounding box center [753, 611] width 59 height 47
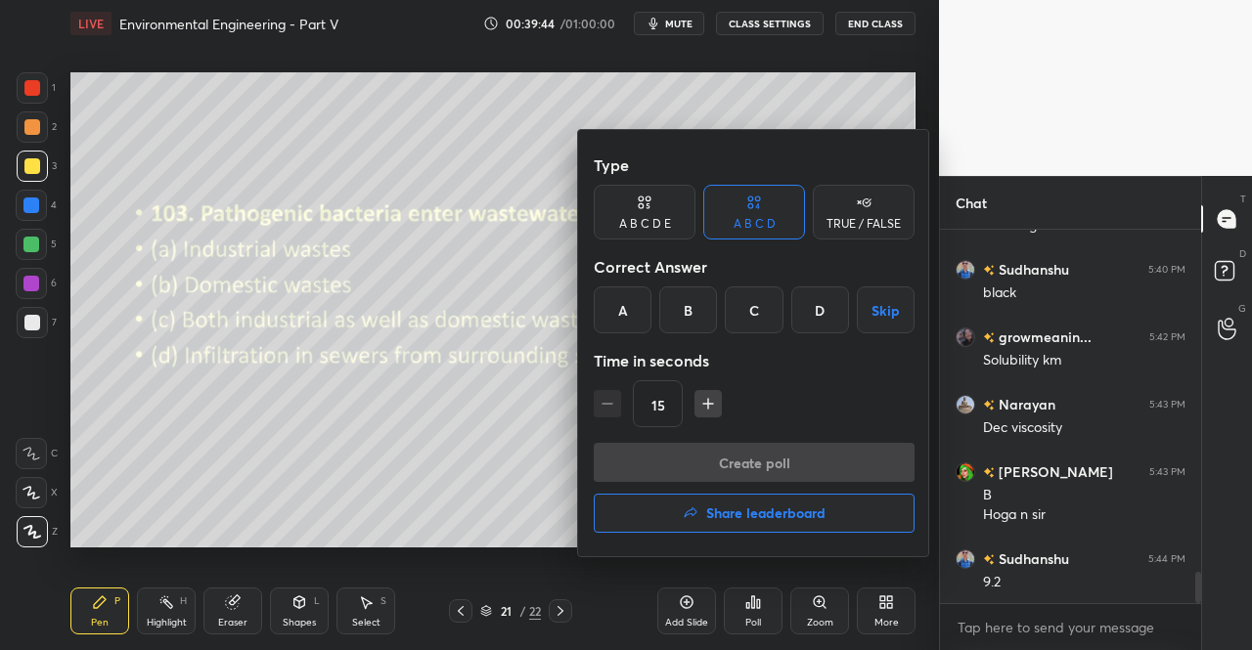
click at [761, 317] on div "C" at bounding box center [754, 310] width 58 height 47
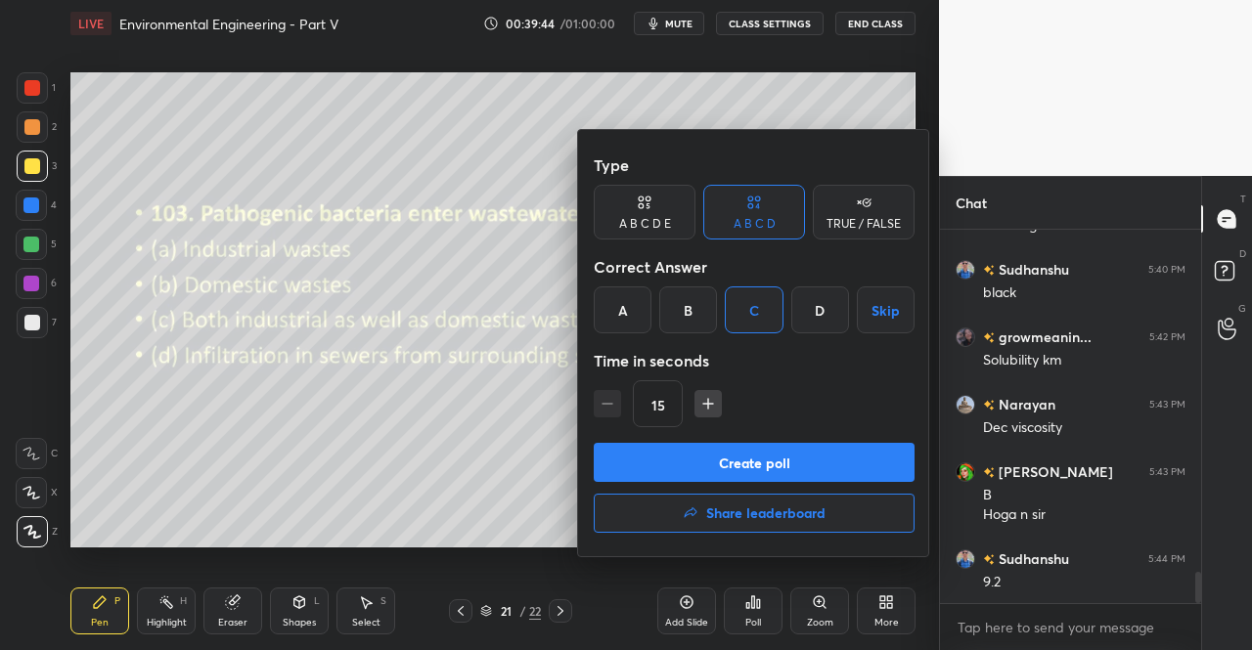
click at [719, 467] on button "Create poll" at bounding box center [754, 462] width 321 height 39
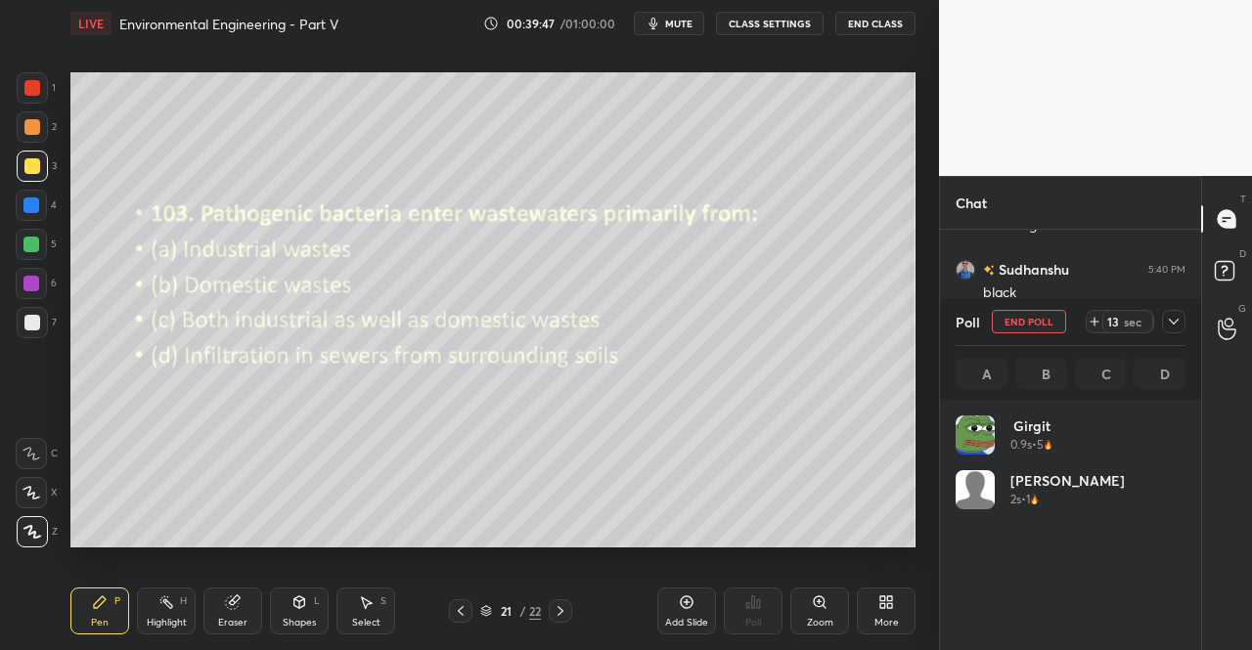
scroll to position [229, 224]
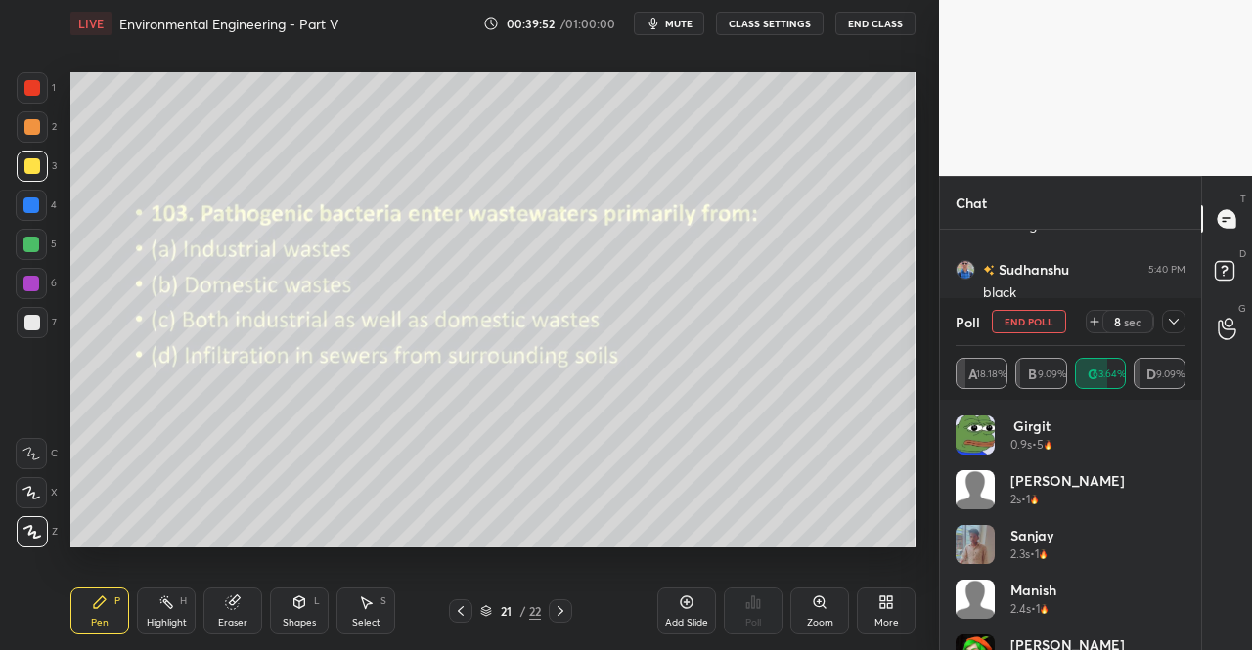
click at [1174, 320] on icon at bounding box center [1174, 322] width 16 height 16
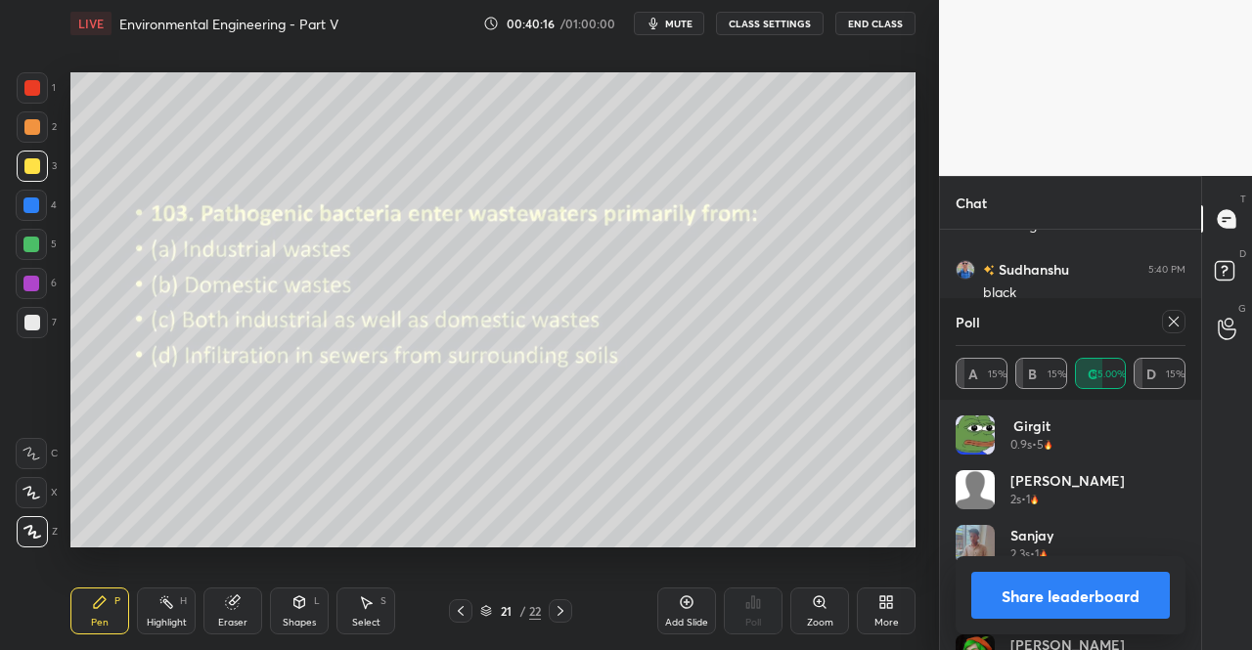
click at [1167, 323] on icon at bounding box center [1174, 322] width 16 height 16
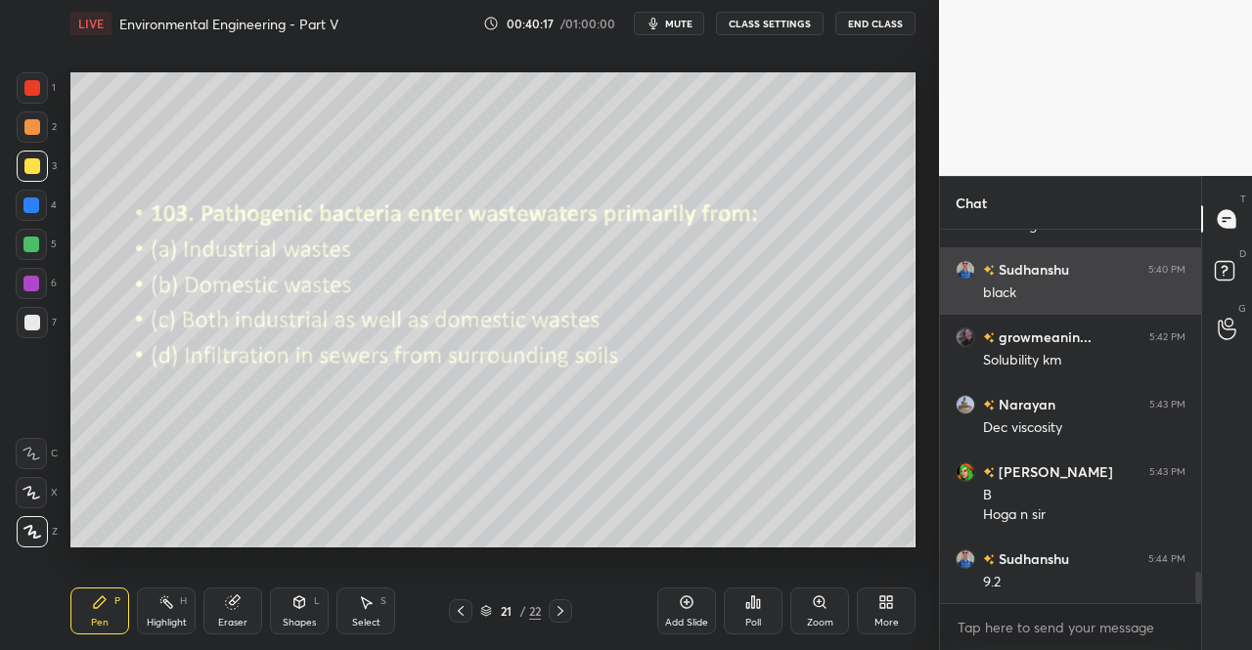
scroll to position [415, 255]
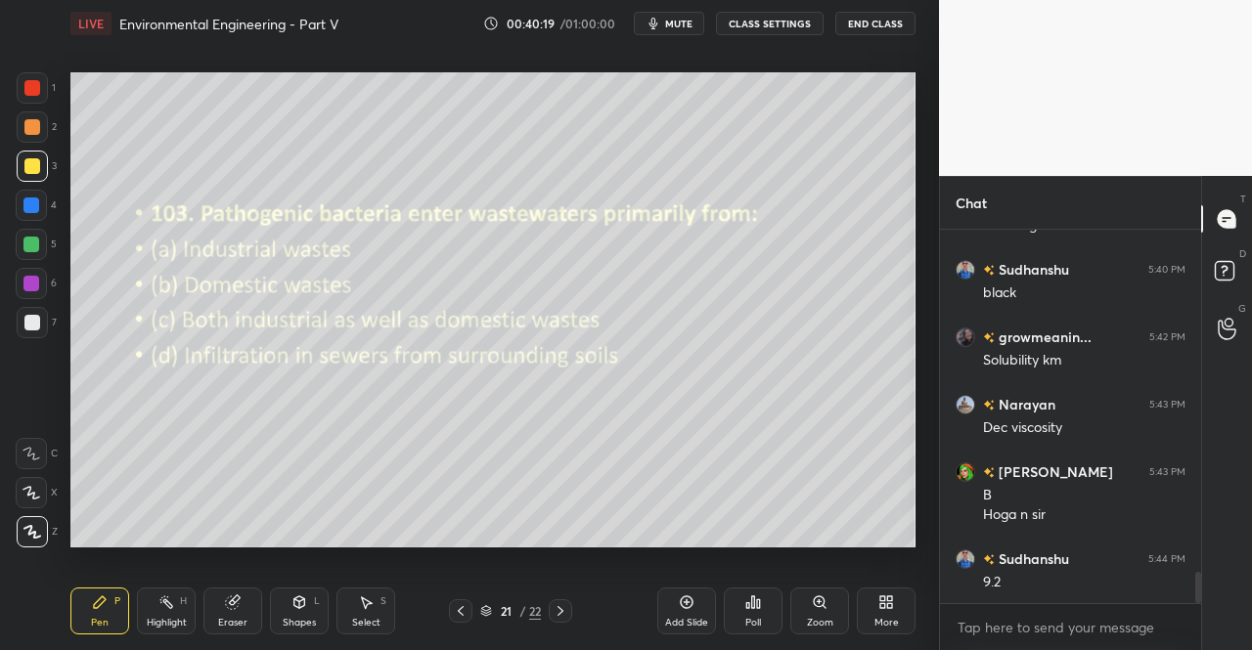
click at [555, 615] on icon at bounding box center [561, 612] width 16 height 16
click at [760, 613] on div "Poll" at bounding box center [753, 611] width 59 height 47
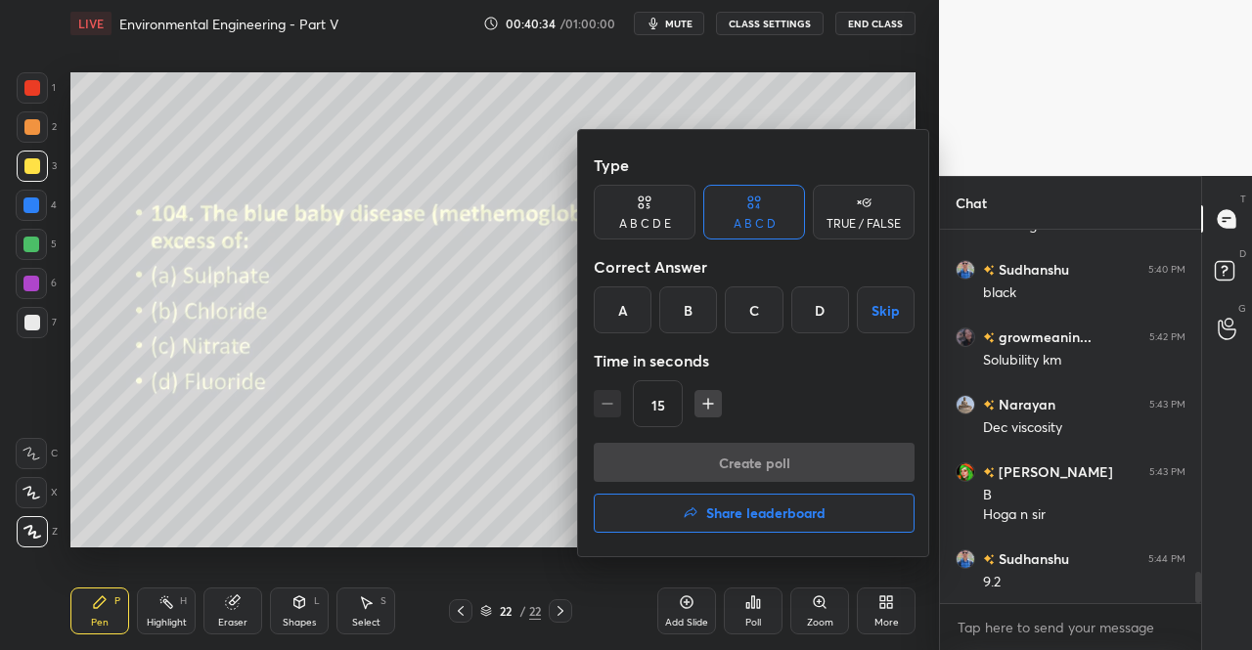
click at [759, 317] on div "C" at bounding box center [754, 310] width 58 height 47
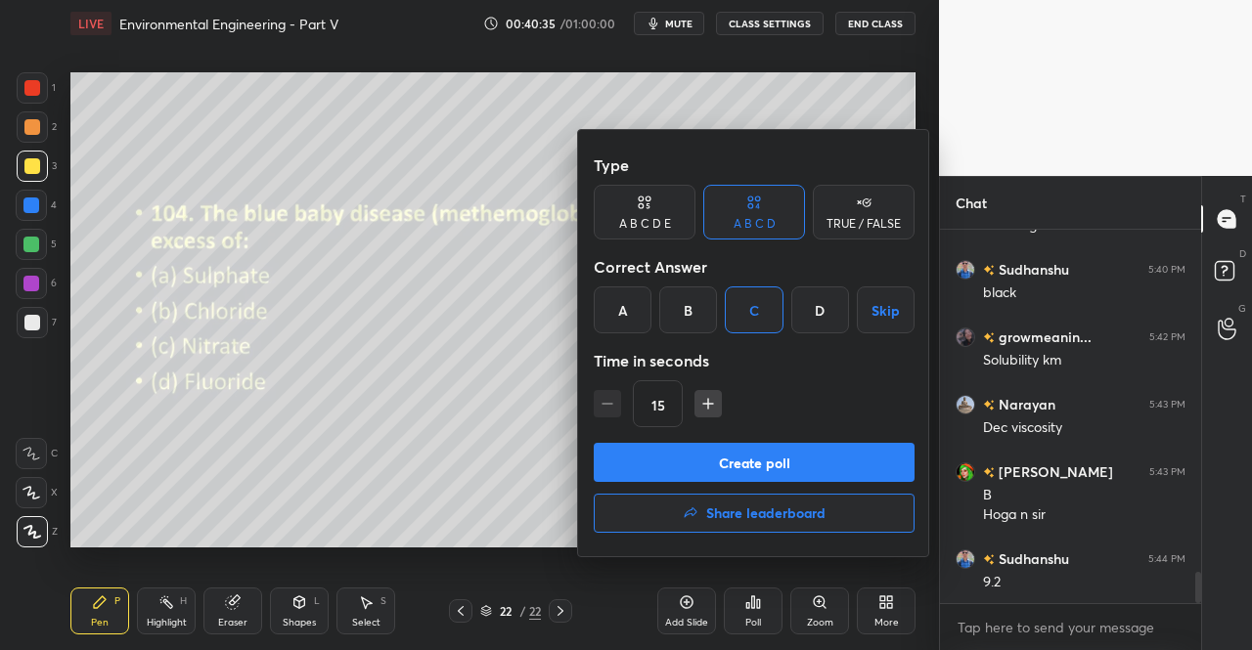
click at [756, 458] on button "Create poll" at bounding box center [754, 462] width 321 height 39
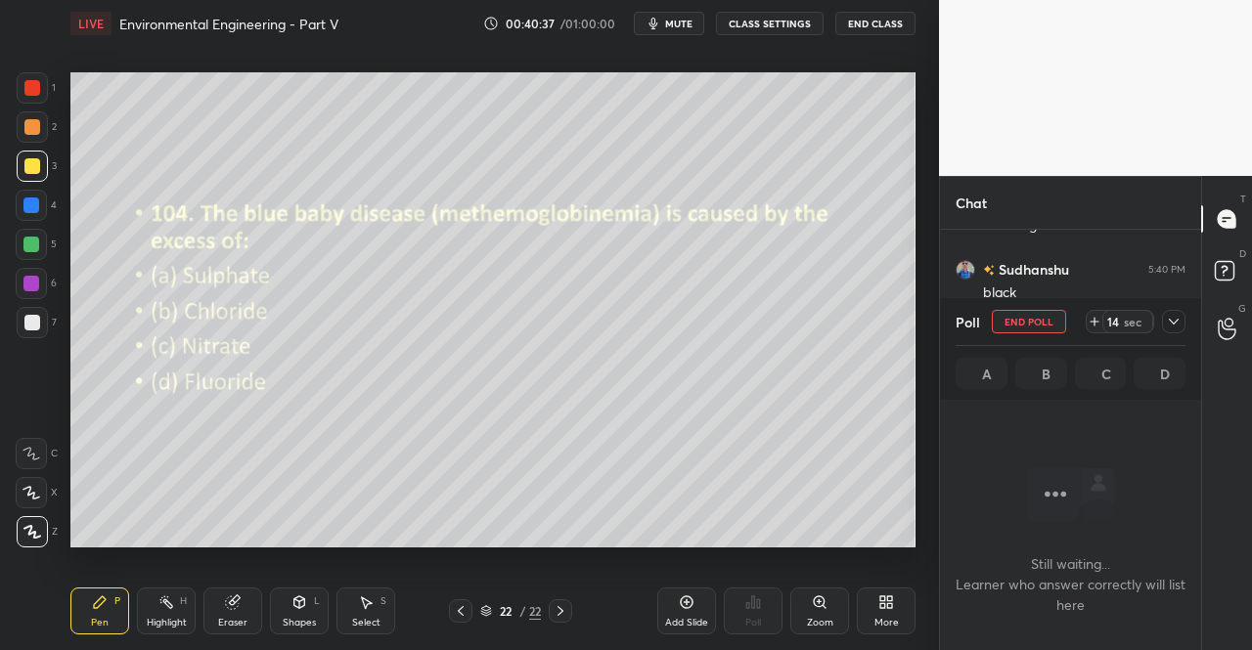
click at [1175, 324] on icon at bounding box center [1174, 322] width 10 height 6
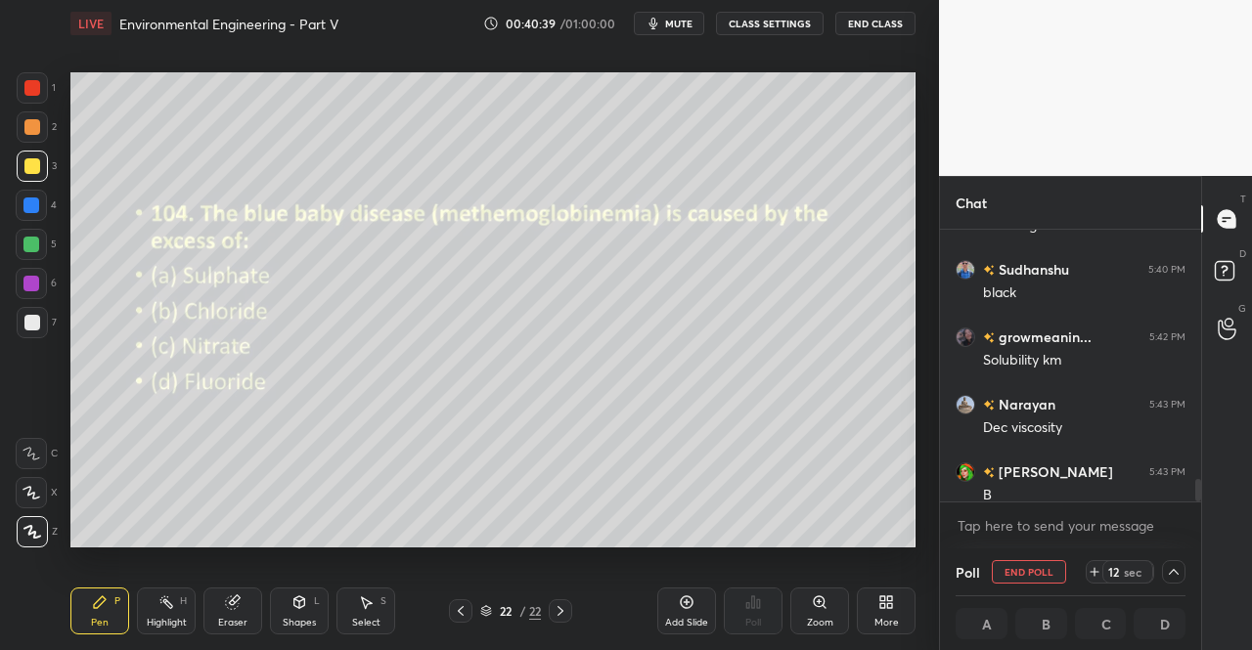
click at [676, 21] on span "mute" at bounding box center [678, 24] width 27 height 14
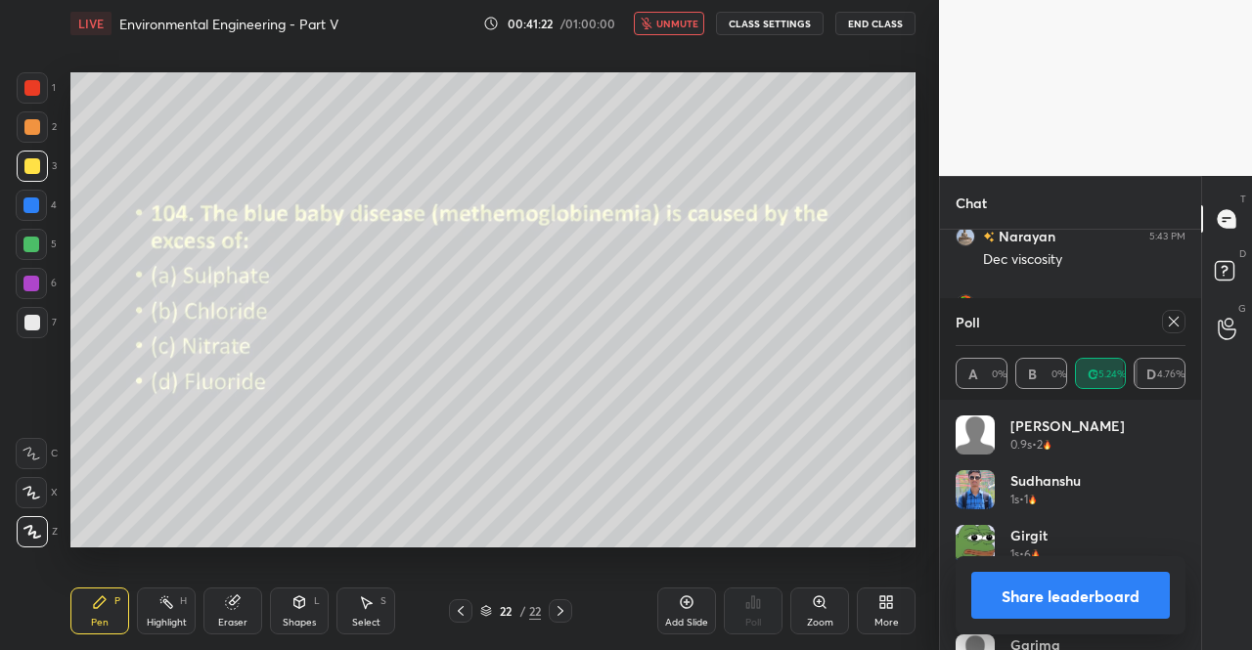
click at [681, 11] on div "LIVE Environmental Engineering - Part V 00:41:22 / 01:00:00 unmute CLASS SETTIN…" at bounding box center [492, 23] width 845 height 47
click at [678, 27] on span "unmute" at bounding box center [677, 24] width 42 height 14
click at [1176, 320] on icon at bounding box center [1174, 322] width 10 height 10
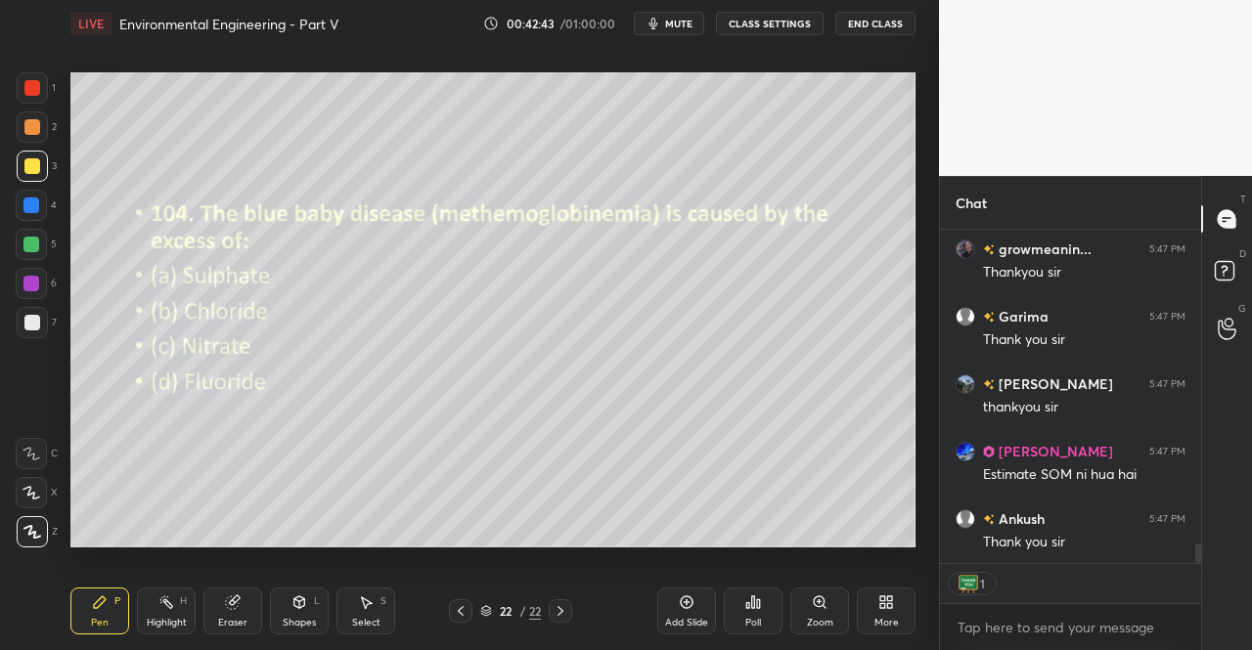
scroll to position [5254, 0]
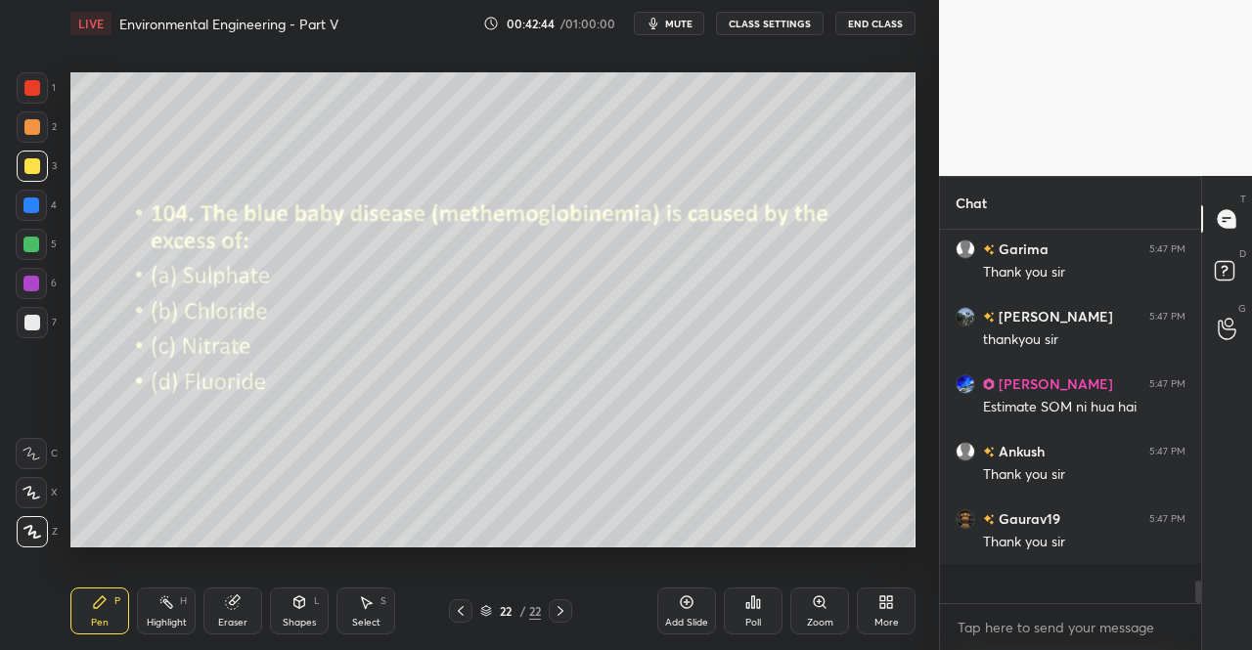
type textarea "x"
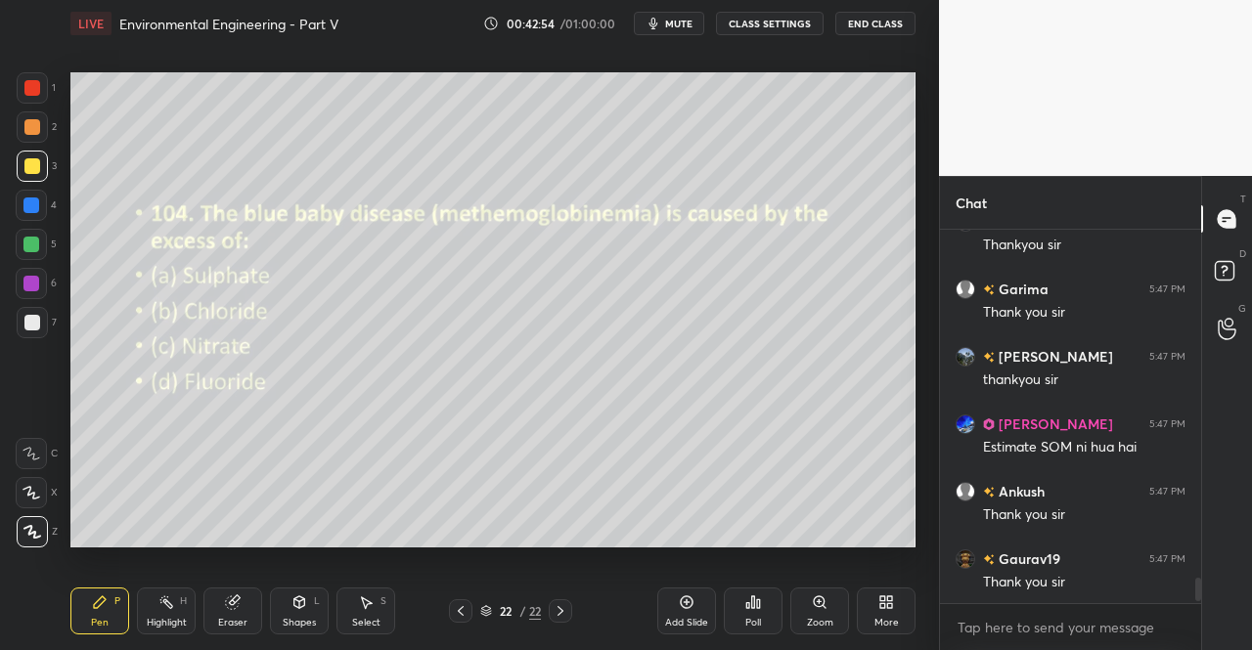
click at [681, 27] on span "mute" at bounding box center [678, 24] width 27 height 14
click at [851, 26] on button "End Class" at bounding box center [875, 23] width 80 height 23
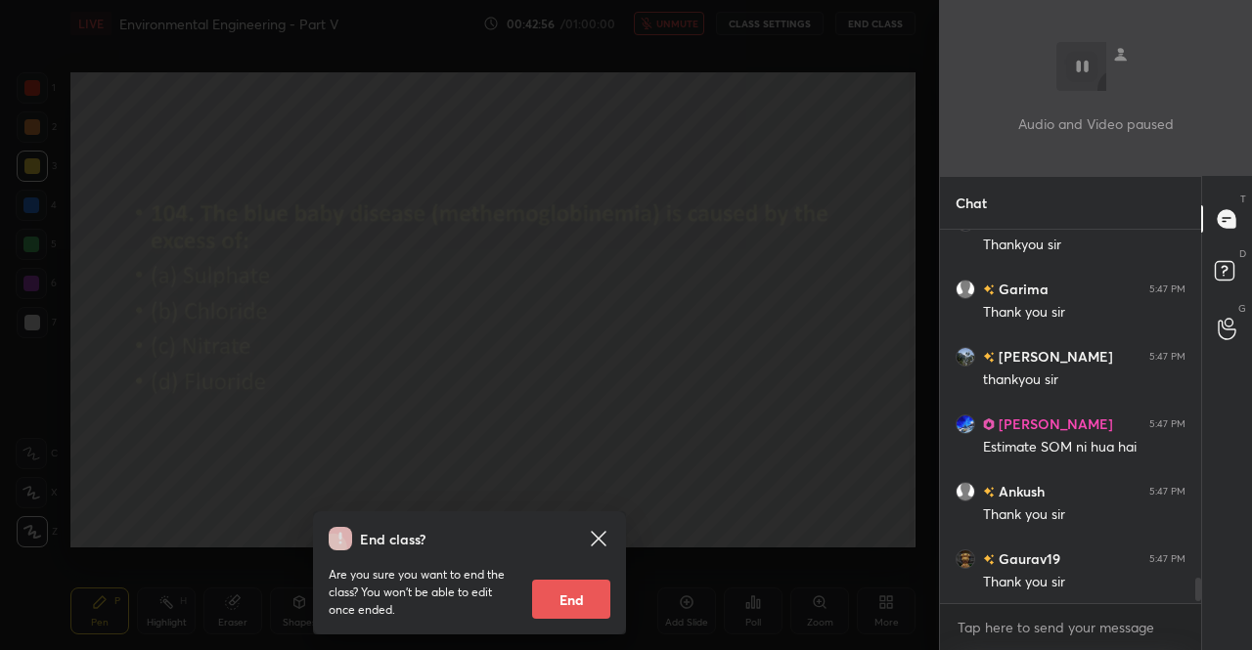
scroll to position [5280, 0]
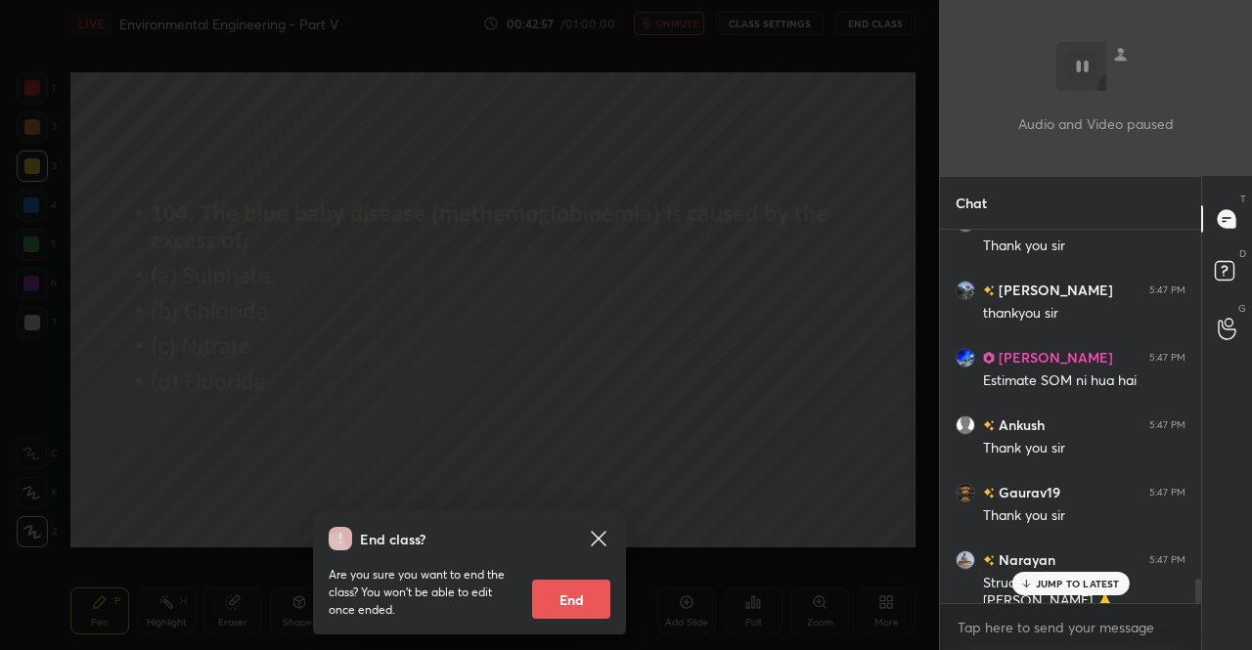
drag, startPoint x: 571, startPoint y: 609, endPoint x: 906, endPoint y: 605, distance: 334.6
click at [884, 608] on div "End class? Are you sure you want to end the class? You won’t be able to edit on…" at bounding box center [469, 325] width 939 height 650
click at [1072, 585] on p "JUMP TO LATEST" at bounding box center [1078, 584] width 84 height 12
drag, startPoint x: 598, startPoint y: 533, endPoint x: 614, endPoint y: 499, distance: 38.1
click at [598, 531] on icon at bounding box center [598, 538] width 23 height 23
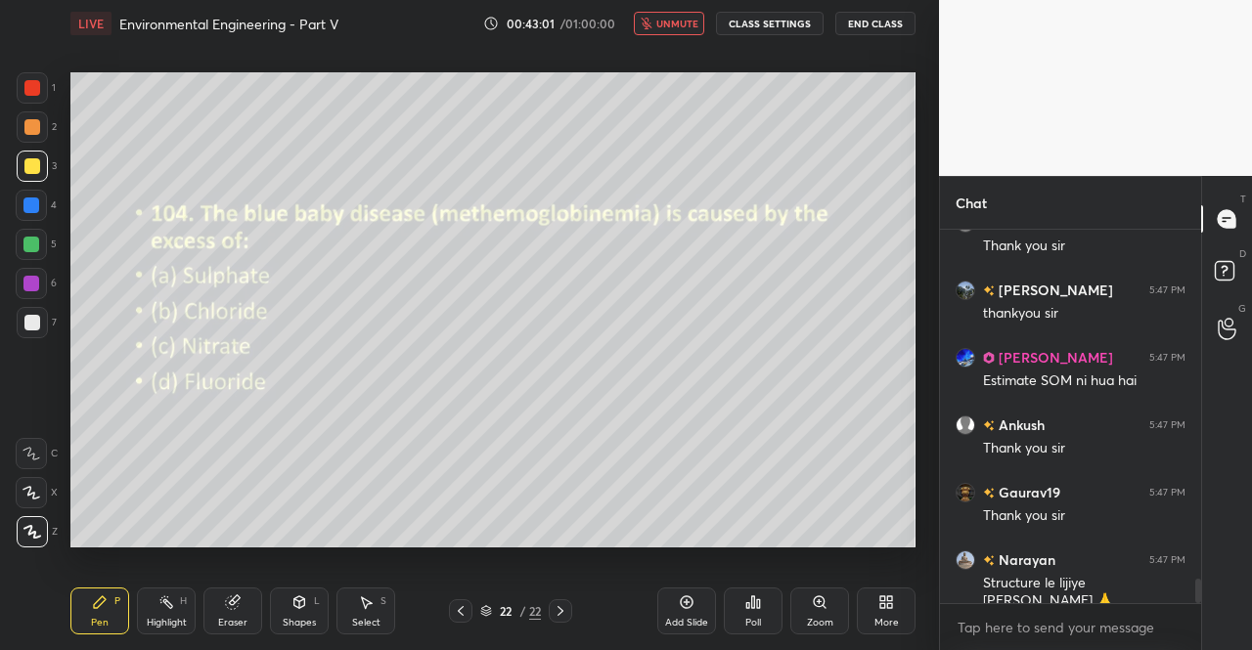
click at [666, 30] on button "unmute" at bounding box center [669, 23] width 70 height 23
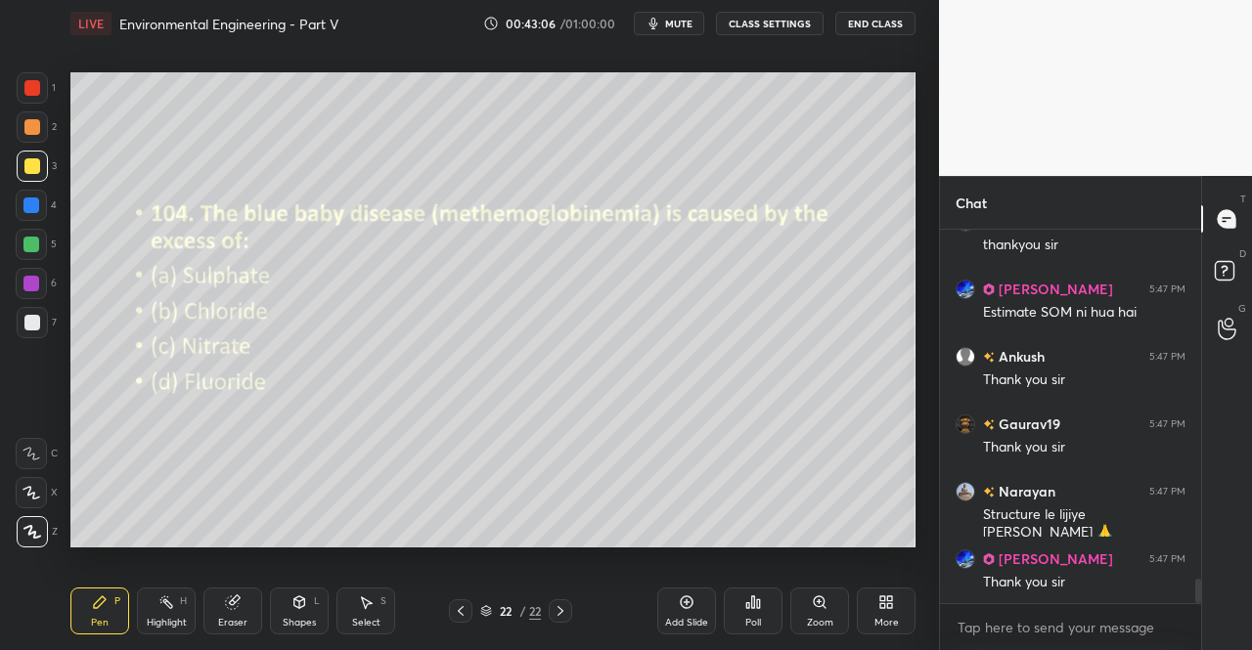
click at [685, 21] on span "mute" at bounding box center [678, 24] width 27 height 14
